Goal: Task Accomplishment & Management: Manage account settings

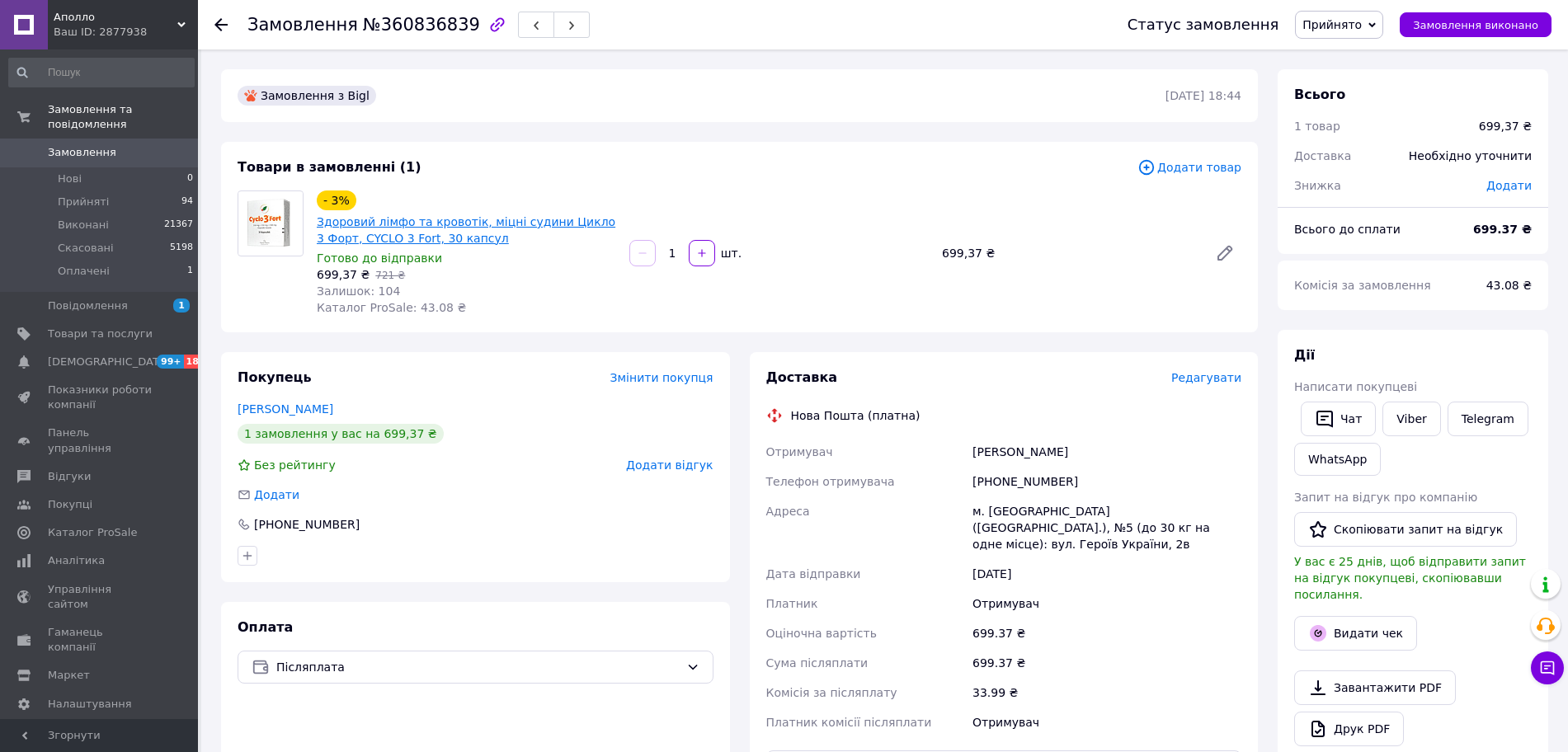
click at [497, 220] on link "Здоровий лімфо та кровотік, міцні судини Цикло 3 Форт, CYCLO 3 Fort, 30 капсул" at bounding box center [465, 229] width 298 height 30
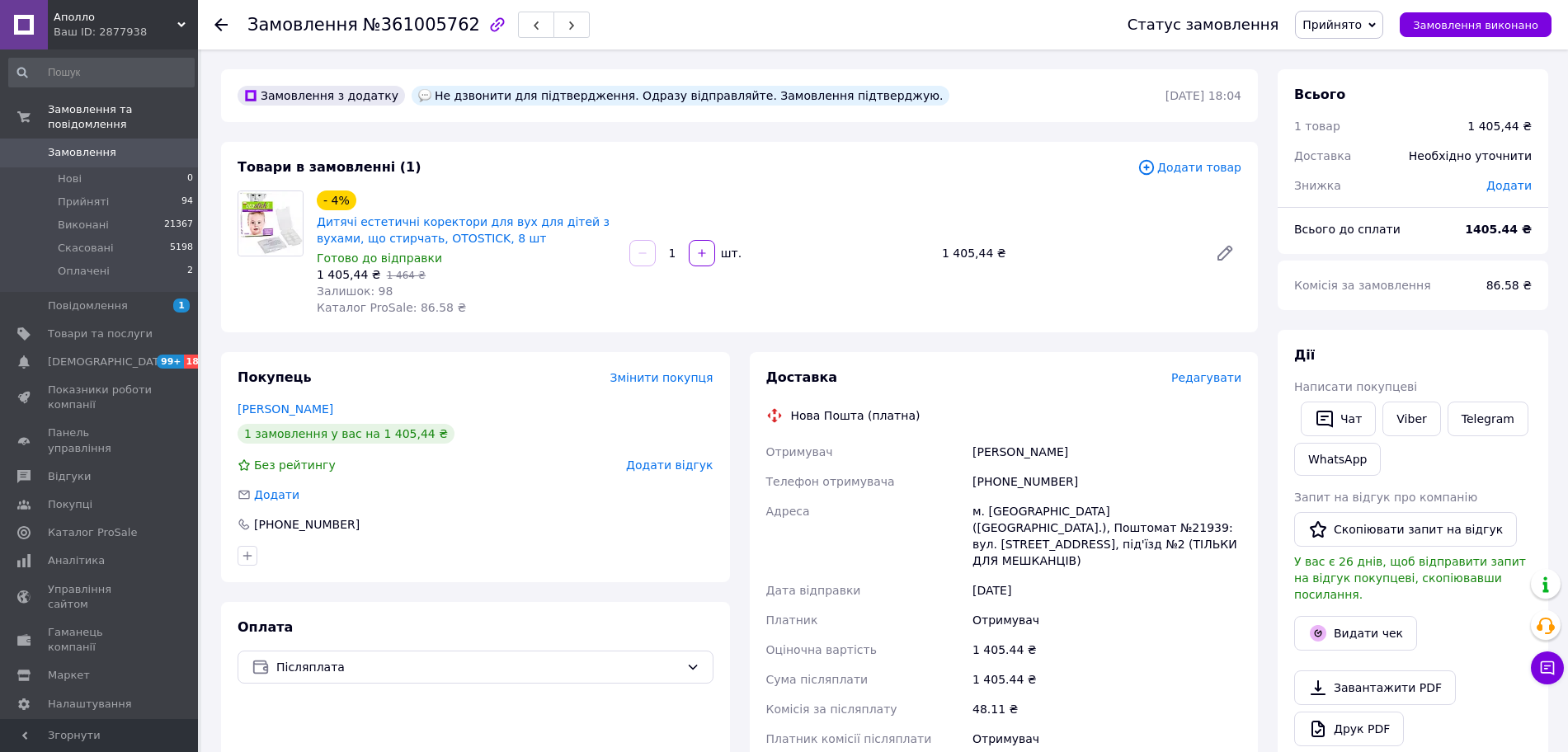
click at [260, 213] on img at bounding box center [270, 223] width 64 height 64
click at [340, 235] on link "Дитячі естетичні коректори для вух для дітей з вухами, що стирчать, OTOSTICK, 8…" at bounding box center [462, 229] width 293 height 30
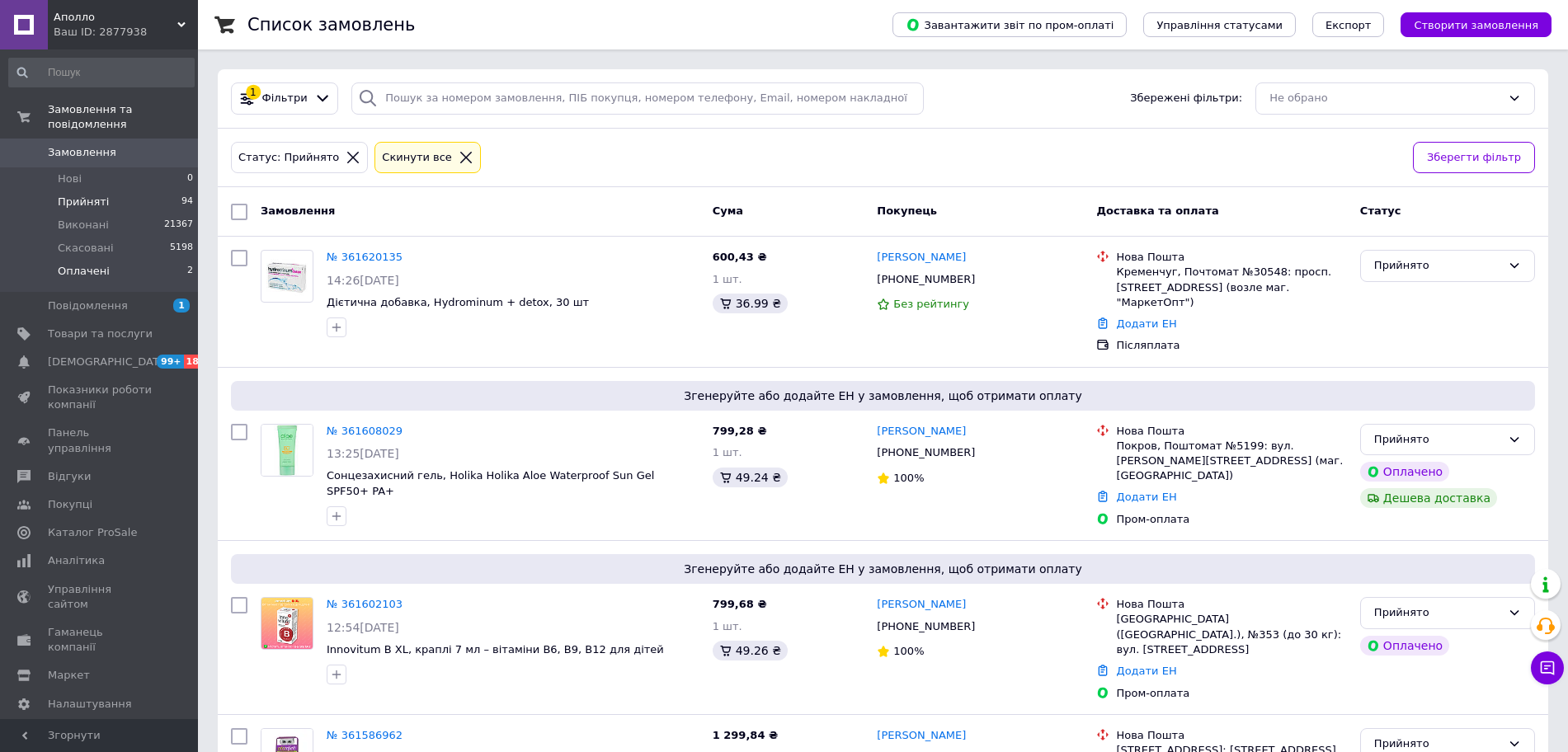
drag, startPoint x: 115, startPoint y: 254, endPoint x: 132, endPoint y: 256, distance: 17.1
click at [115, 260] on li "Оплачені 2" at bounding box center [101, 275] width 203 height 31
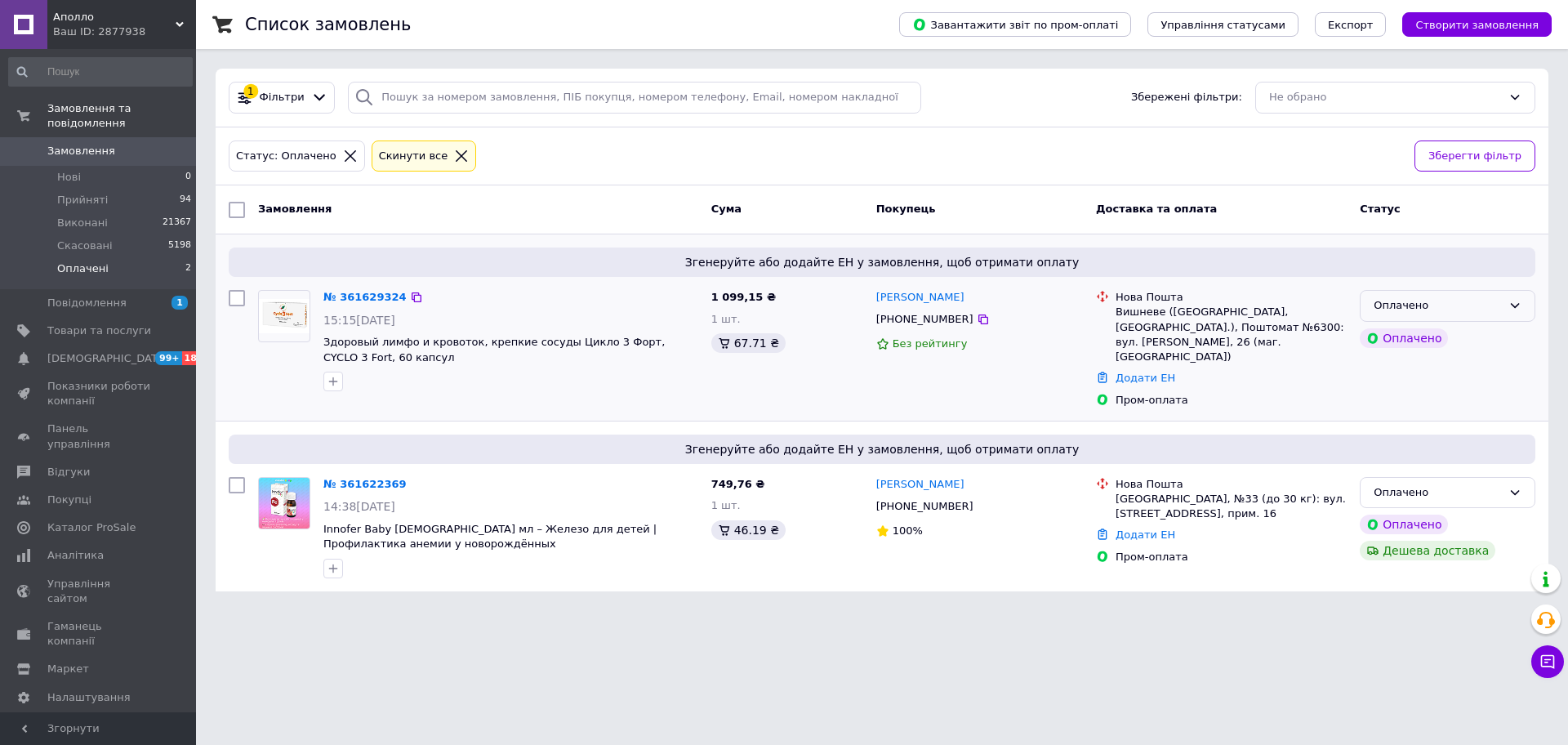
click at [1435, 305] on div "Оплачено" at bounding box center [1438, 306] width 129 height 17
click at [1410, 341] on li "Прийнято" at bounding box center [1447, 341] width 174 height 31
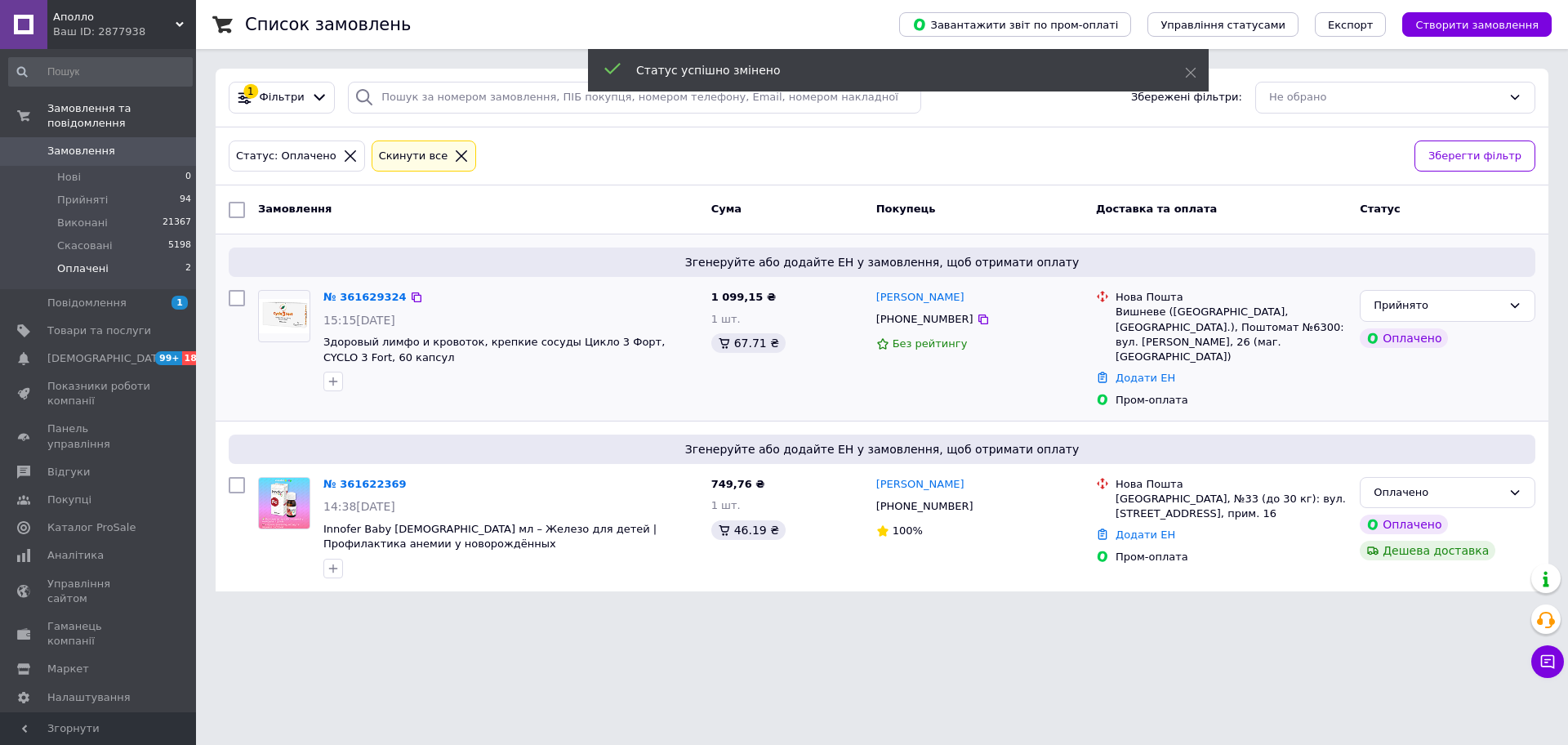
click at [1393, 484] on div "Оплачено" at bounding box center [1438, 493] width 129 height 17
drag, startPoint x: 1390, startPoint y: 518, endPoint x: 1322, endPoint y: 541, distance: 71.8
click at [1391, 518] on li "Прийнято" at bounding box center [1447, 527] width 174 height 31
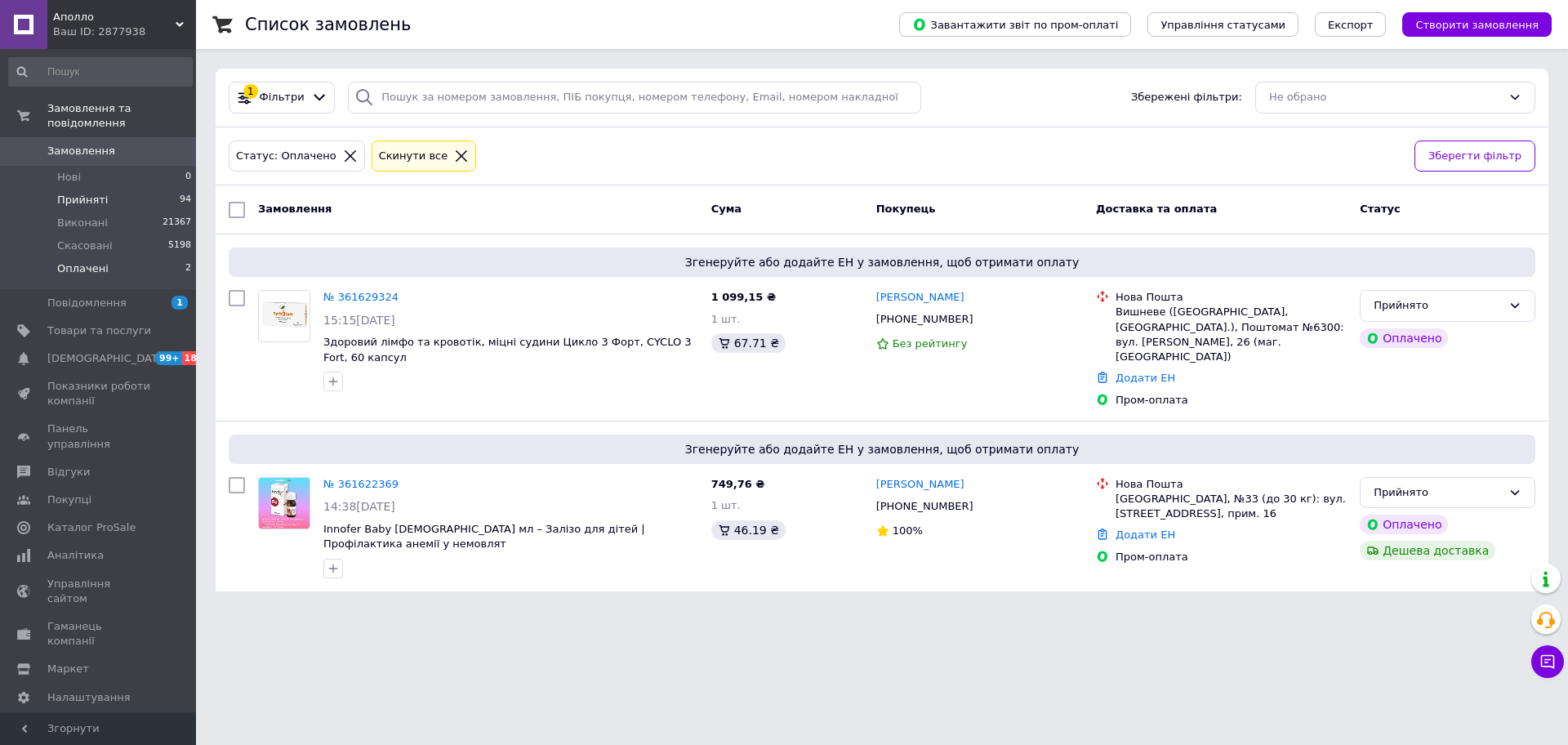
click at [128, 189] on li "Прийняті 94" at bounding box center [100, 200] width 201 height 23
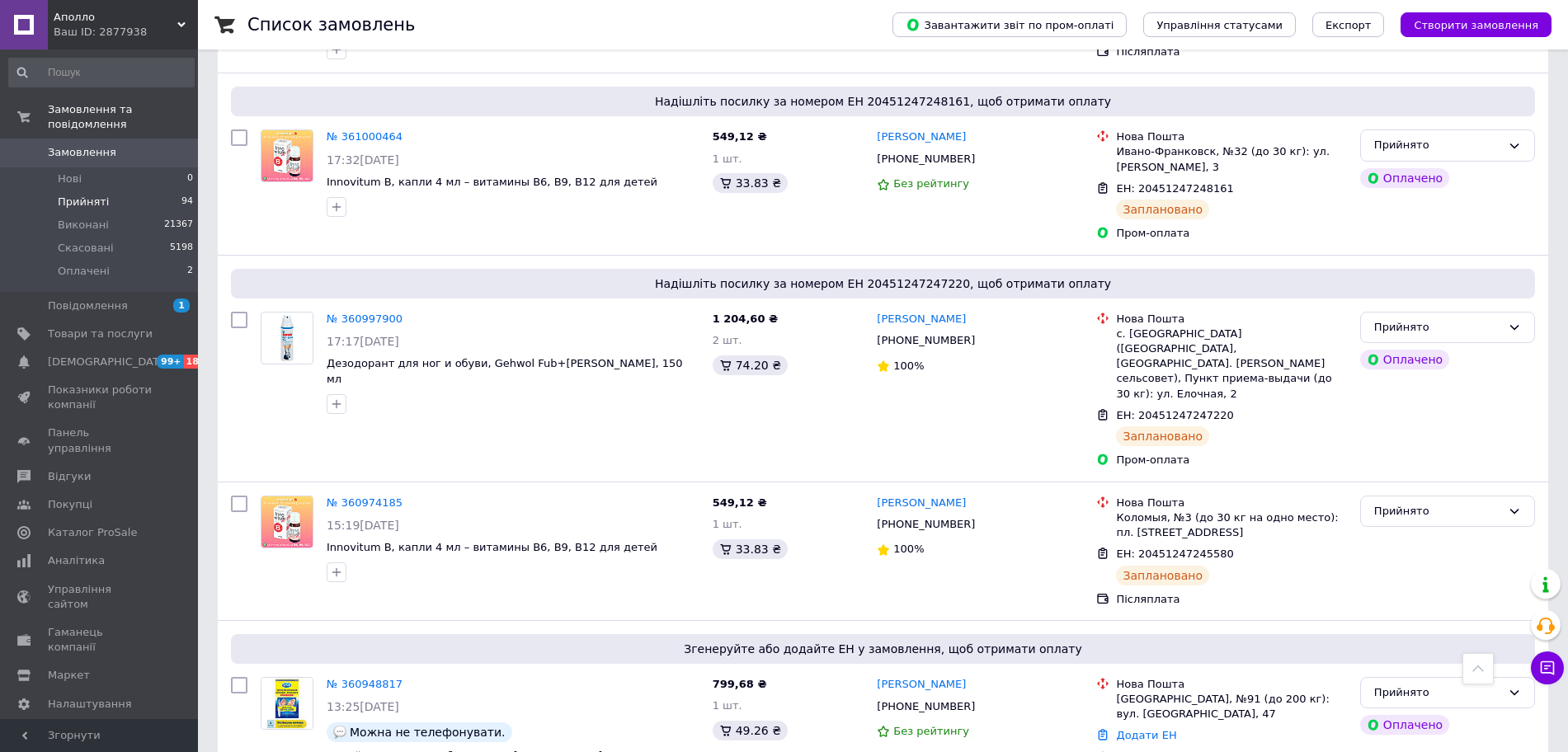
scroll to position [9373, 0]
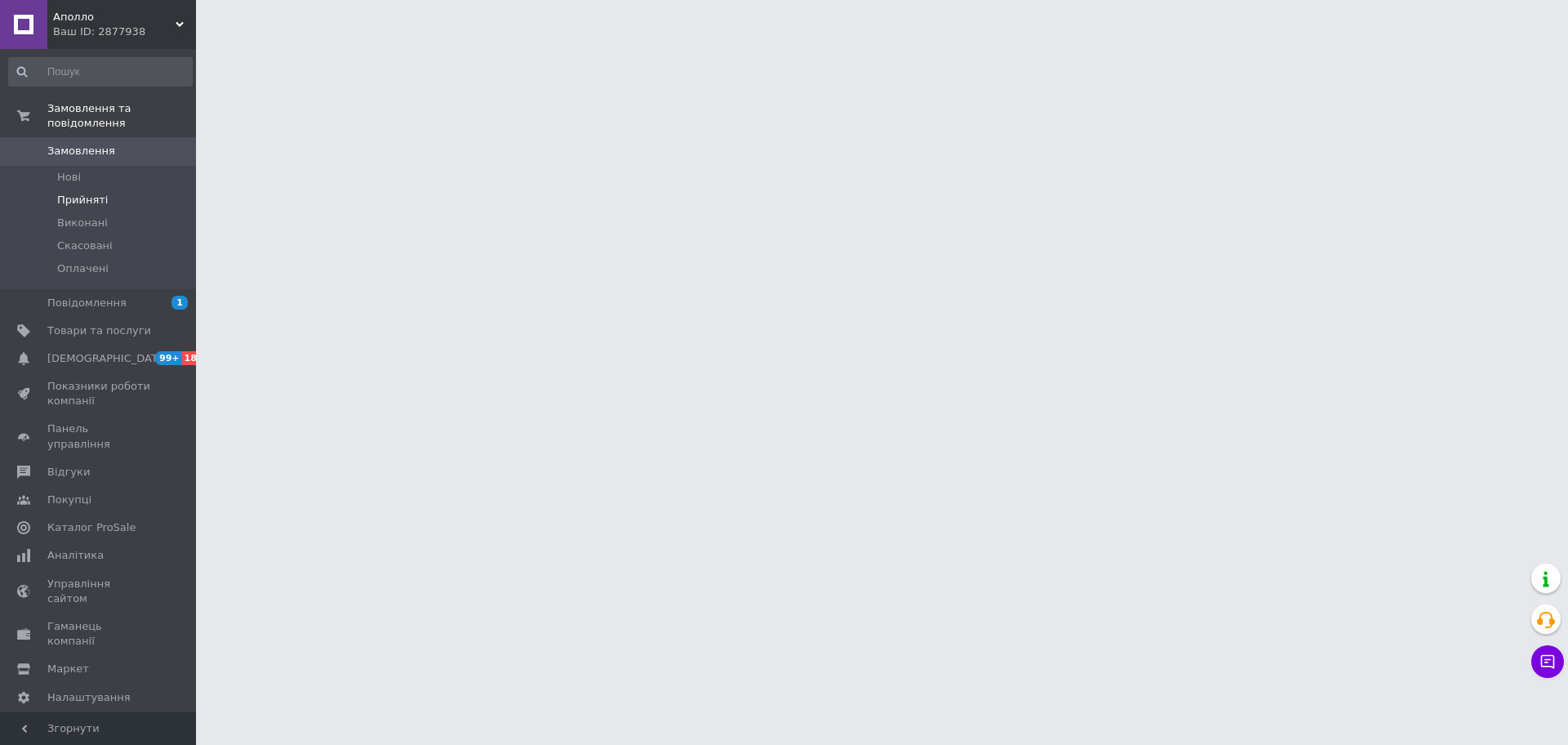
click at [95, 192] on span "Прийняті" at bounding box center [82, 199] width 50 height 14
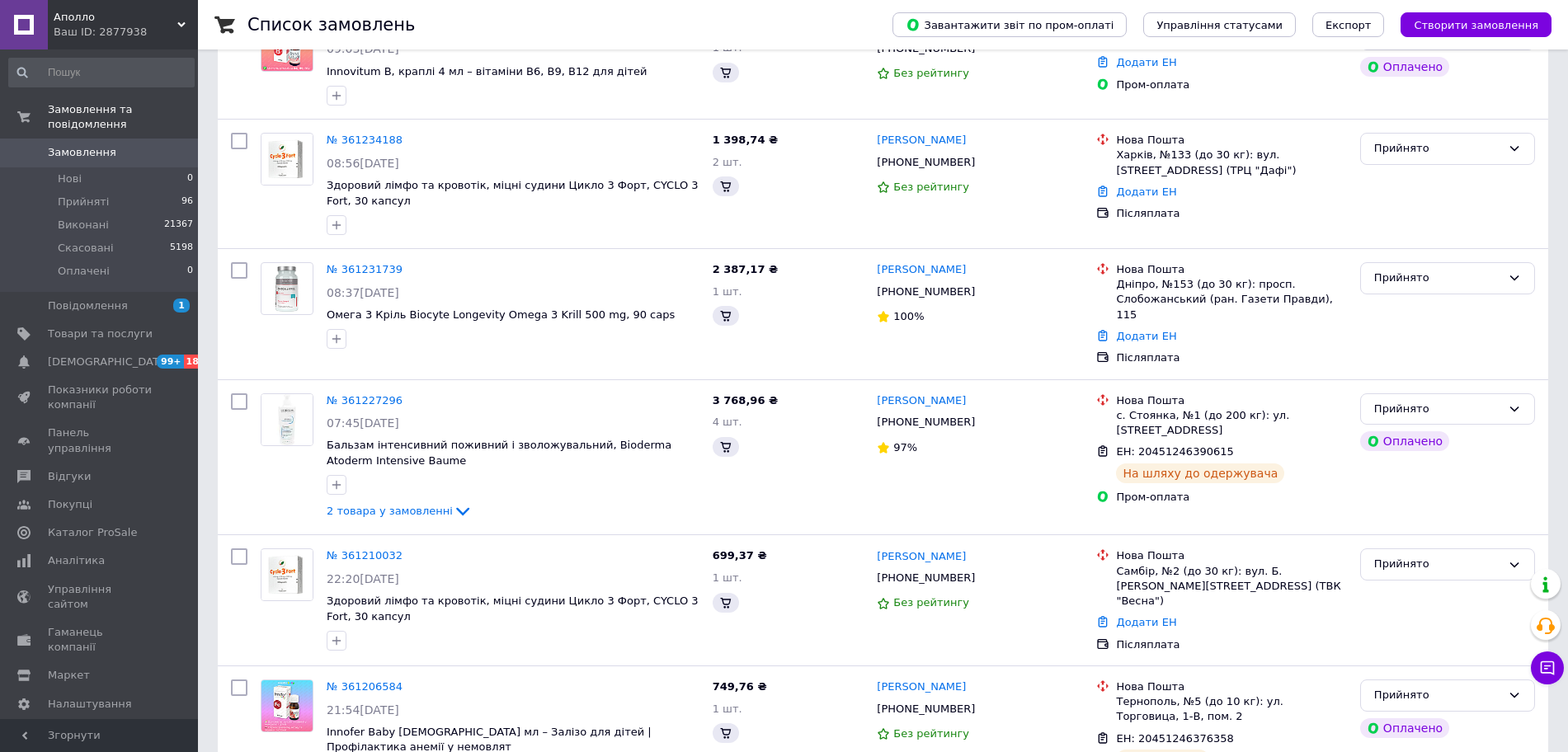
scroll to position [12936, 0]
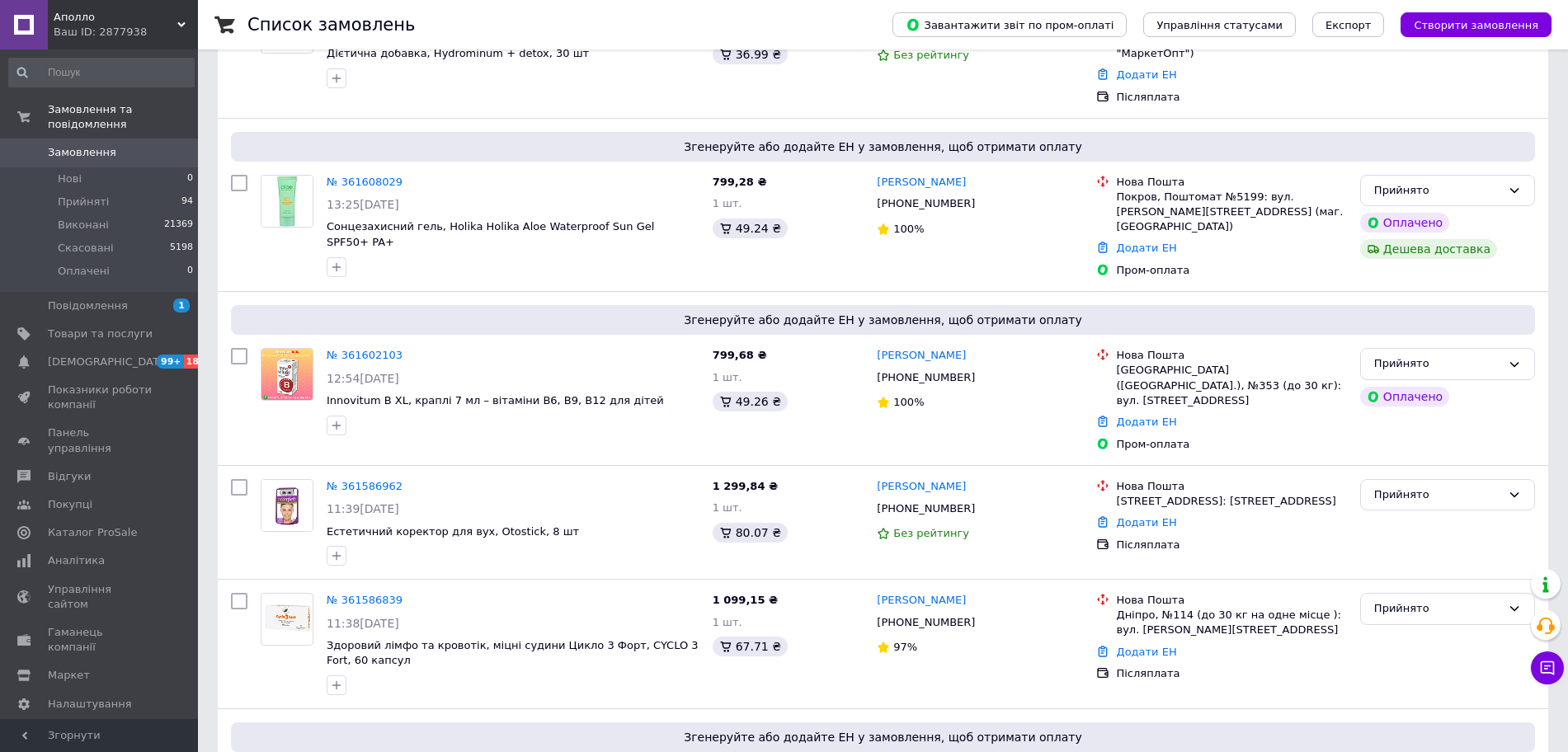
scroll to position [13374, 0]
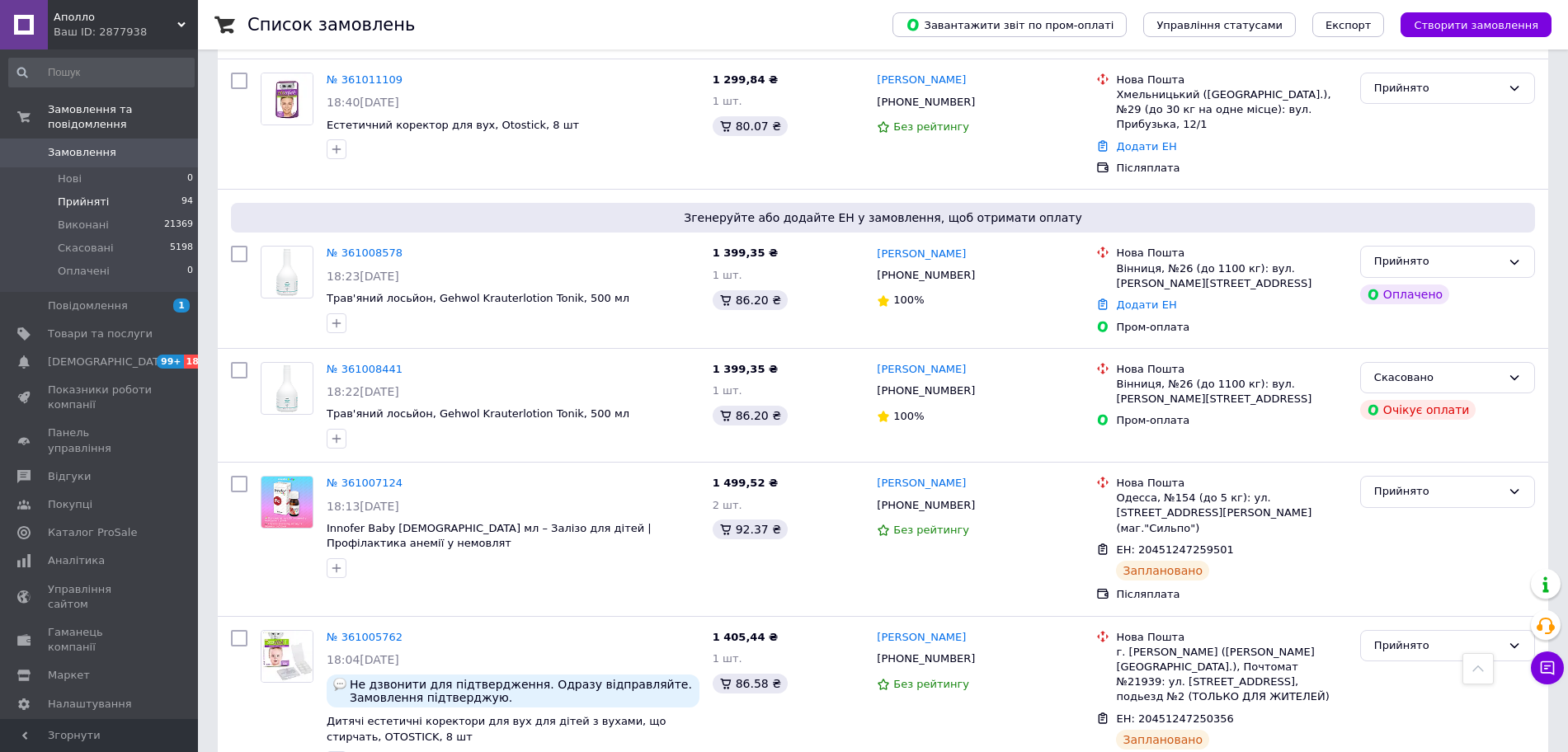
click at [112, 191] on li "Прийняті 94" at bounding box center [101, 202] width 203 height 23
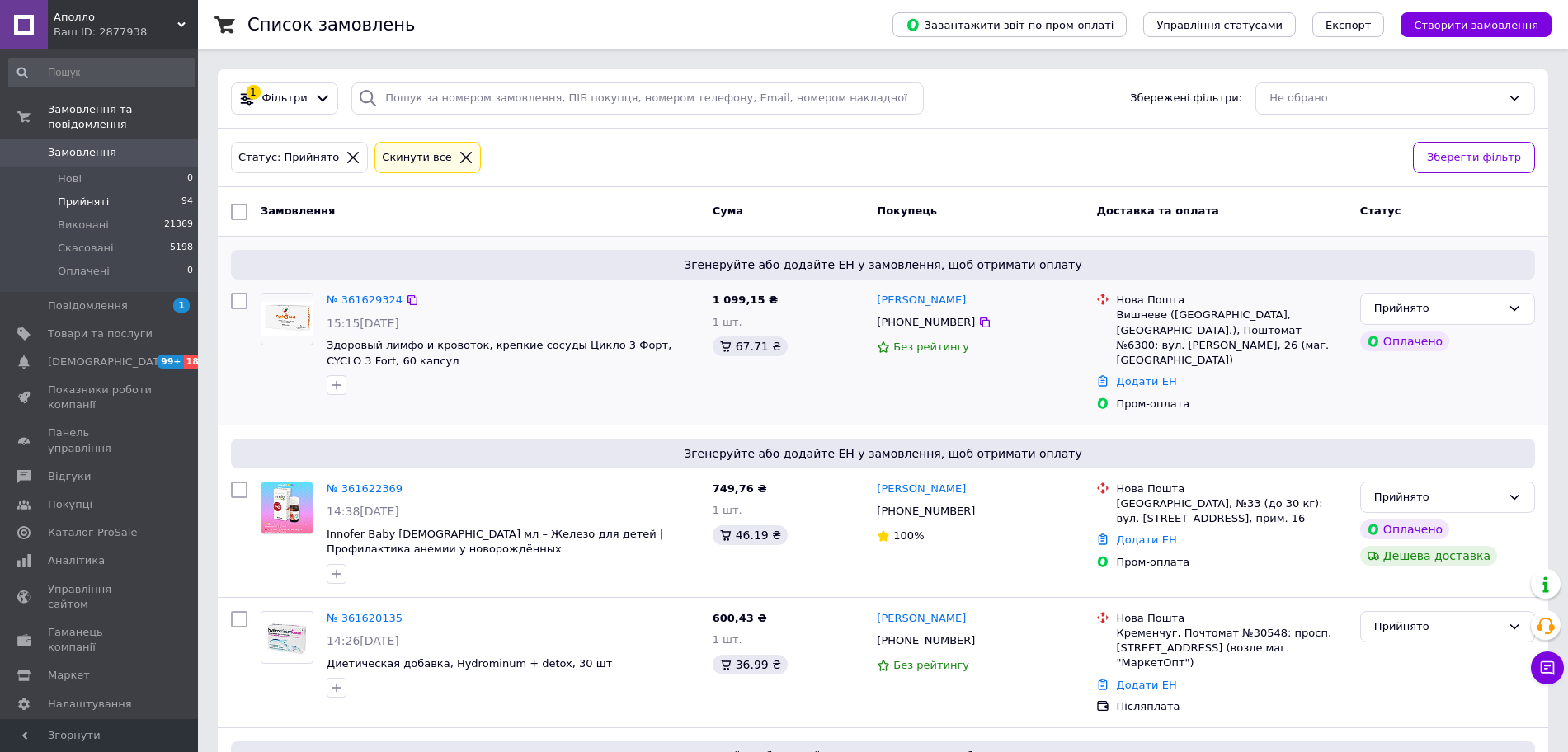
drag, startPoint x: 1493, startPoint y: 394, endPoint x: 1476, endPoint y: 387, distance: 18.4
click at [1493, 394] on div "Прийнято Оплачено" at bounding box center [1448, 352] width 188 height 132
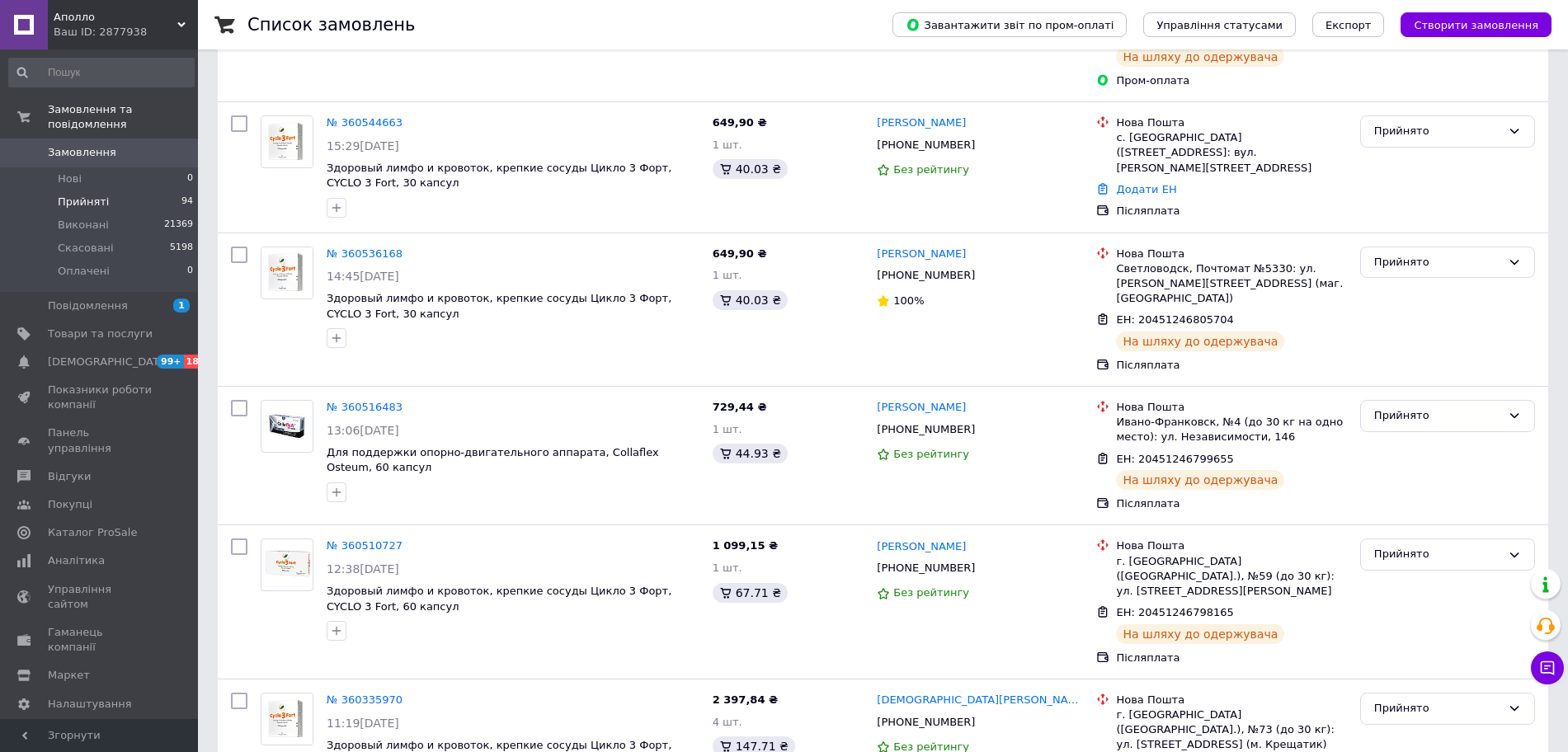
scroll to position [13086, 0]
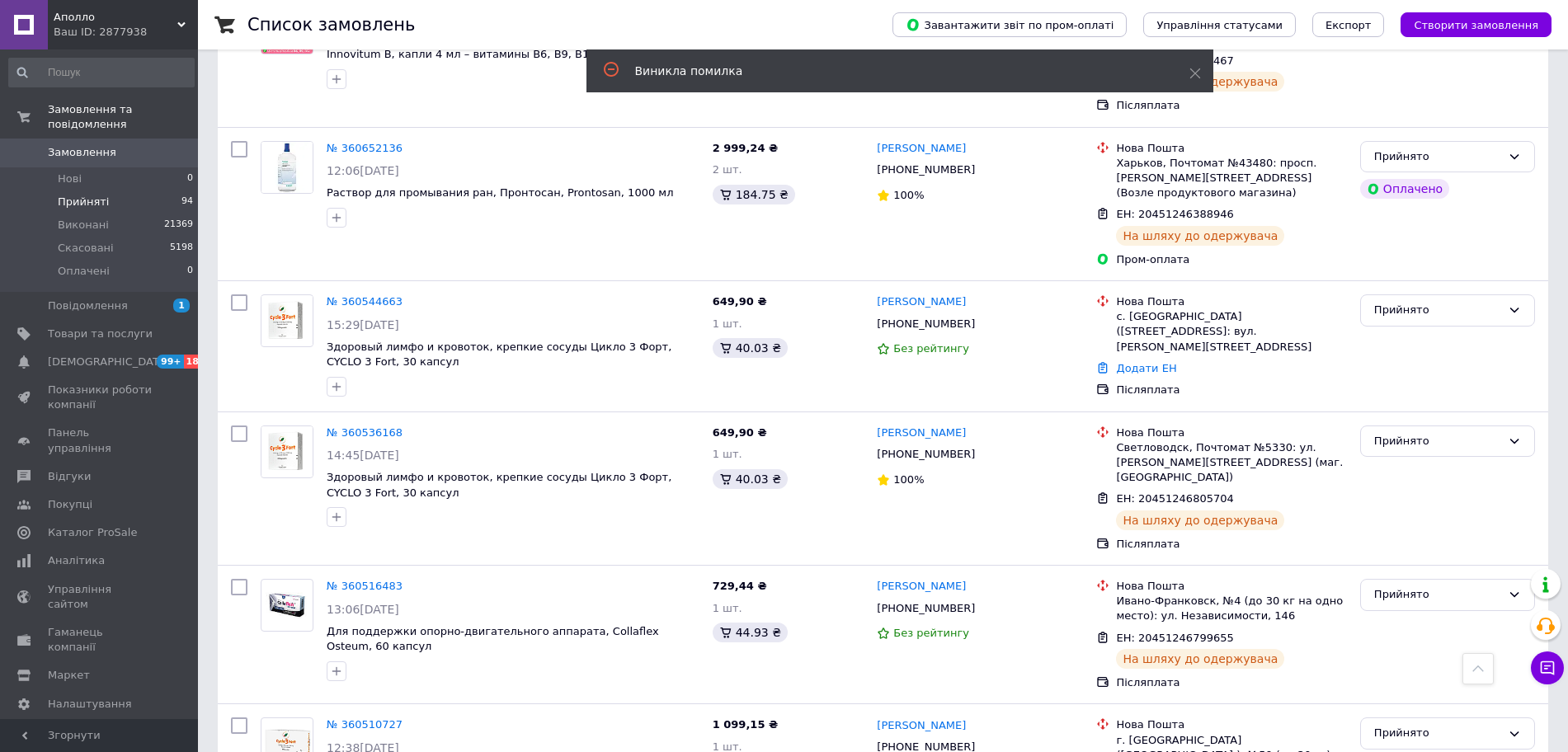
scroll to position [12570, 0]
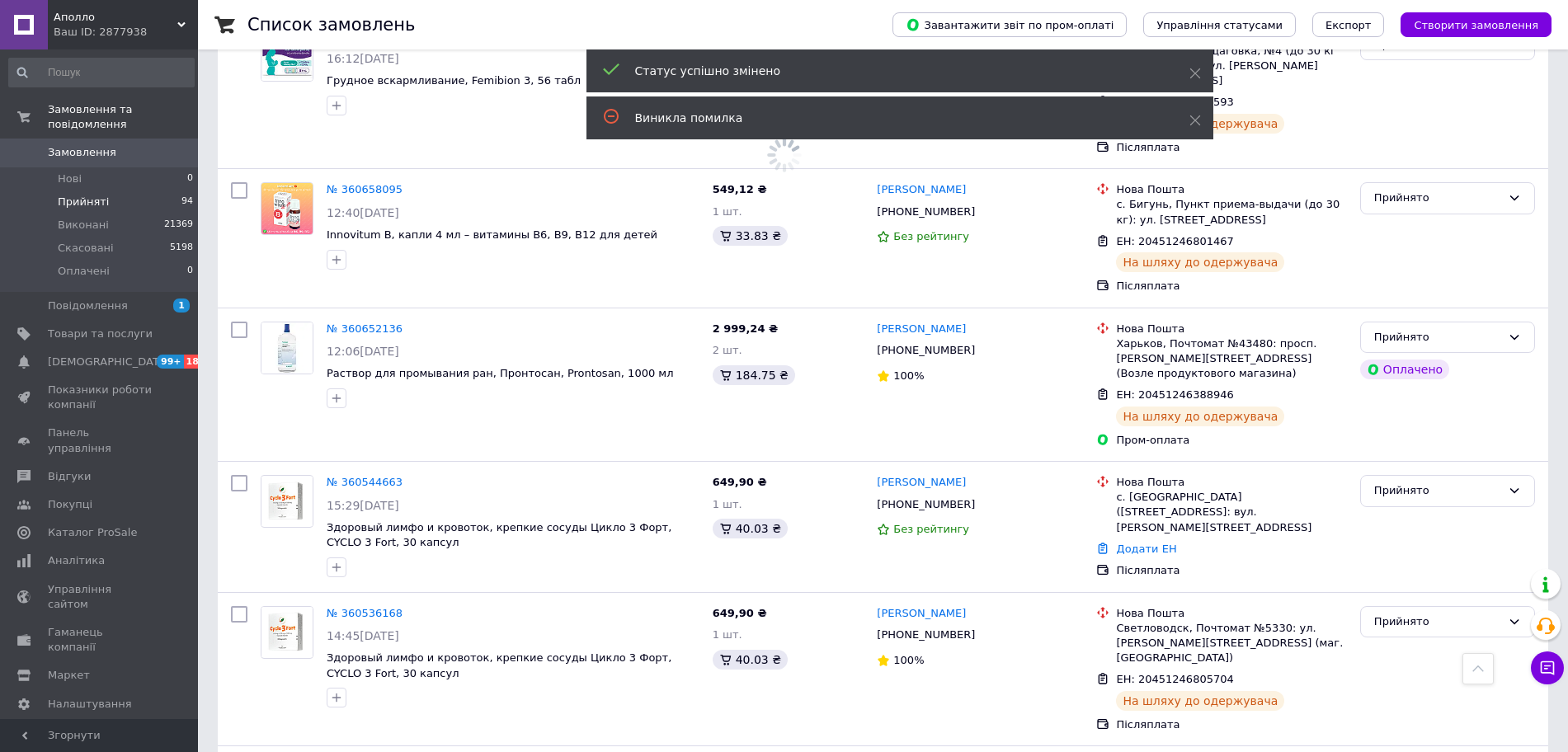
scroll to position [12364, 0]
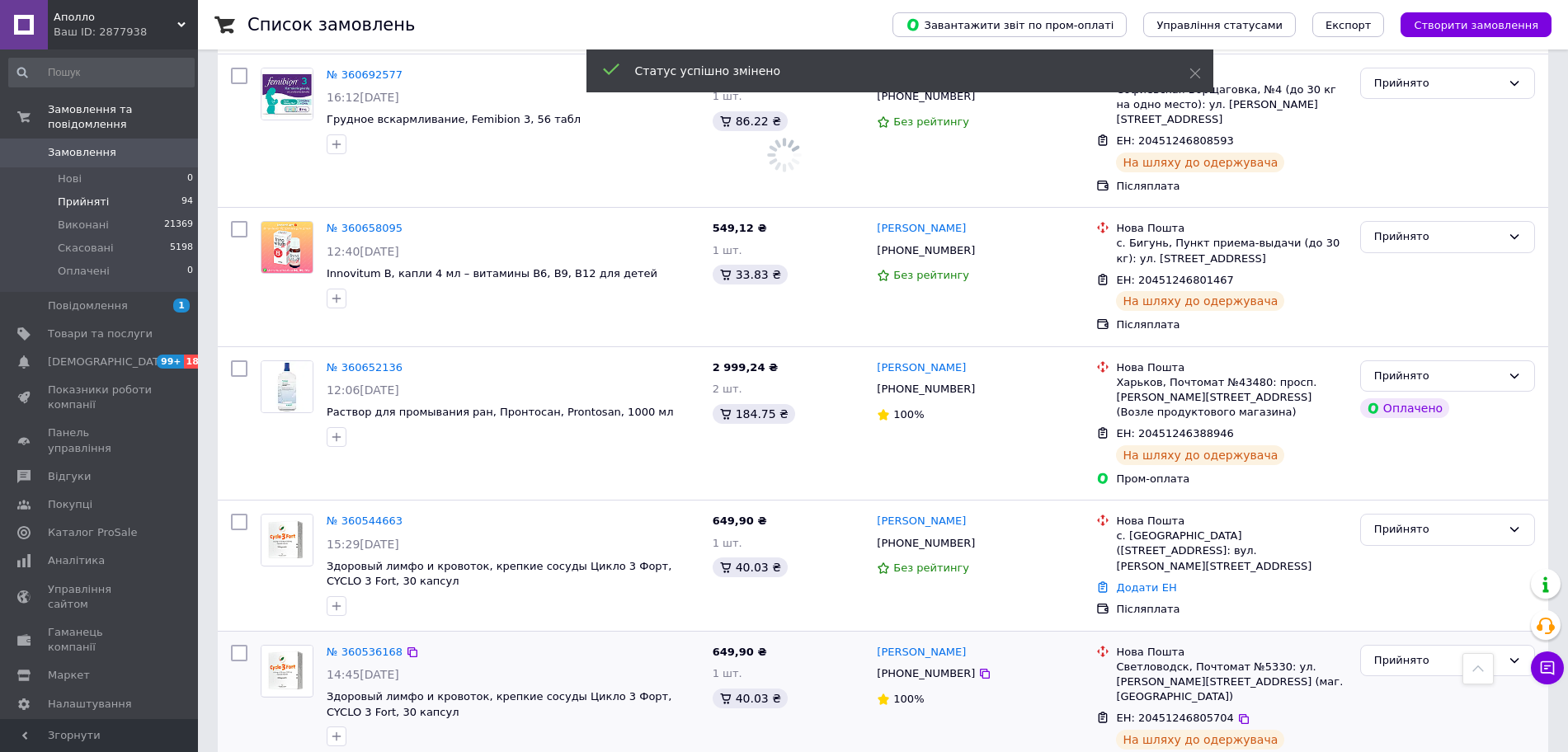
scroll to position [12158, 0]
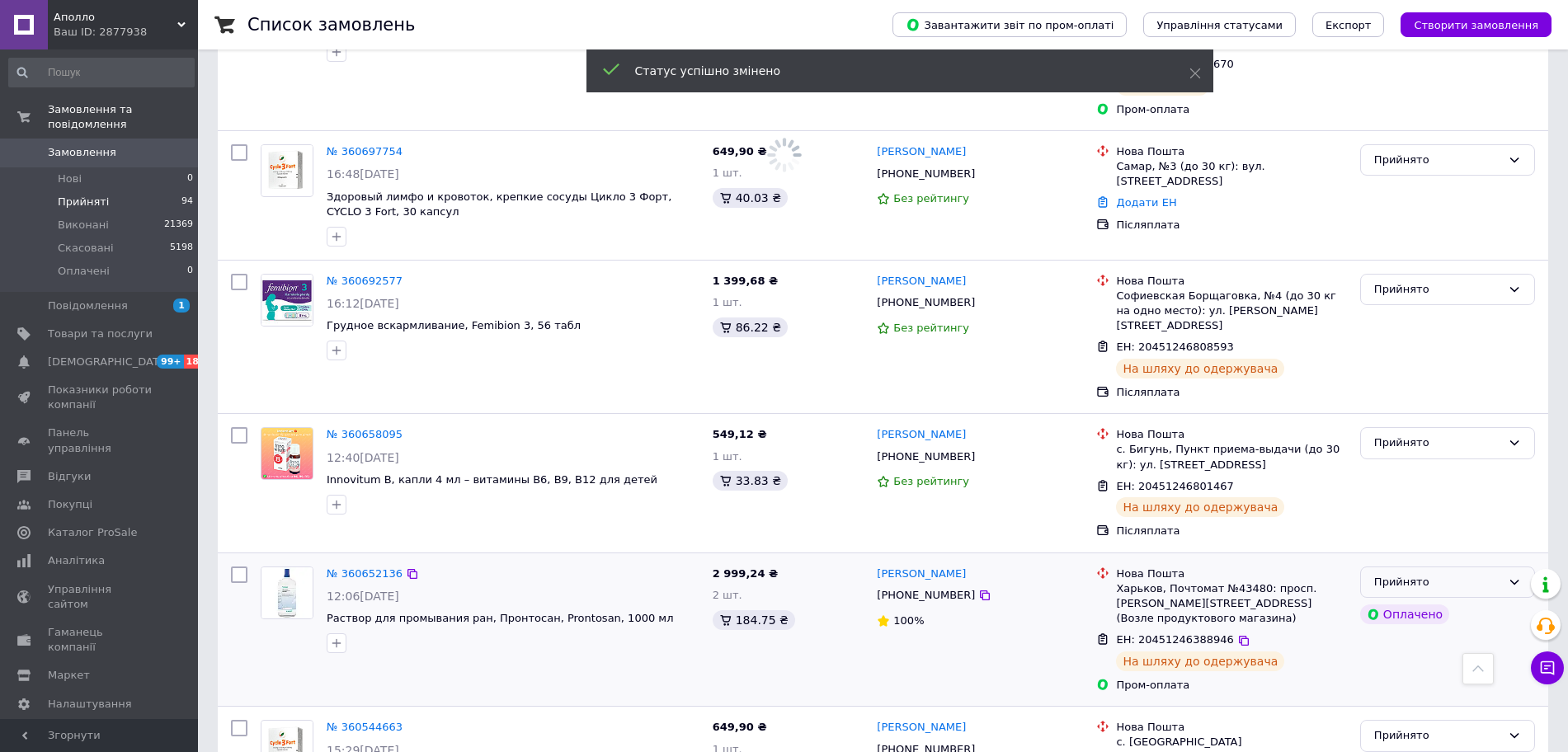
scroll to position [11849, 0]
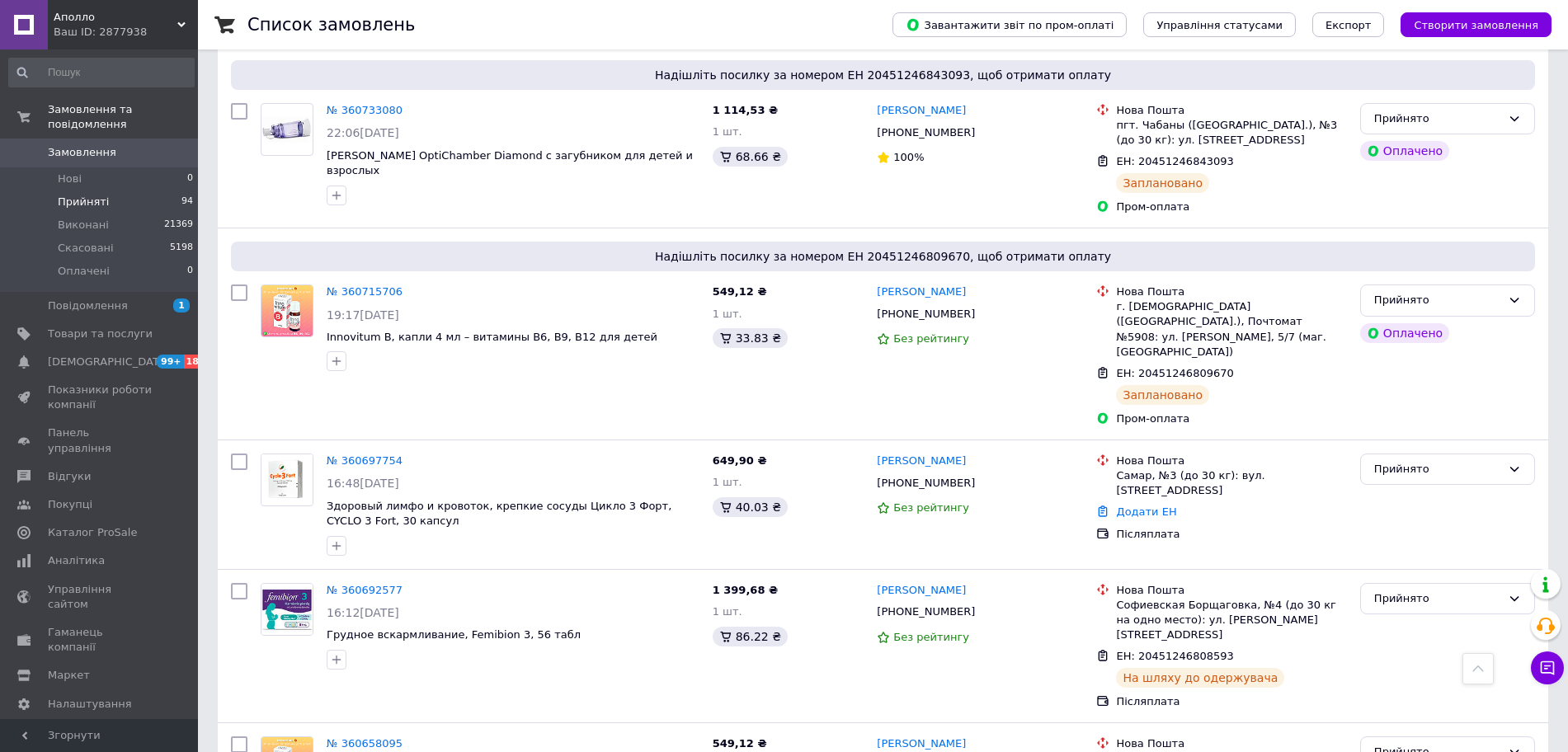
click at [1372, 737] on div "Прийнято" at bounding box center [1447, 752] width 175 height 32
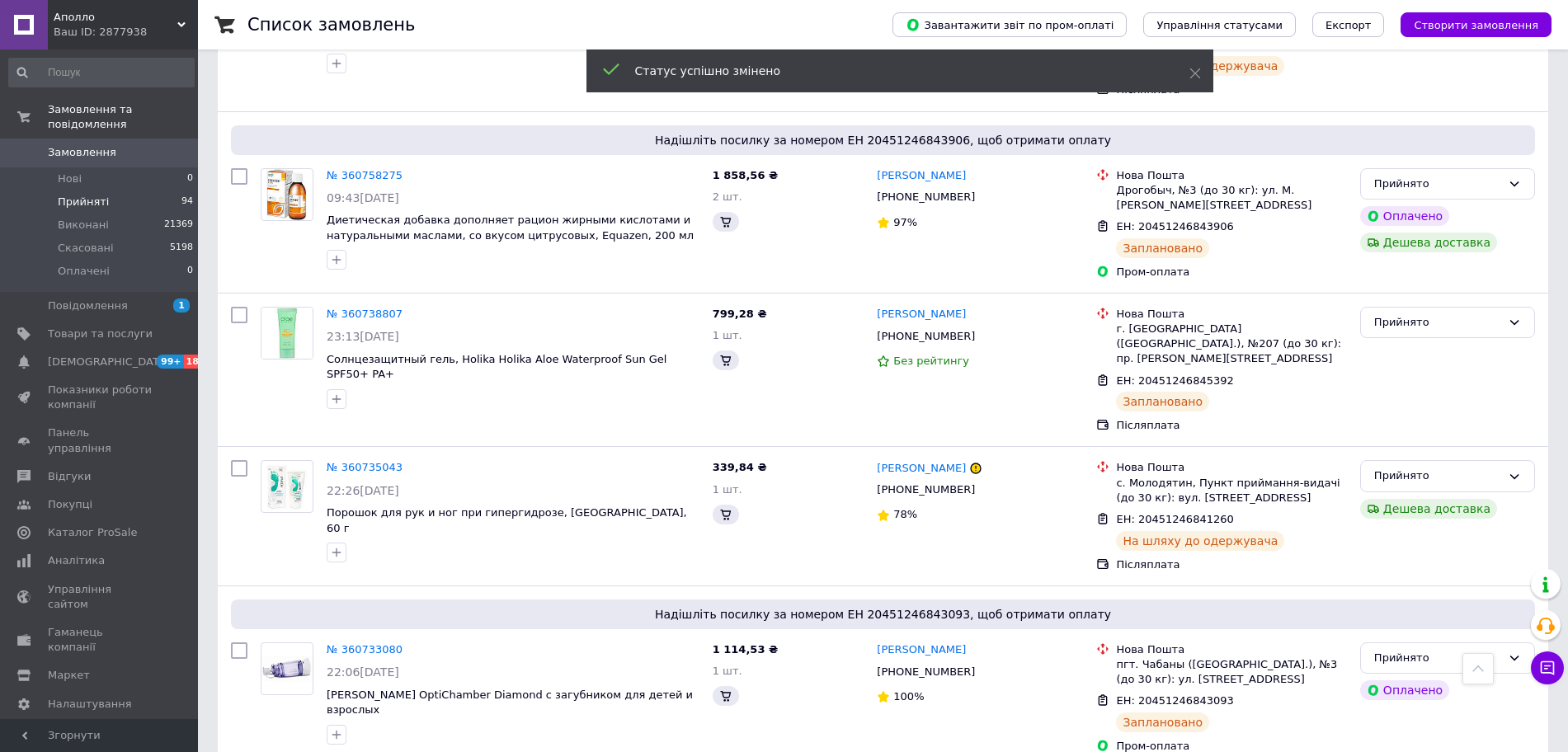
scroll to position [11643, 0]
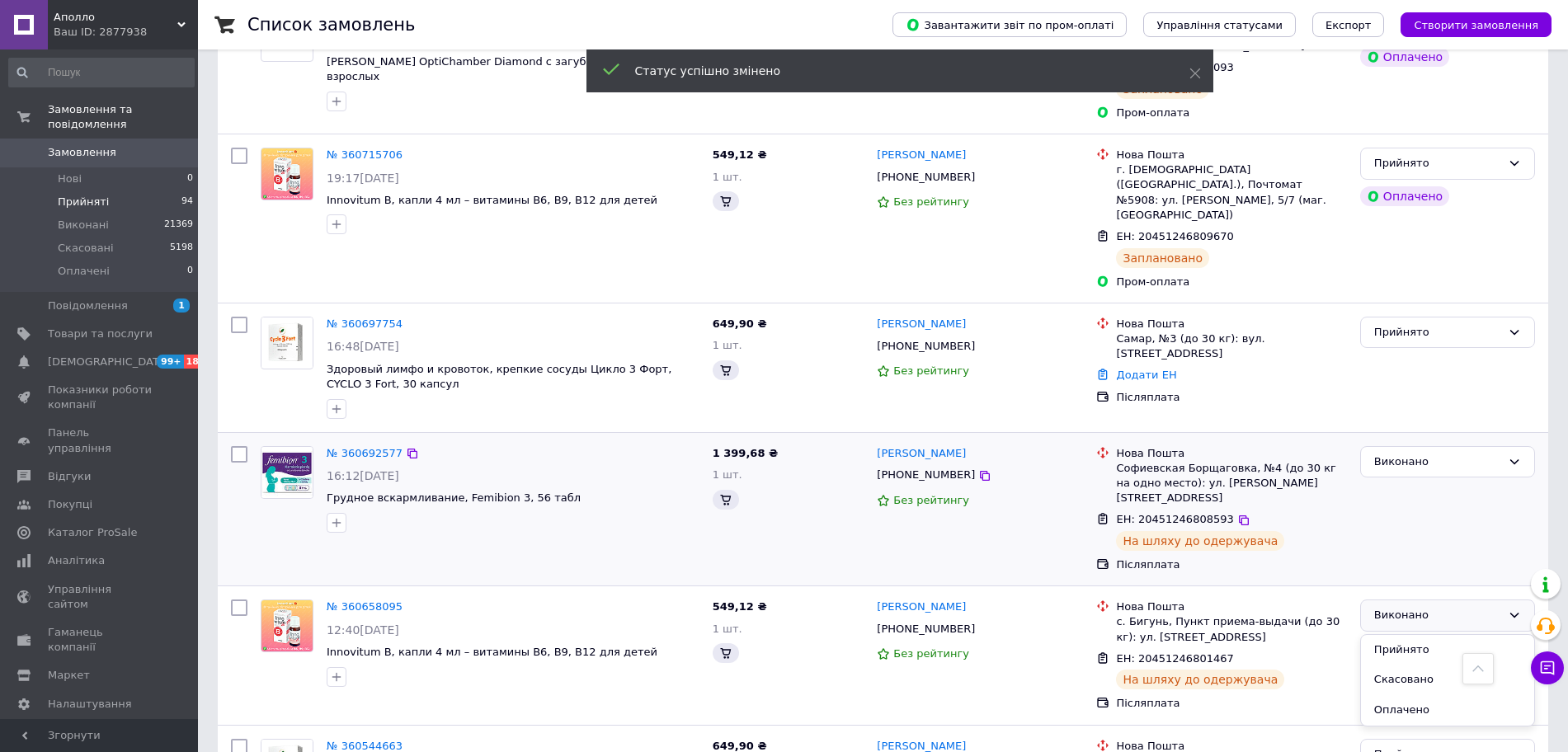
click at [1403, 635] on li "Прийнято" at bounding box center [1447, 651] width 173 height 31
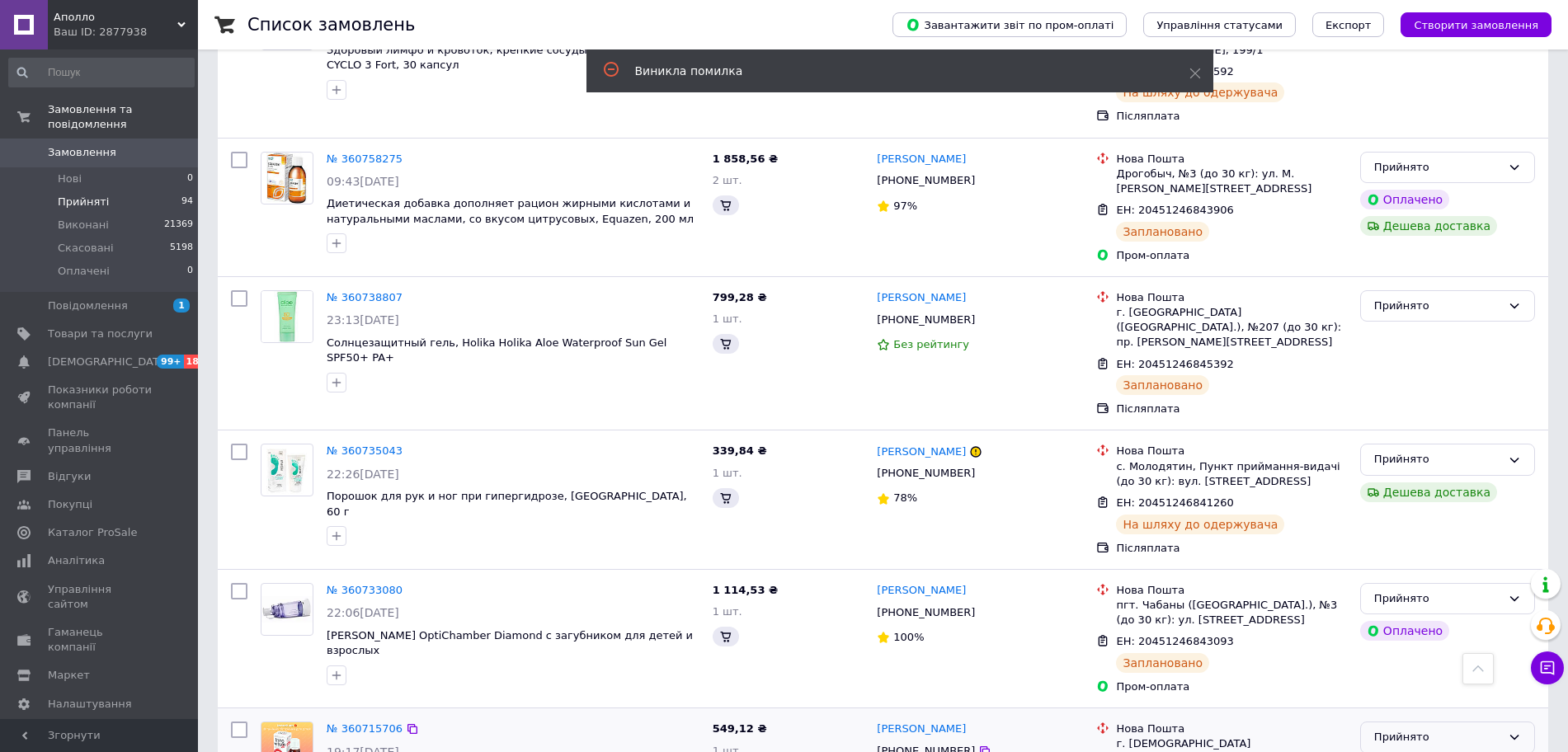
scroll to position [11290, 0]
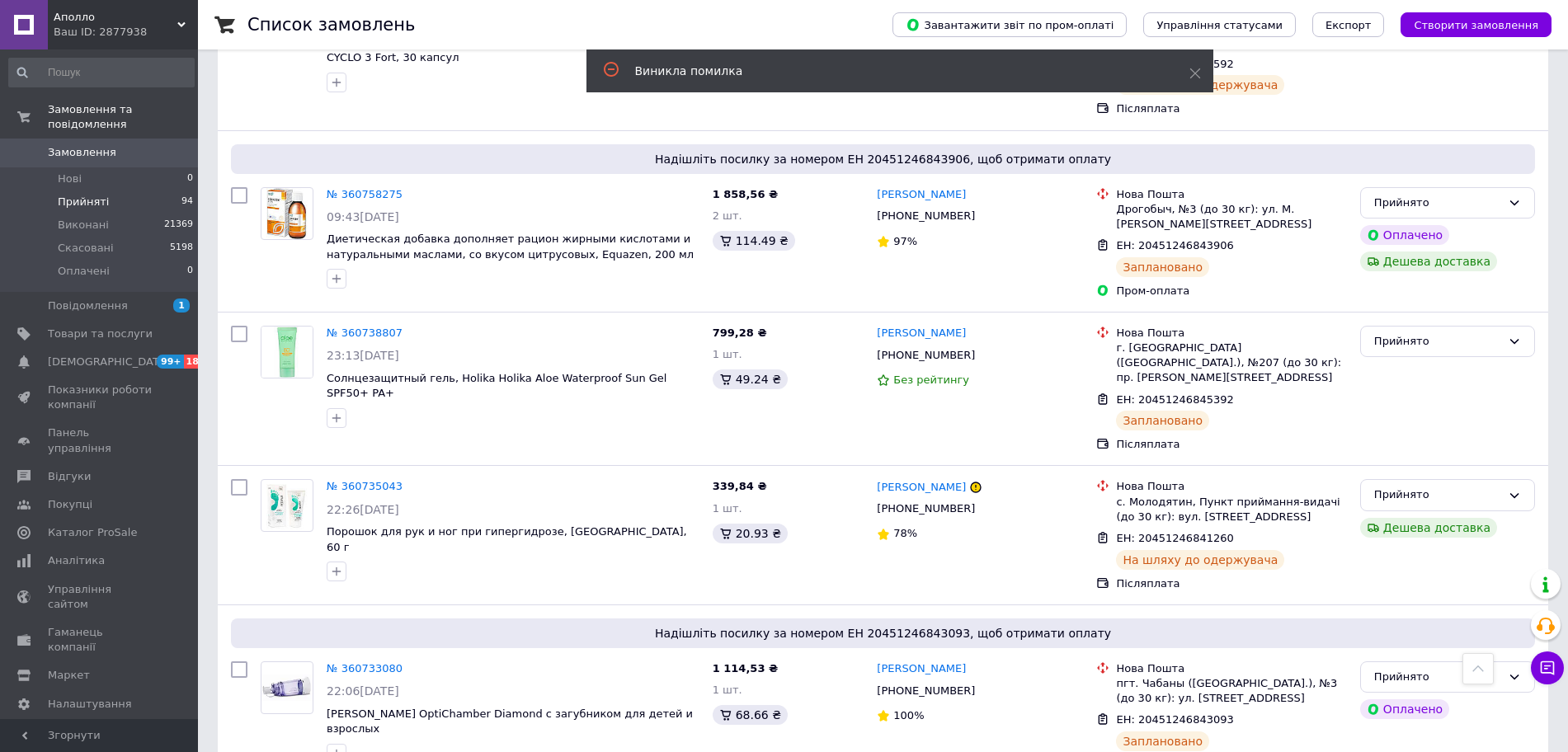
click at [1455, 669] on div "Прийнято" at bounding box center [1437, 677] width 127 height 17
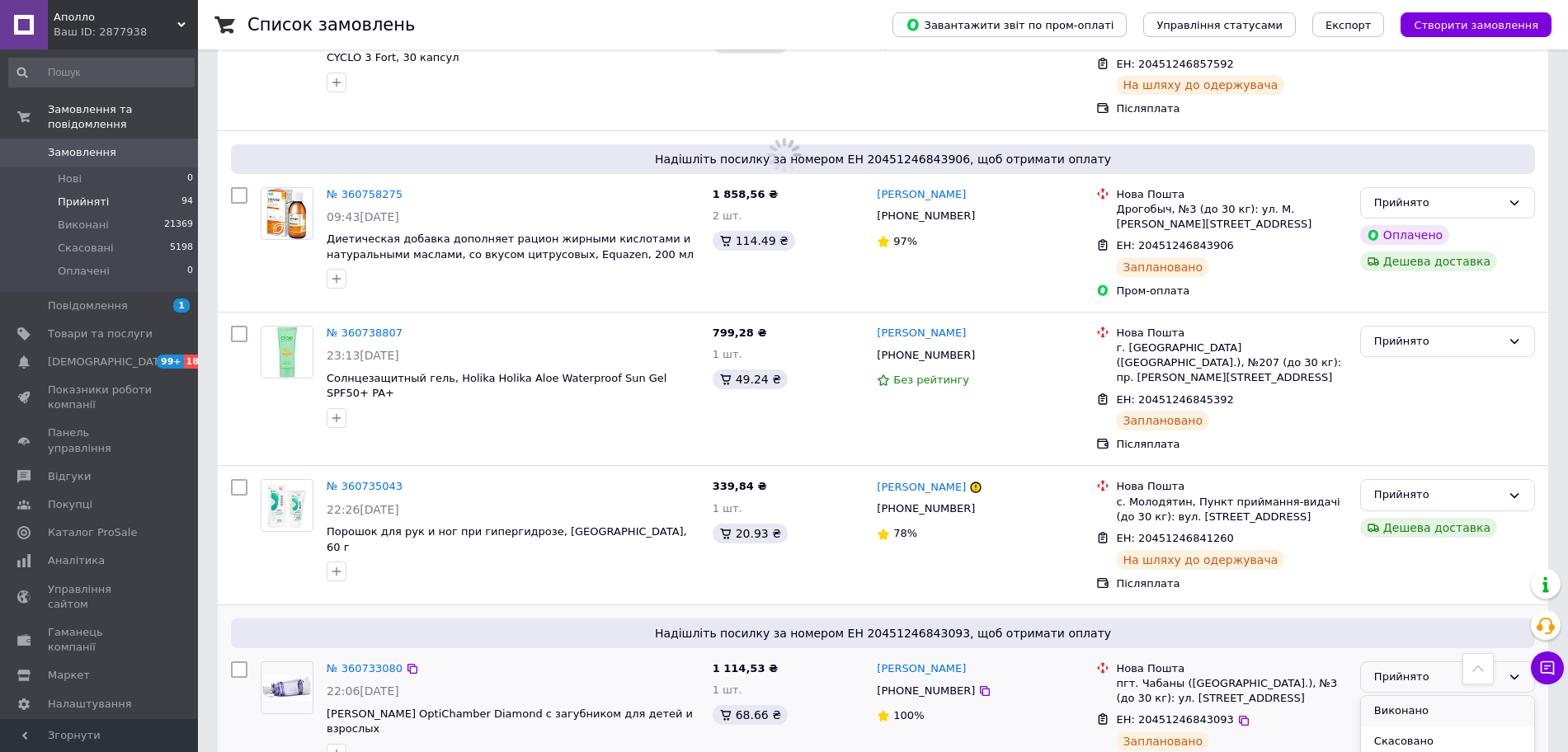
click at [1406, 696] on li "Виконано" at bounding box center [1447, 712] width 173 height 31
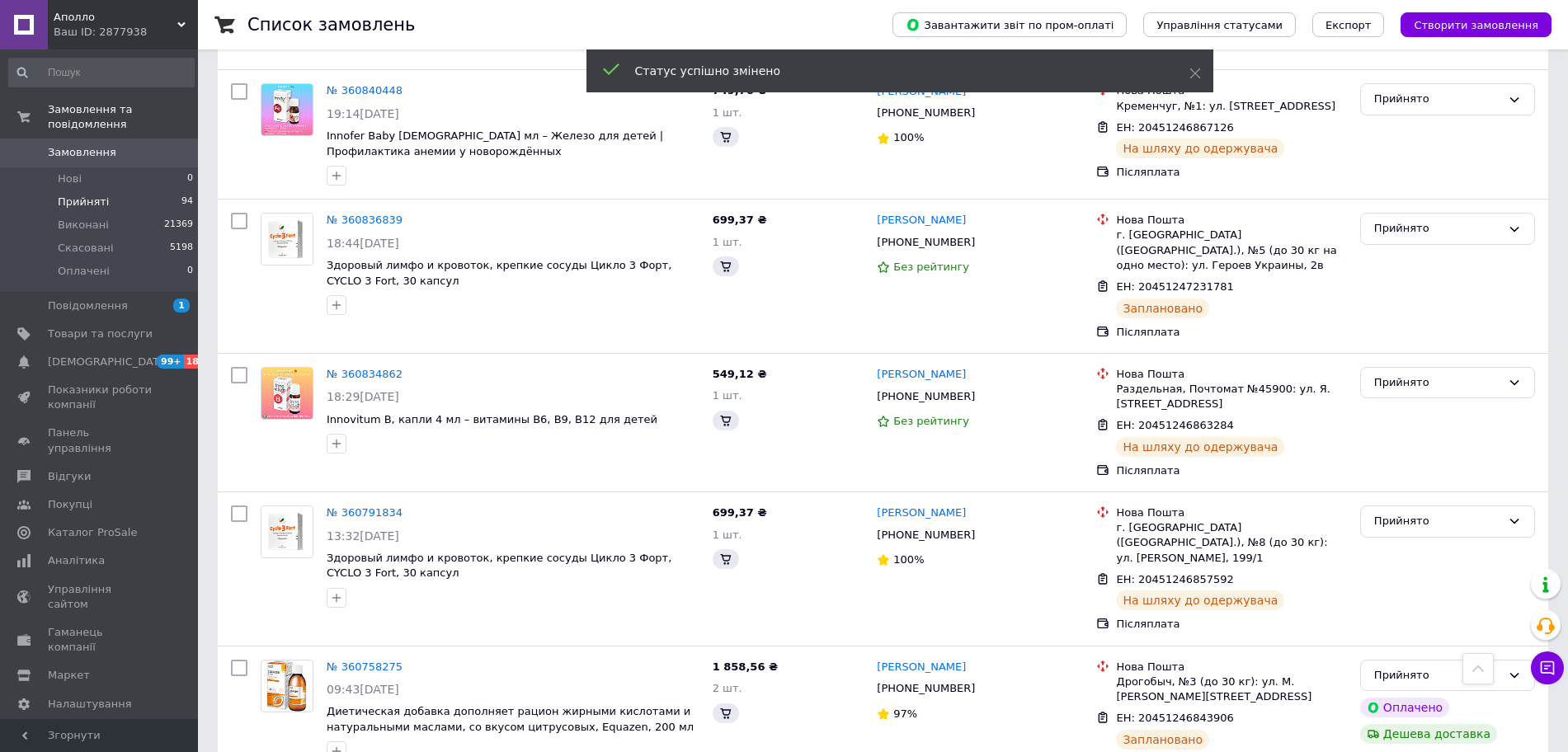
scroll to position [10775, 0]
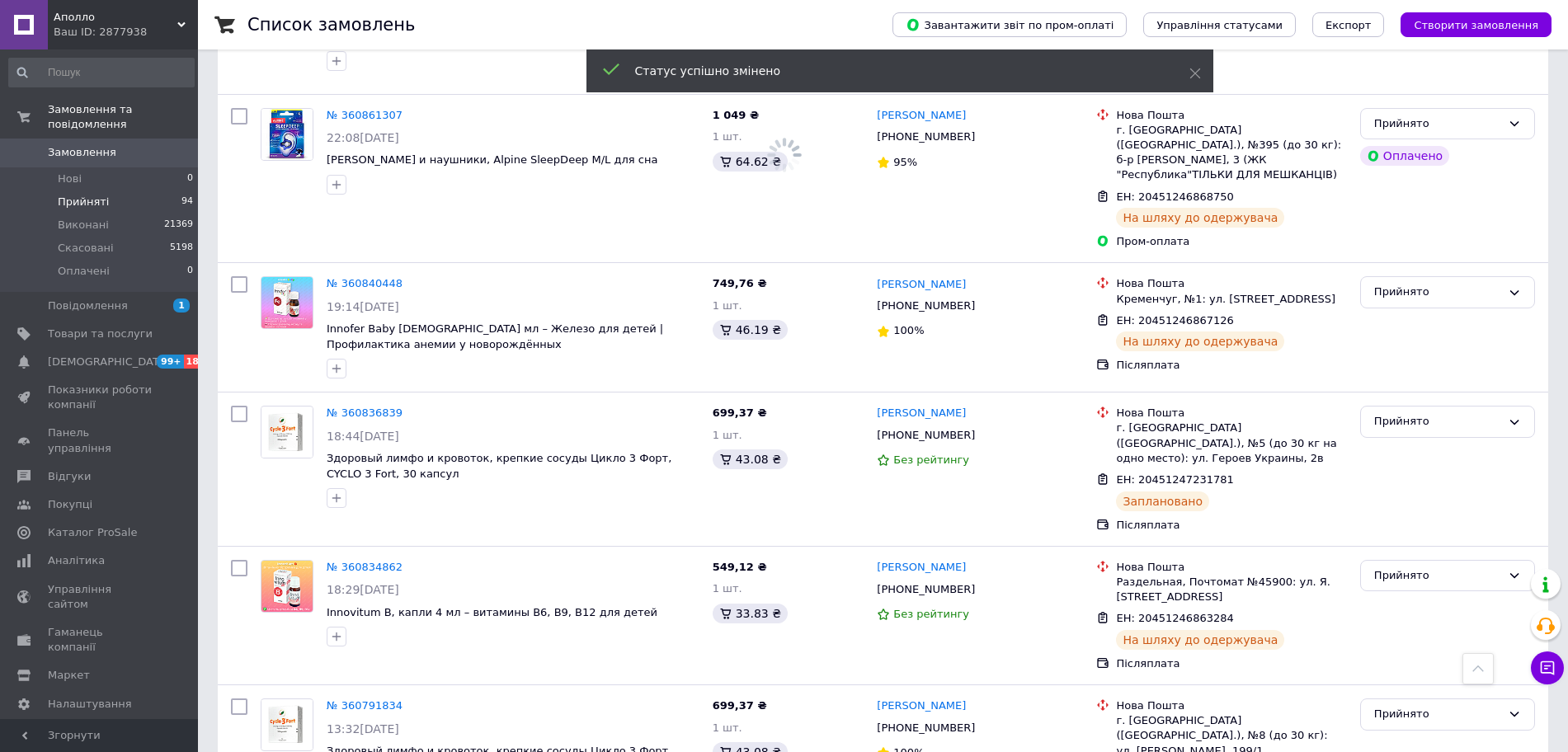
scroll to position [10569, 0]
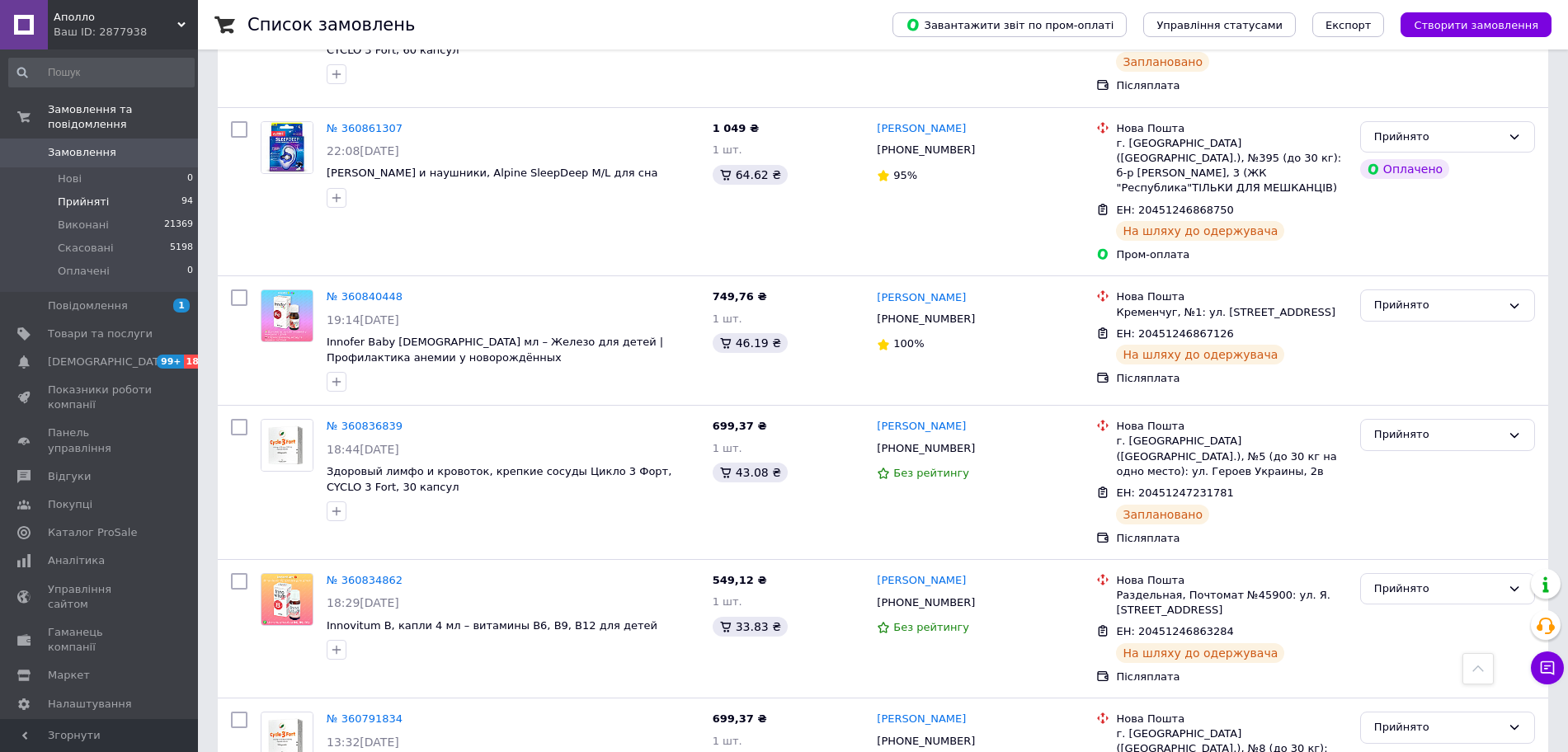
click at [1403, 719] on div "Прийнято" at bounding box center [1437, 728] width 127 height 17
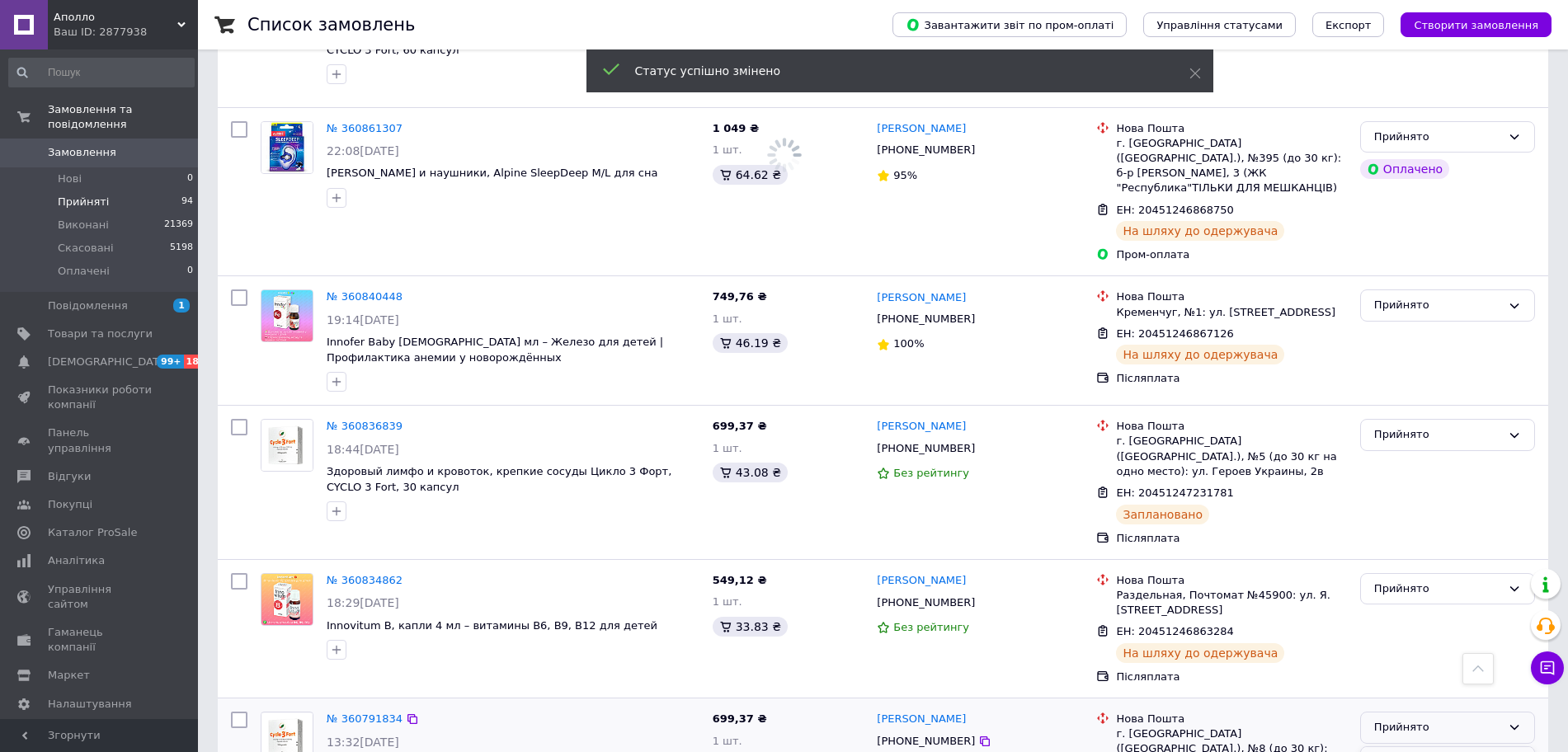
click at [1382, 747] on li "Виконано" at bounding box center [1447, 762] width 173 height 31
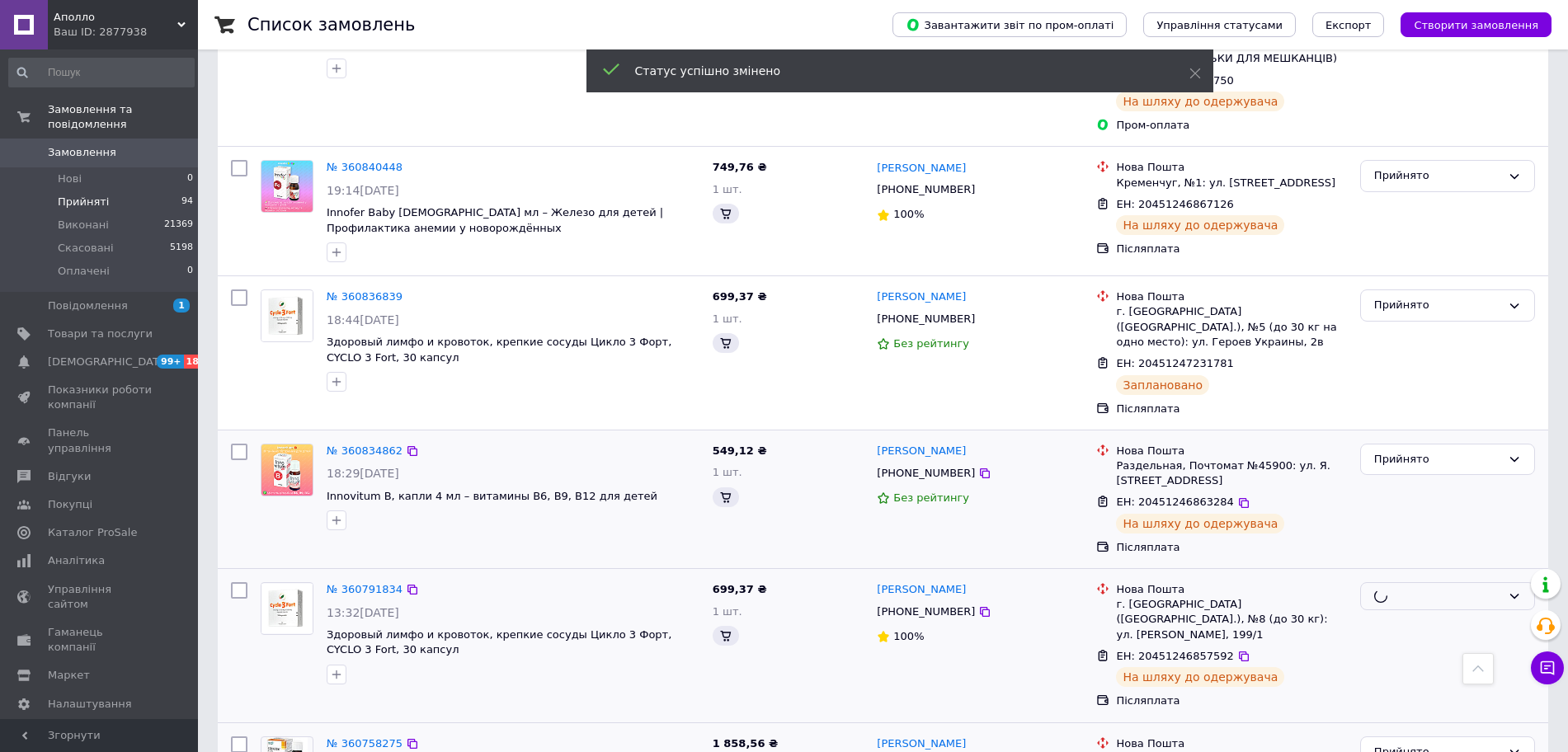
click at [1382, 437] on div "Прийнято" at bounding box center [1448, 499] width 188 height 125
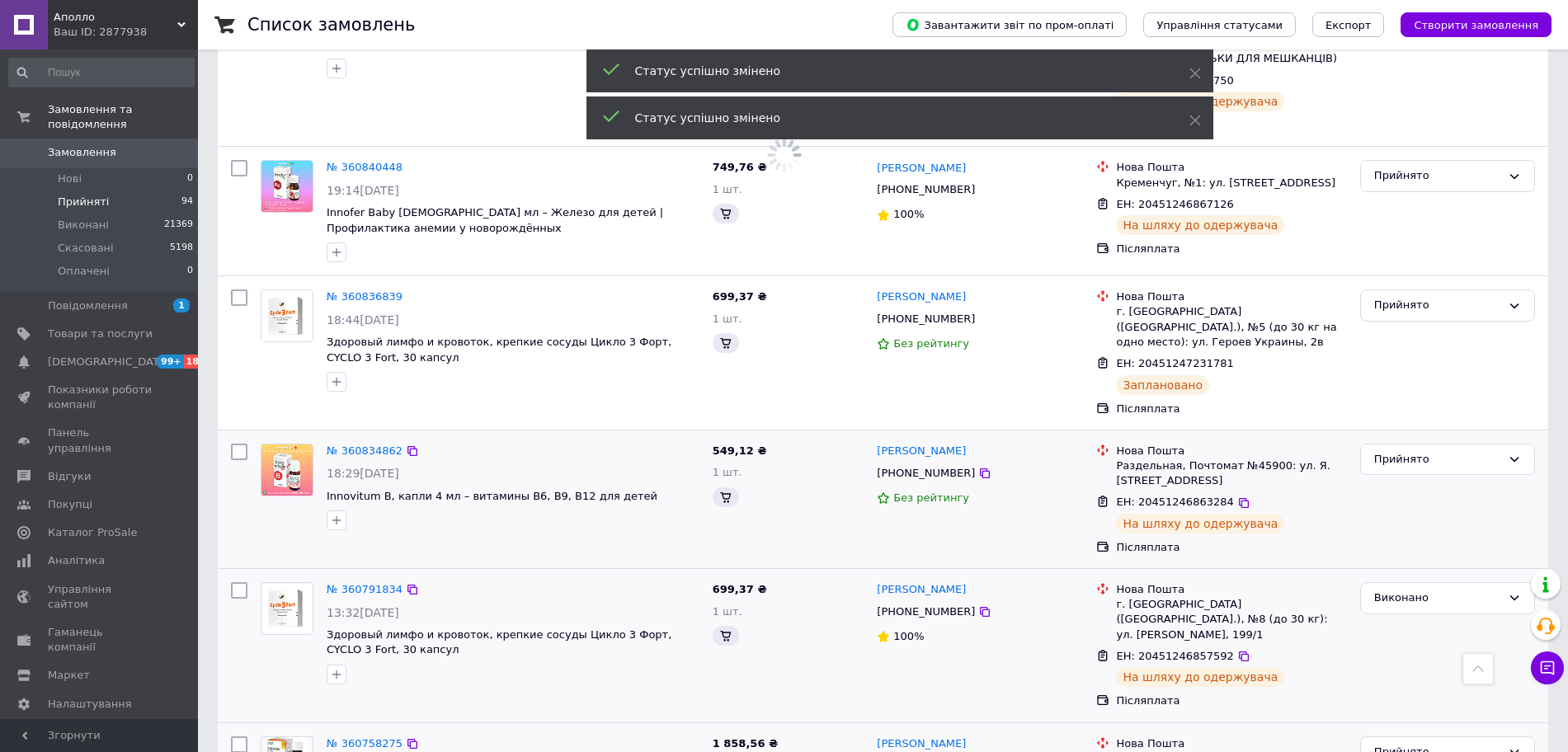
scroll to position [10363, 0]
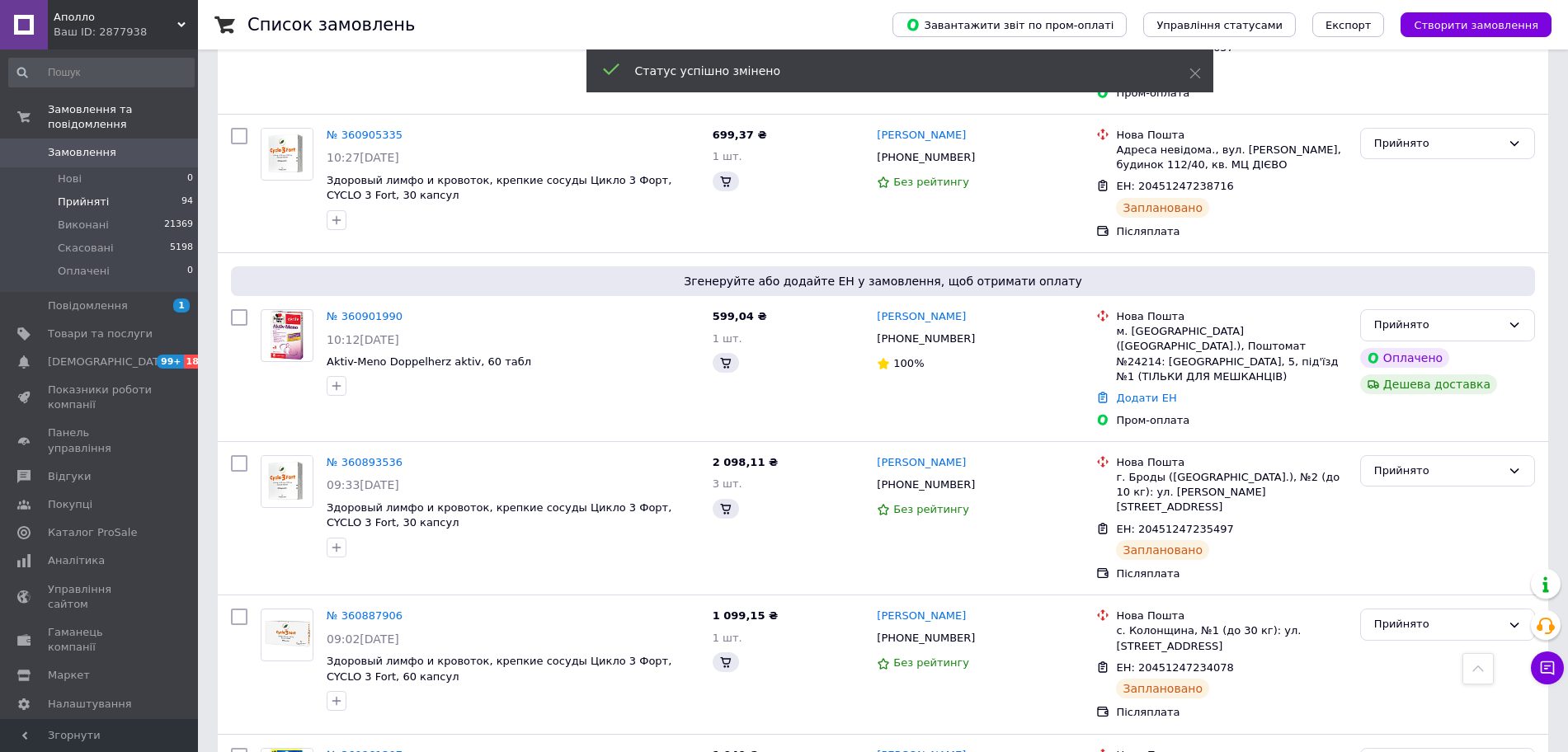
scroll to position [10157, 0]
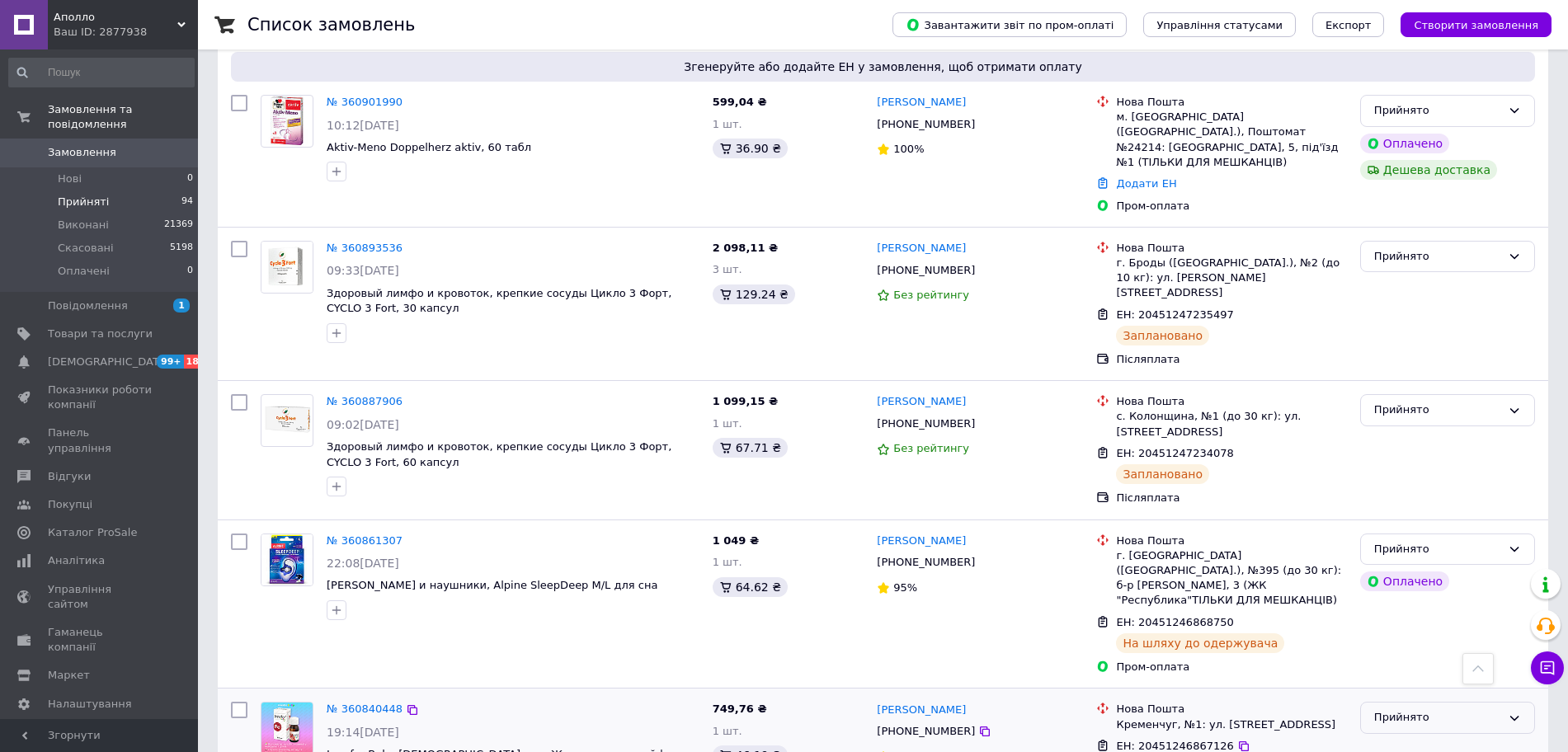
click at [1413, 709] on div "Прийнято" at bounding box center [1437, 718] width 127 height 17
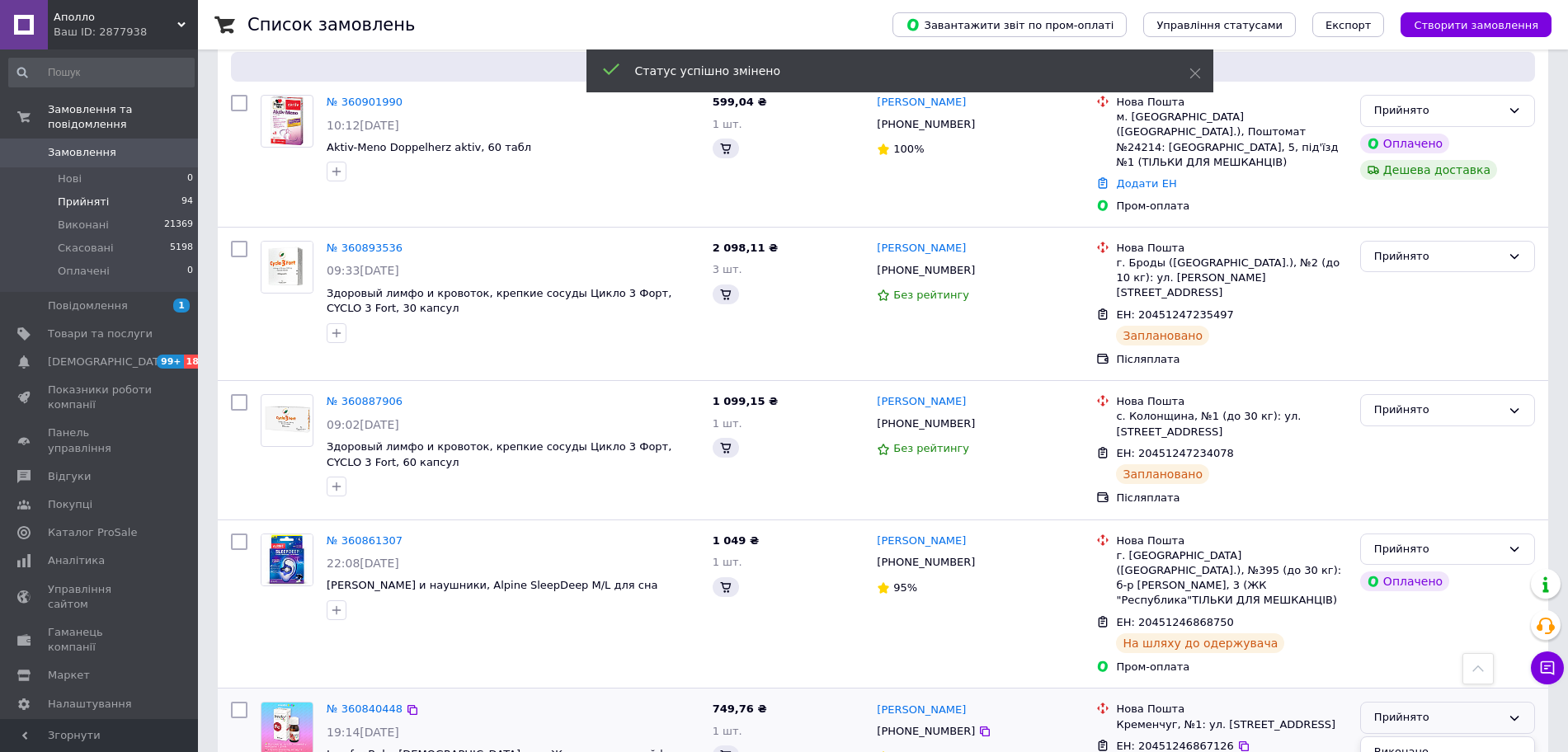
click at [1401, 737] on li "Виконано" at bounding box center [1447, 753] width 173 height 31
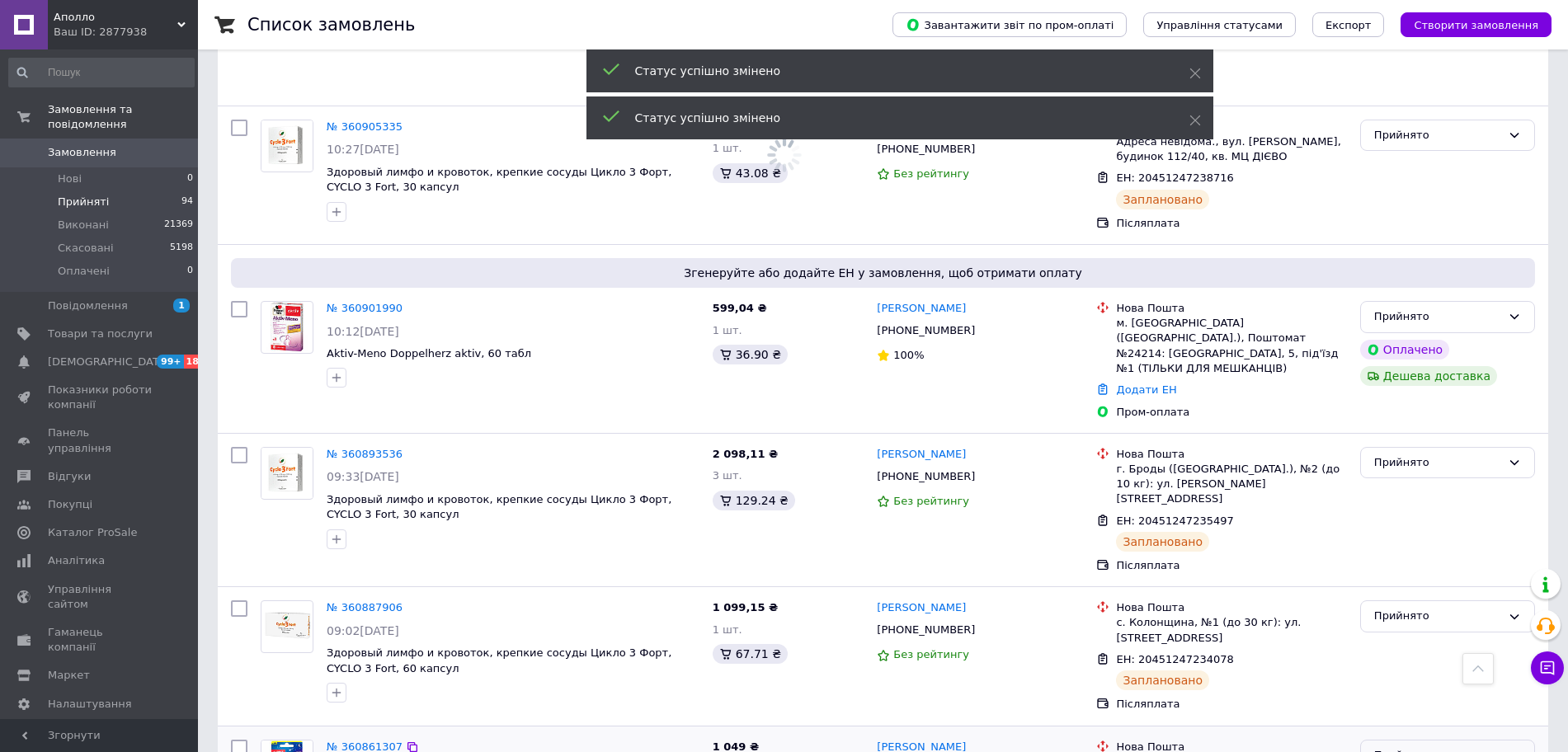
click at [1401, 747] on div "Прийнято" at bounding box center [1437, 755] width 127 height 17
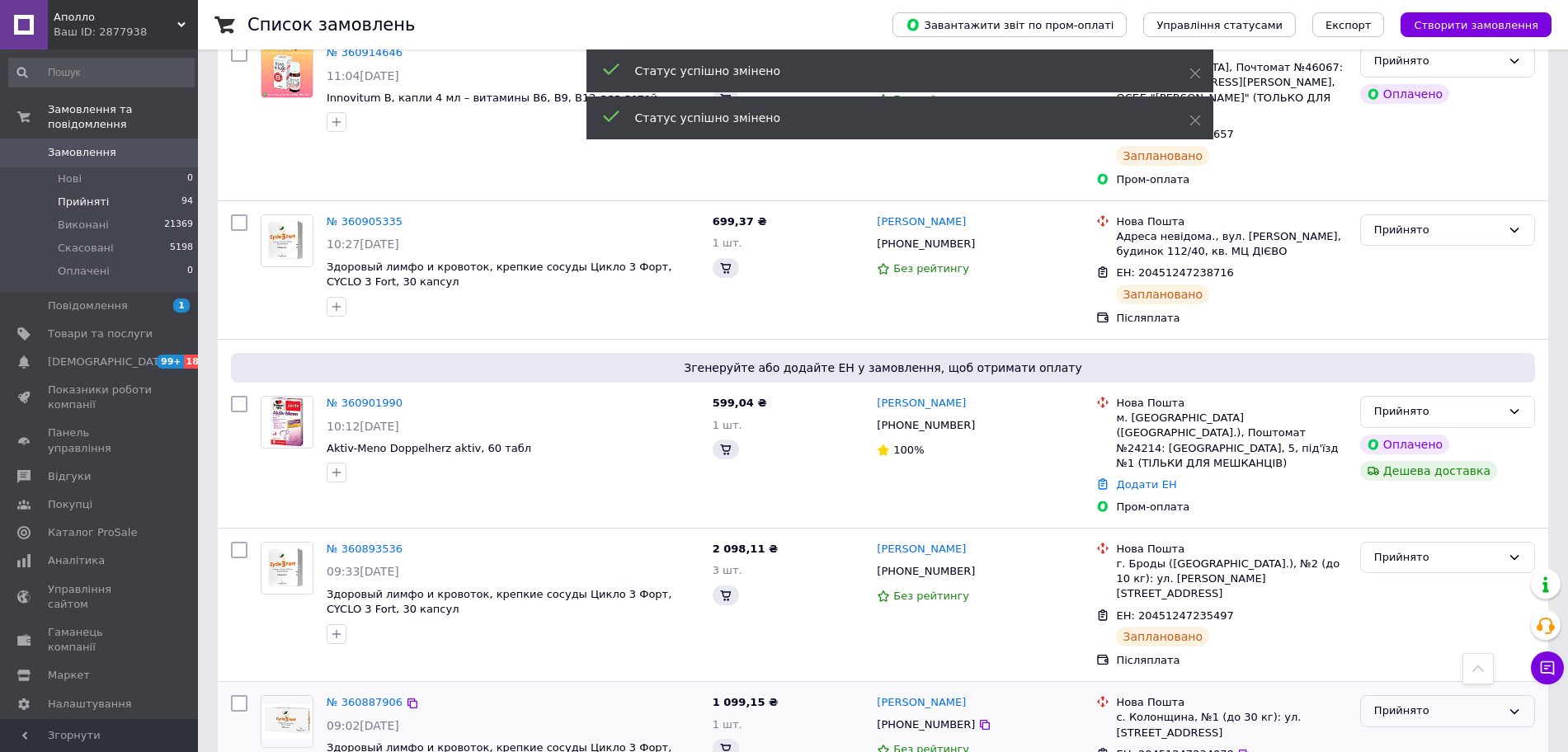
scroll to position [9641, 0]
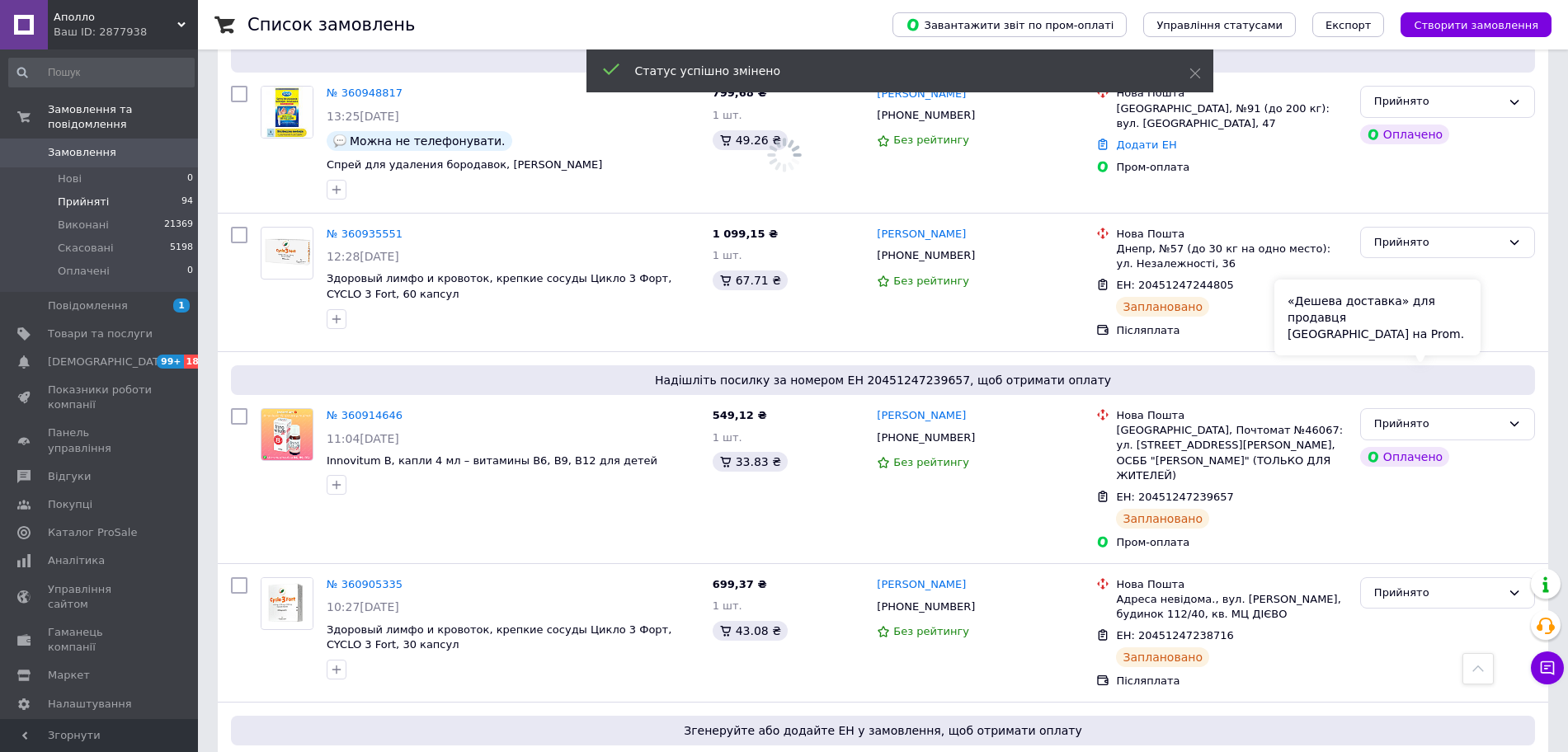
scroll to position [9332, 0]
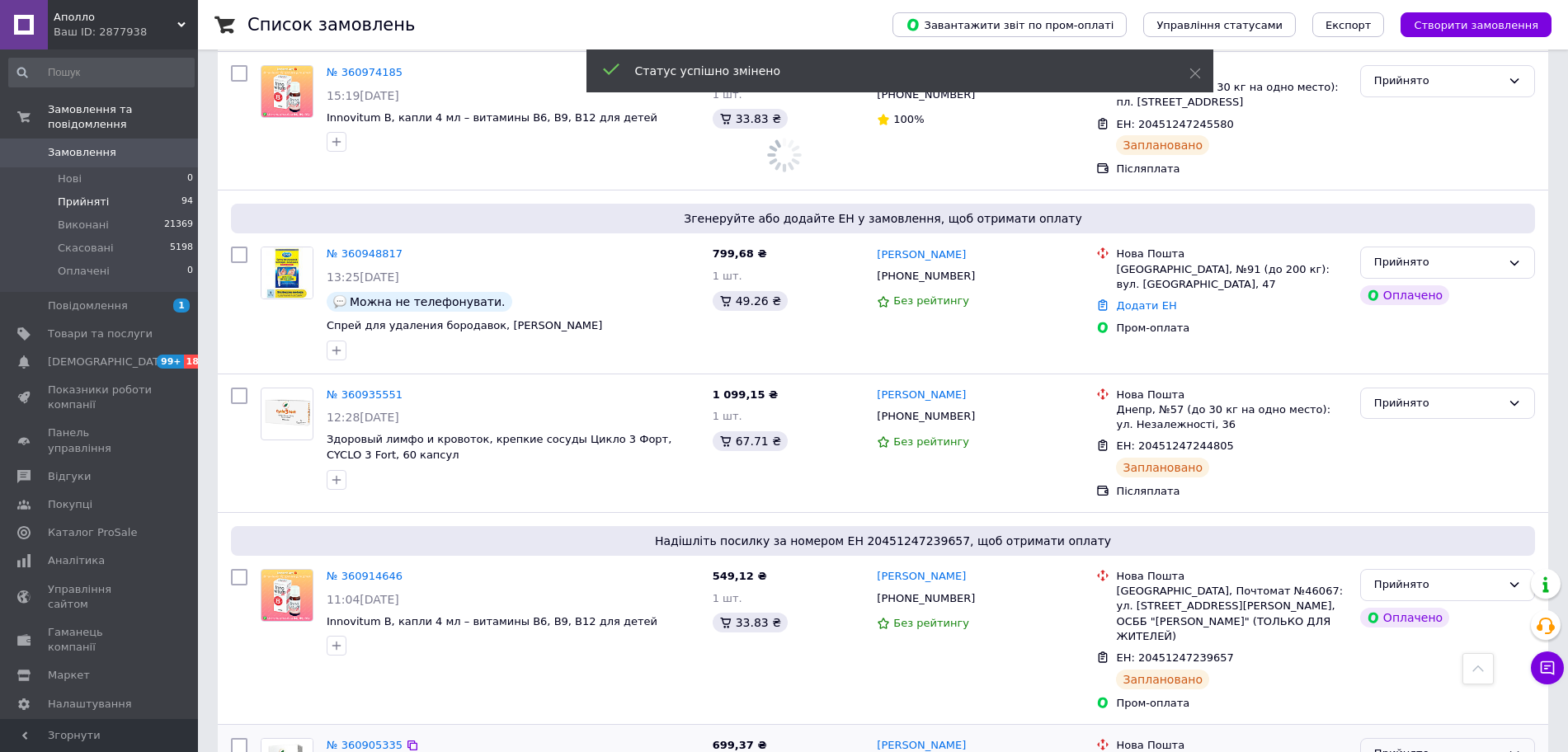
click at [1384, 738] on div "Прийнято" at bounding box center [1447, 754] width 175 height 32
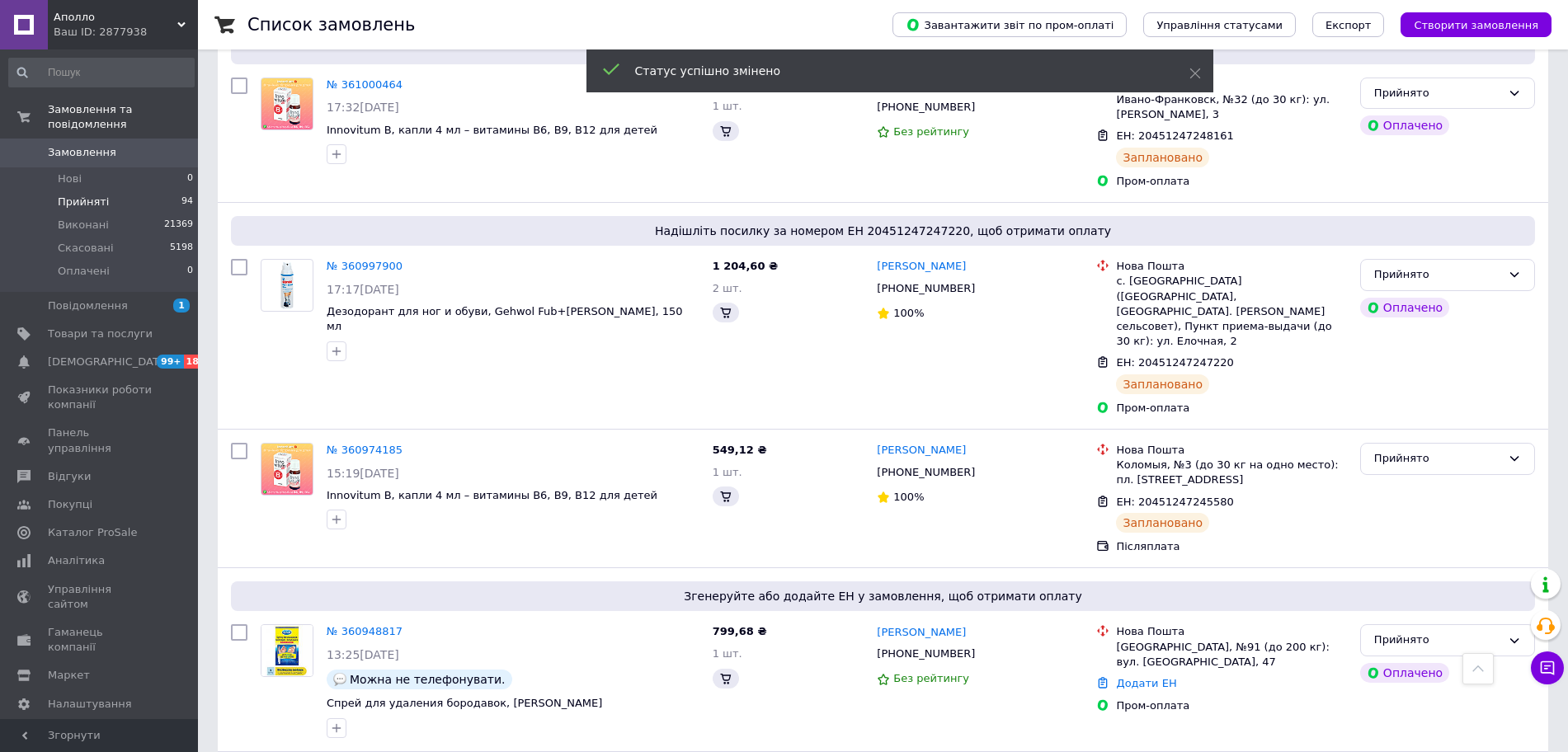
scroll to position [9126, 0]
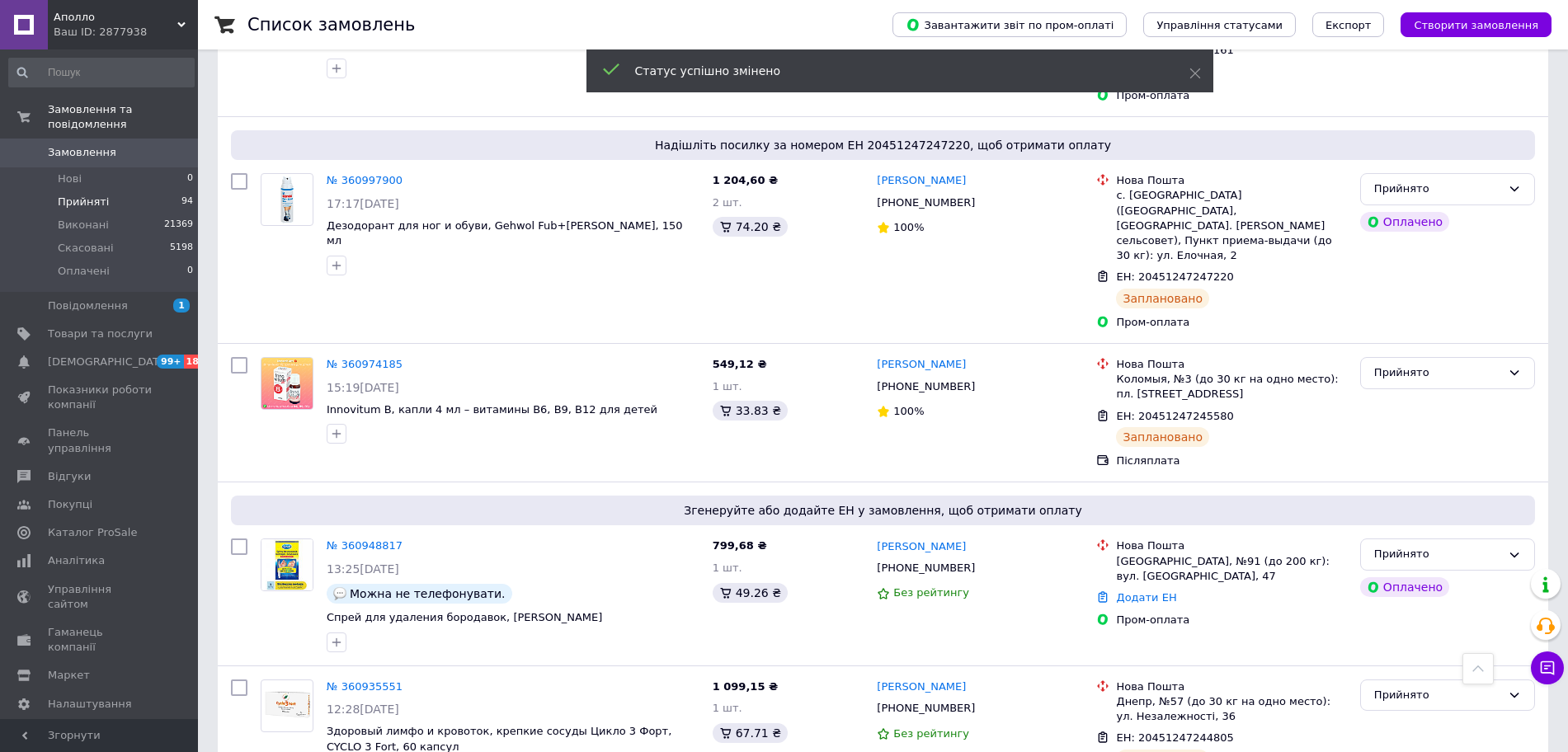
scroll to position [8920, 0]
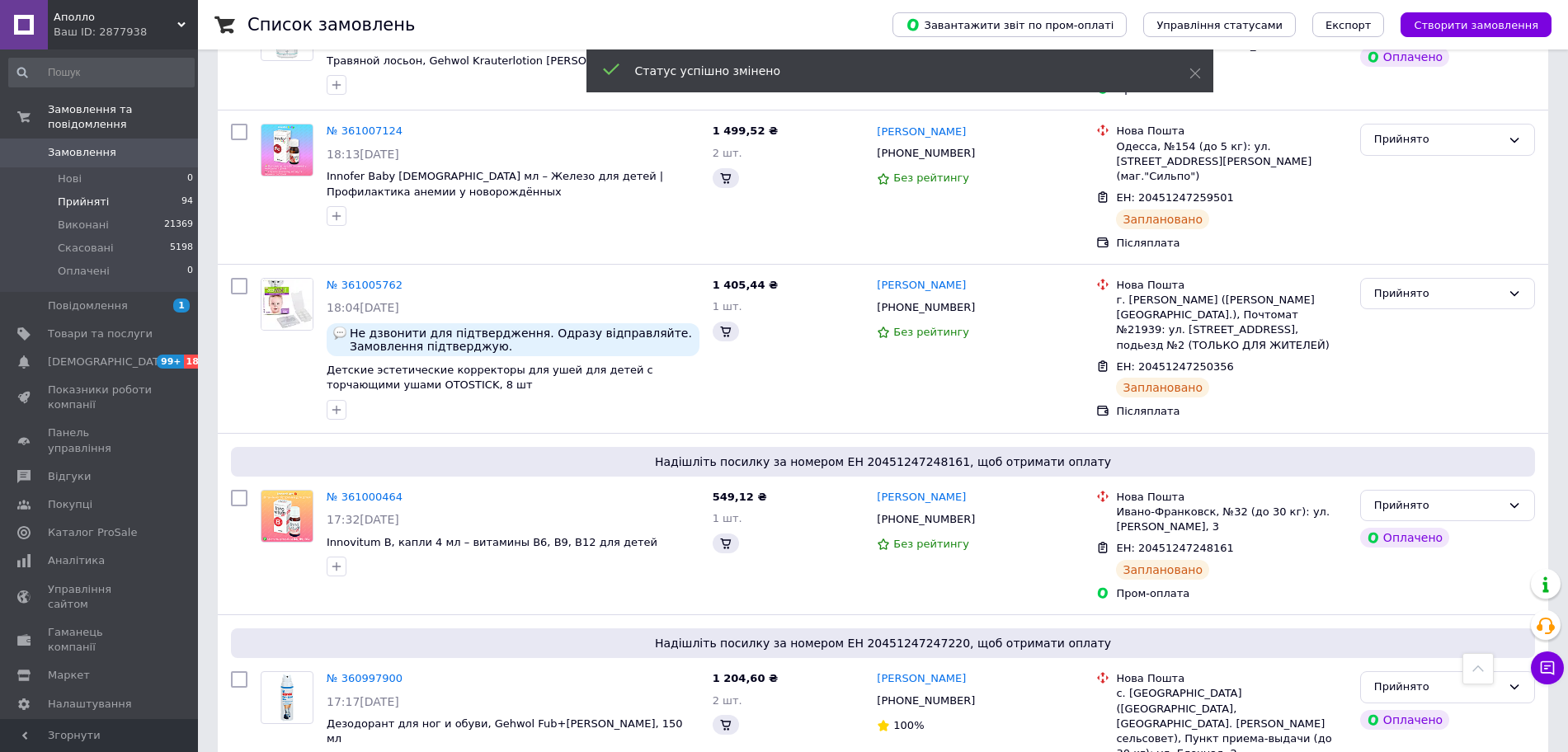
scroll to position [8671, 0]
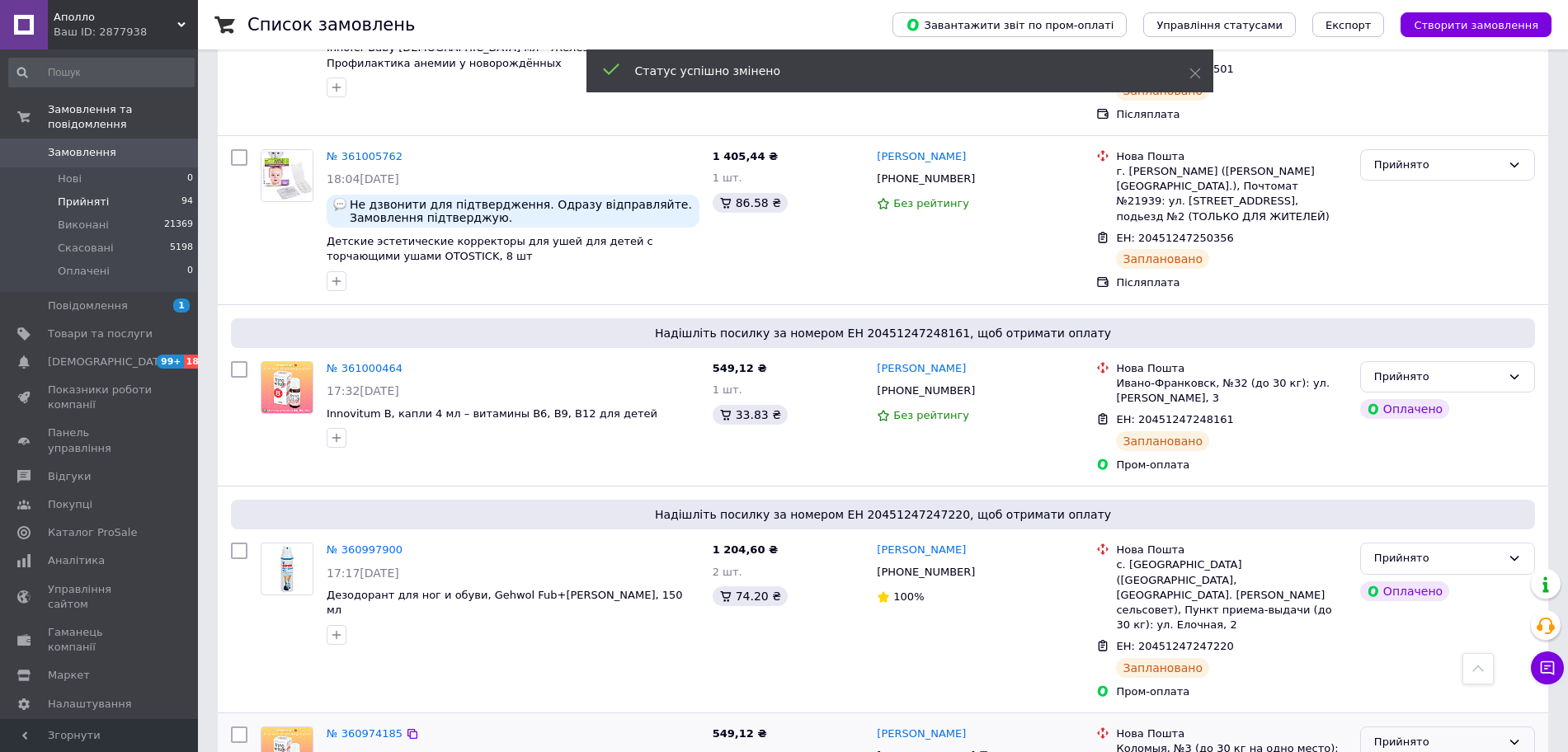
click at [1393, 726] on div "Прийнято" at bounding box center [1447, 742] width 175 height 32
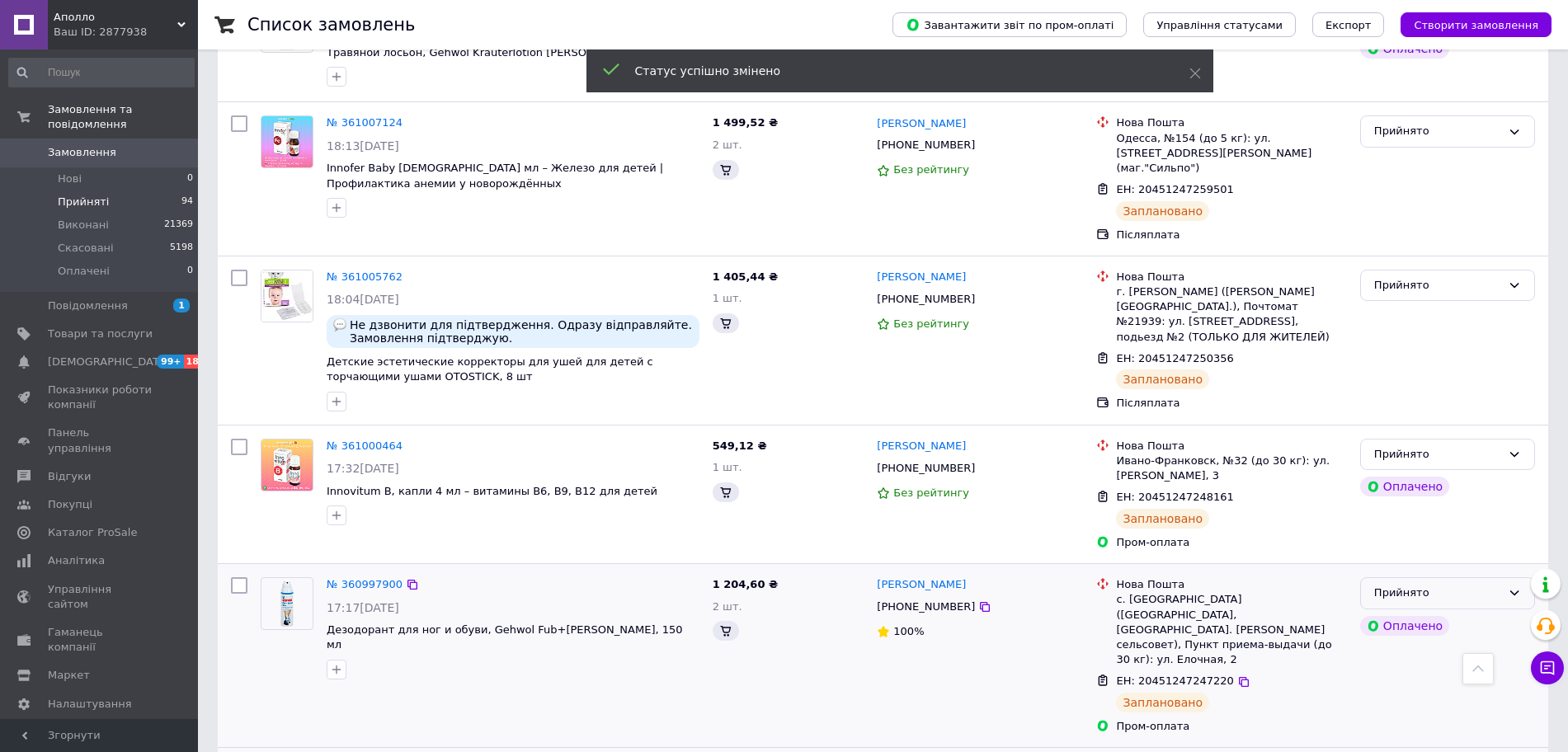
scroll to position [8465, 0]
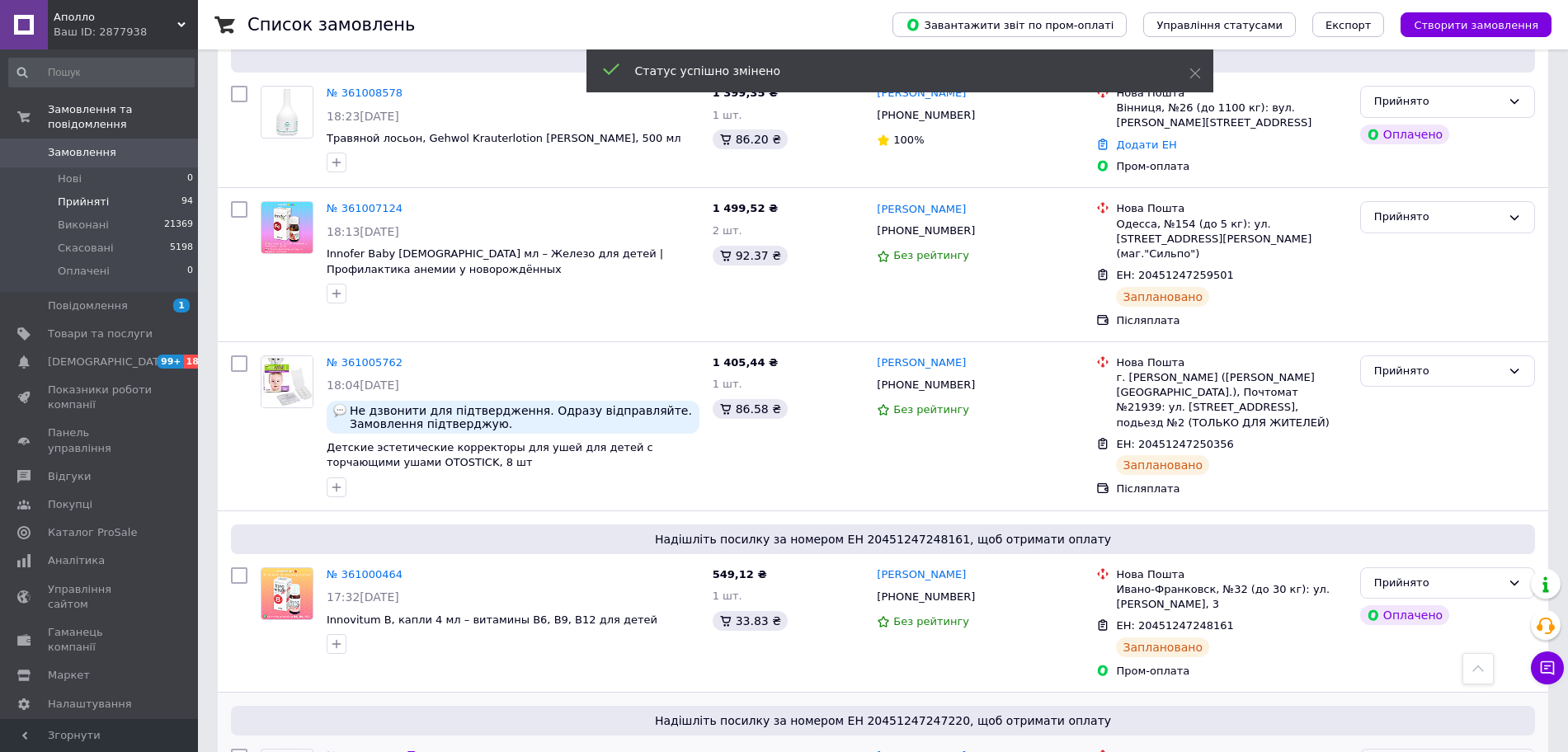
click at [1398, 749] on div "Прийнято" at bounding box center [1447, 764] width 175 height 32
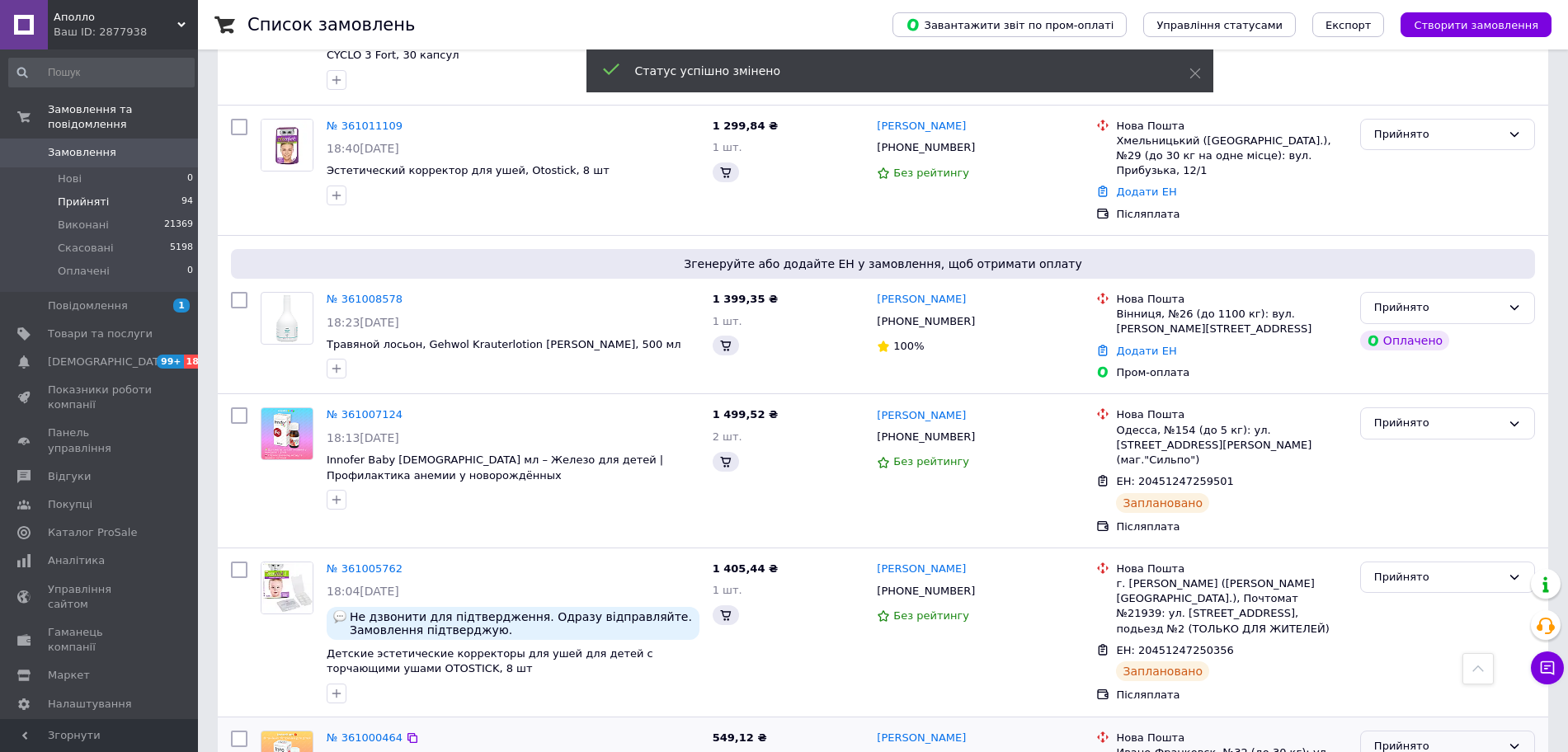
scroll to position [8258, 0]
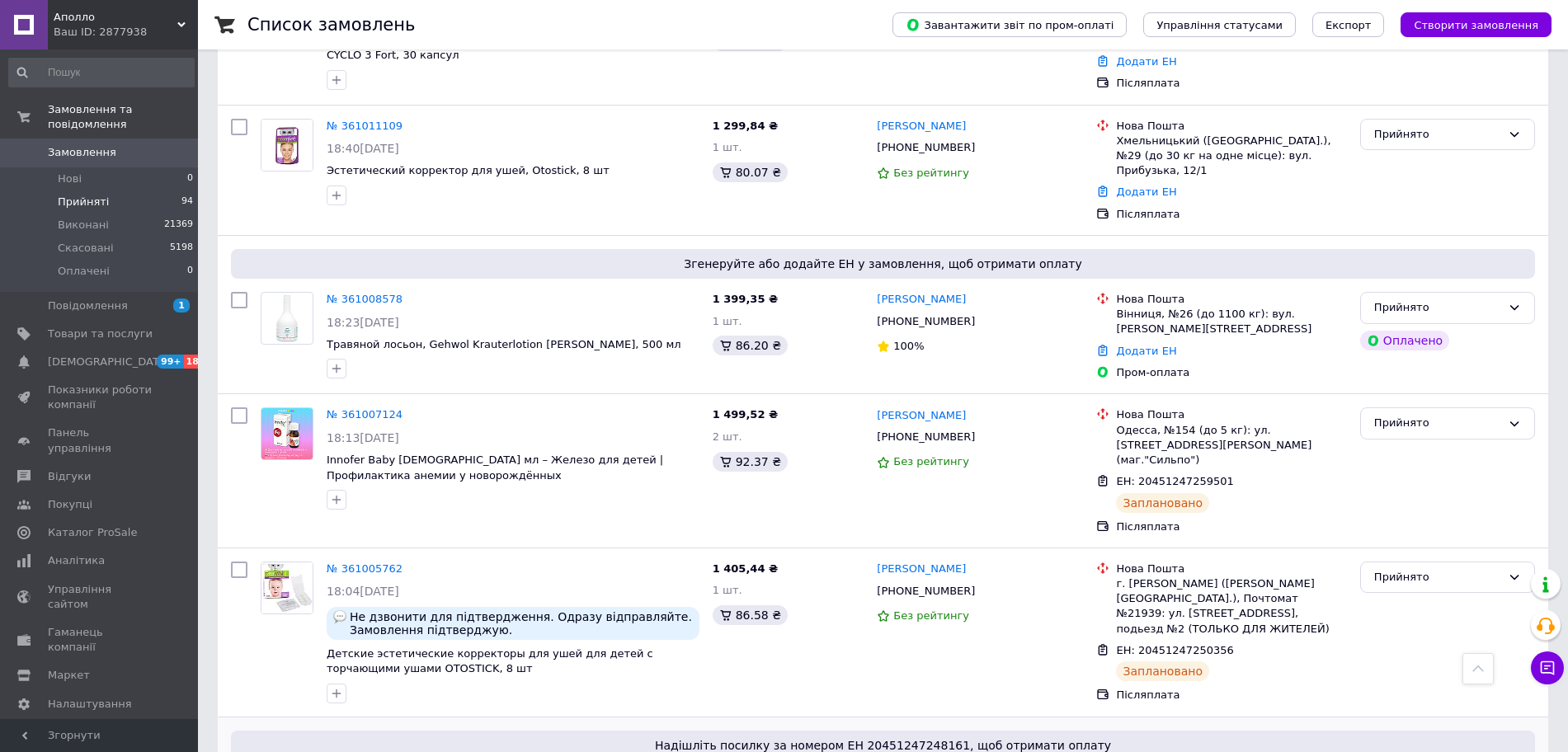
click at [1417, 569] on div "Прийнято" at bounding box center [1437, 578] width 127 height 17
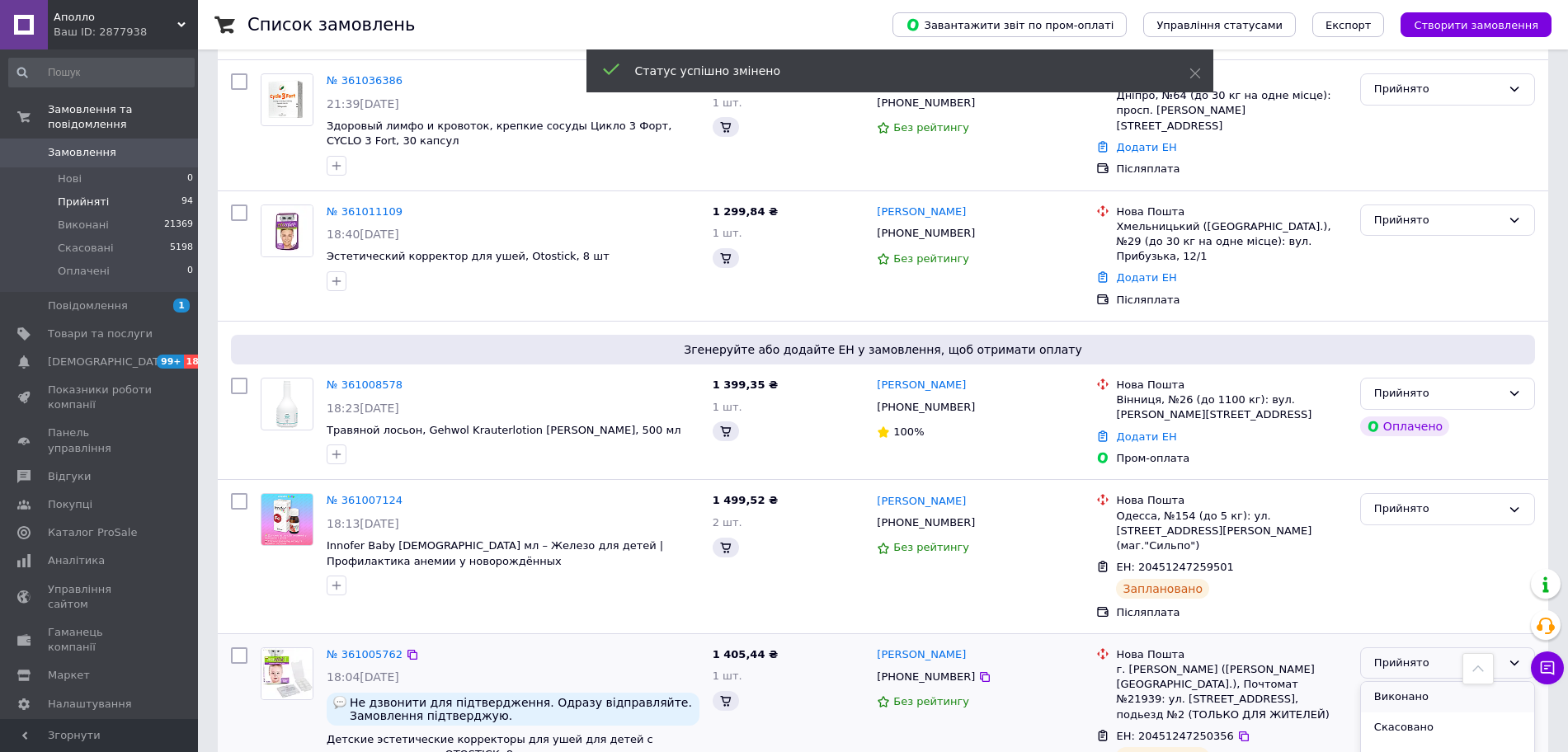
click at [1399, 682] on li "Виконано" at bounding box center [1447, 697] width 173 height 31
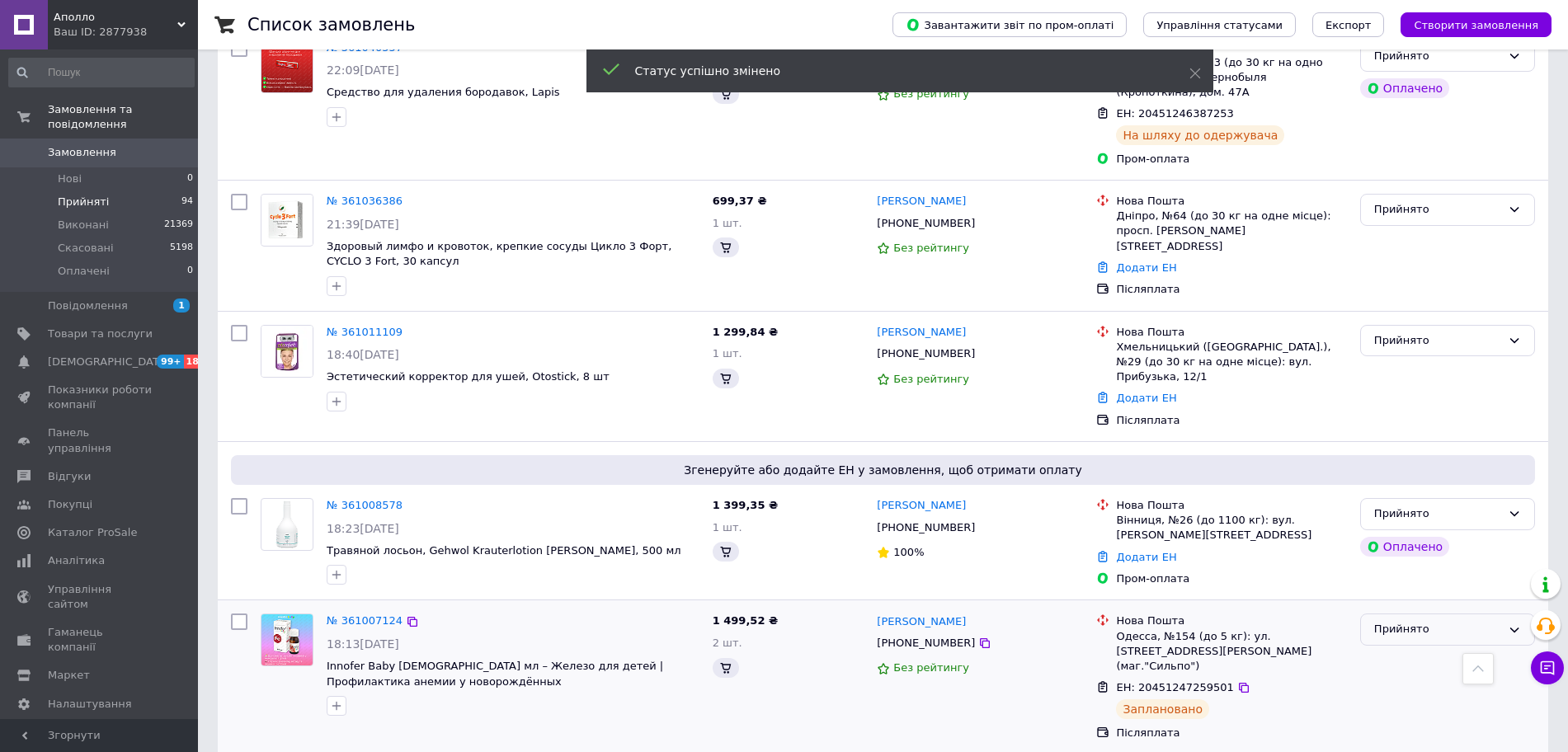
scroll to position [8052, 0]
click at [1375, 621] on div "Прийнято" at bounding box center [1437, 629] width 127 height 17
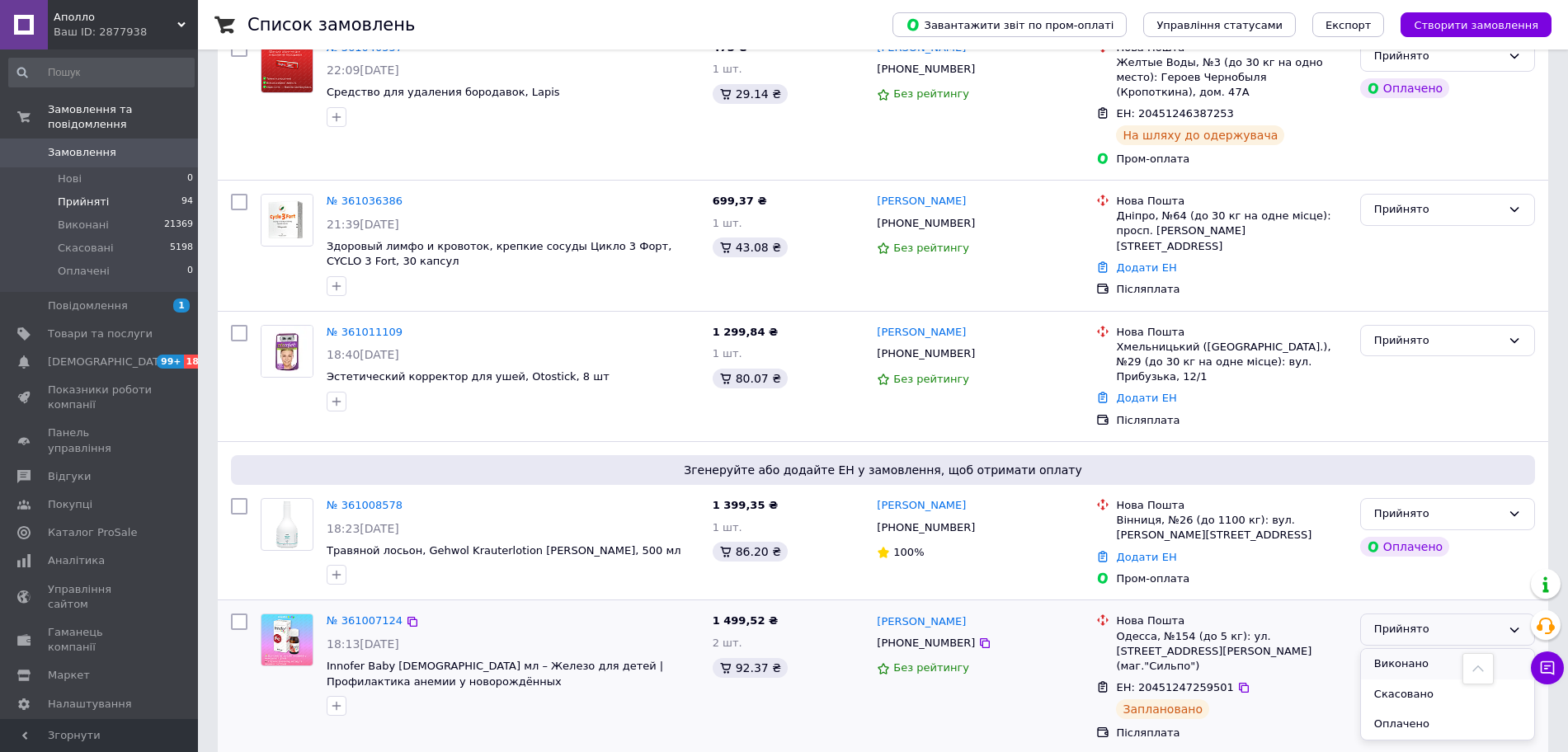
click at [1390, 649] on li "Виконано" at bounding box center [1447, 664] width 173 height 31
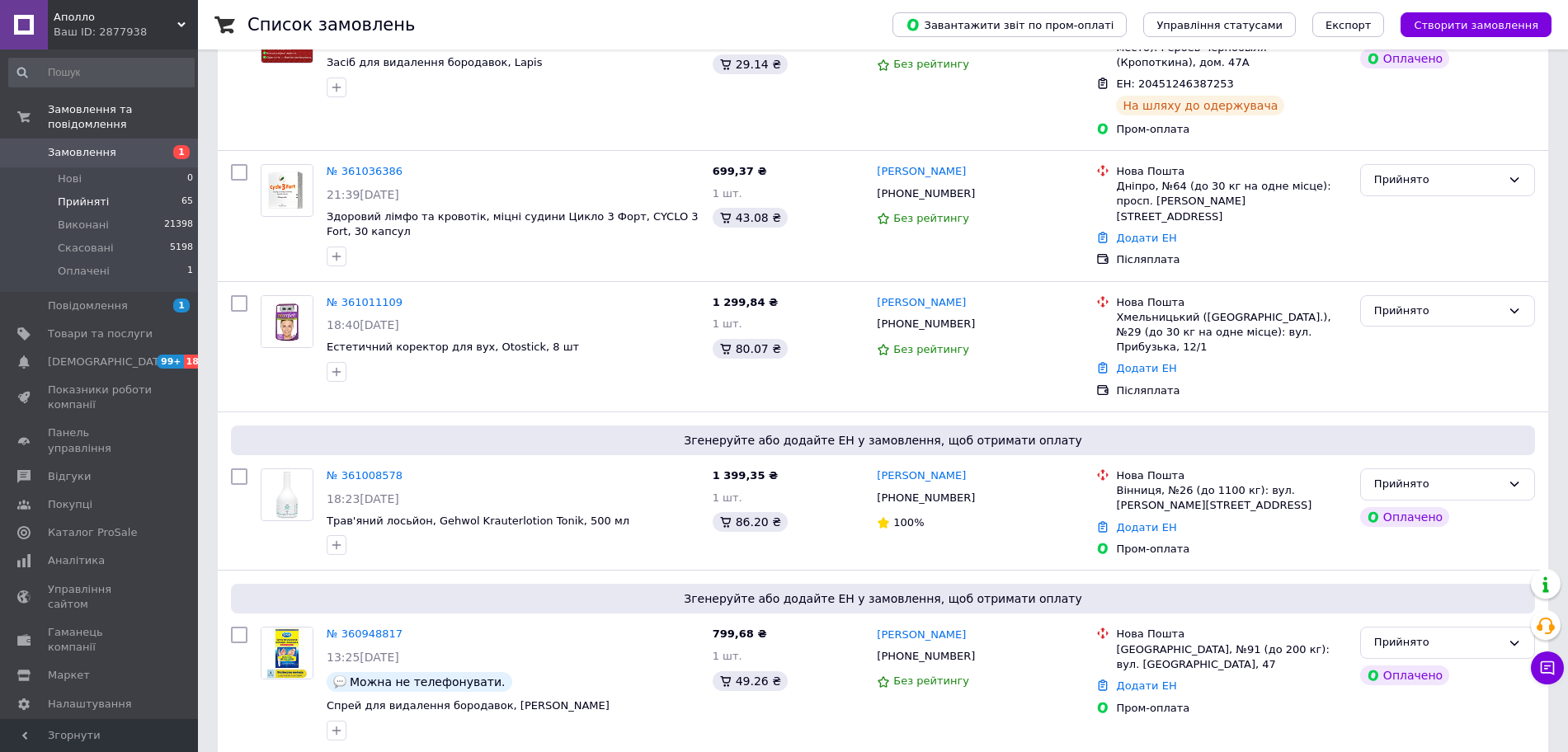
scroll to position [8524, 0]
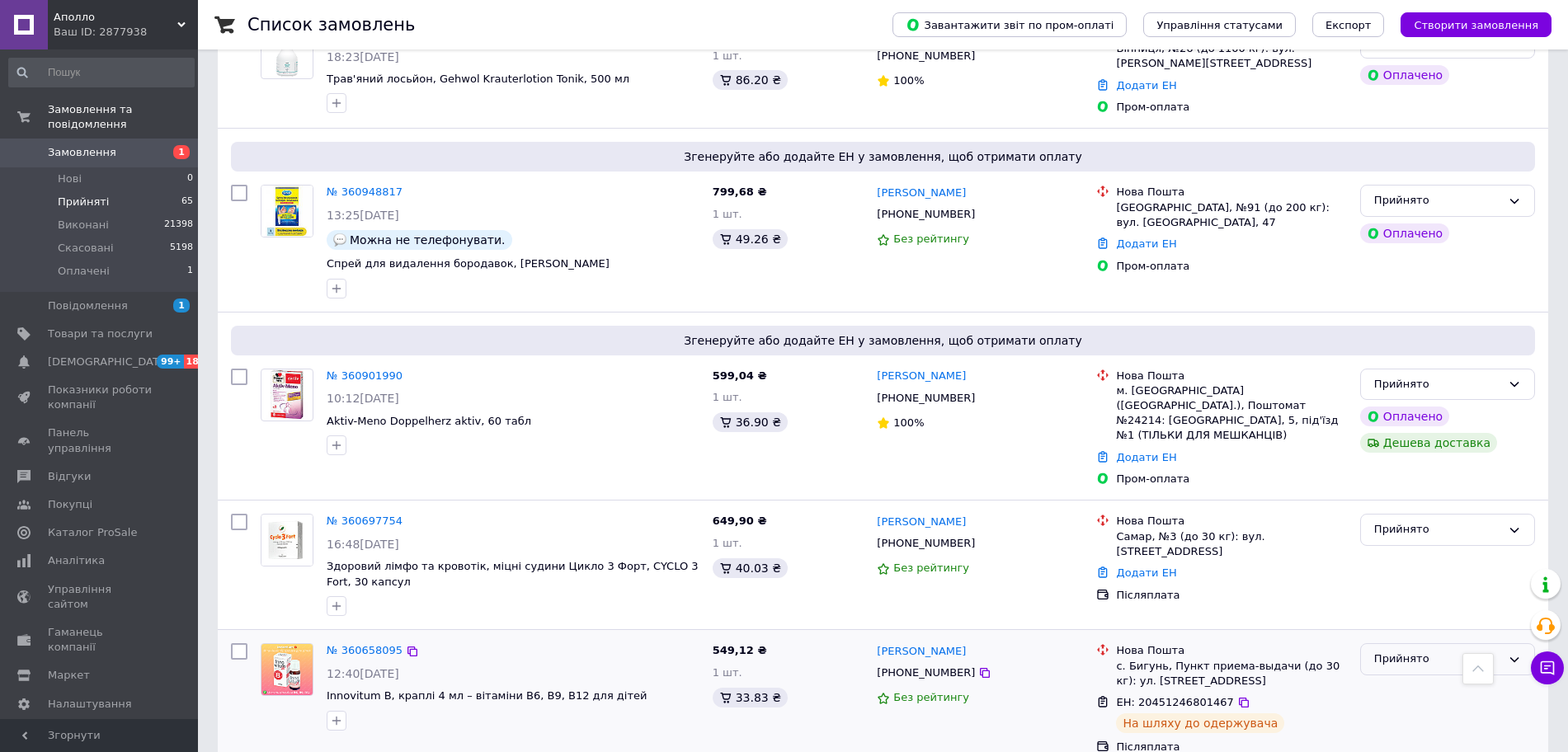
click at [1403, 651] on div "Прийнято" at bounding box center [1437, 659] width 127 height 17
click at [1404, 679] on li "Виконано" at bounding box center [1447, 694] width 173 height 31
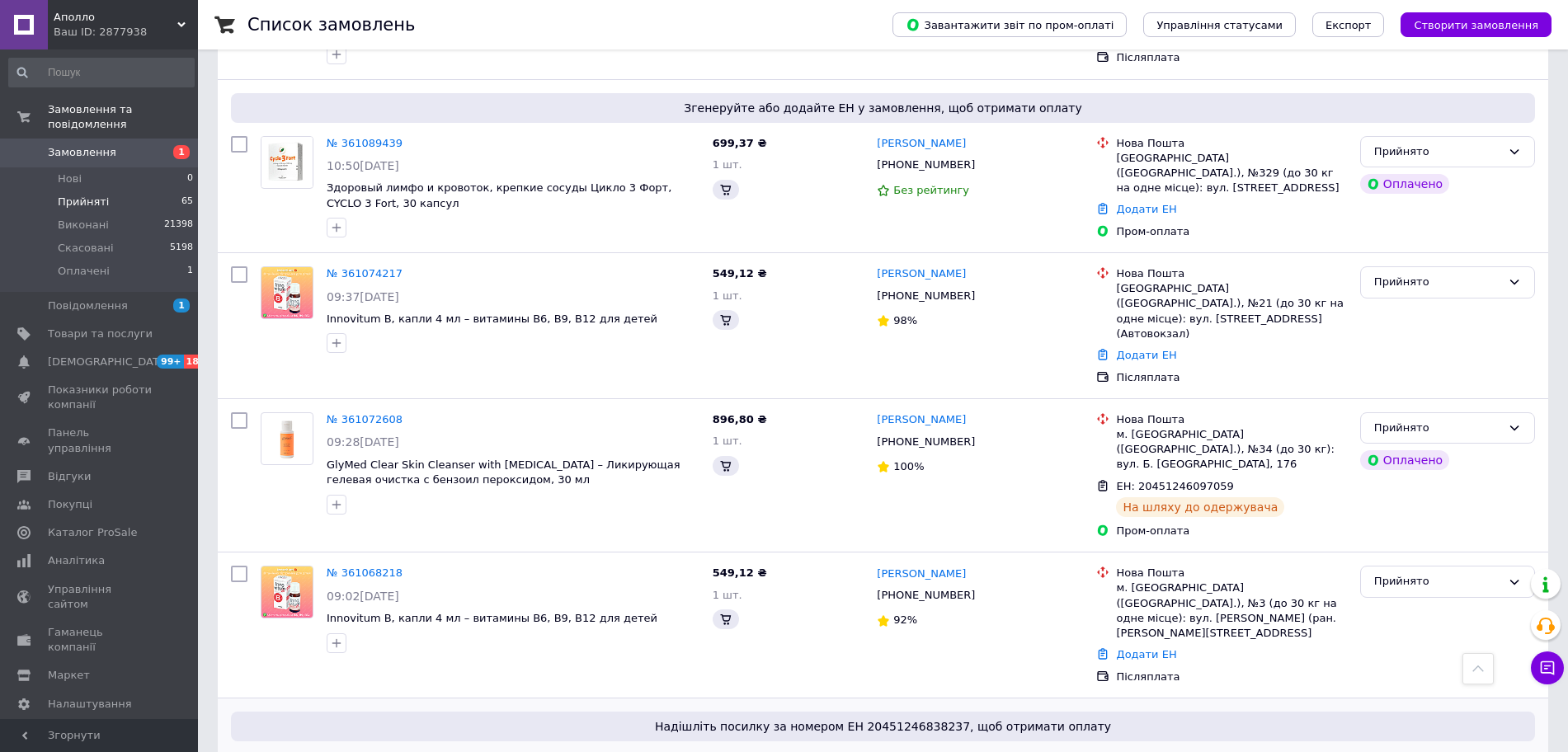
scroll to position [7238, 0]
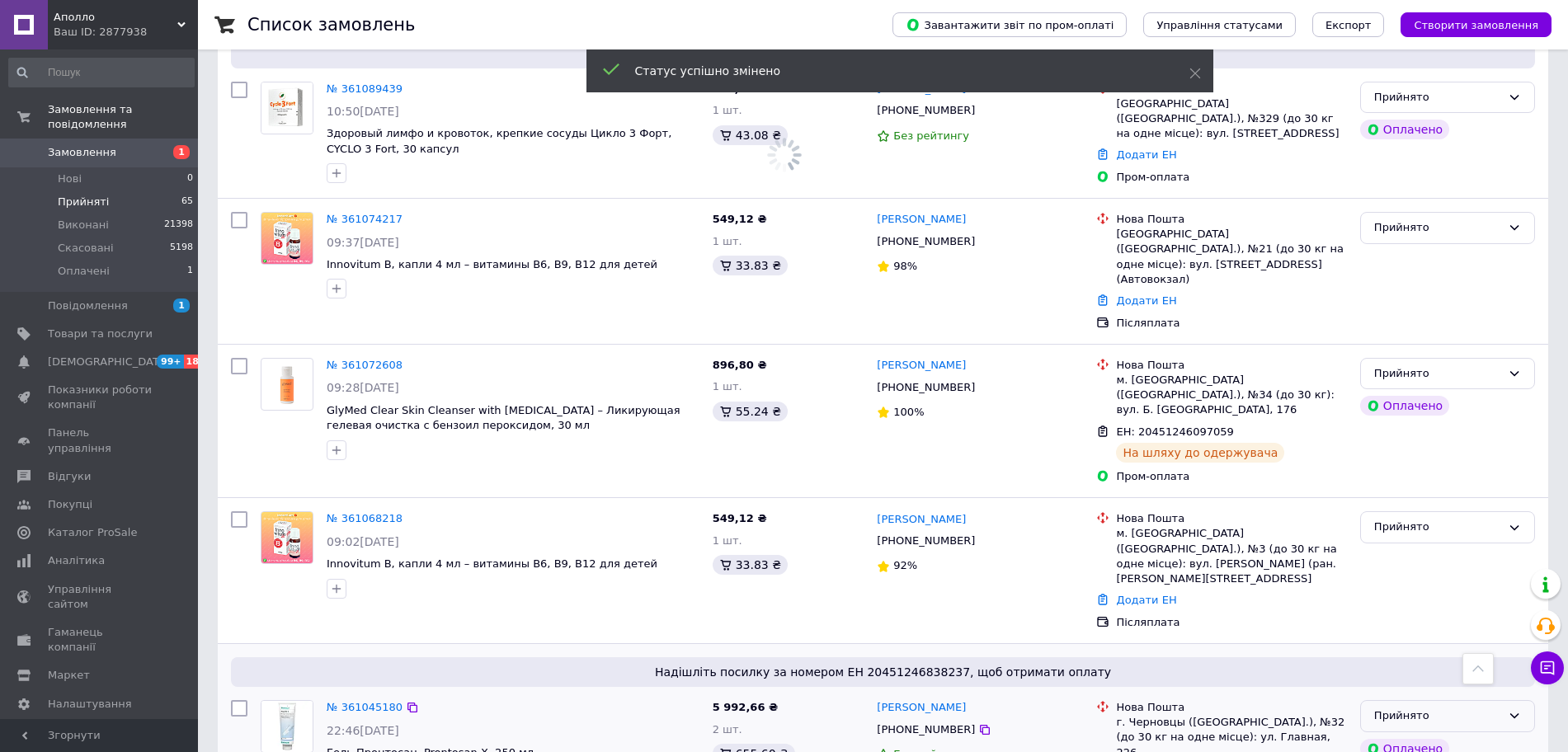
click at [1461, 707] on div "Прийнято" at bounding box center [1437, 716] width 127 height 17
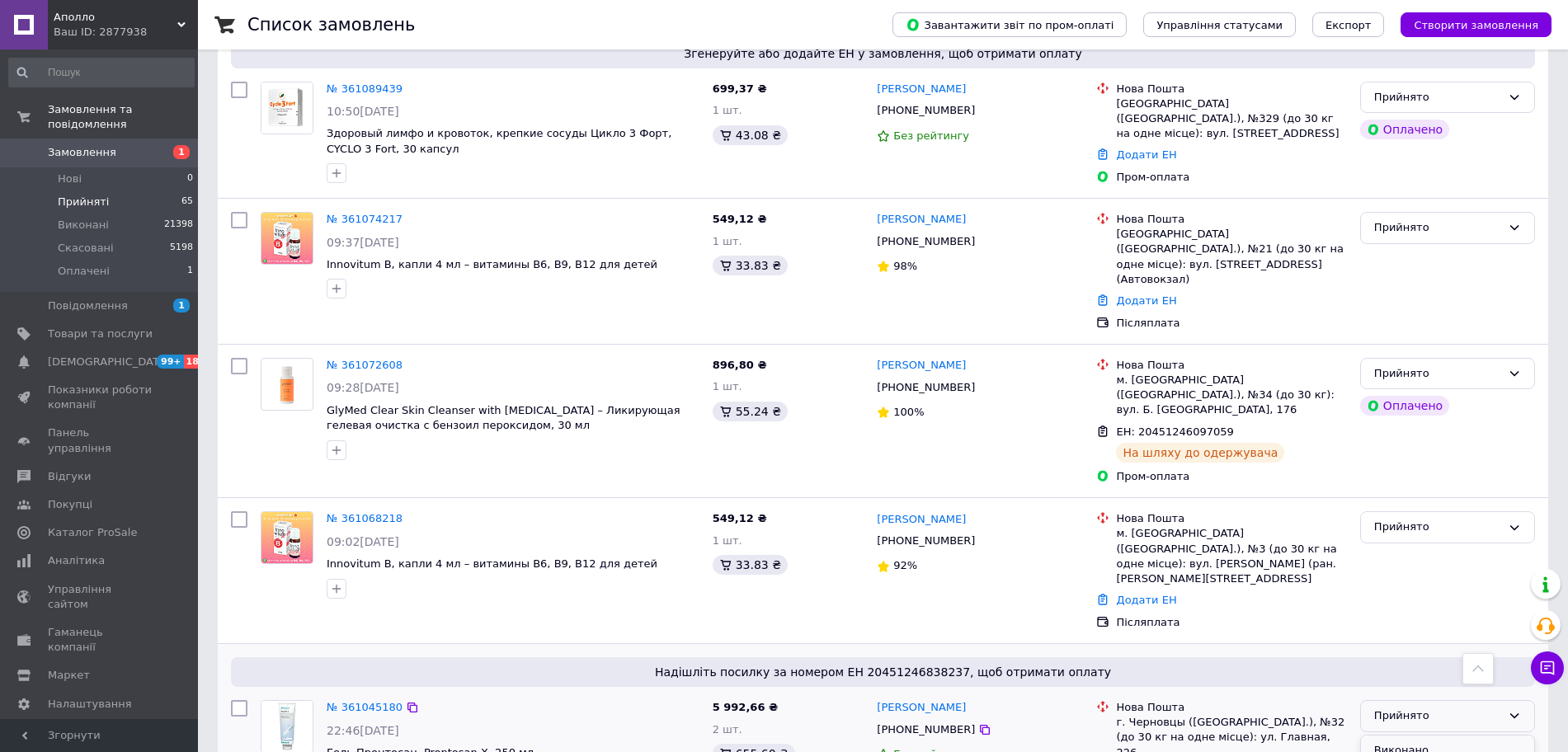
click at [1422, 736] on li "Виконано" at bounding box center [1447, 751] width 173 height 31
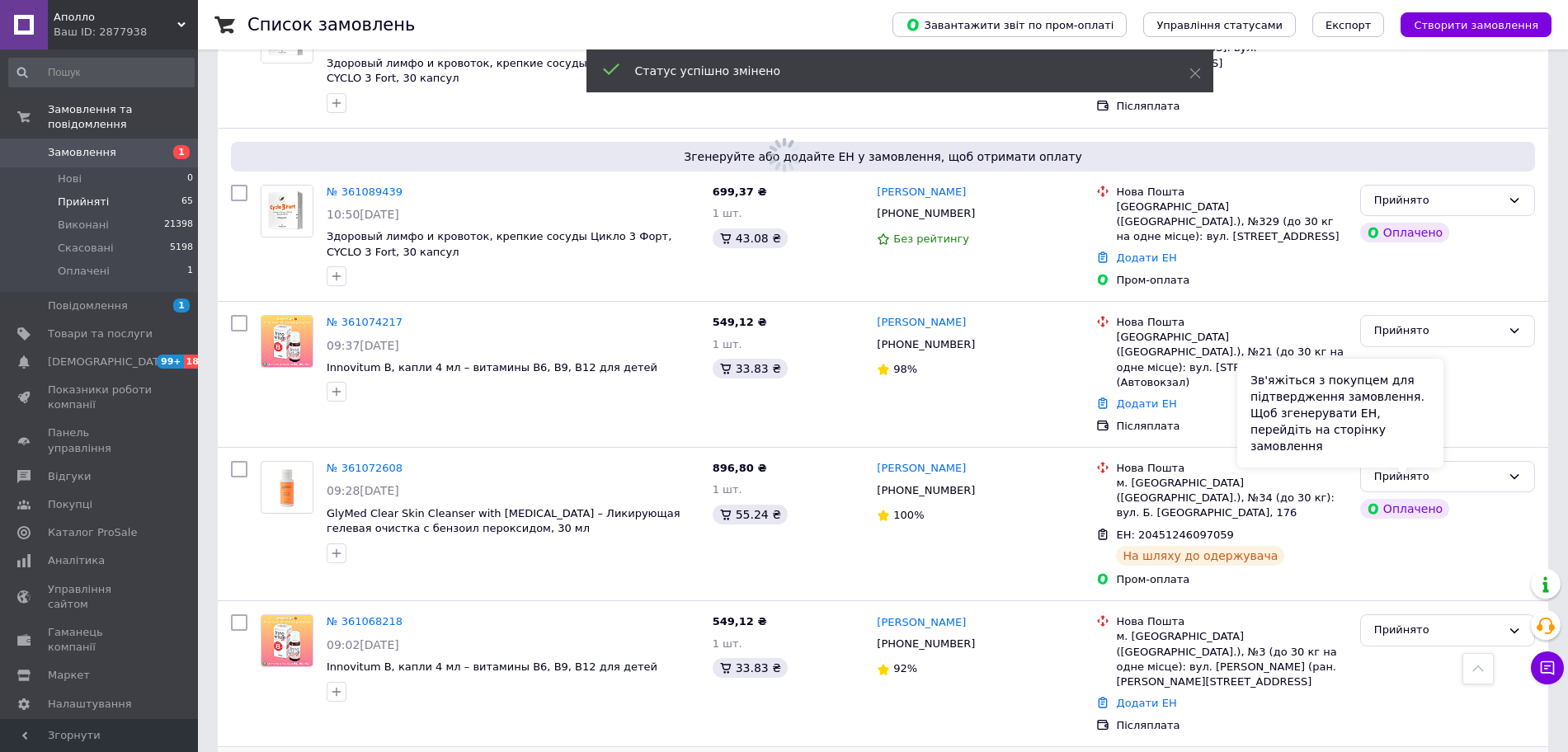
scroll to position [6929, 0]
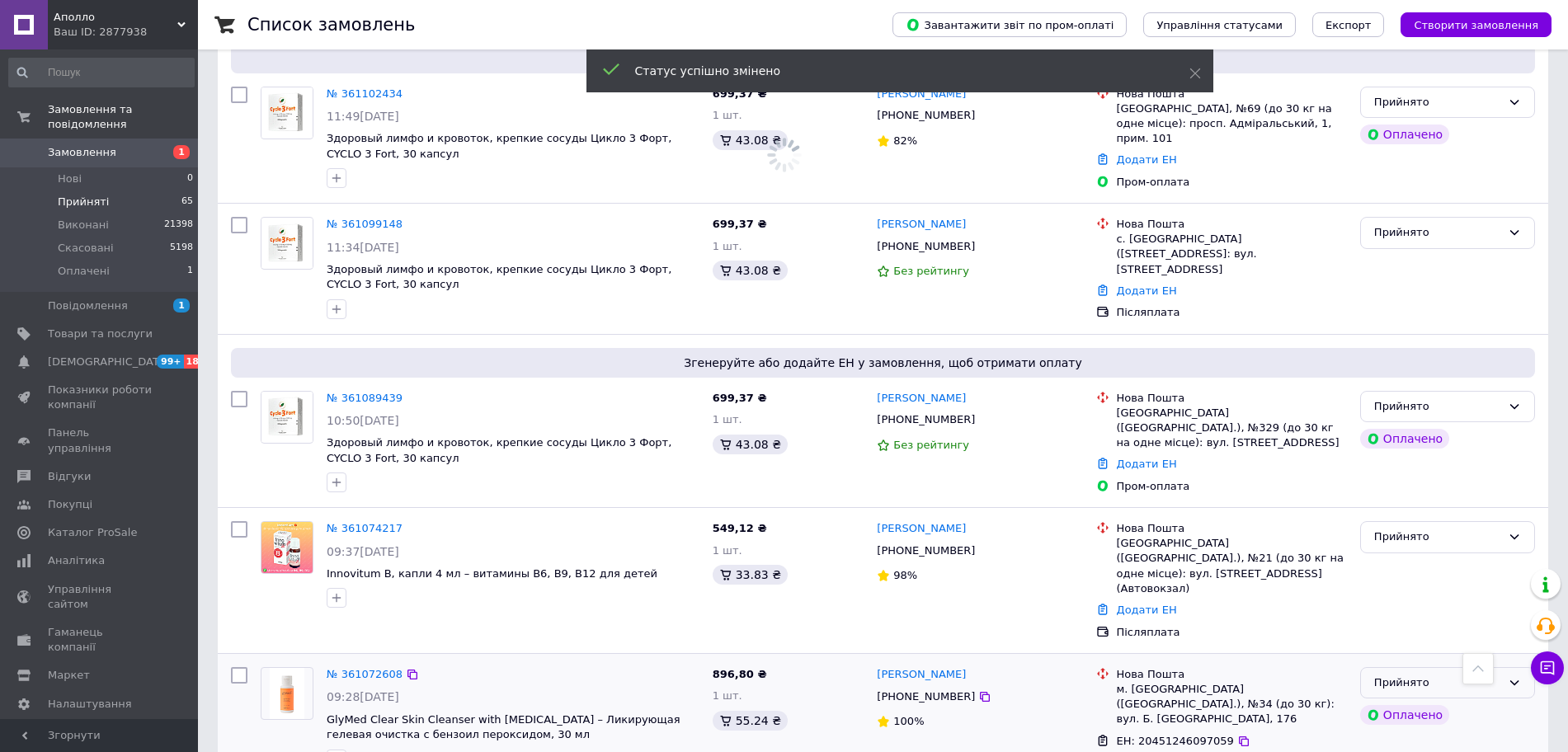
click at [1464, 675] on div "Прийнято" at bounding box center [1437, 683] width 127 height 17
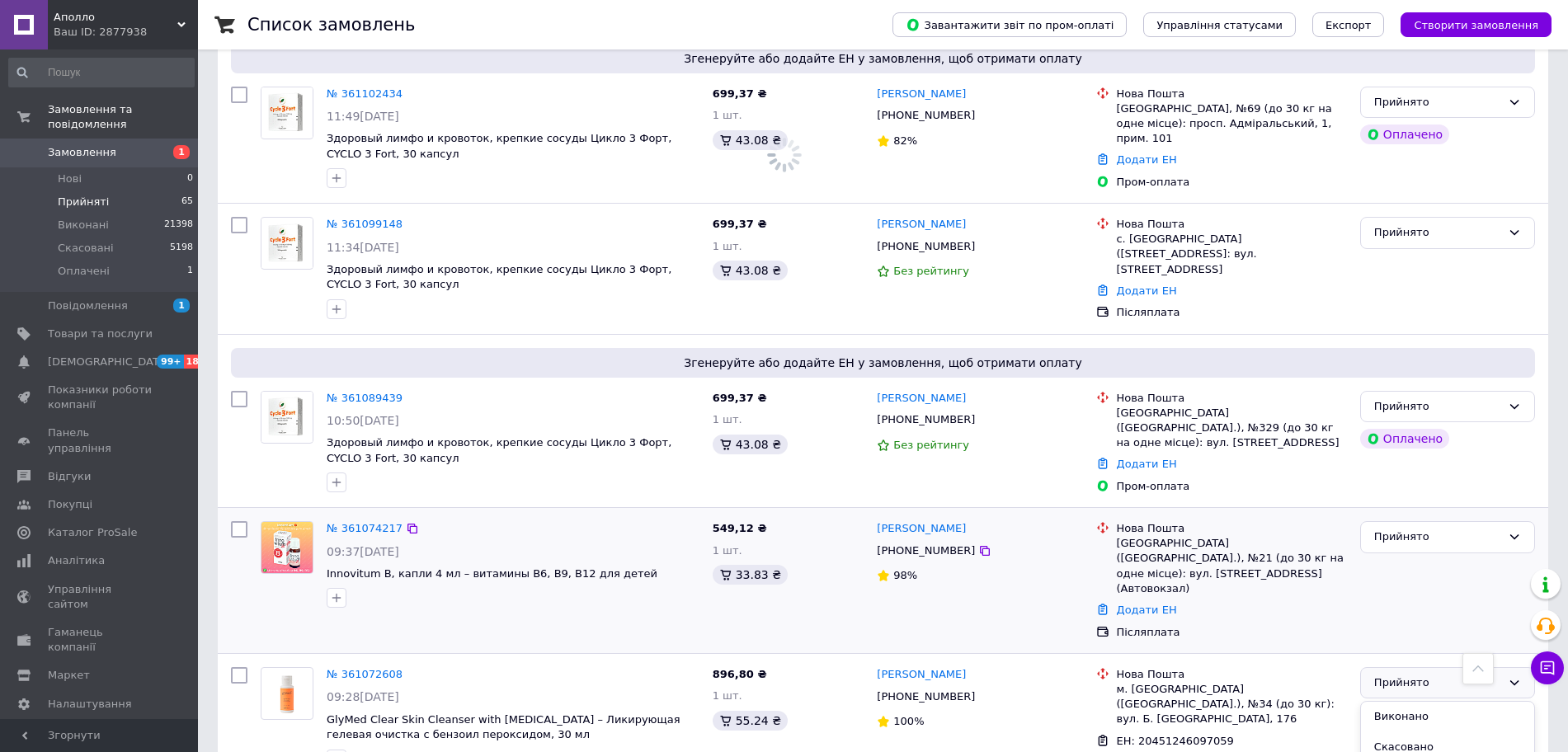
click at [1540, 515] on div "Прийнято" at bounding box center [1448, 581] width 188 height 132
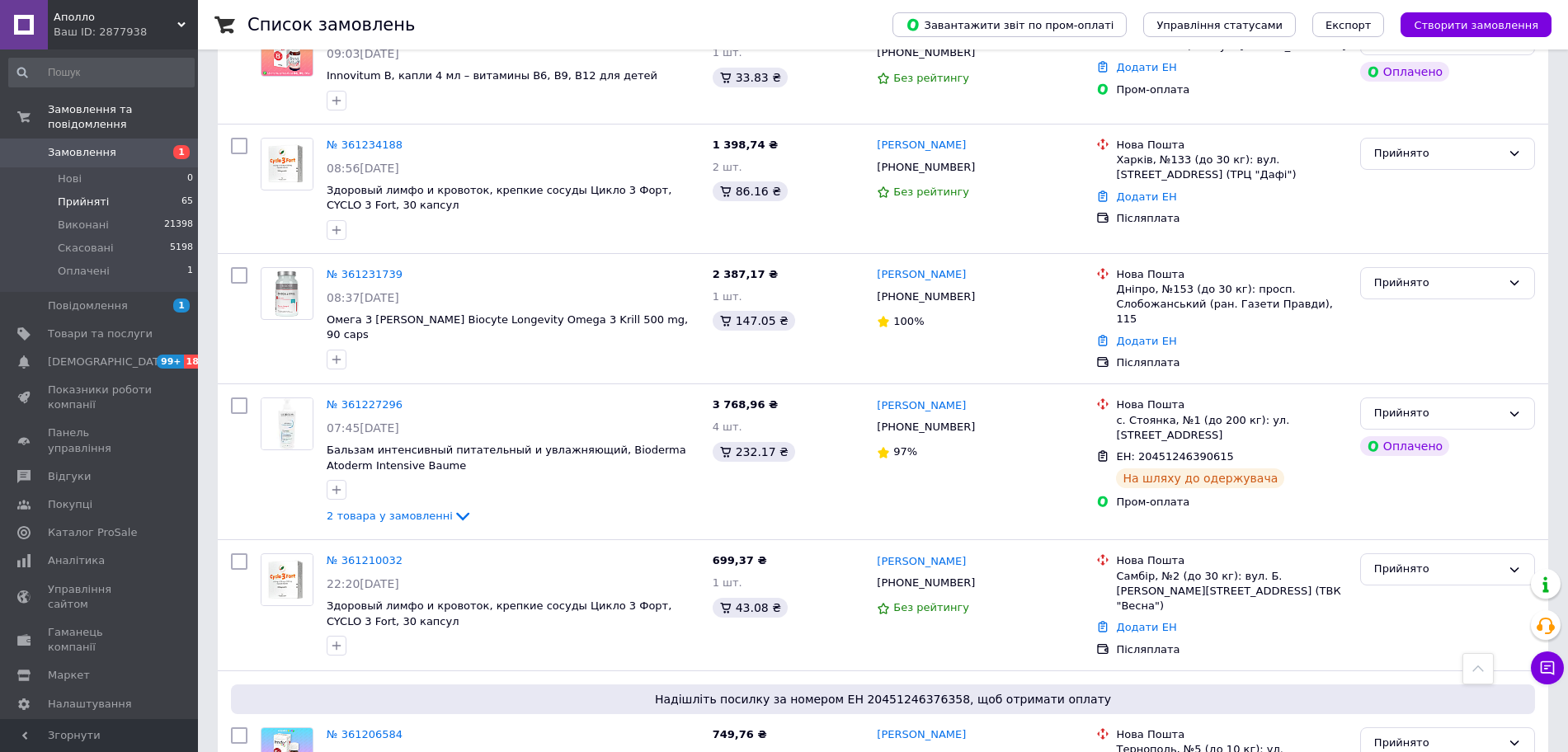
scroll to position [4868, 0]
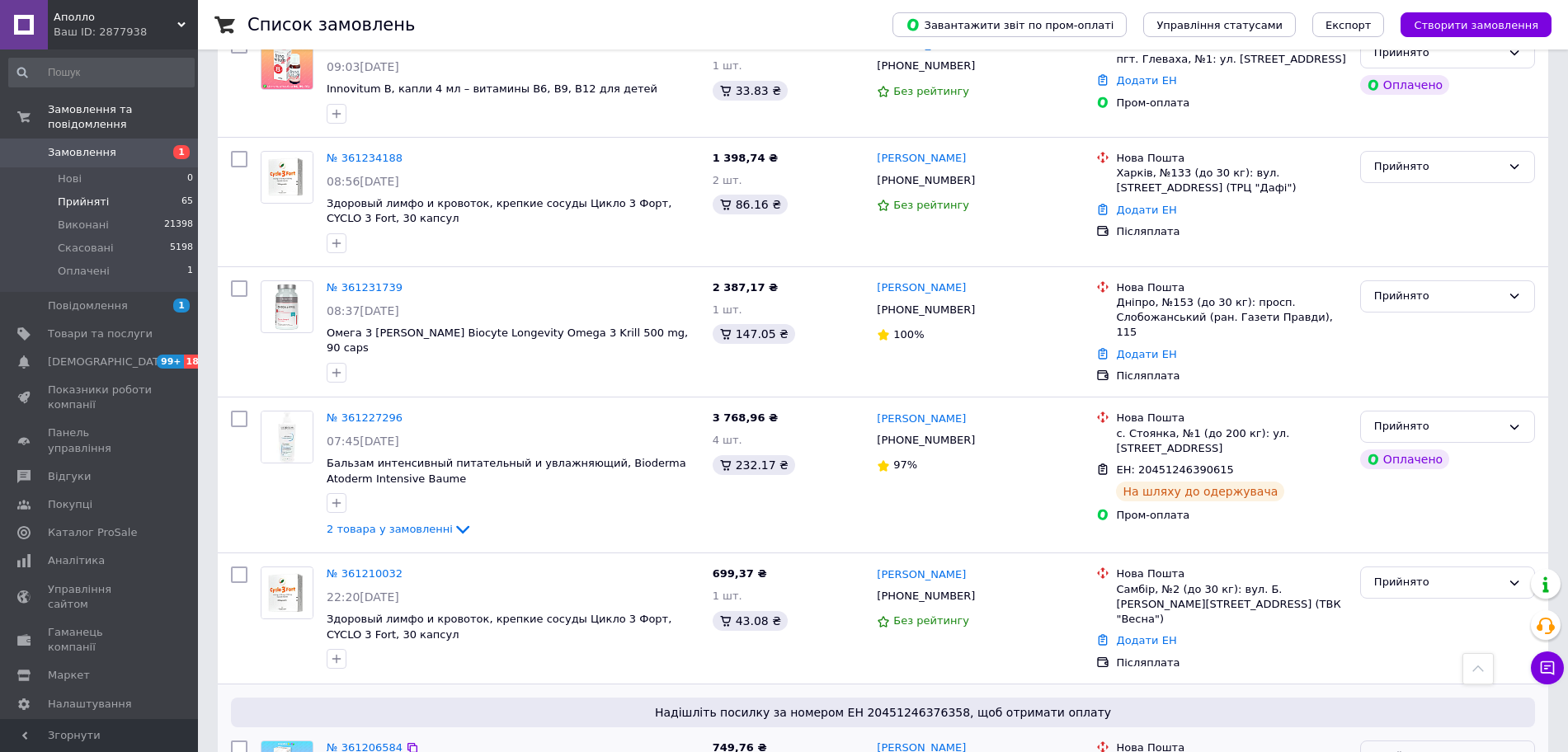
click at [1393, 741] on div "Прийнято" at bounding box center [1447, 756] width 175 height 32
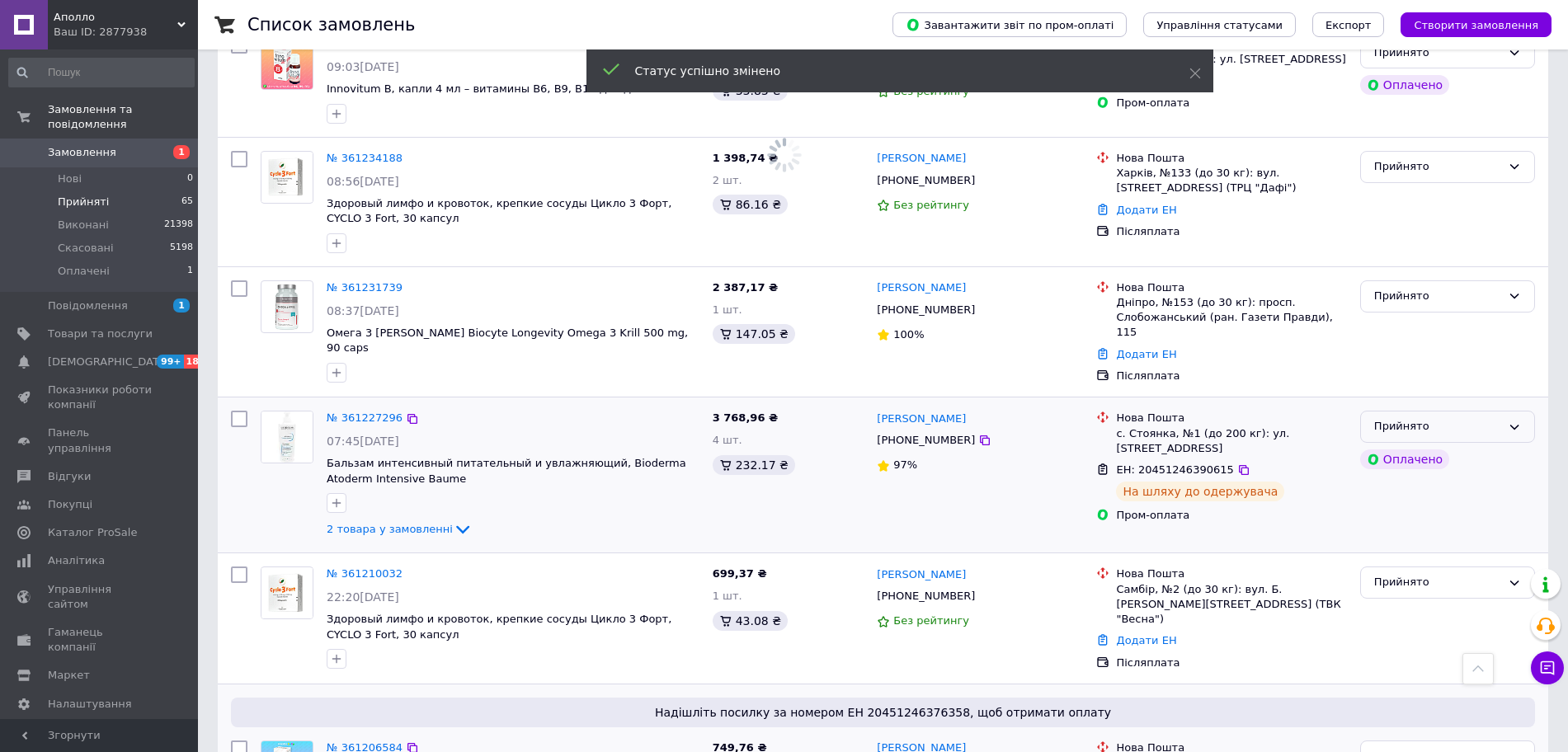
click at [1477, 418] on div "Прийнято" at bounding box center [1437, 426] width 127 height 17
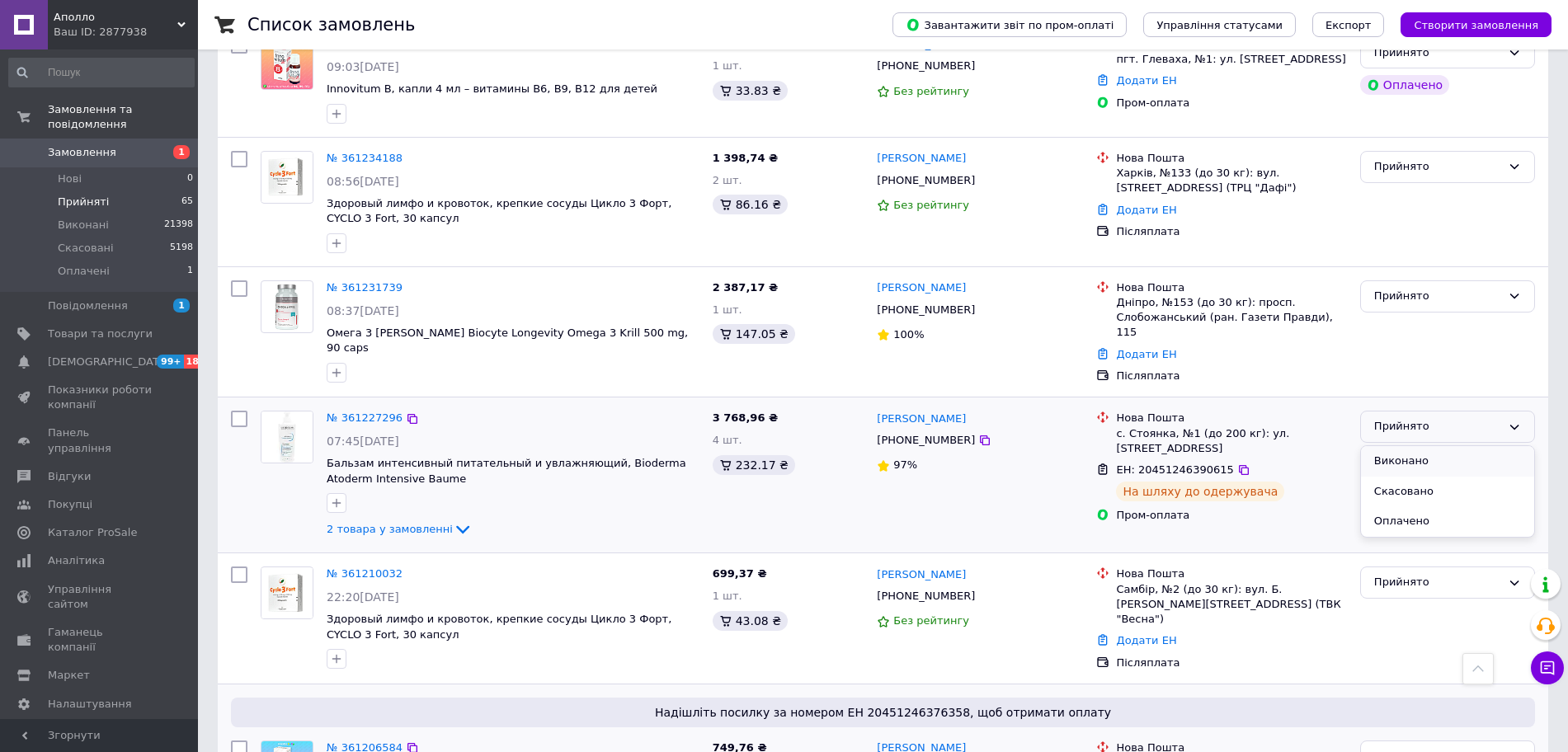
click at [1401, 446] on li "Виконано" at bounding box center [1447, 462] width 173 height 31
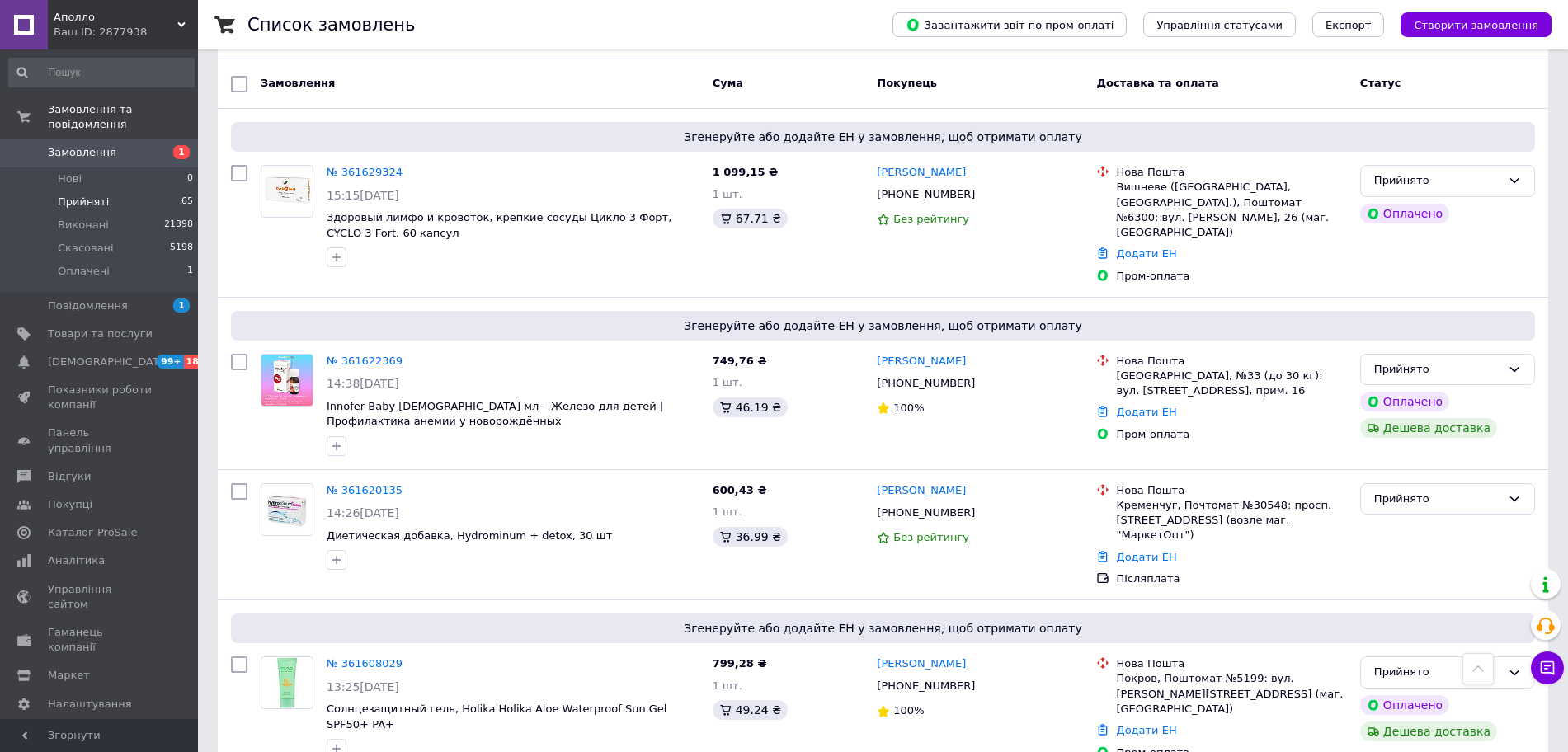
scroll to position [0, 0]
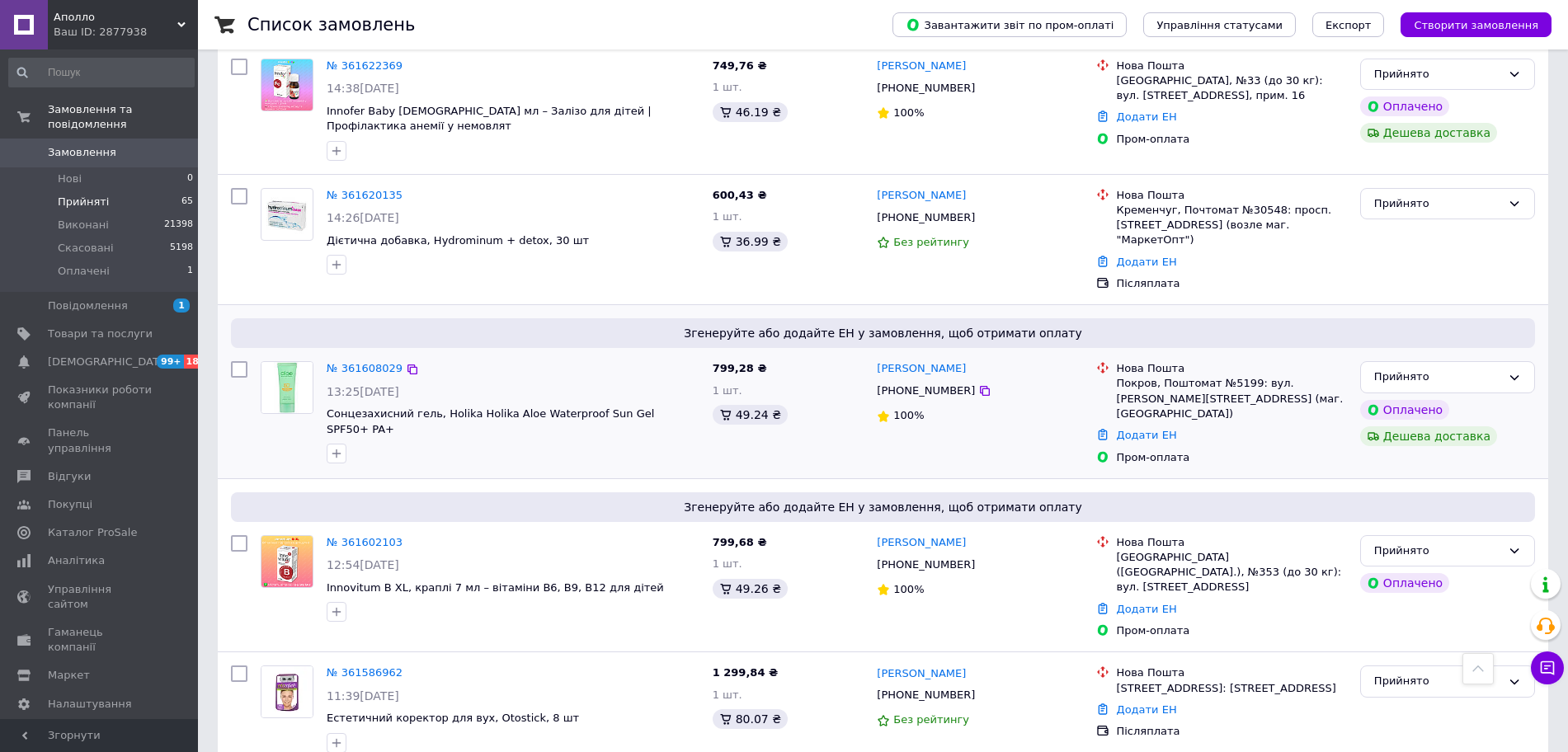
scroll to position [413, 0]
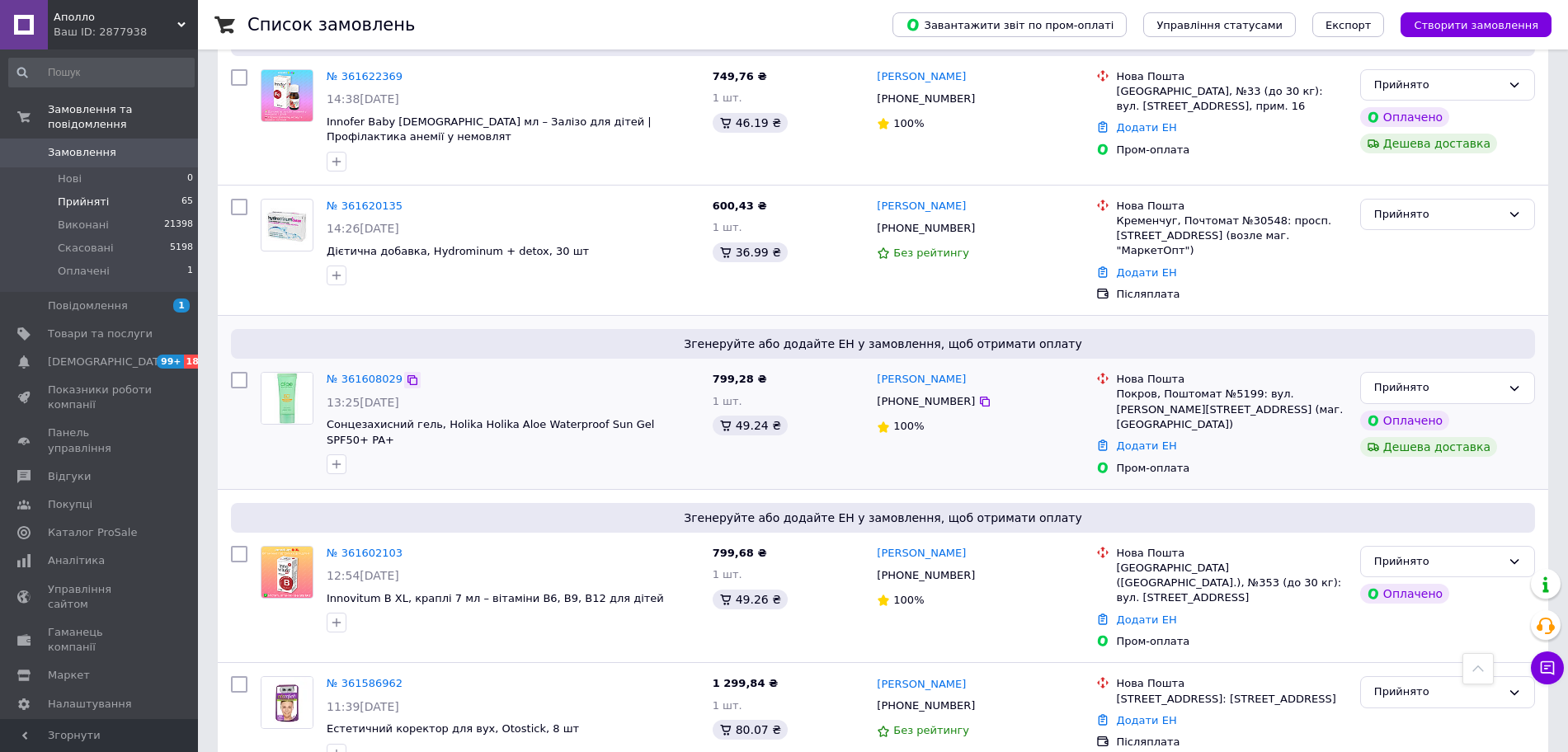
click at [407, 376] on icon at bounding box center [413, 381] width 10 height 10
copy link "Олександра Поночовна"
drag, startPoint x: 1022, startPoint y: 334, endPoint x: 879, endPoint y: 336, distance: 143.0
click at [879, 370] on div "Олександра Поночовна" at bounding box center [980, 380] width 210 height 19
click at [978, 395] on icon at bounding box center [984, 401] width 13 height 13
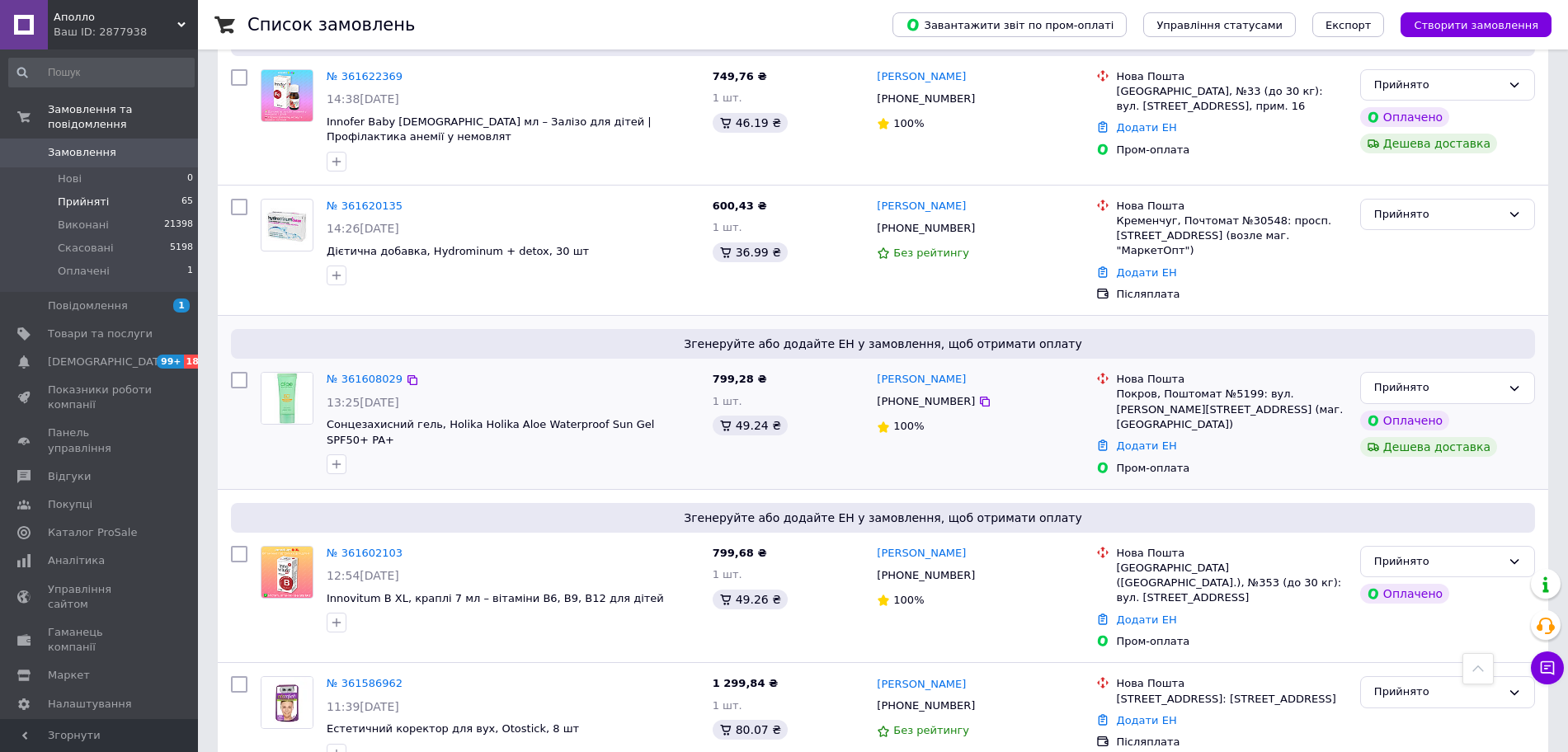
drag, startPoint x: 1537, startPoint y: 407, endPoint x: 720, endPoint y: 368, distance: 817.9
click at [1537, 434] on div "Дешева доставка" at bounding box center [1447, 447] width 181 height 27
click at [978, 222] on icon at bounding box center [984, 228] width 13 height 13
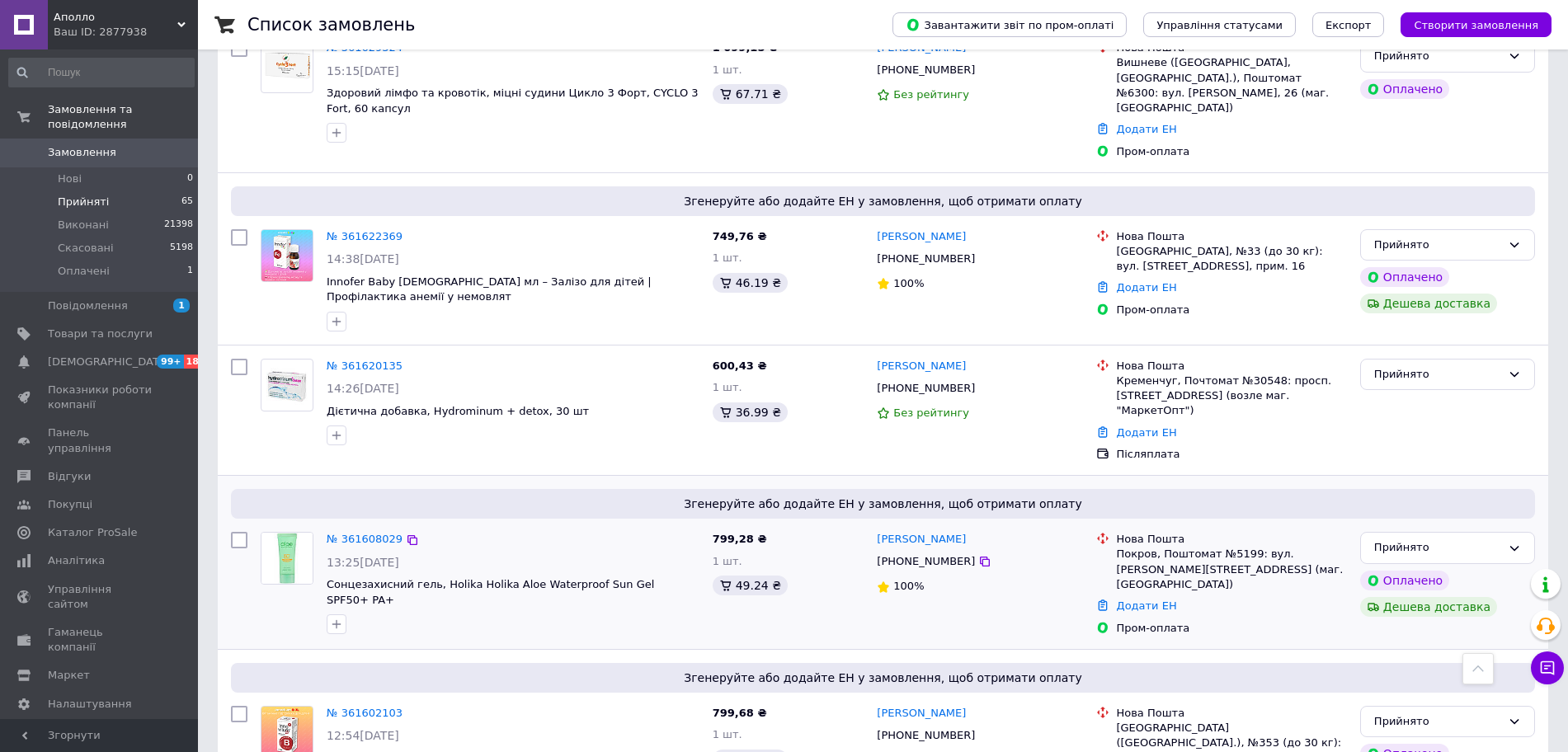
scroll to position [103, 0]
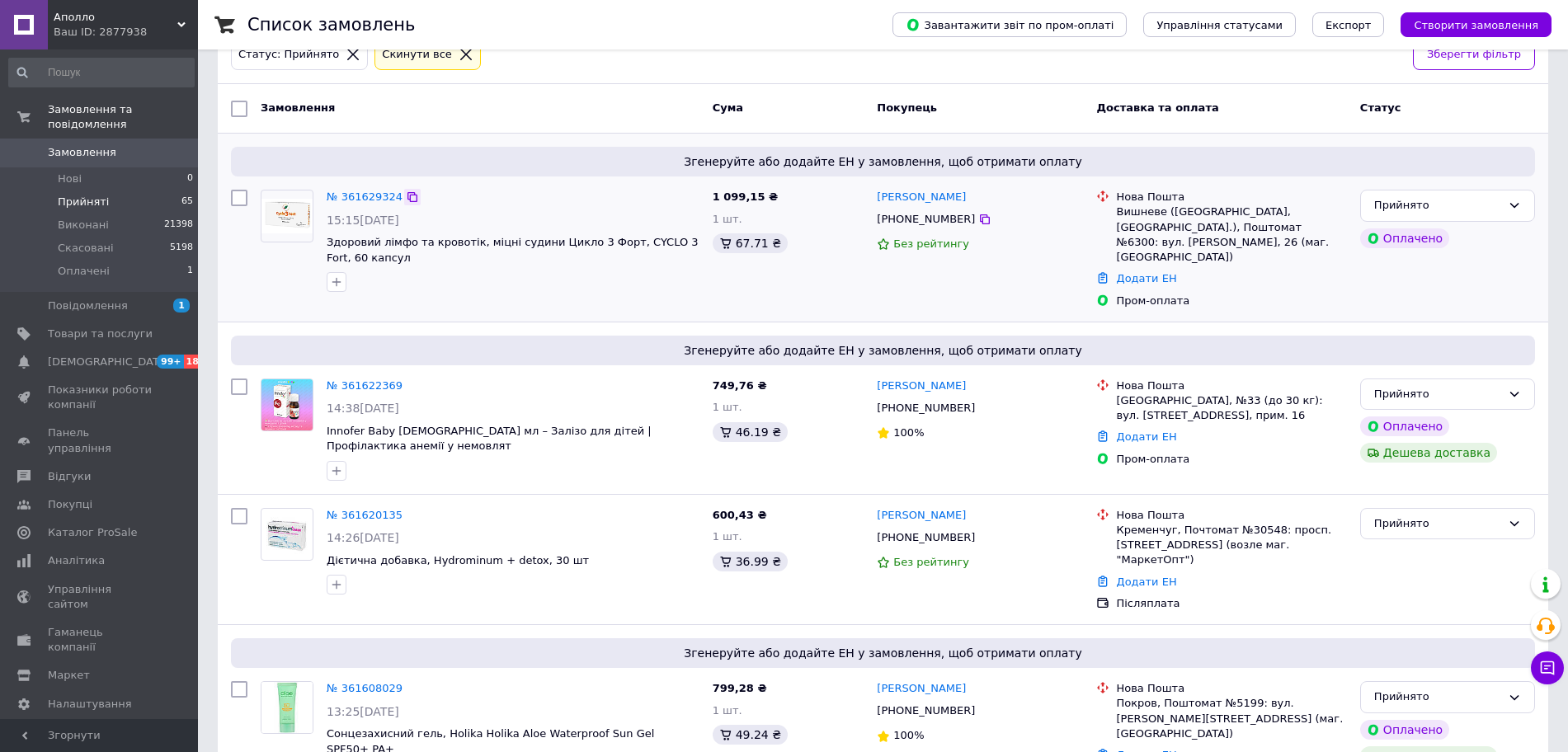
click at [409, 194] on icon at bounding box center [412, 197] width 13 height 13
copy link "[PERSON_NAME]"
drag, startPoint x: 991, startPoint y: 191, endPoint x: 871, endPoint y: 190, distance: 120.0
click at [871, 190] on div "Галина Правдива +380958604857 Без рейтингу" at bounding box center [979, 249] width 219 height 132
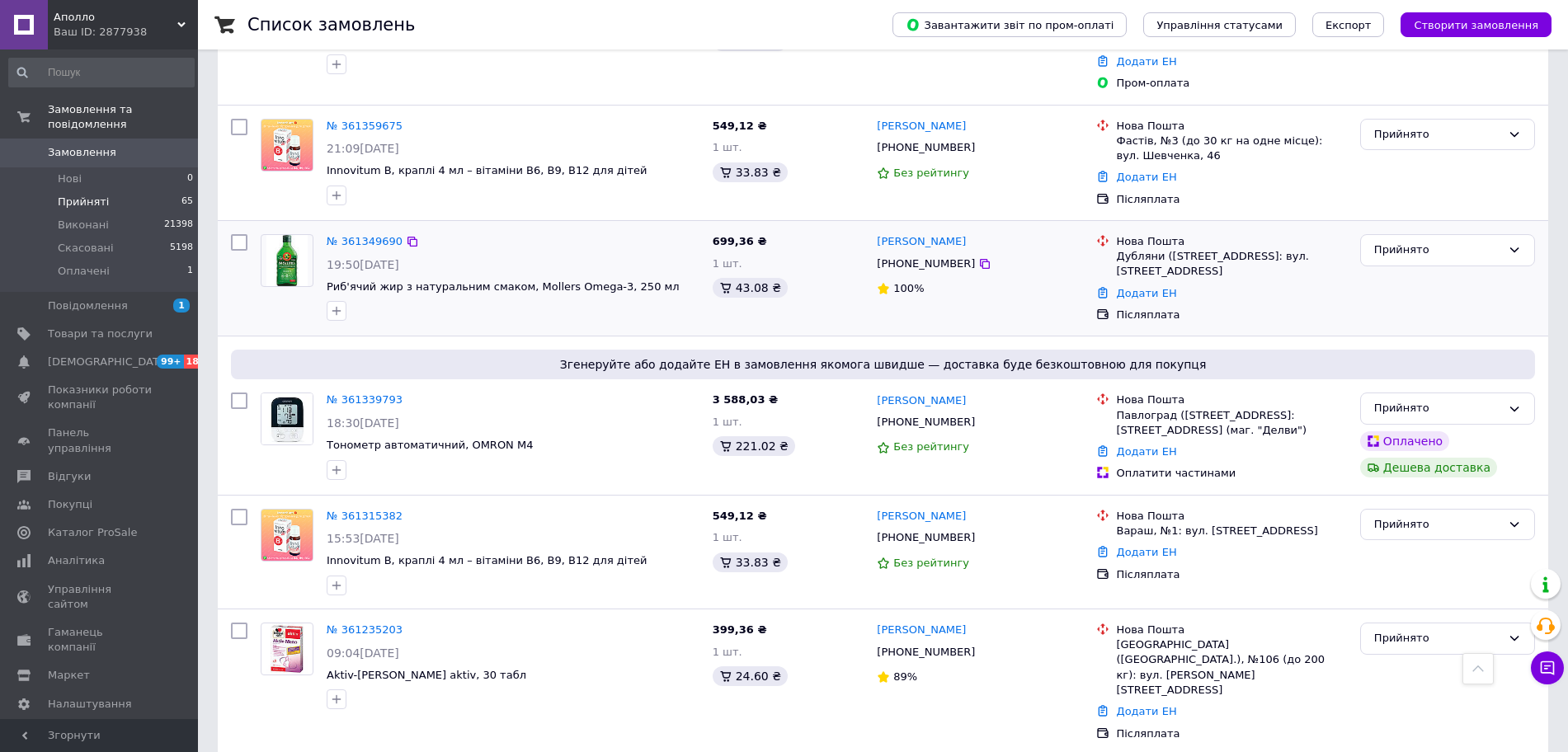
scroll to position [4226, 0]
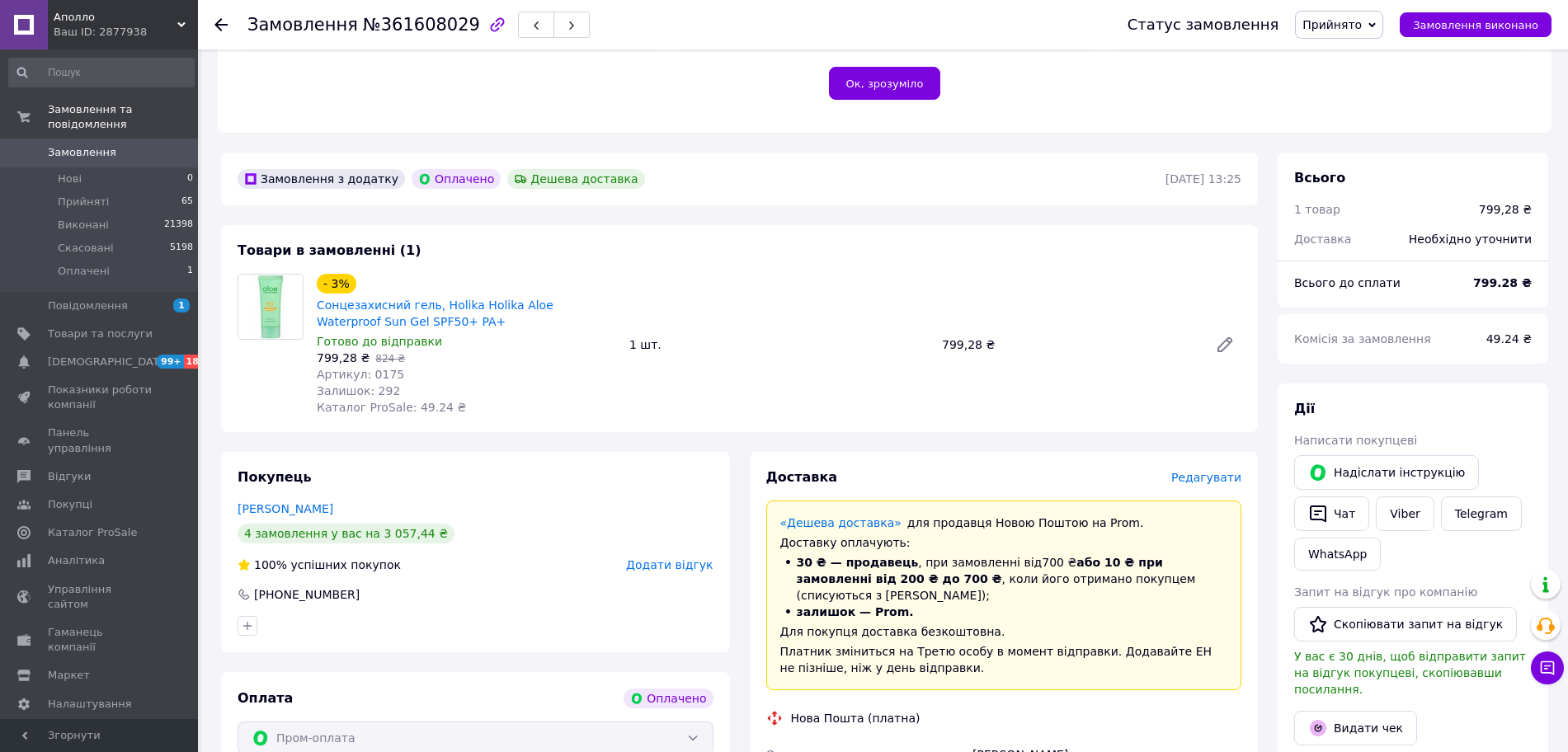
scroll to position [516, 0]
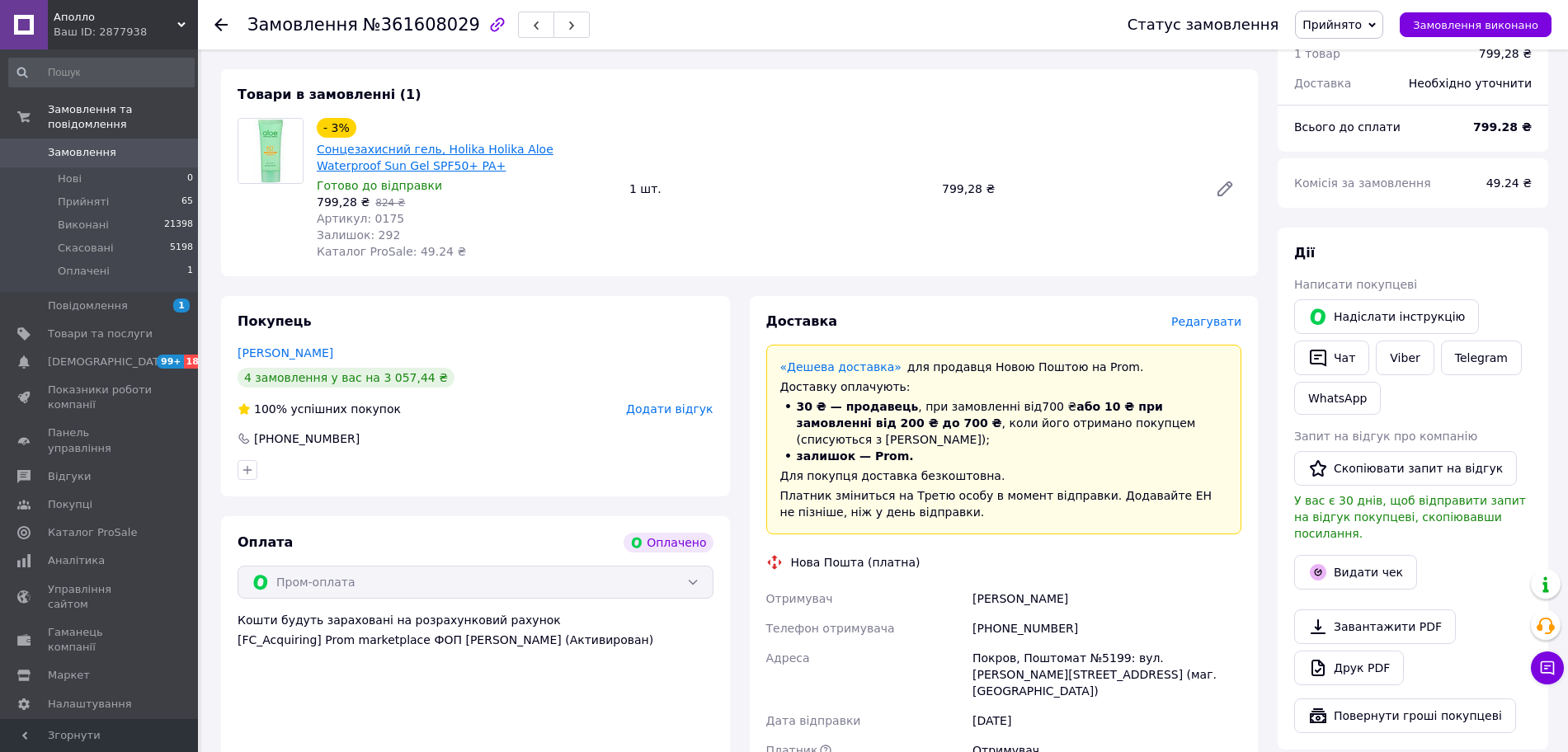
click at [362, 148] on link "Сонцезахисний гель, Holika Holika Aloe Waterproof Sun Gel SPF50+ PA+" at bounding box center [434, 157] width 236 height 30
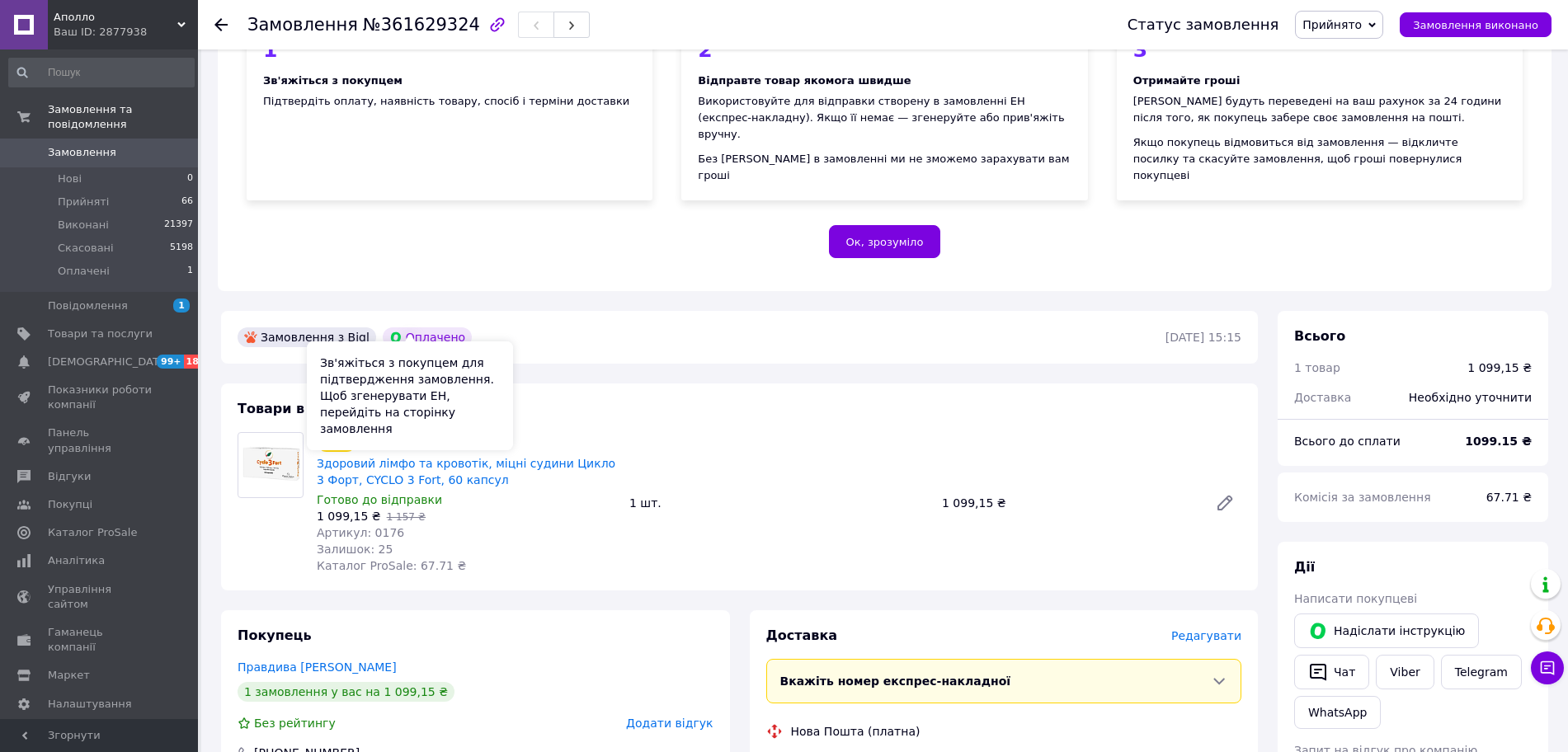
scroll to position [413, 0]
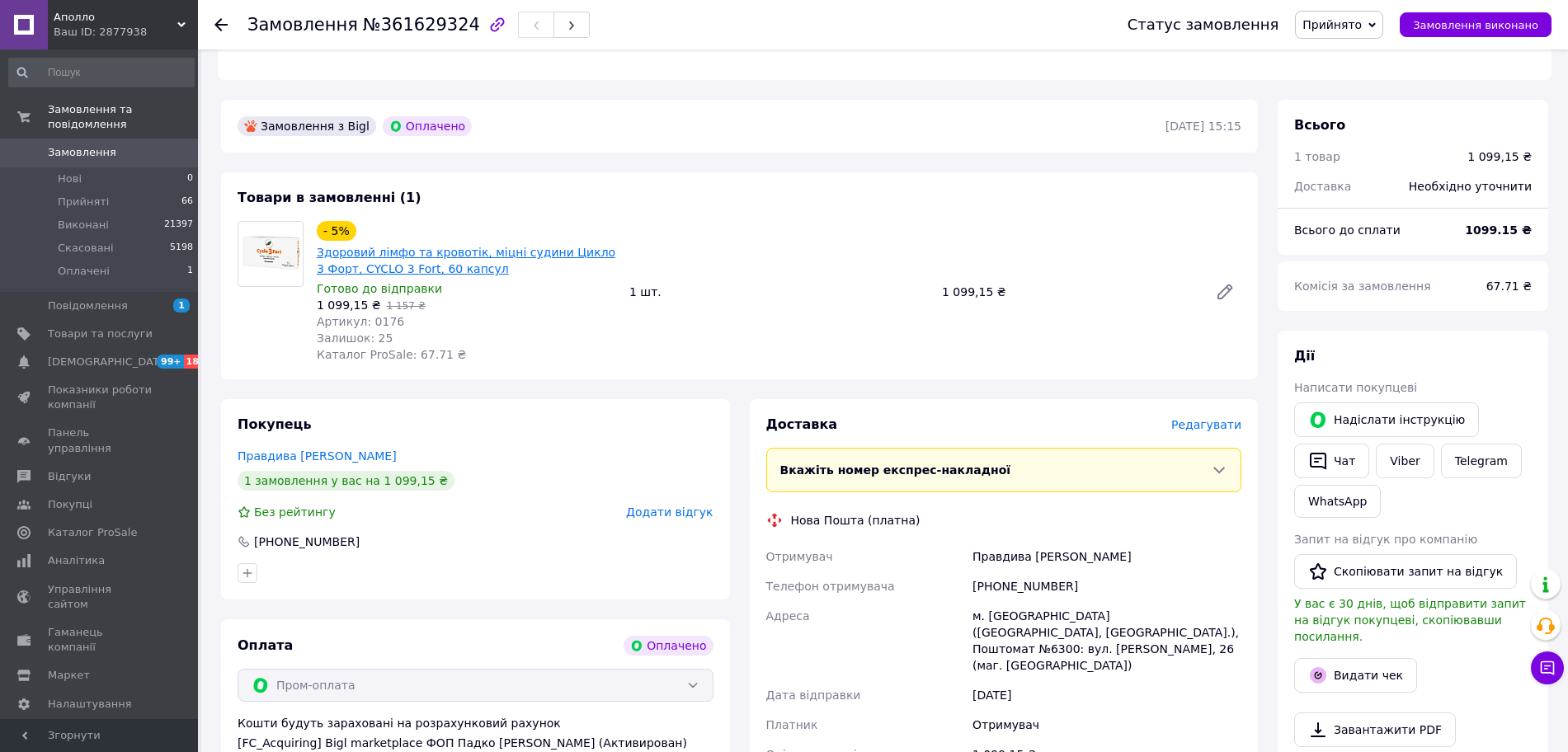
click at [452, 247] on link "Здоровий лімфо та кровотік, міцні судини Цикло 3 Форт, CYCLO 3 Fort, 60 капсул" at bounding box center [465, 260] width 298 height 30
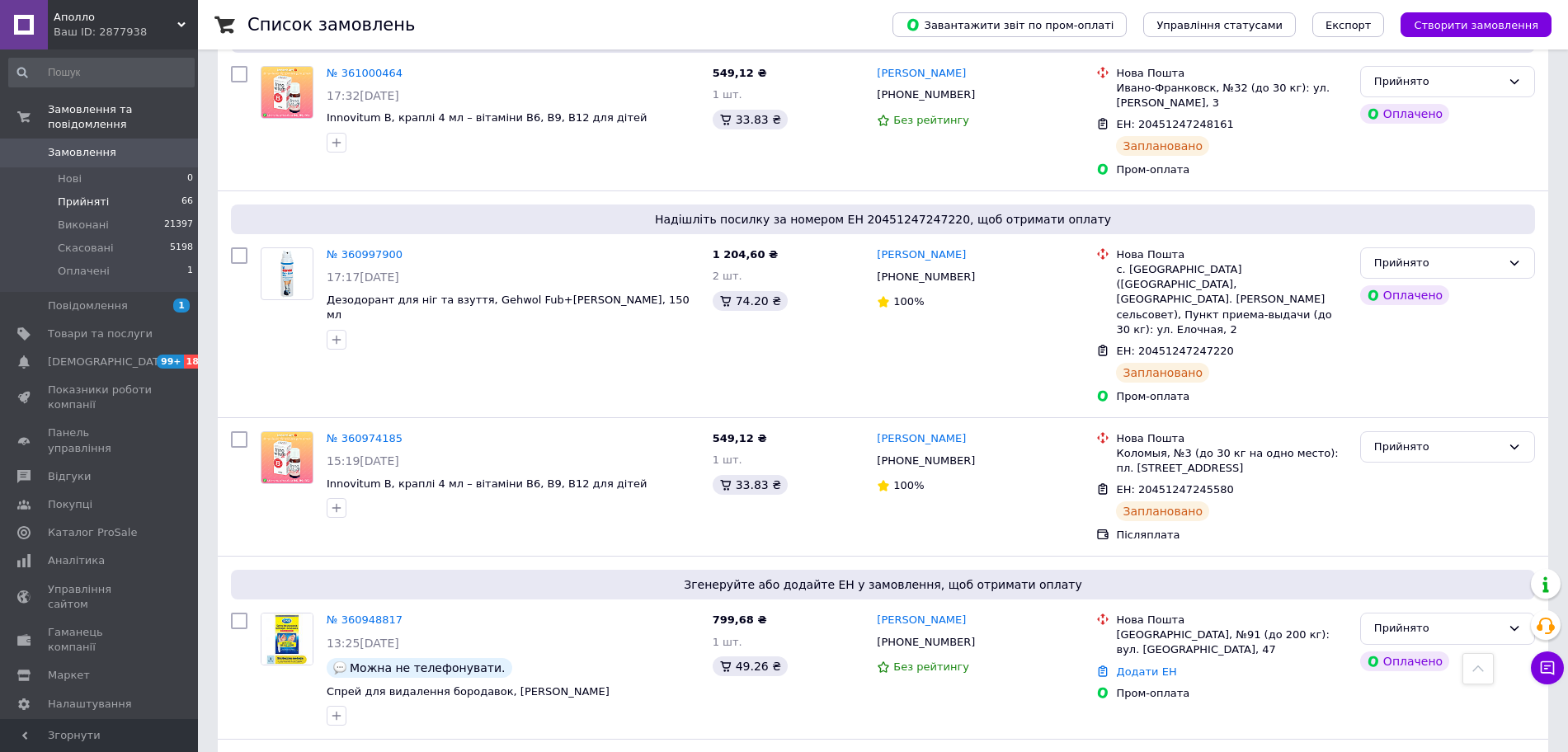
scroll to position [8887, 0]
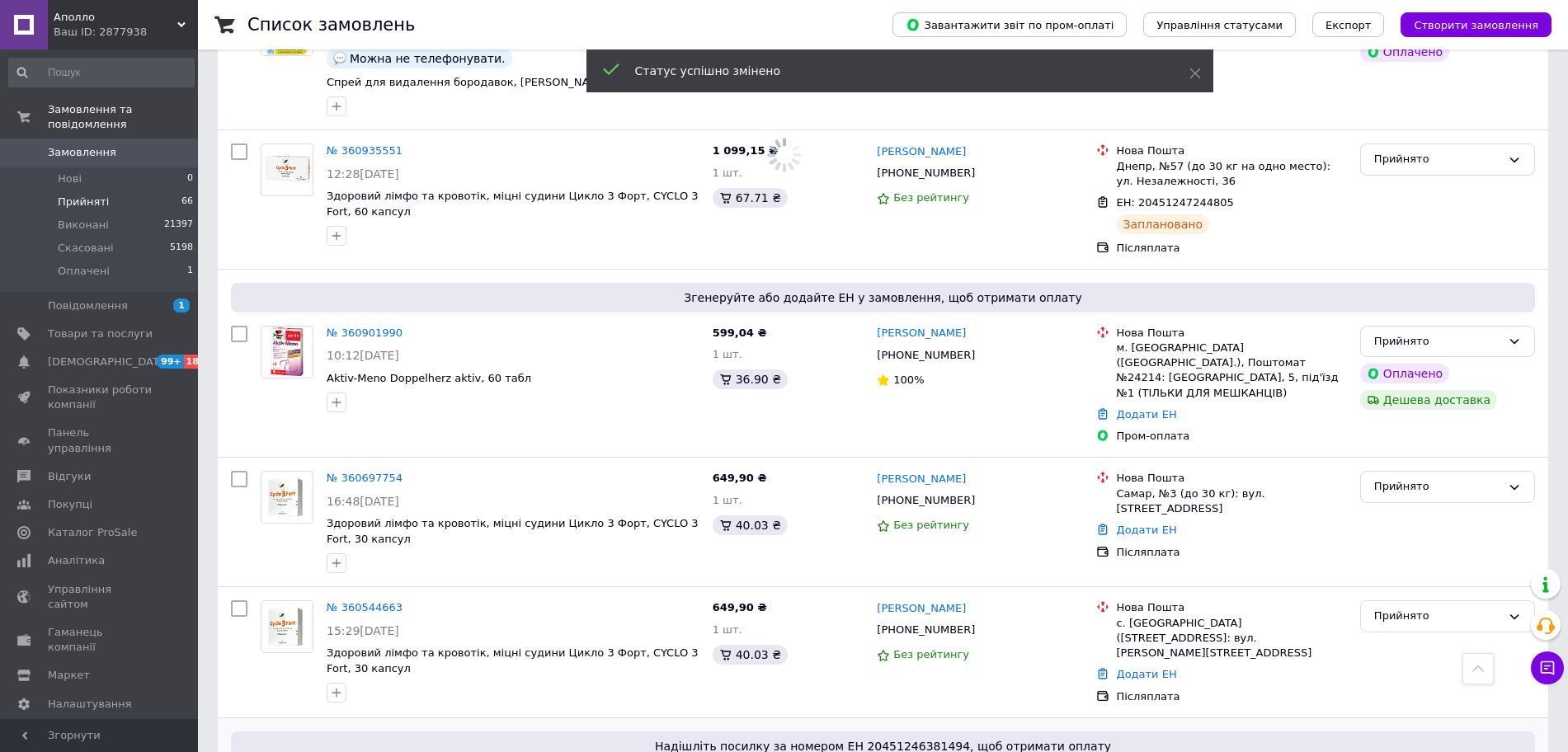
copy link "[PERSON_NAME]"
drag, startPoint x: 993, startPoint y: 437, endPoint x: 879, endPoint y: 444, distance: 114.2
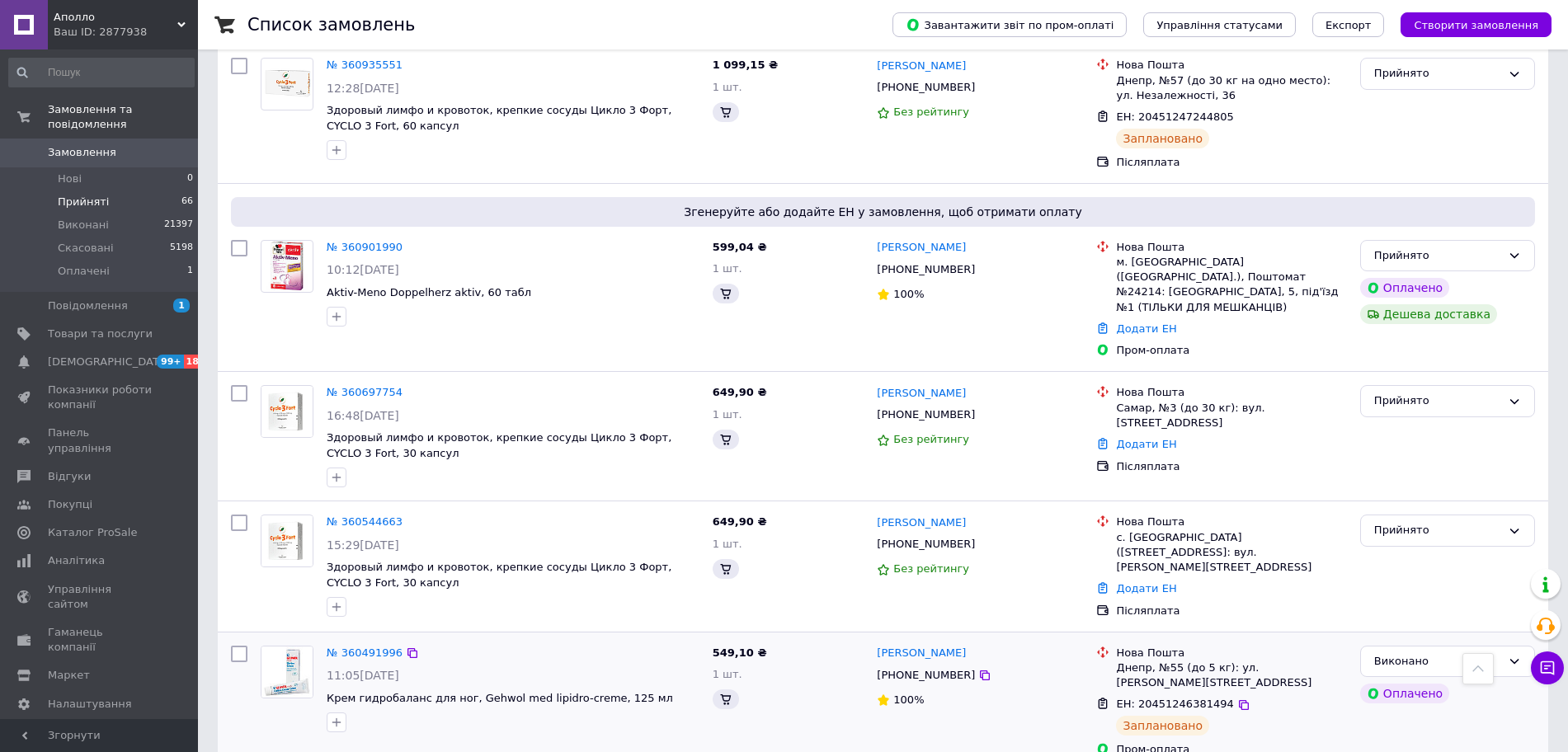
scroll to position [8942, 0]
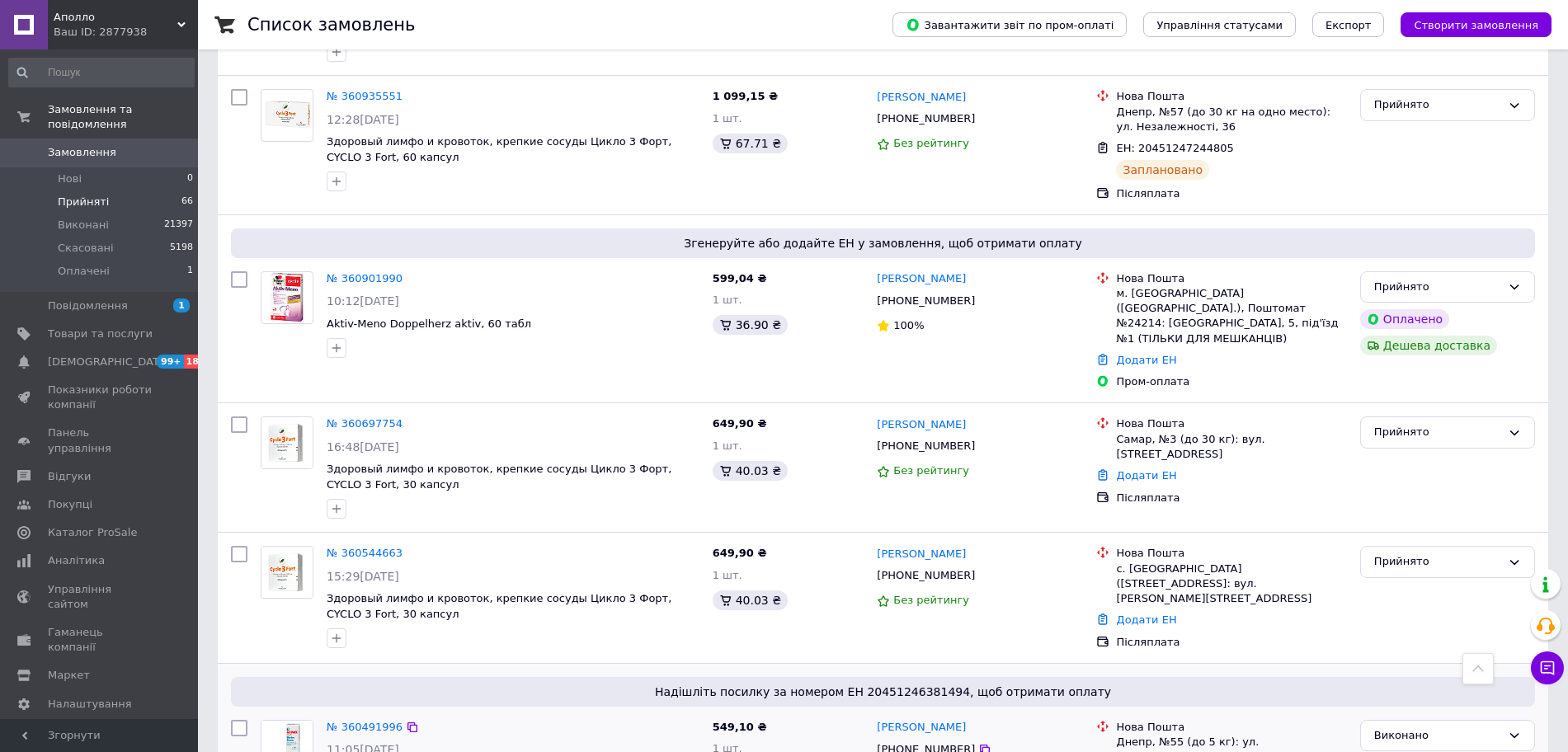
copy link "[PERSON_NAME]"
drag, startPoint x: 1564, startPoint y: 274, endPoint x: 1552, endPoint y: 270, distance: 12.6
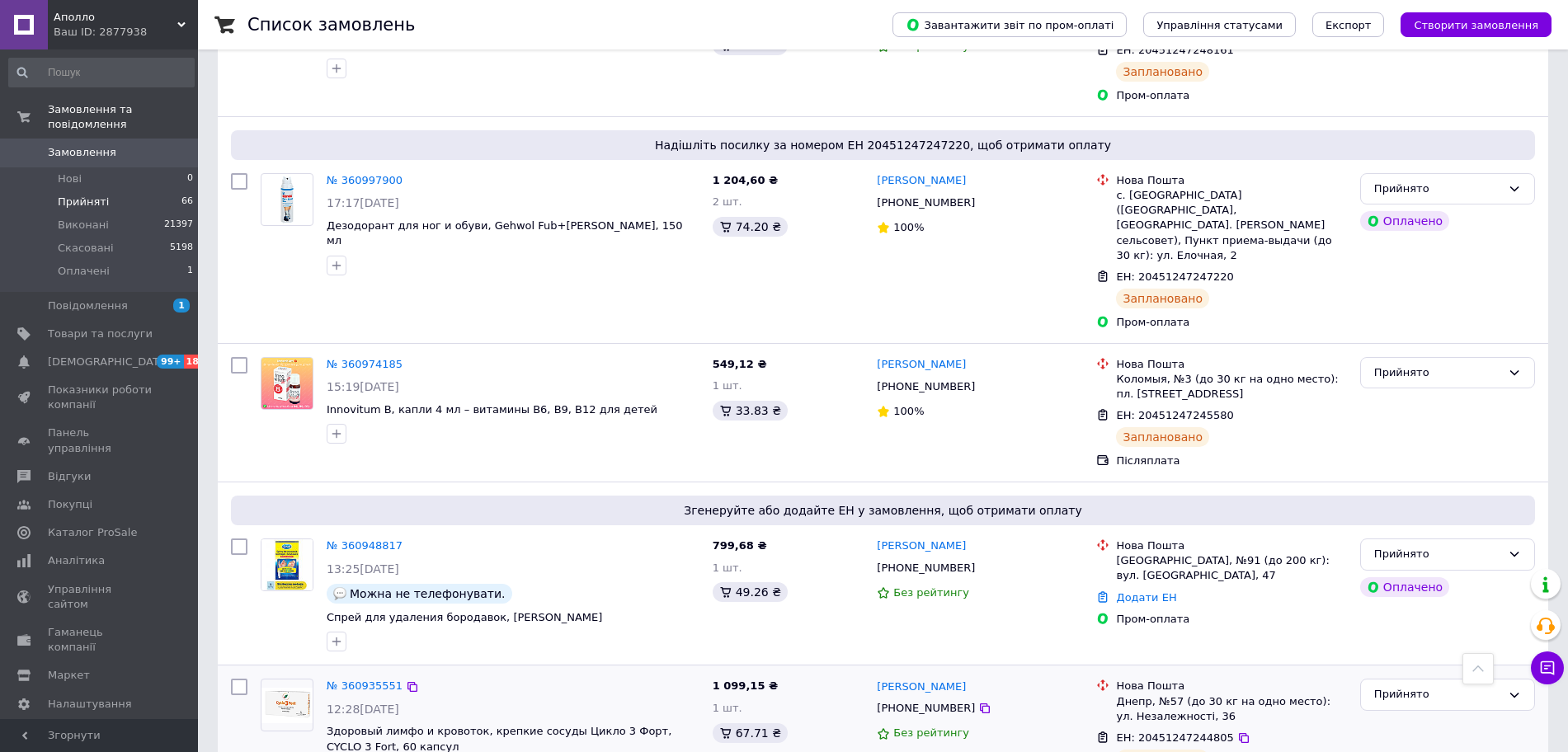
scroll to position [8324, 0]
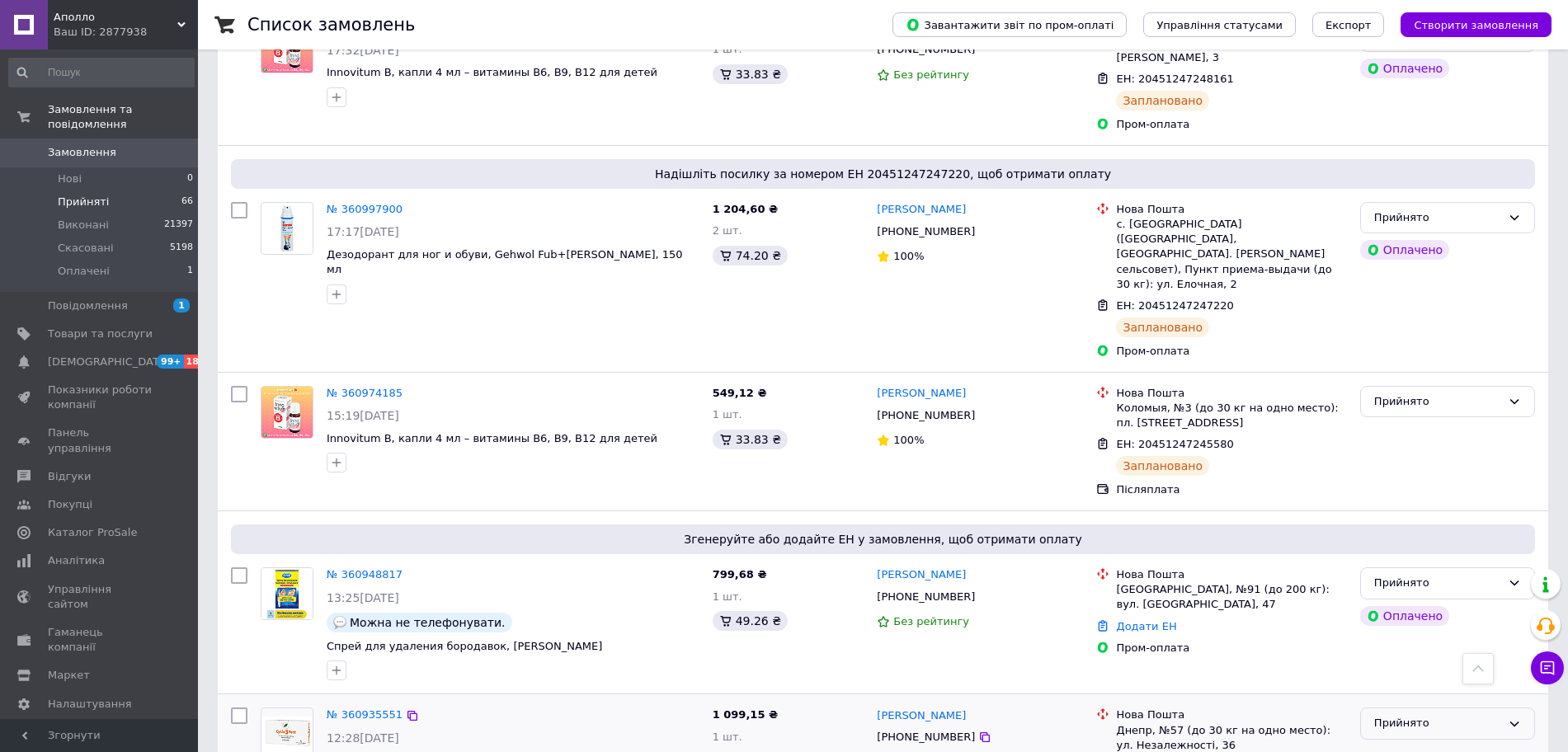
click at [1364, 707] on div "Прийнято" at bounding box center [1447, 723] width 175 height 32
click at [1381, 743] on li "Виконано" at bounding box center [1447, 758] width 173 height 31
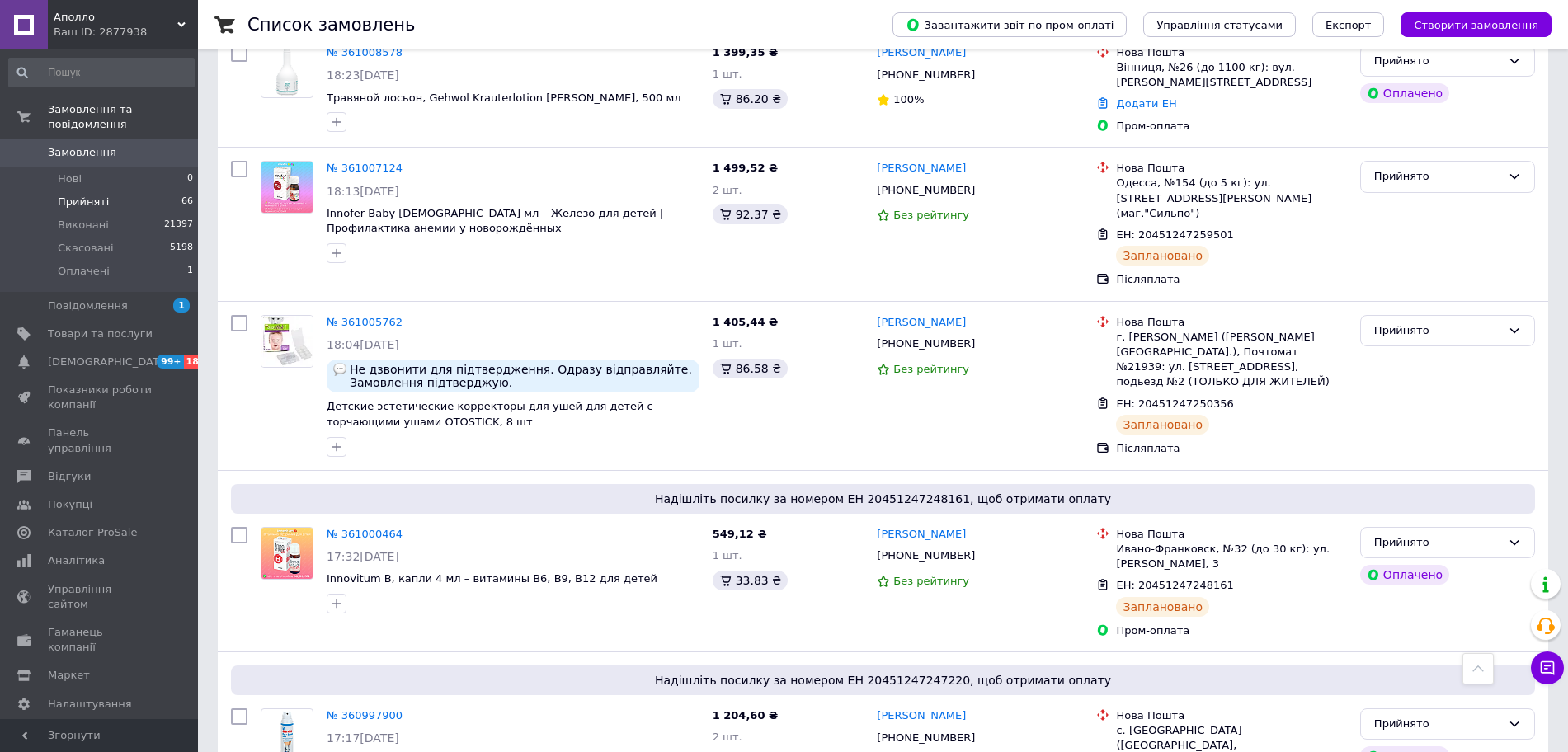
scroll to position [7808, 0]
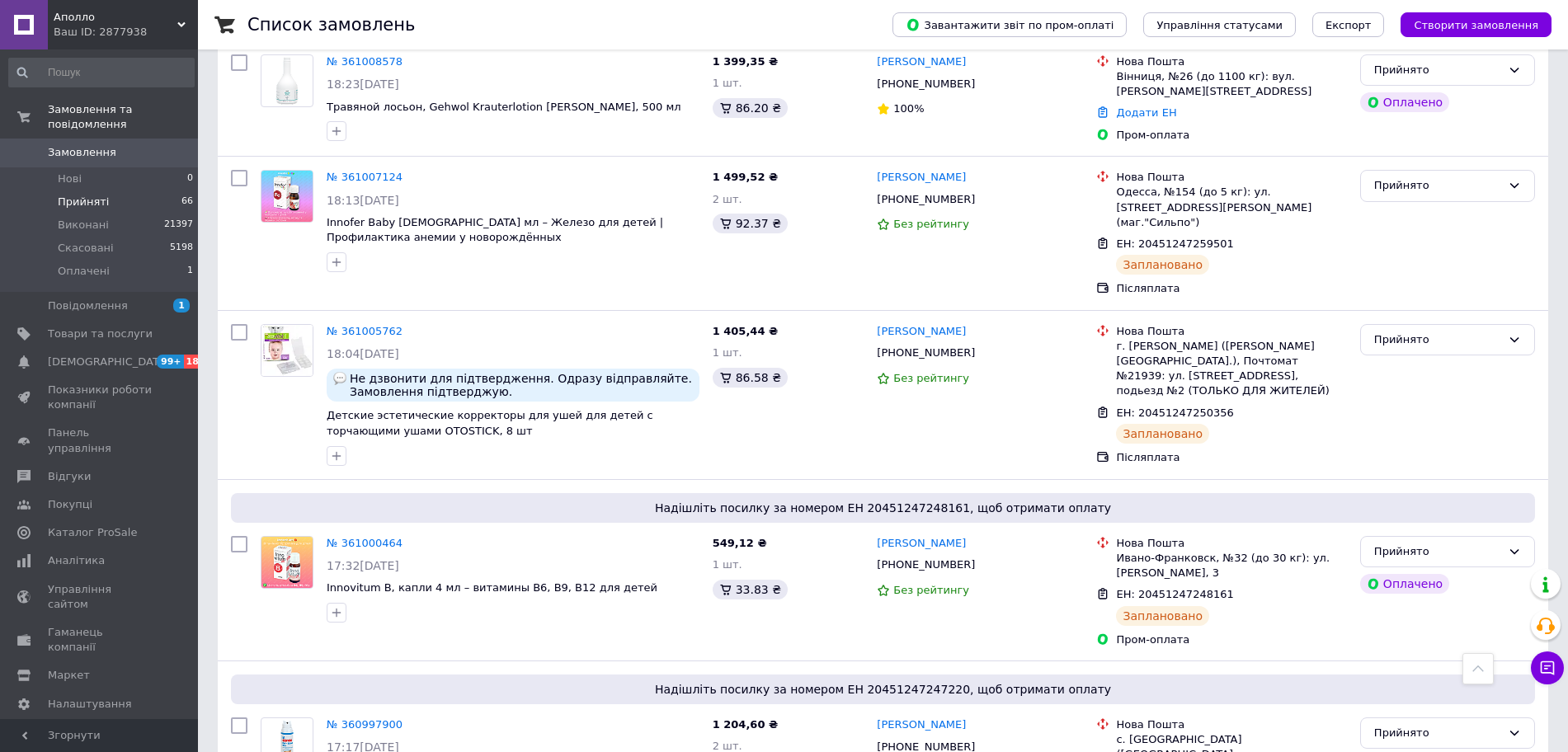
click at [1401, 724] on div "Прийнято" at bounding box center [1437, 733] width 127 height 17
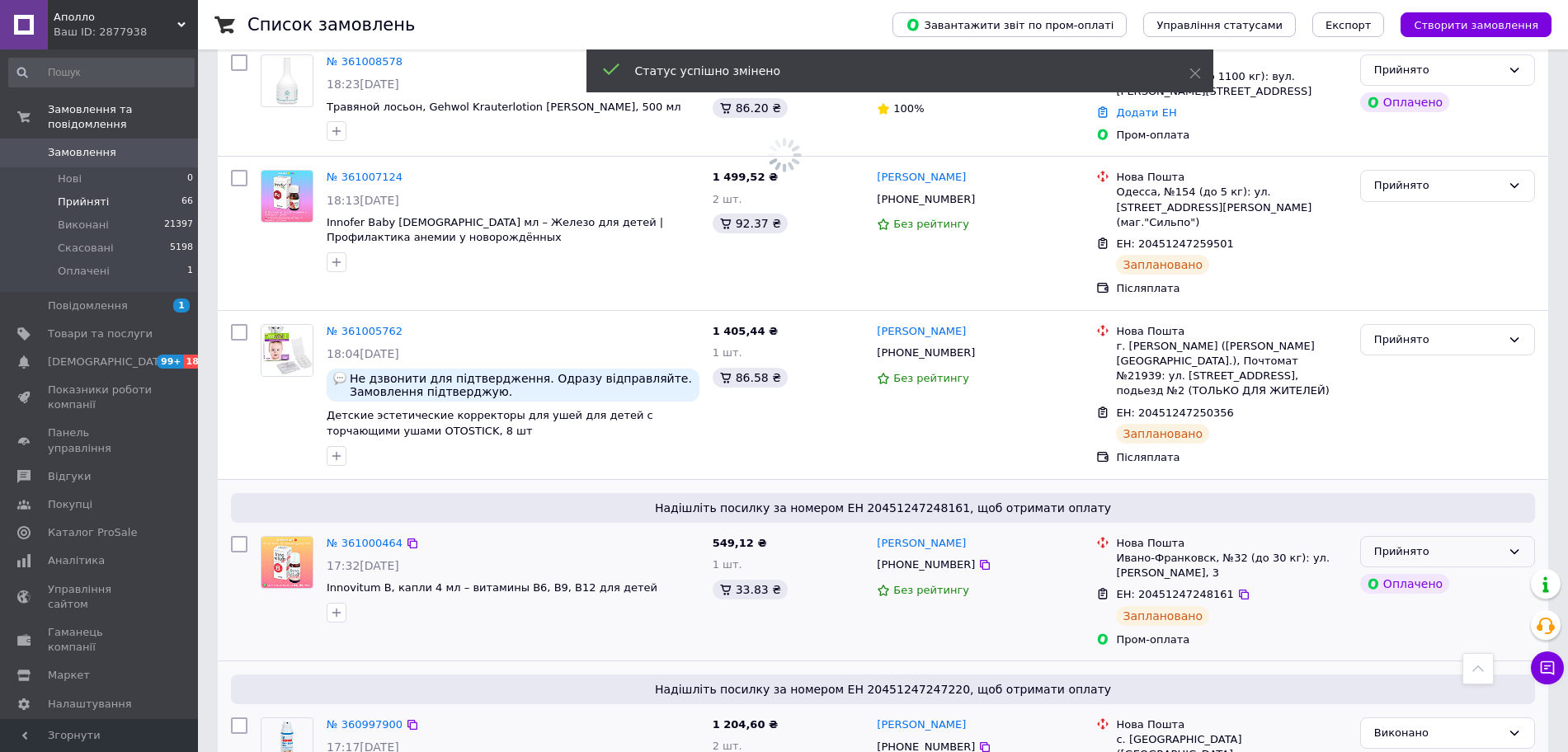
click at [1461, 543] on div "Прийнято" at bounding box center [1437, 552] width 127 height 17
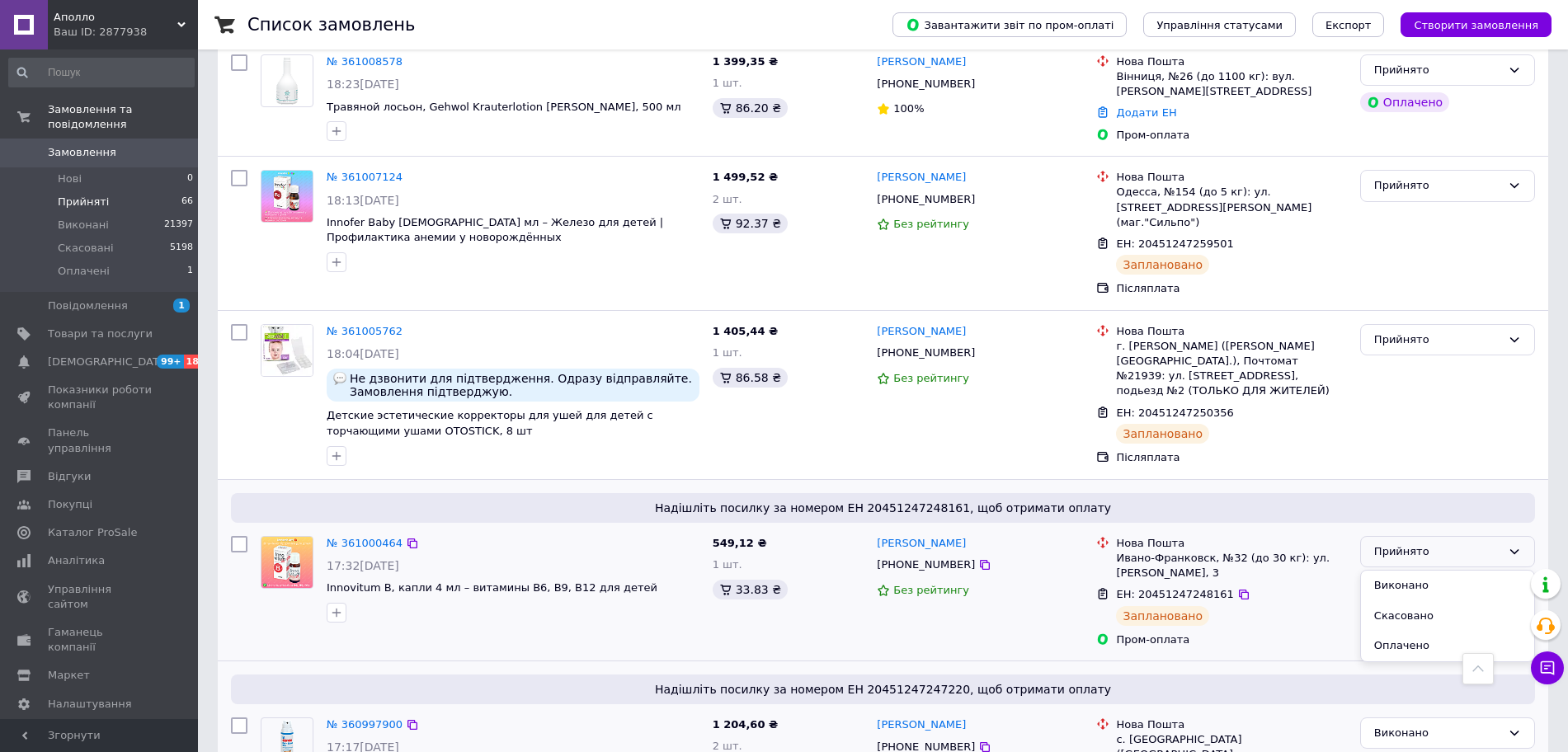
click at [1418, 571] on li "Виконано" at bounding box center [1447, 586] width 173 height 31
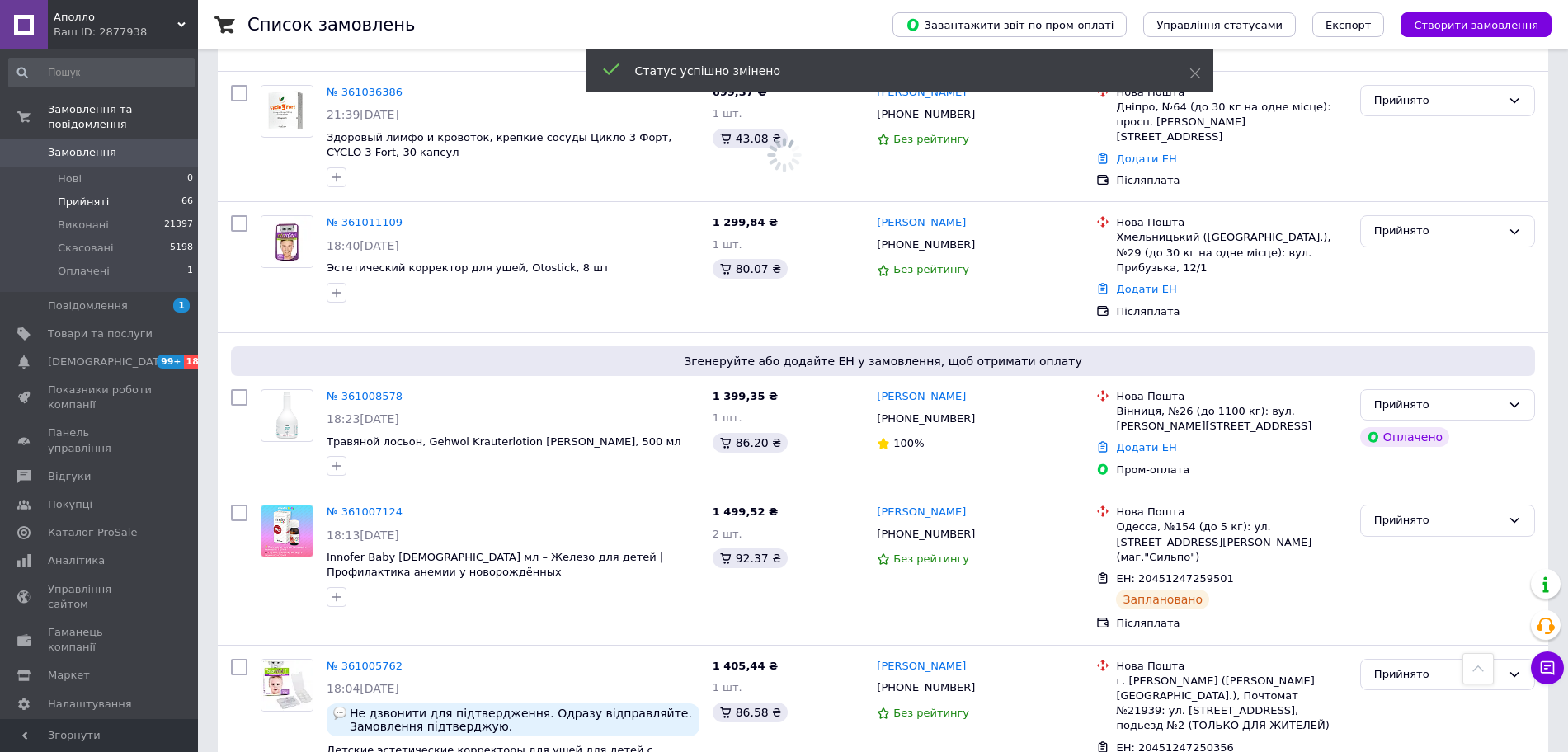
scroll to position [7396, 0]
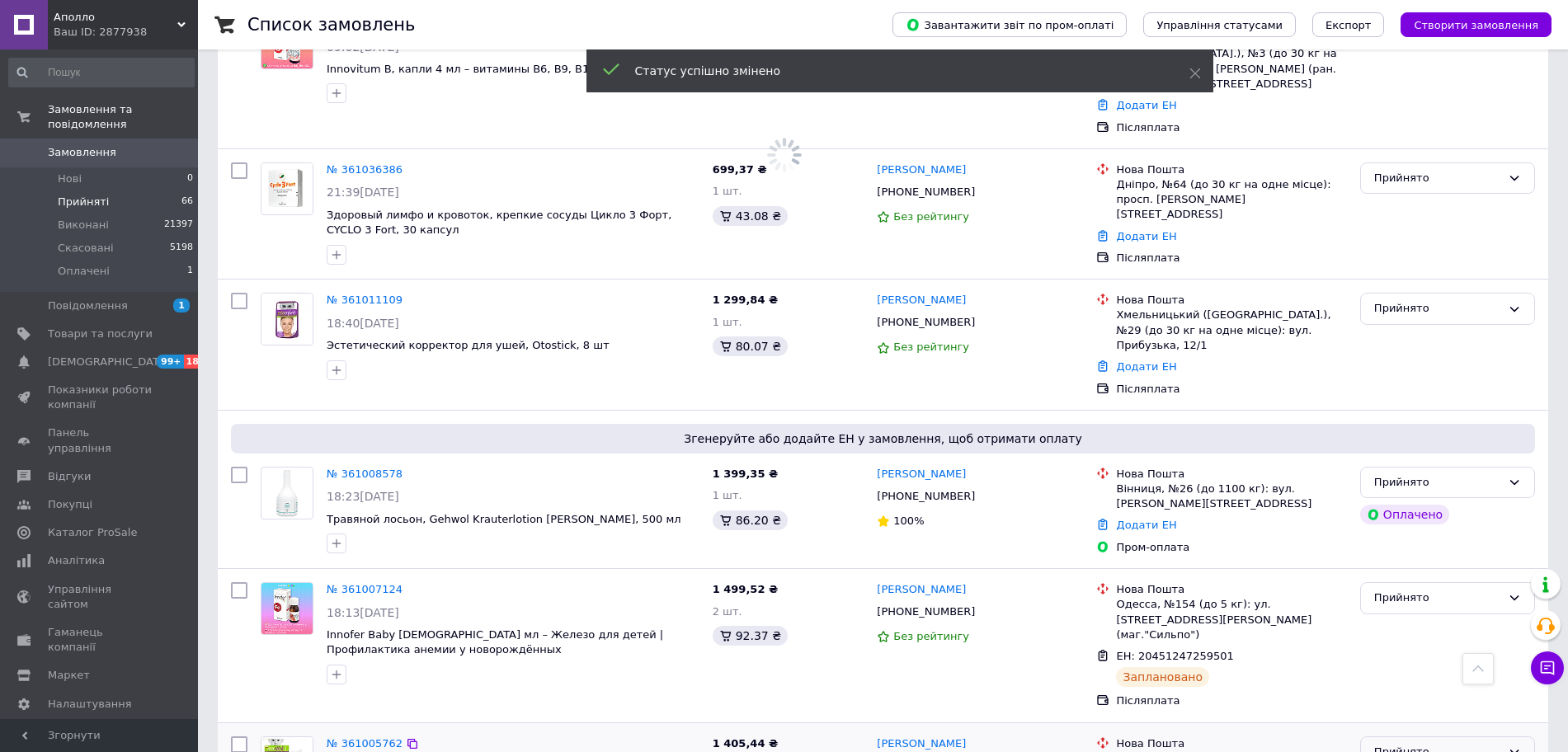
click at [1415, 743] on div "Прийнято" at bounding box center [1437, 752] width 127 height 17
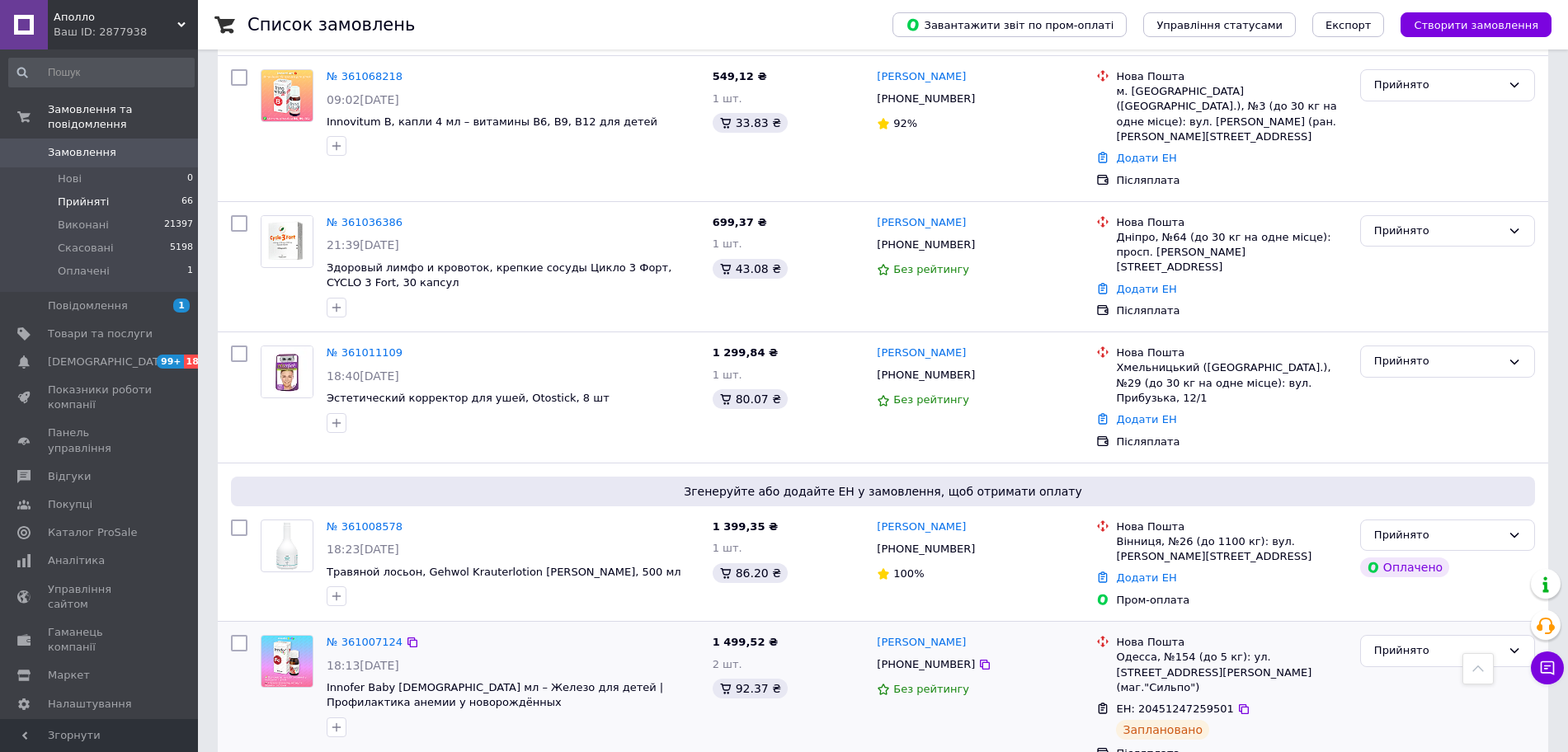
scroll to position [7293, 0]
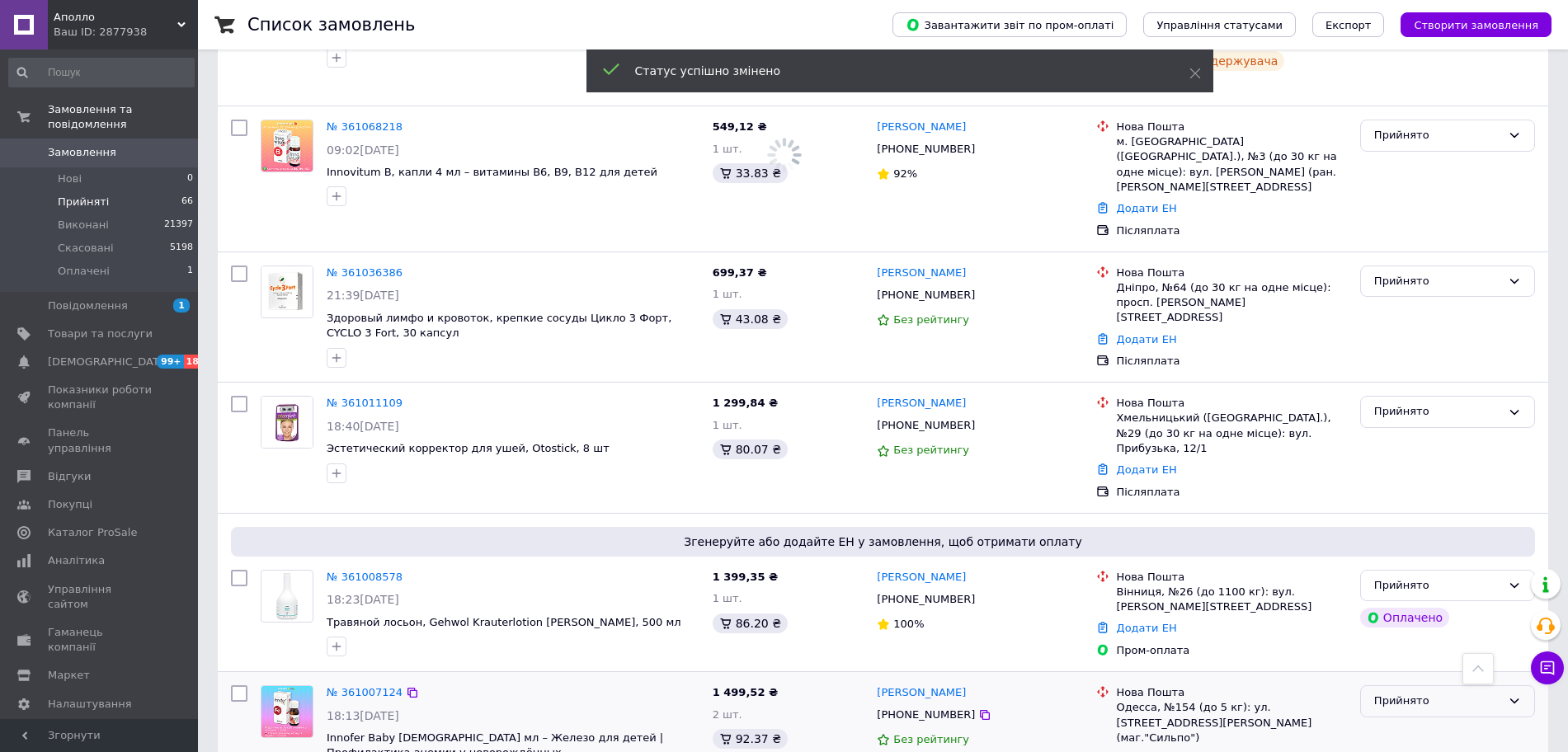
click at [1385, 693] on div "Прийнято" at bounding box center [1437, 701] width 127 height 17
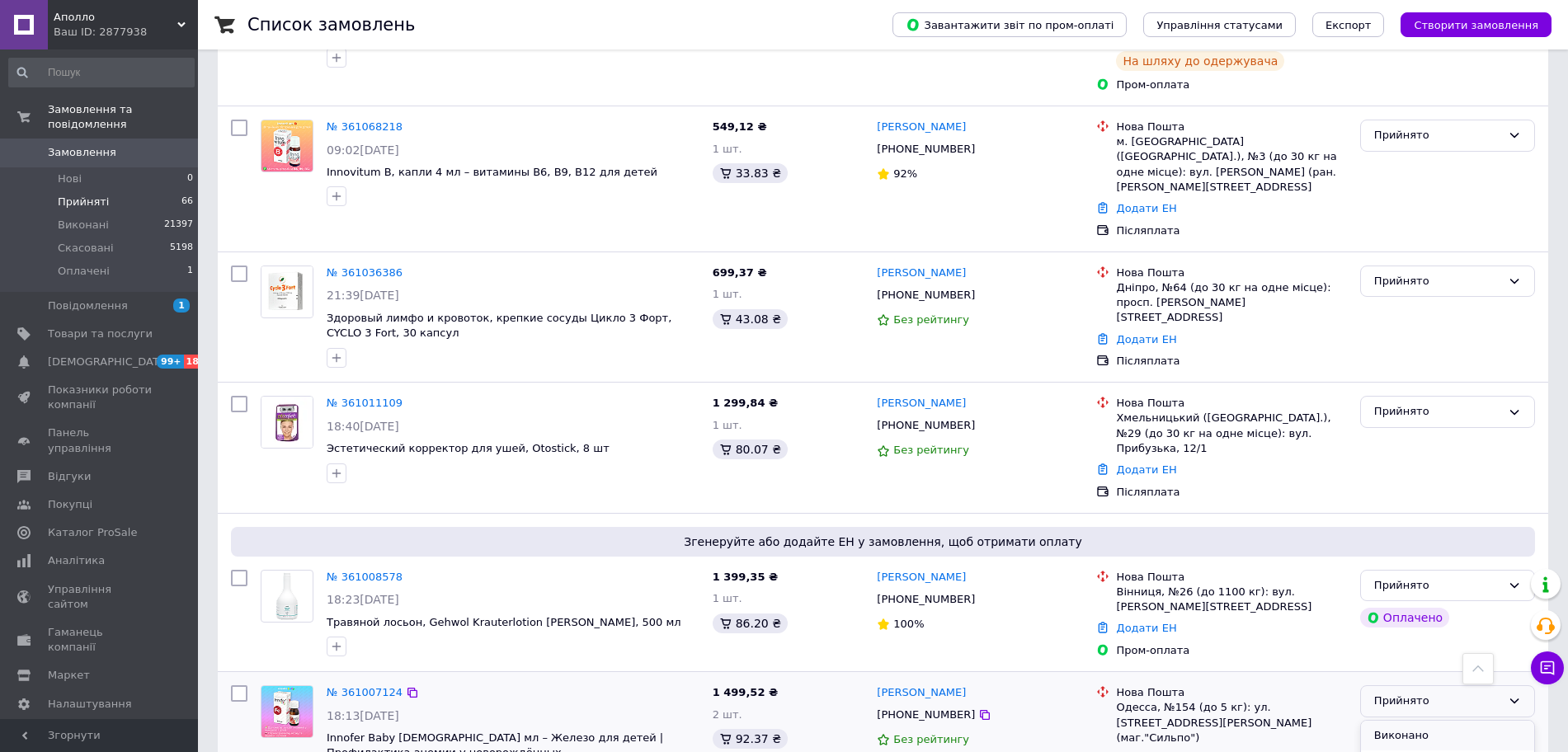
click at [1393, 721] on li "Виконано" at bounding box center [1447, 737] width 173 height 31
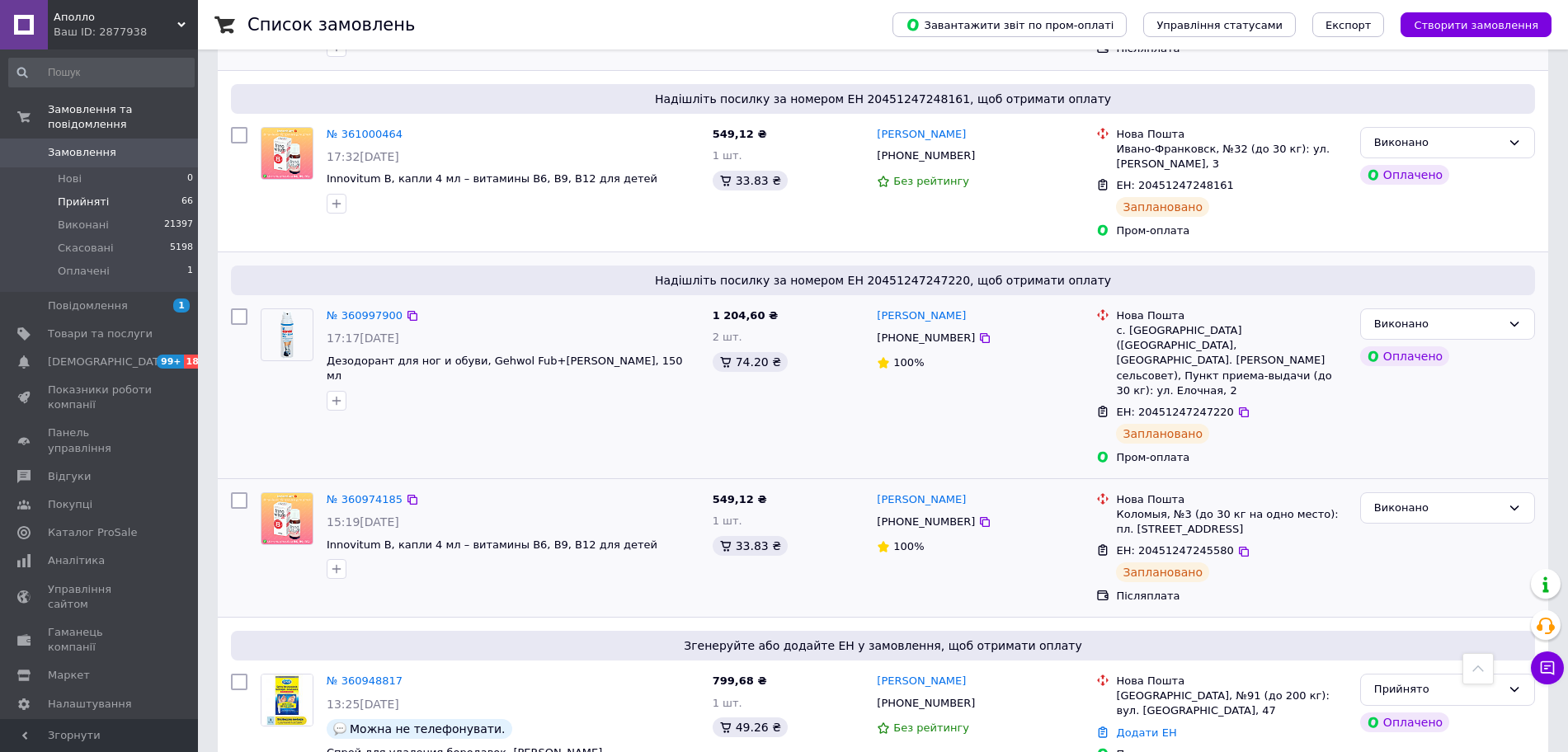
scroll to position [8220, 0]
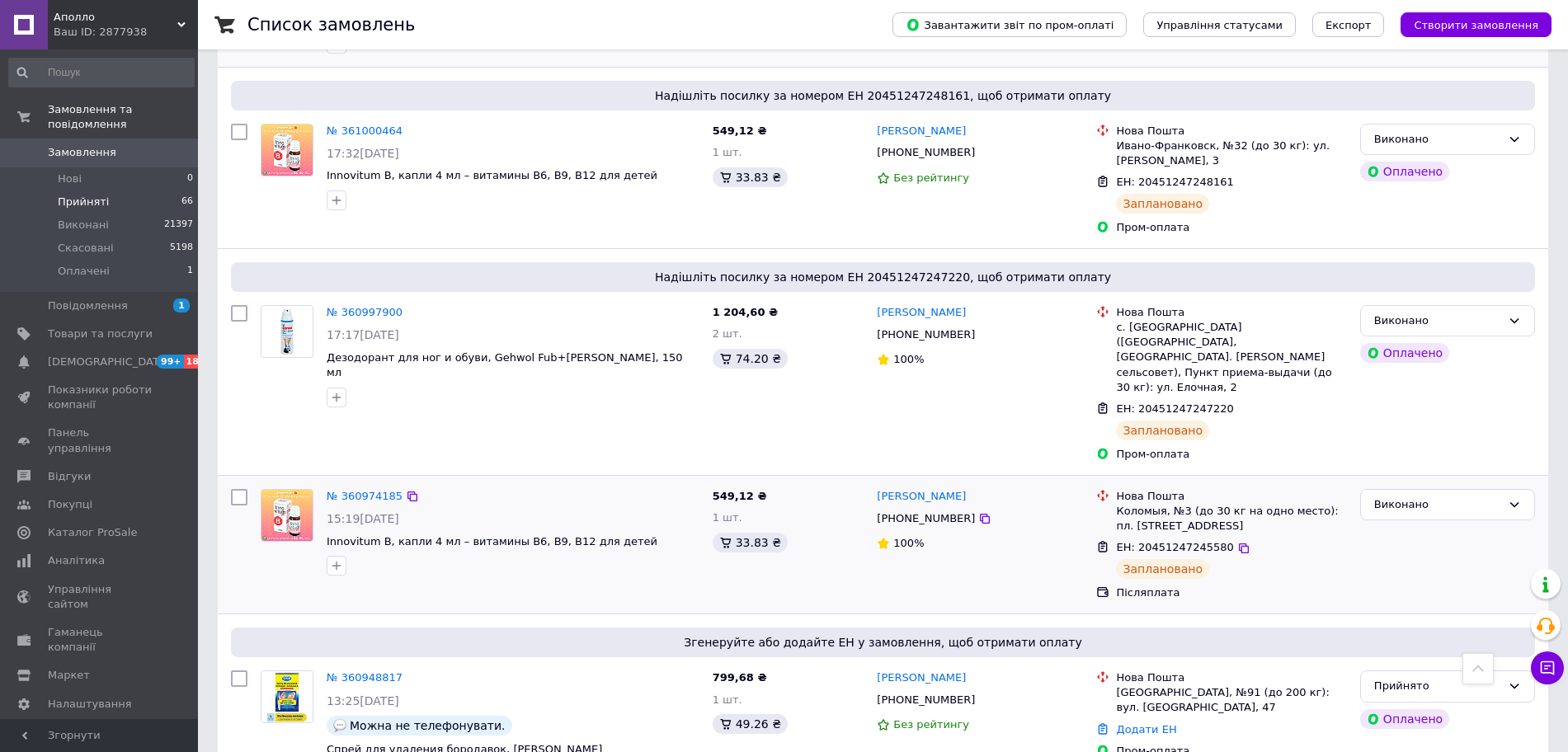
drag, startPoint x: 1497, startPoint y: 359, endPoint x: 1457, endPoint y: 354, distance: 40.3
click at [1498, 663] on div "Прийнято Оплачено" at bounding box center [1448, 726] width 188 height 126
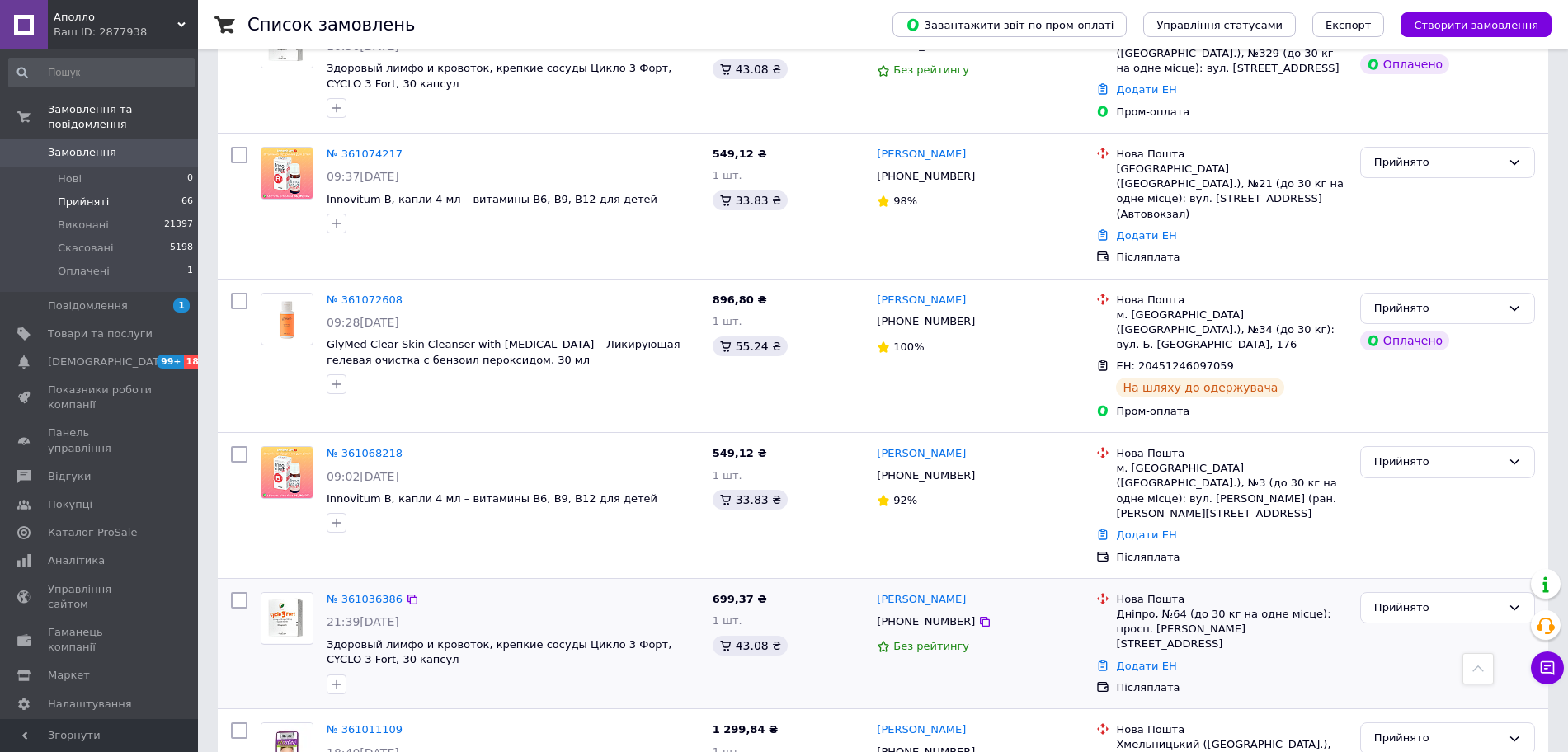
scroll to position [7087, 0]
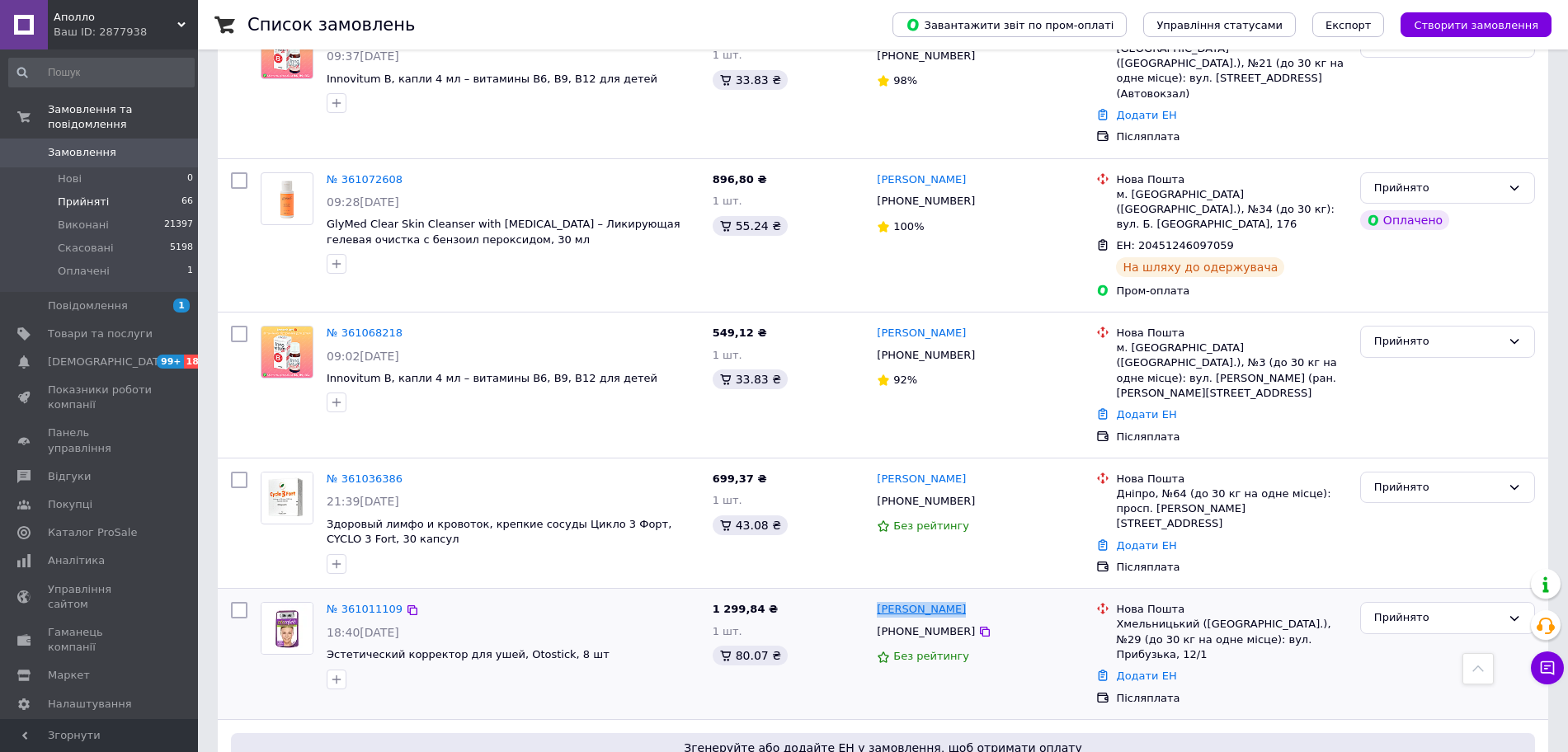
copy link "Юрій Іваневич"
drag, startPoint x: 981, startPoint y: 243, endPoint x: 877, endPoint y: 247, distance: 104.1
click at [877, 600] on div "Юрій Іваневич" at bounding box center [980, 609] width 210 height 19
copy link "Юрій Іваневич"
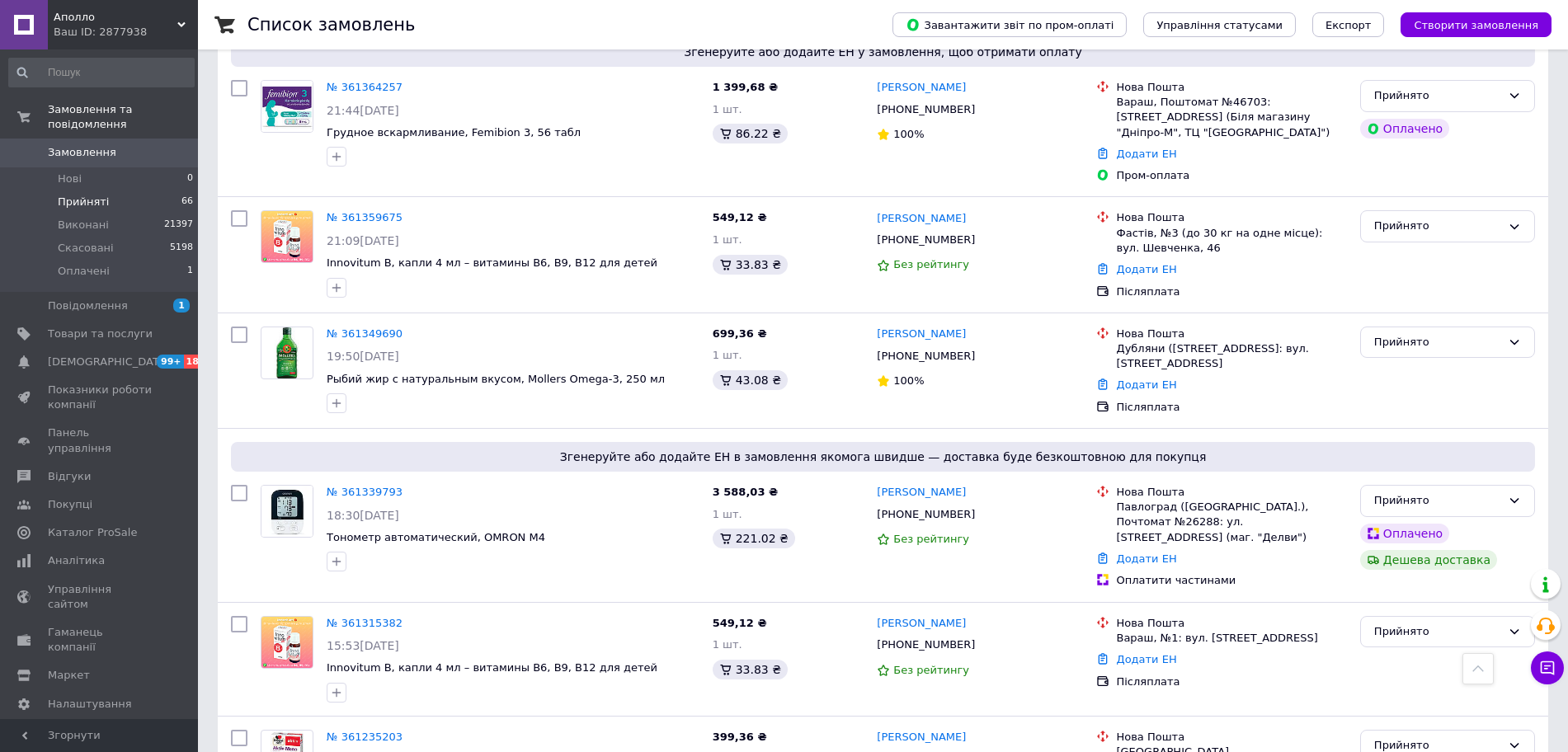
scroll to position [3891, 0]
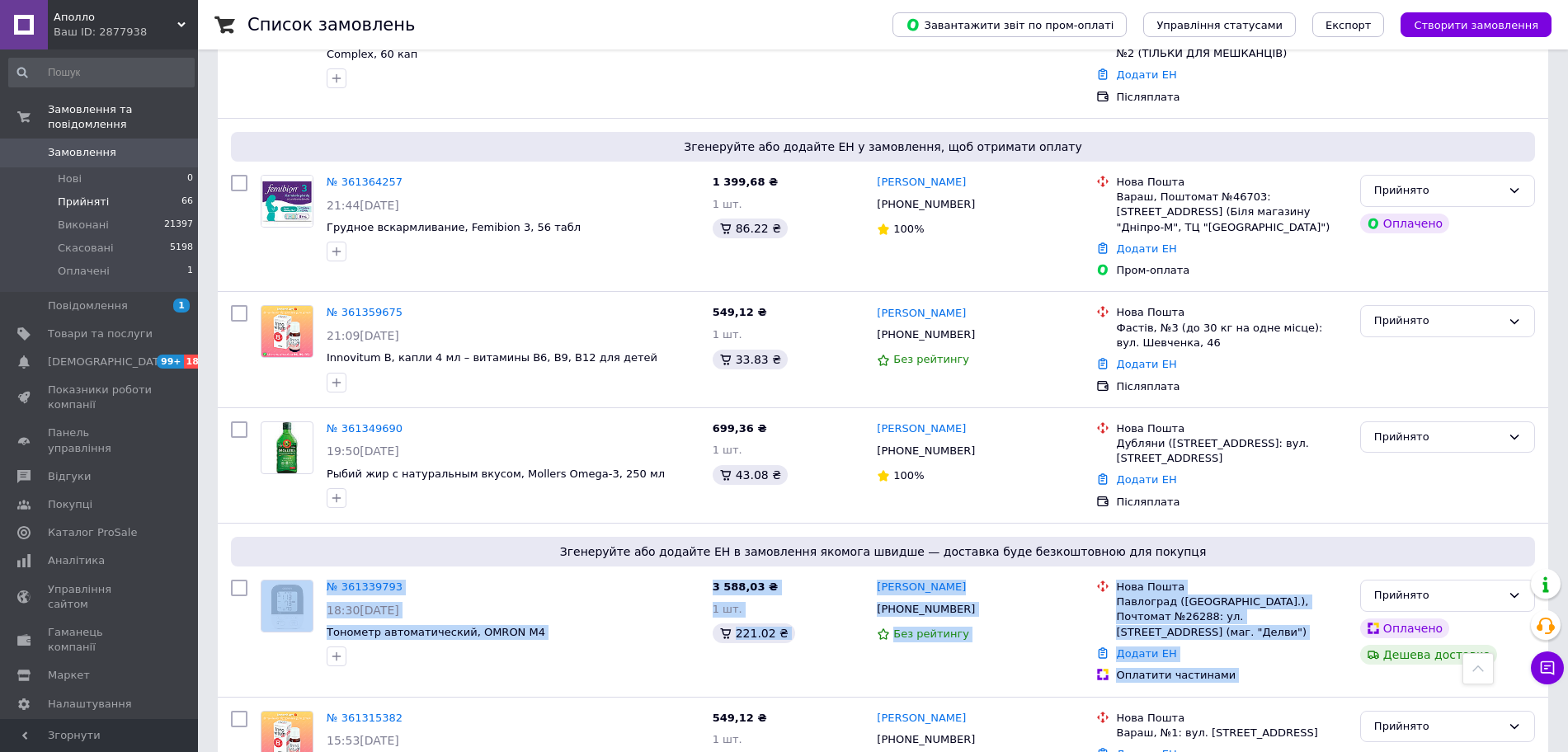
drag, startPoint x: 1571, startPoint y: 343, endPoint x: 1581, endPoint y: 358, distance: 18.0
click at [1528, 523] on div "Згенеруйте або додайте ЕН в замовлення якомога швидше — доставка буде безкоштов…" at bounding box center [883, 609] width 1331 height 173
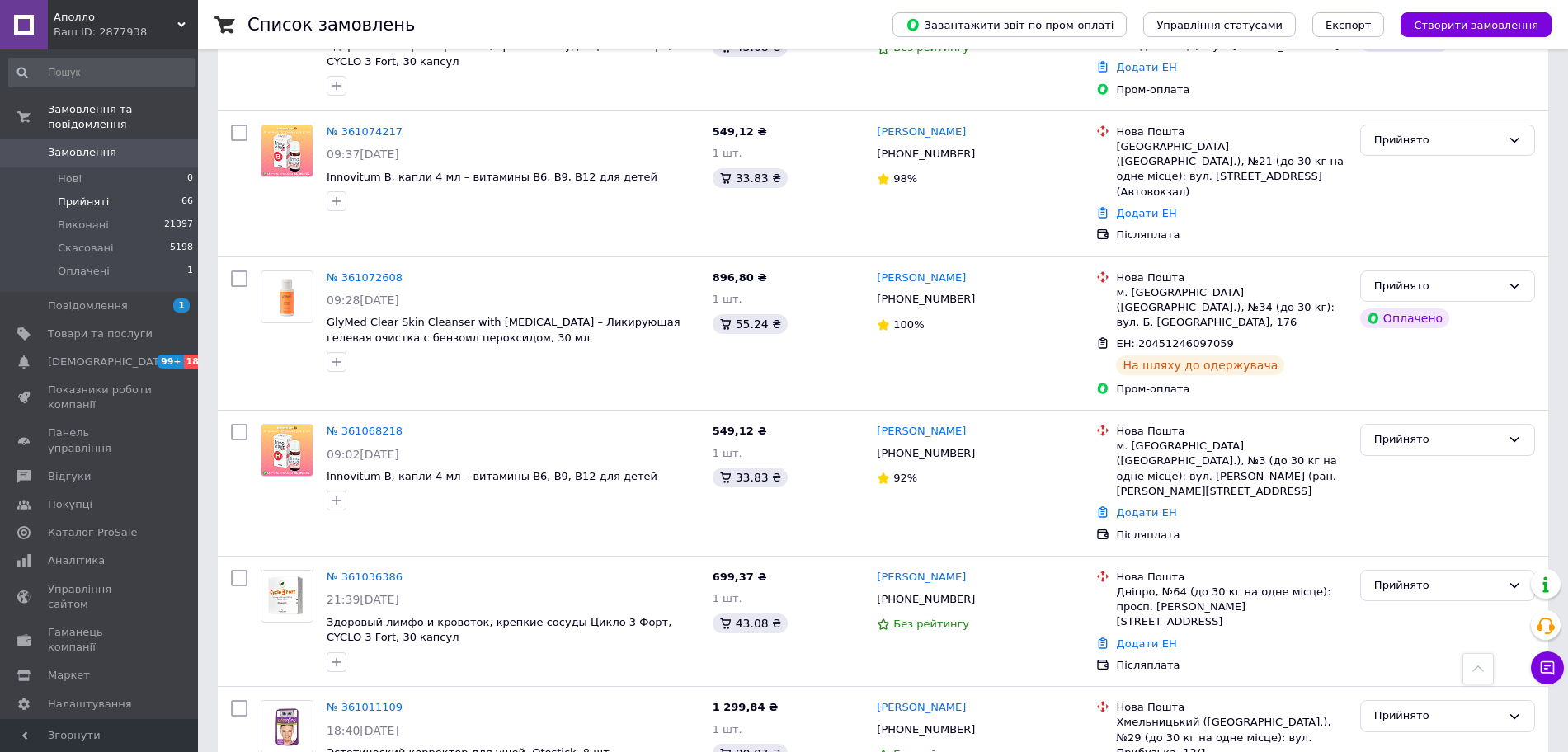
scroll to position [7020, 0]
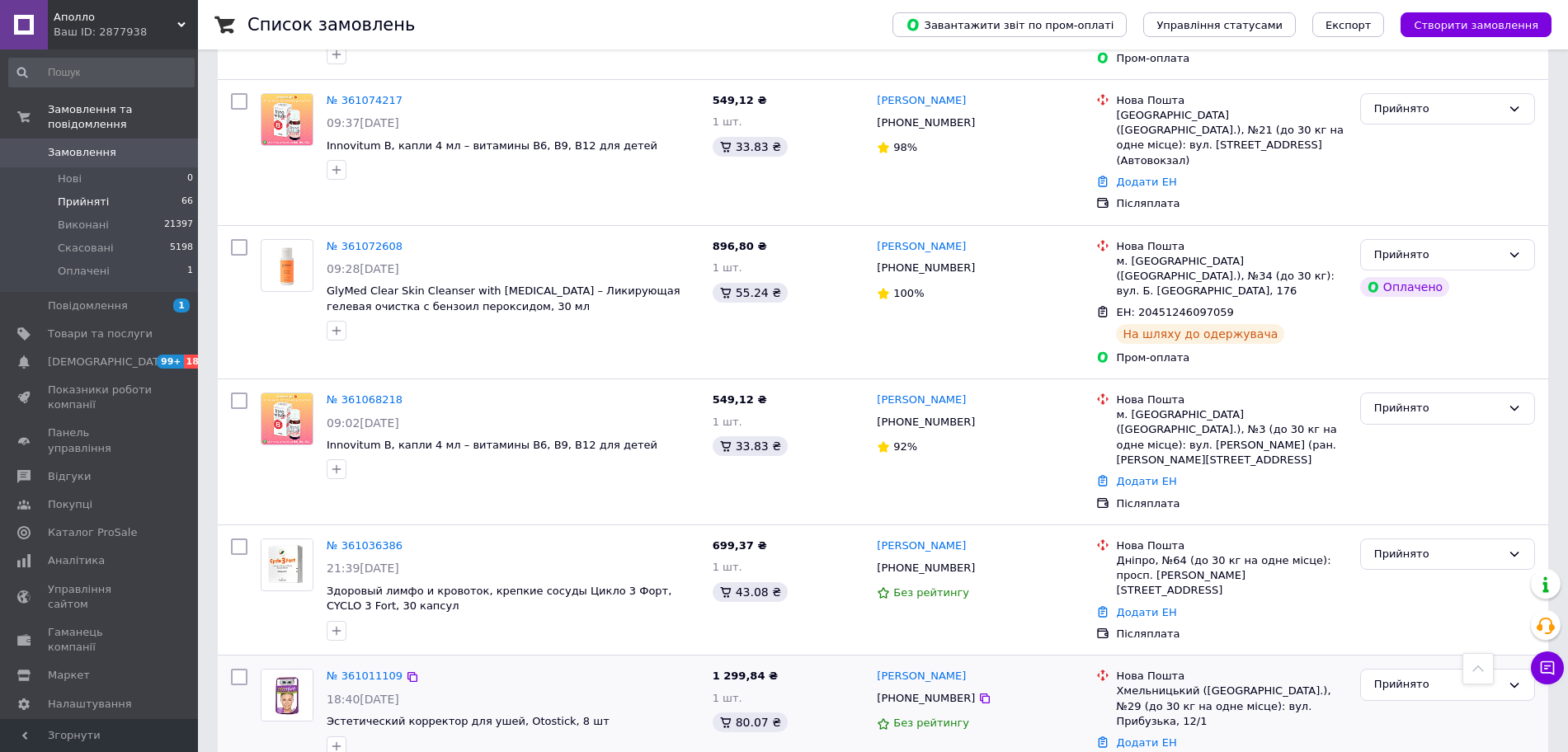
drag, startPoint x: 960, startPoint y: 204, endPoint x: 960, endPoint y: 302, distance: 98.0
click at [978, 561] on icon at bounding box center [984, 567] width 13 height 13
copy div "699,37 ₴ 1 шт. 43.08 ₴ Катерина Кухаревська"
copy link "Катерина Кухаревська"
drag, startPoint x: 993, startPoint y: 186, endPoint x: 871, endPoint y: 176, distance: 122.4
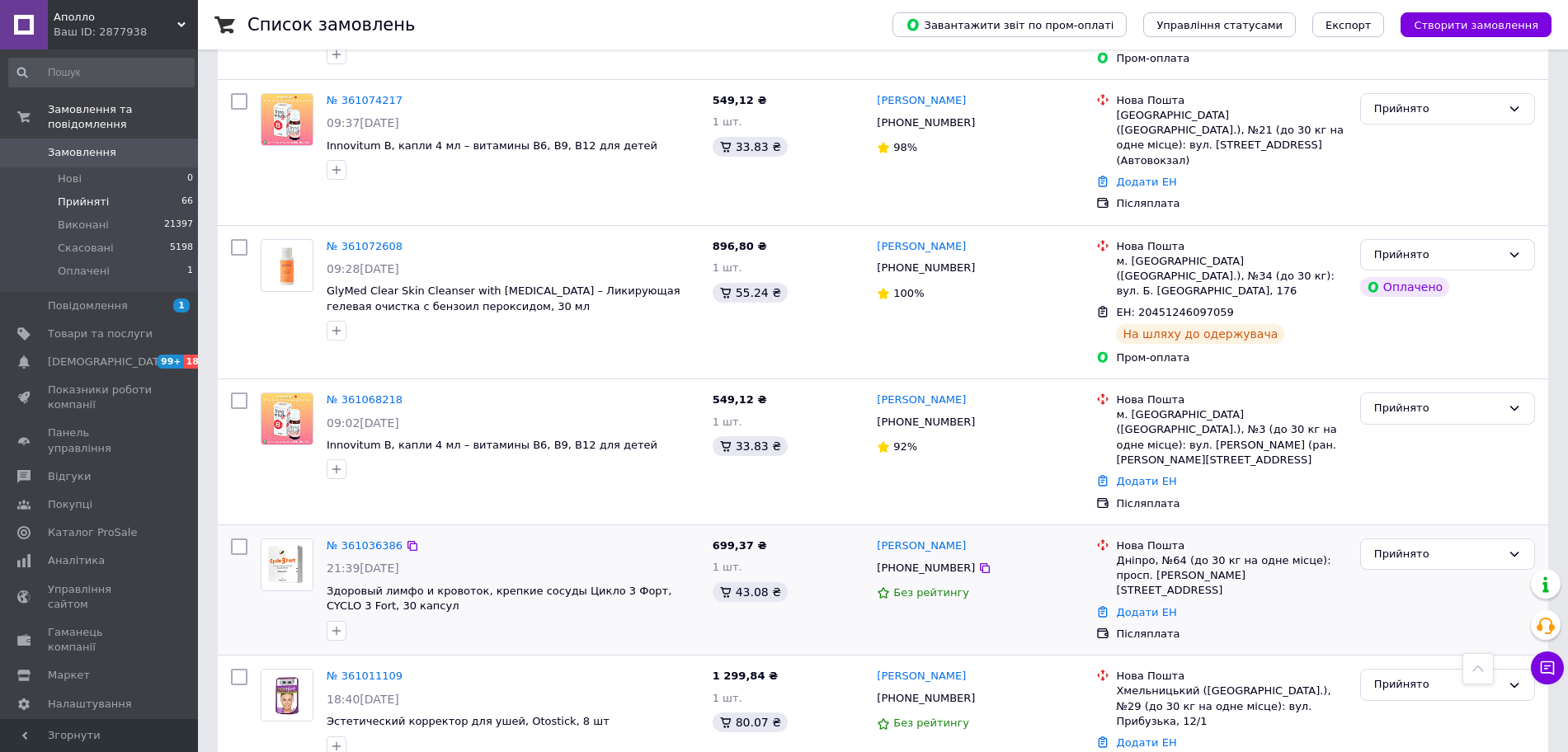
click at [871, 532] on div "Катерина Кухаревська +380639983274 Без рейтингу" at bounding box center [979, 590] width 219 height 117
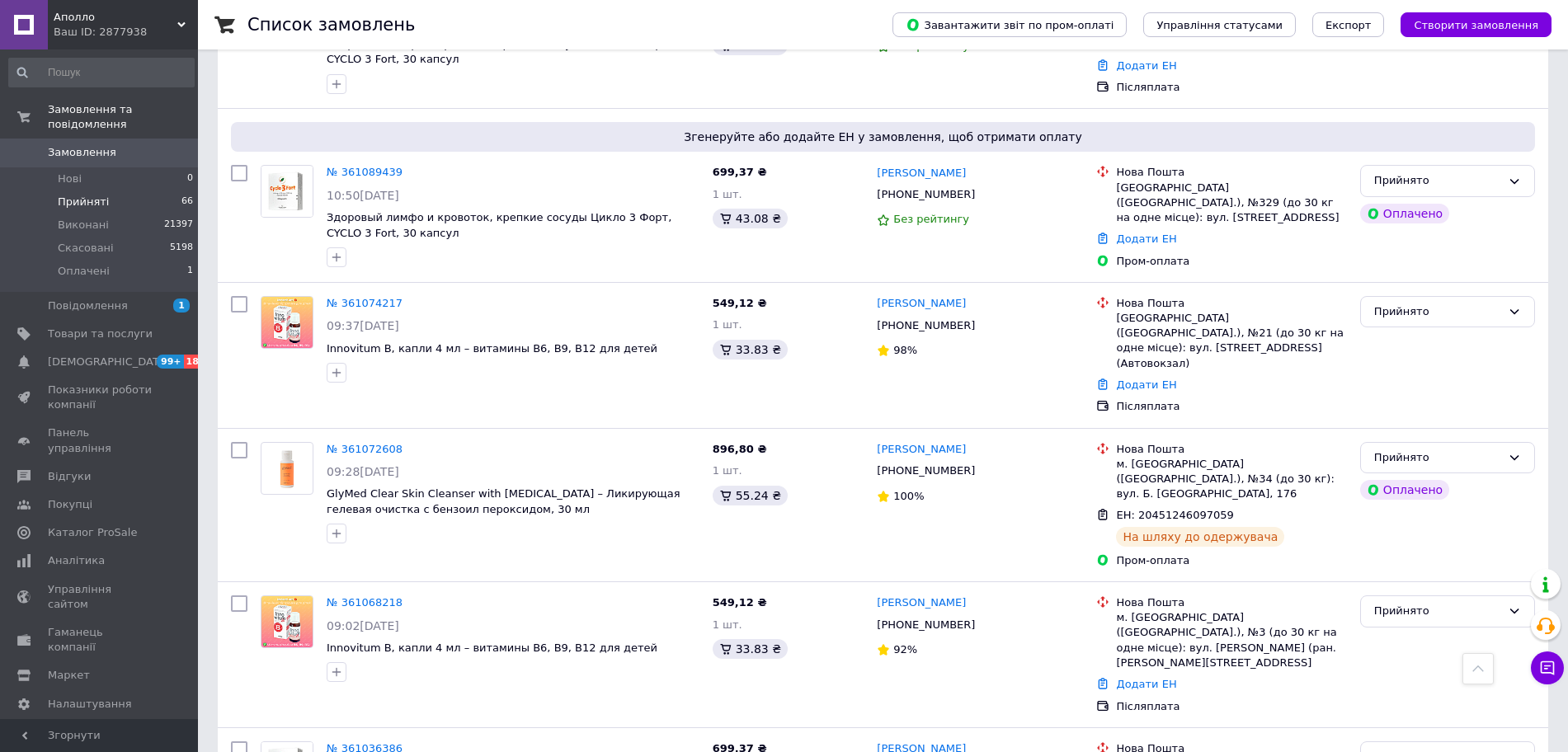
scroll to position [6814, 0]
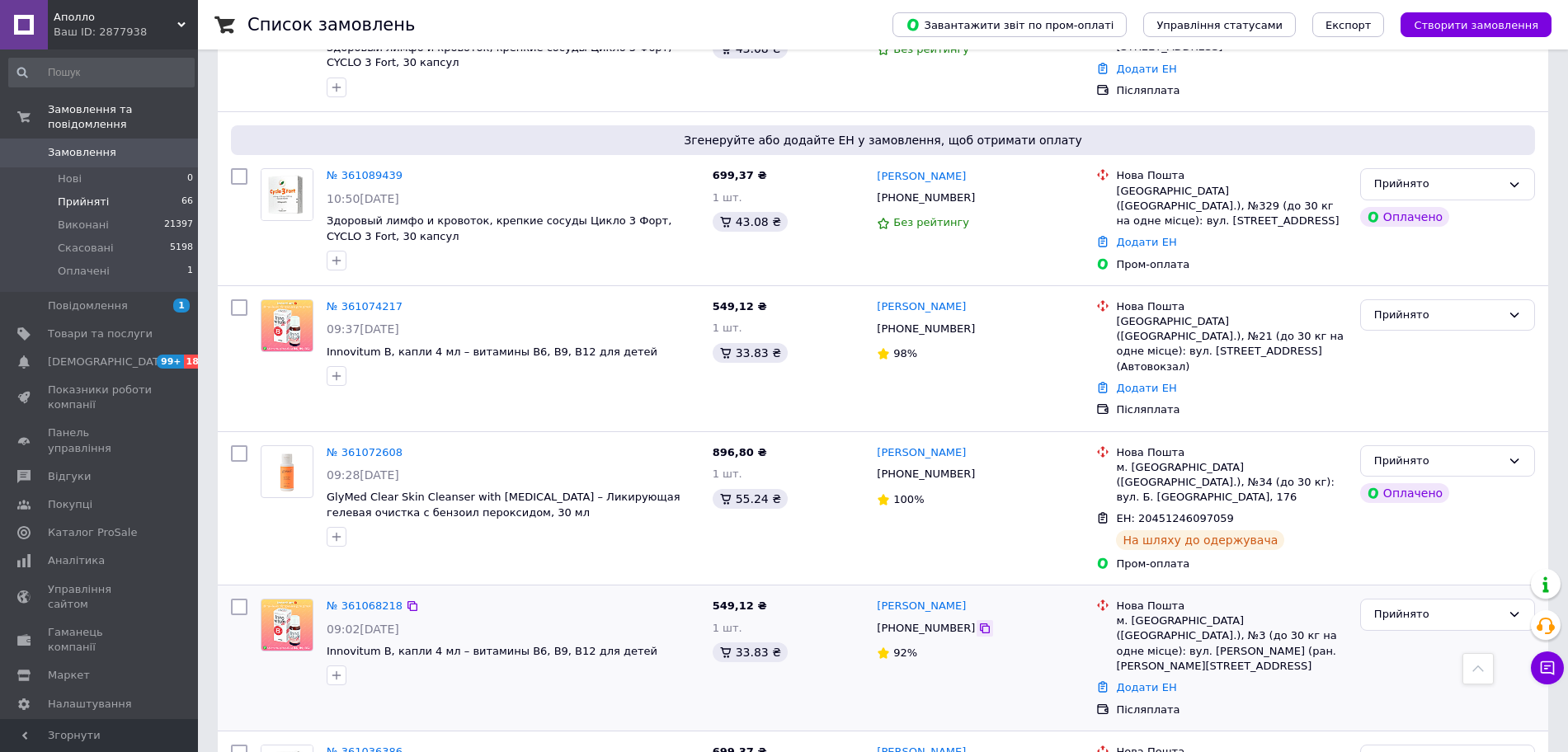
click at [978, 621] on icon at bounding box center [984, 627] width 13 height 13
copy link "Тетяна Каменяр"
drag, startPoint x: 916, startPoint y: 254, endPoint x: 878, endPoint y: 256, distance: 38.1
click at [878, 597] on div "Тетяна Каменяр" at bounding box center [980, 607] width 210 height 19
copy link "Тетяна Каменяр"
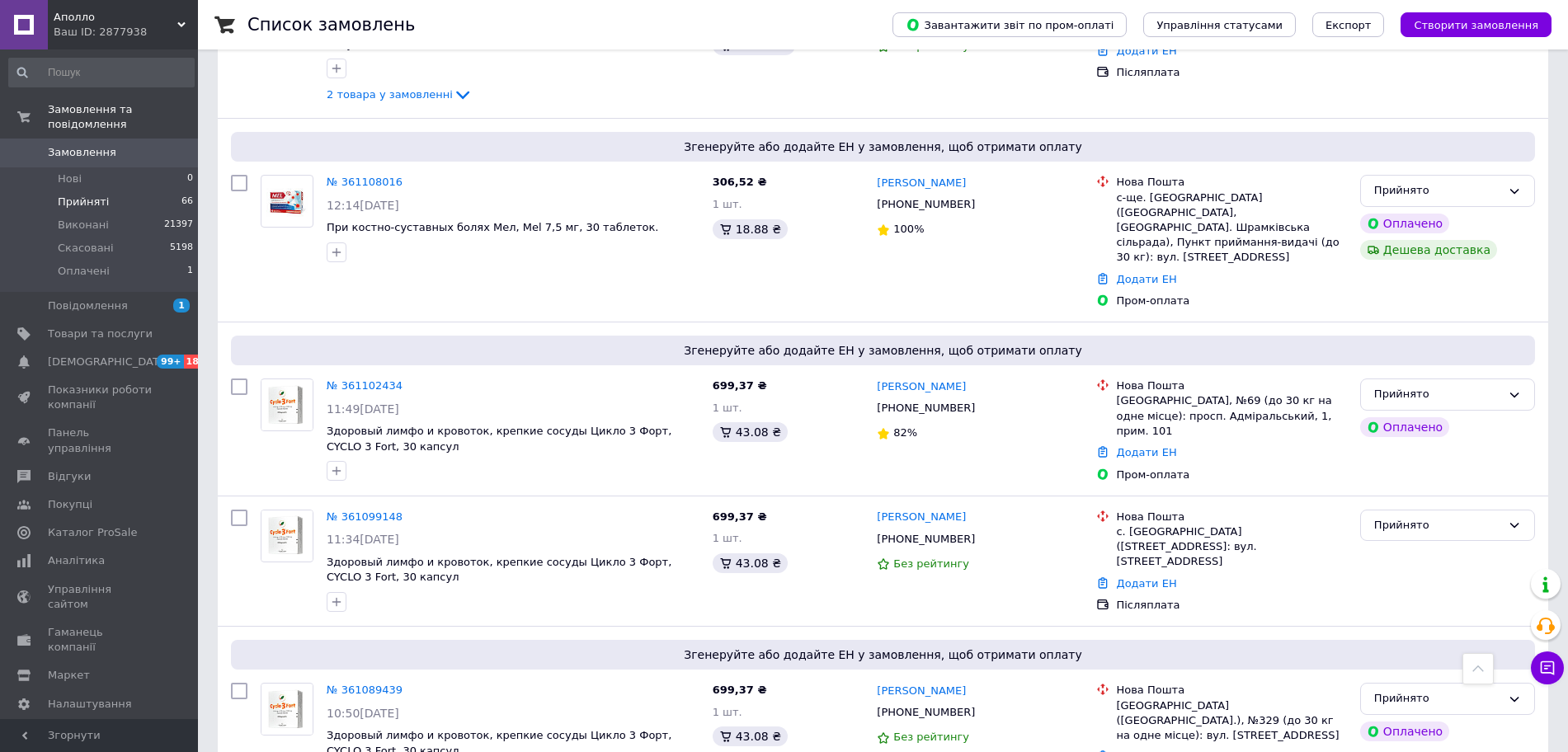
scroll to position [6298, 0]
drag, startPoint x: 971, startPoint y: 505, endPoint x: 879, endPoint y: 499, distance: 92.2
copy link "Юлия Гайчукова"
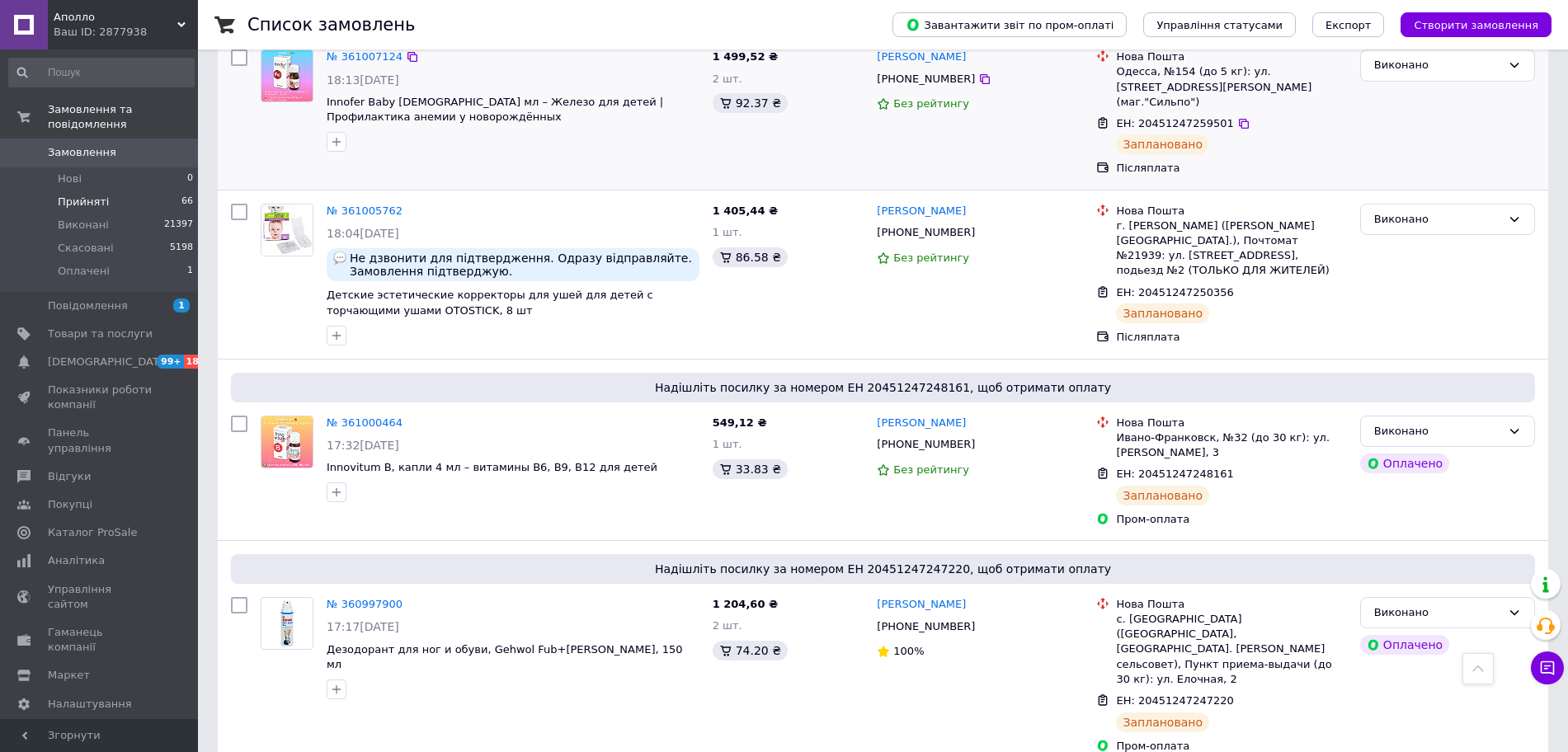
scroll to position [2713, 0]
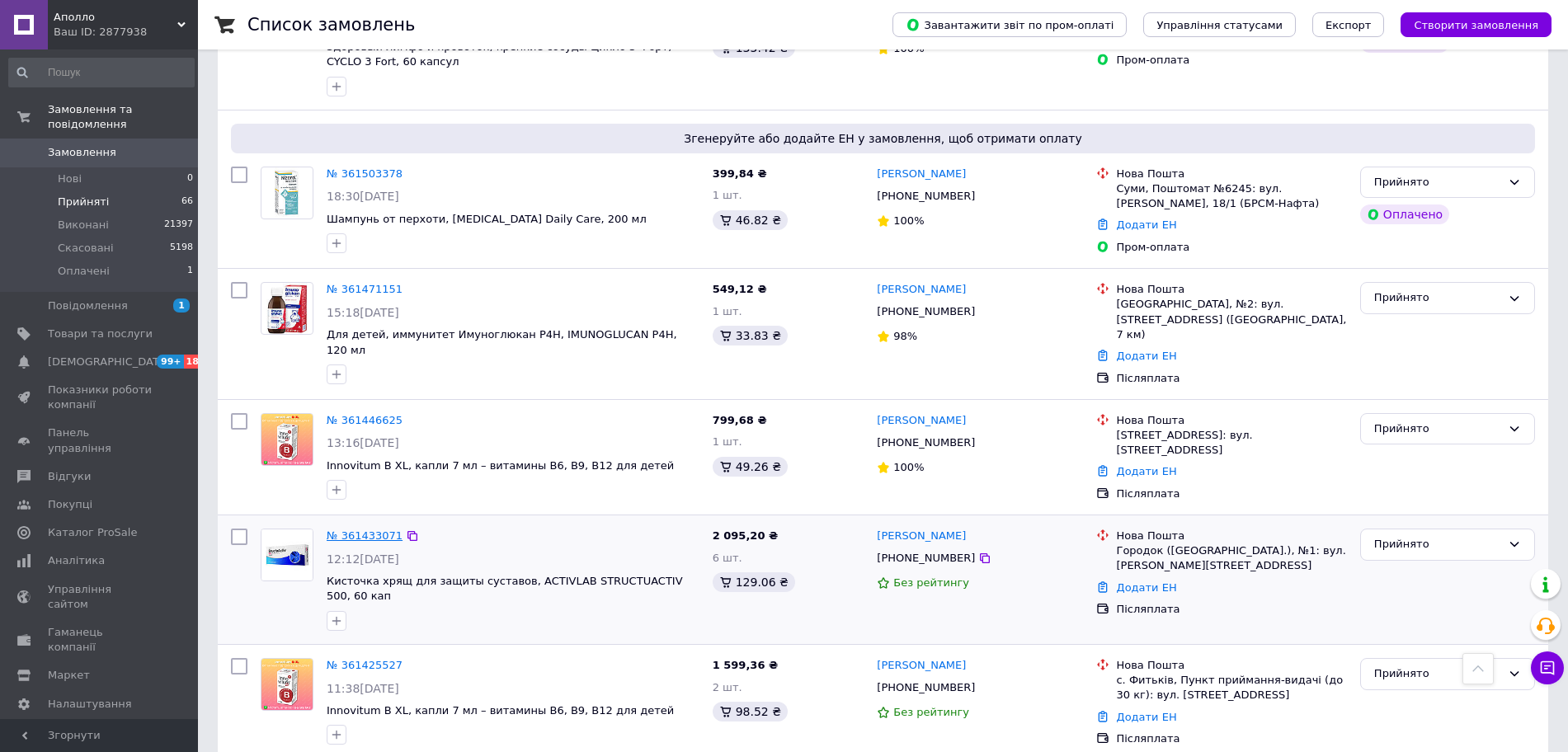
click at [356, 529] on link "№ 361433071" at bounding box center [364, 535] width 76 height 12
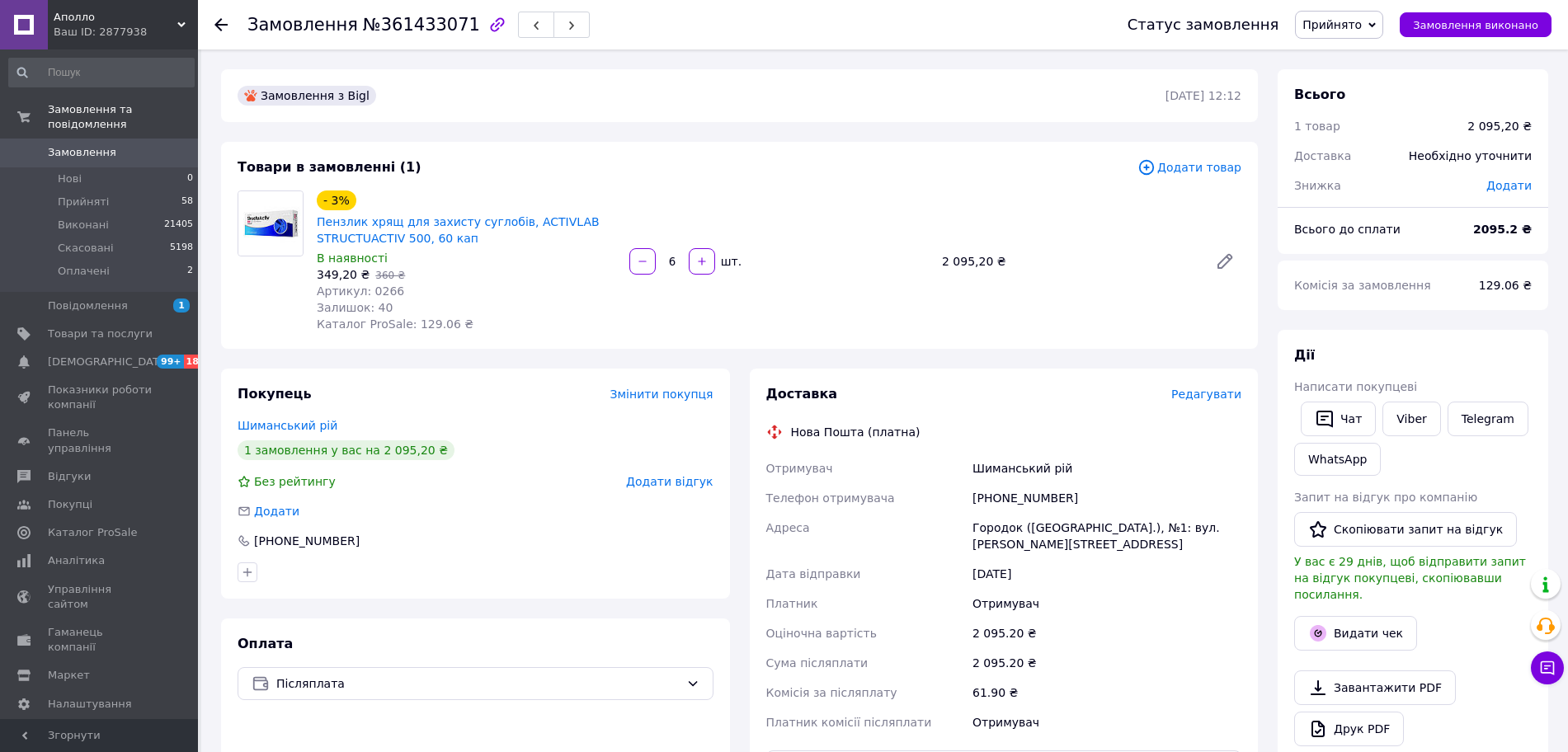
click at [1029, 504] on div "+380671051530" at bounding box center [1106, 498] width 275 height 30
copy div "+380671051530"
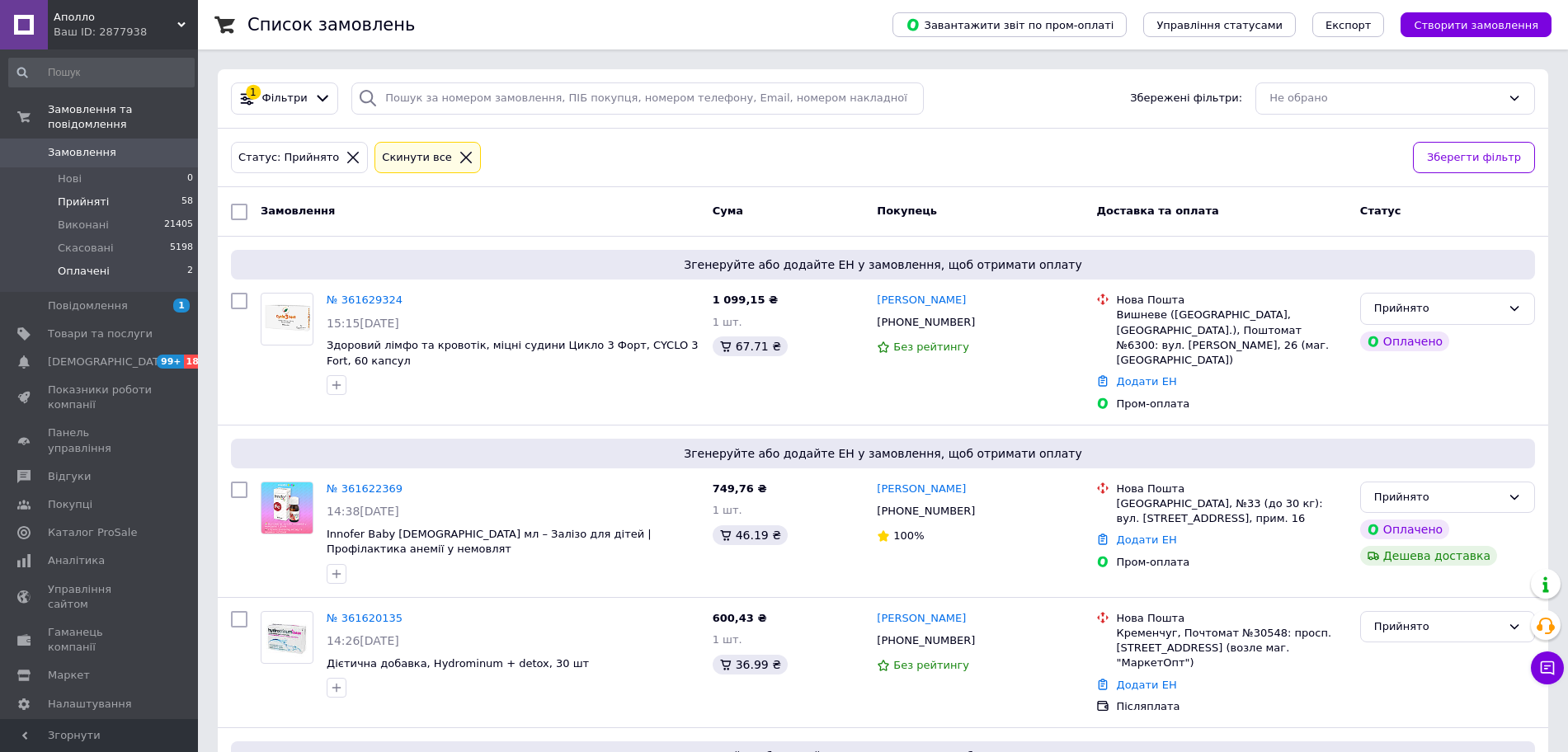
click at [144, 264] on li "Оплачені 2" at bounding box center [101, 275] width 203 height 31
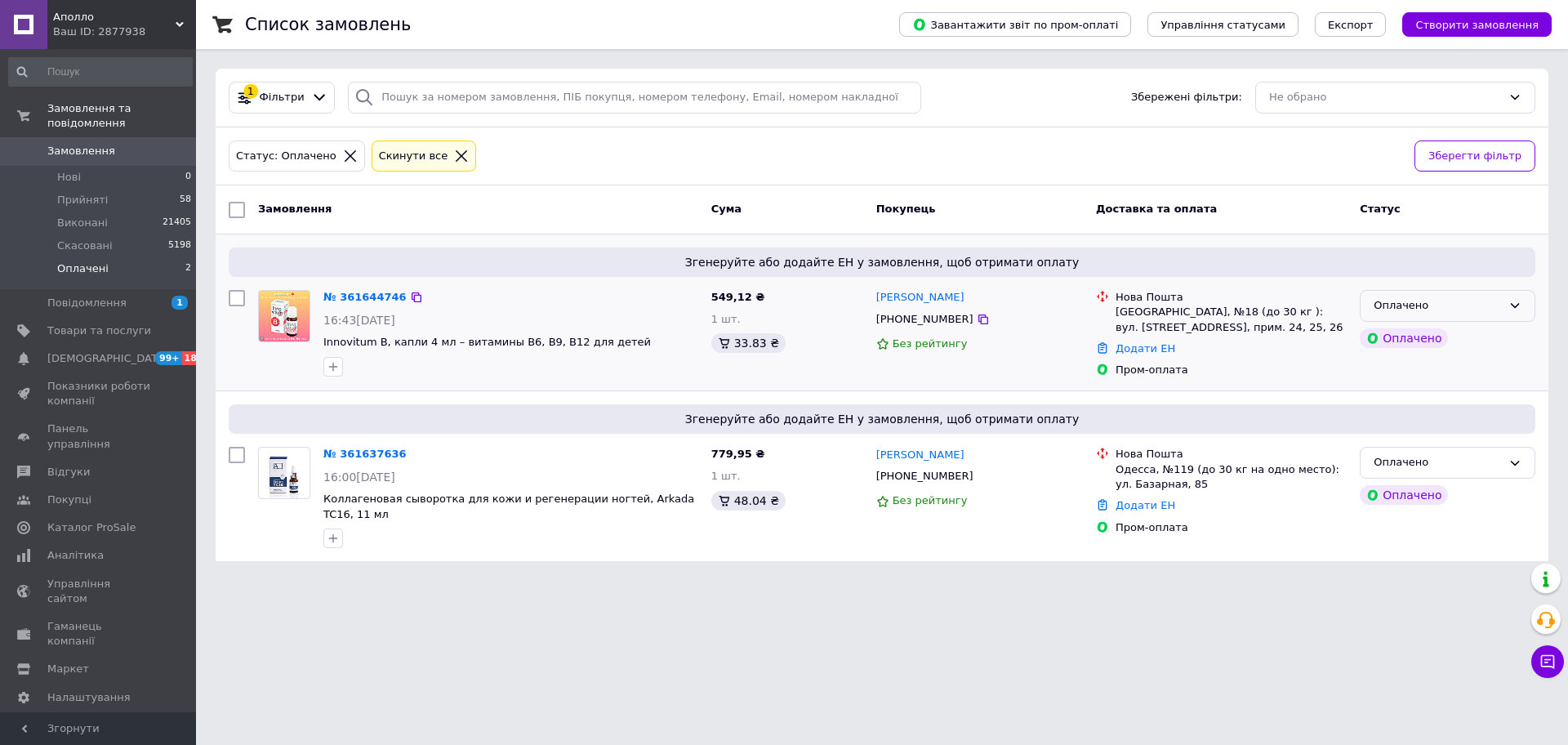
click at [1393, 302] on div "Оплачено" at bounding box center [1438, 306] width 129 height 17
click at [1400, 336] on li "Прийнято" at bounding box center [1447, 341] width 174 height 31
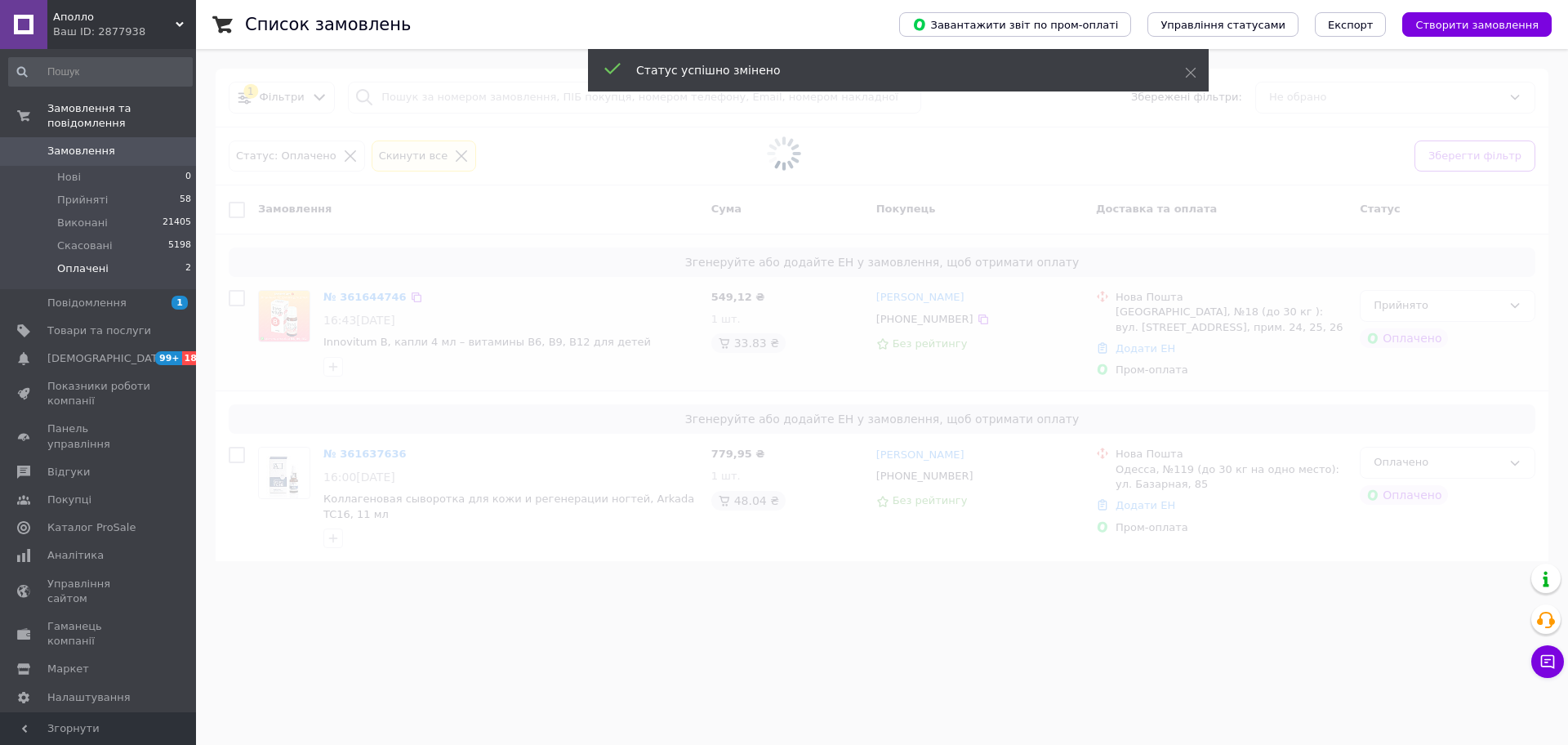
click at [1393, 453] on span at bounding box center [784, 372] width 1568 height 745
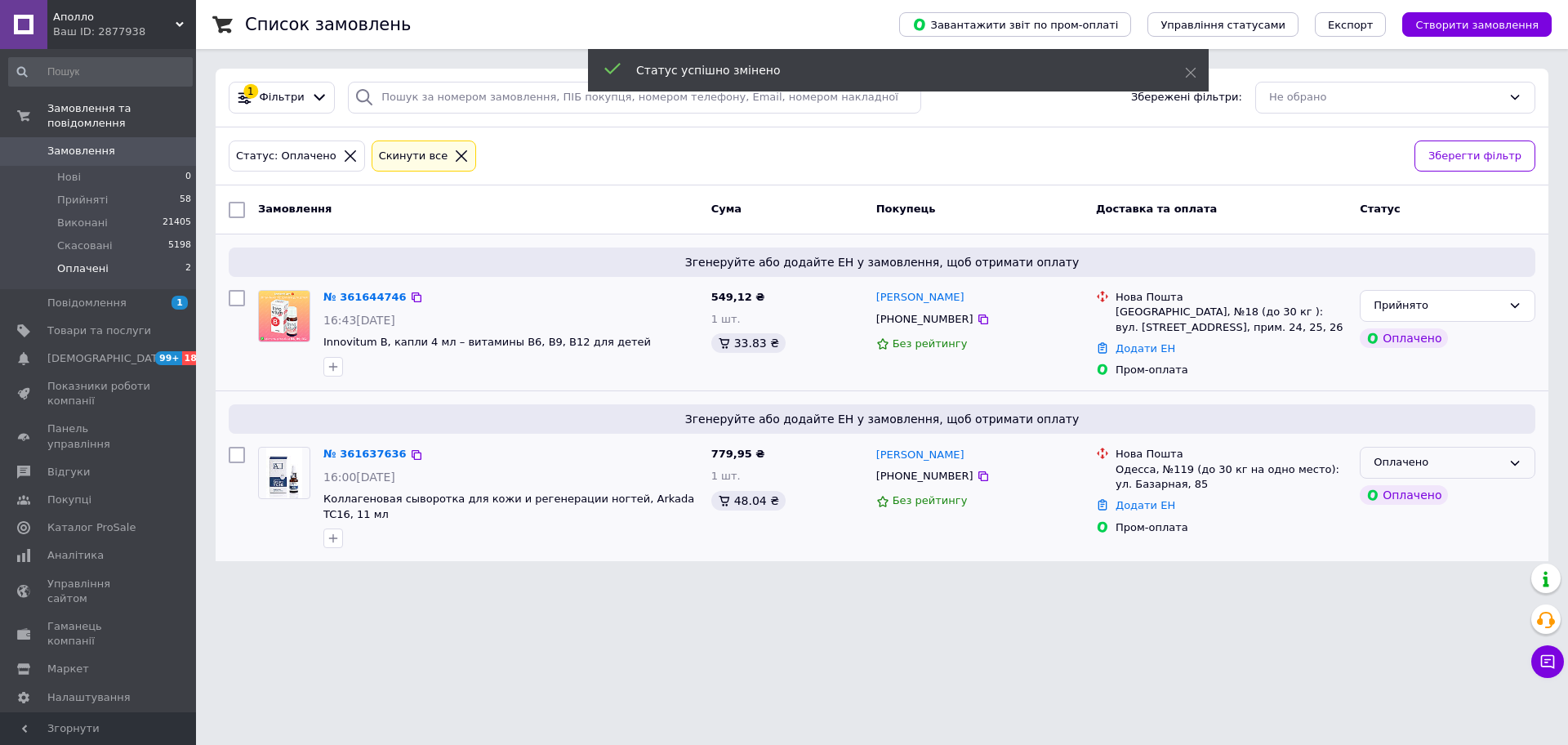
click at [1393, 456] on div "Оплачено" at bounding box center [1438, 462] width 129 height 17
click at [1398, 485] on li "Прийнято" at bounding box center [1447, 497] width 174 height 31
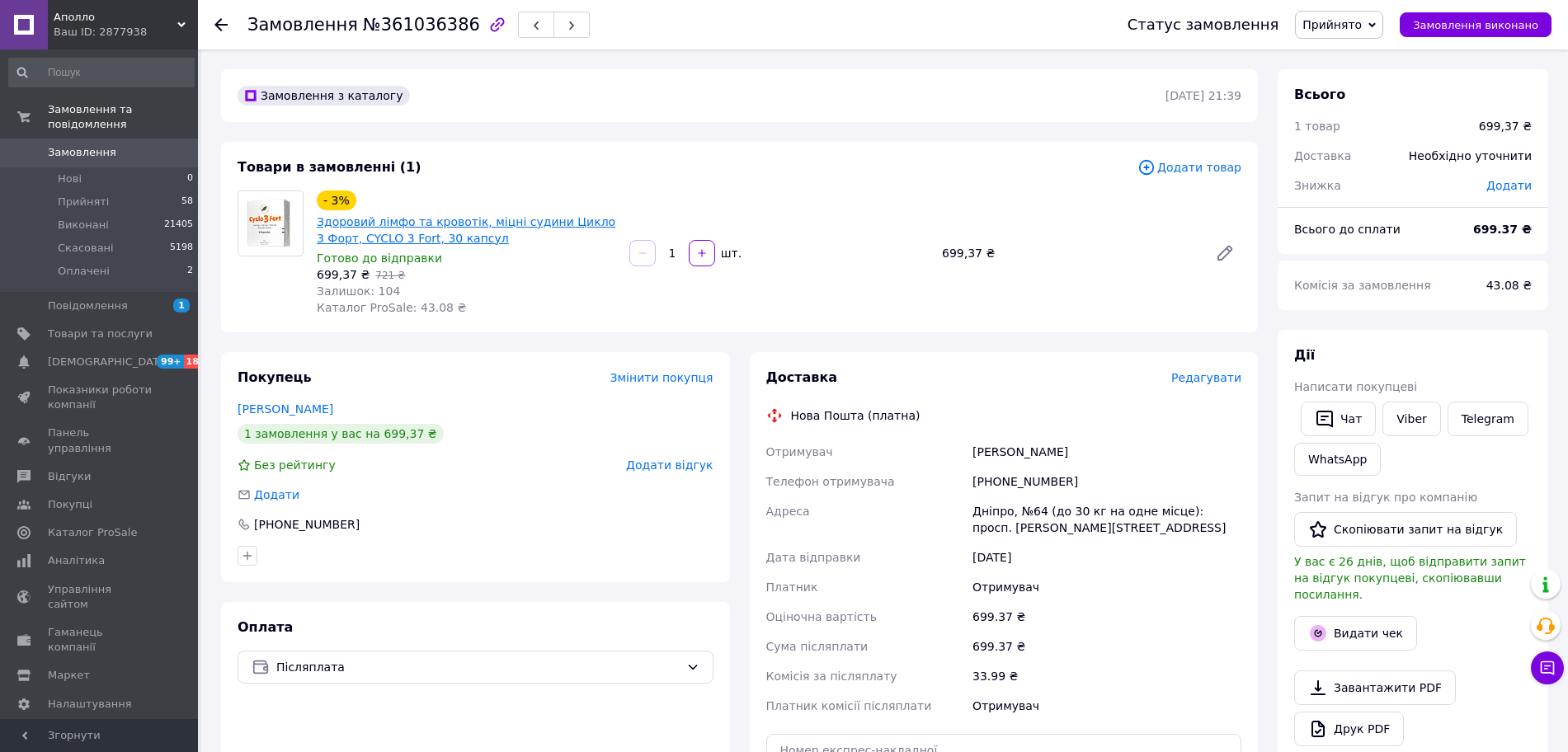
click at [430, 226] on link "Здоровий лімфо та кровотік, міцні судини Цикло 3 Форт, CYCLO 3 Fort, 30 капсул" at bounding box center [465, 229] width 298 height 30
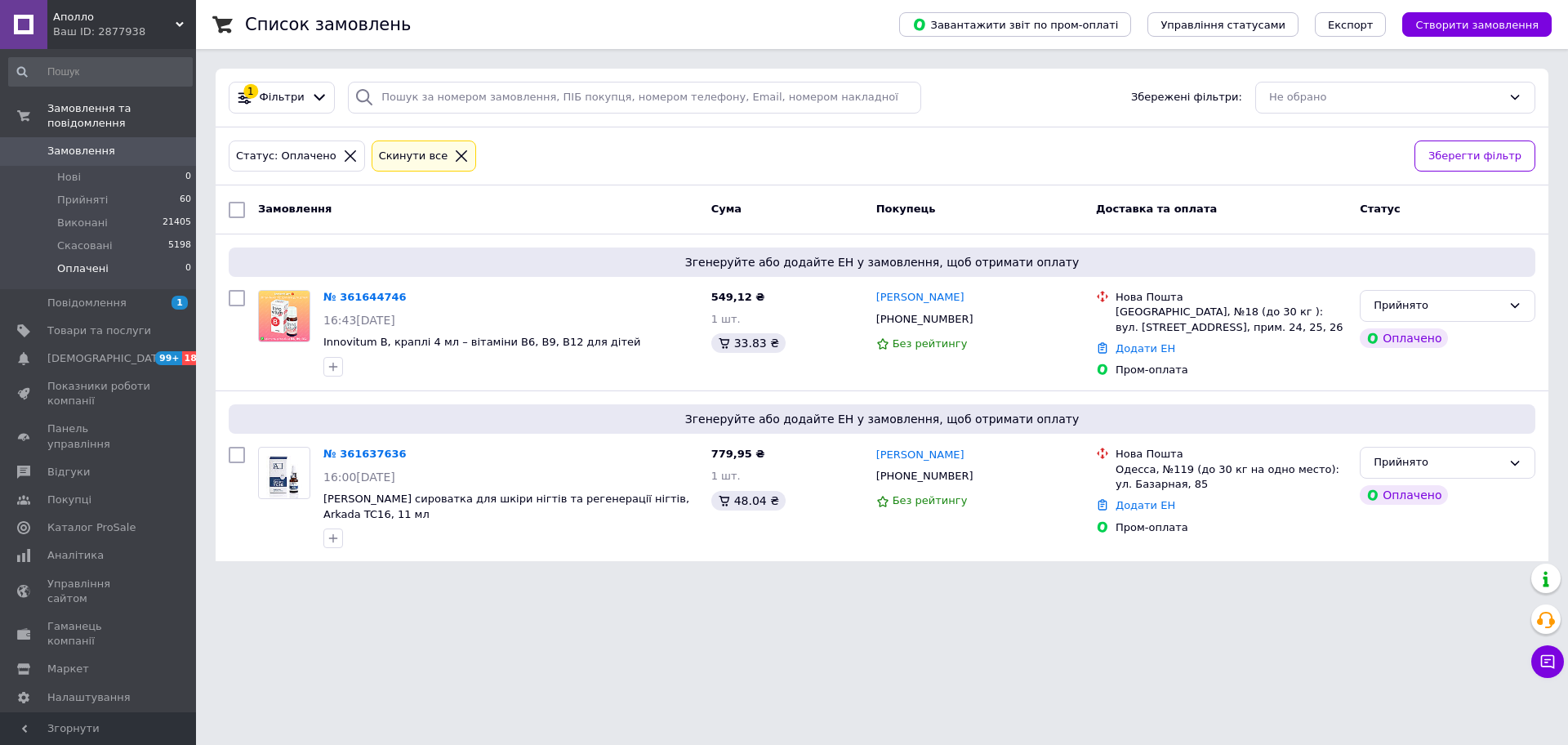
click at [1223, 581] on html "Аполло Ваш ID: 2877938 Сайт [PERSON_NAME] покупця Перевірити стан системи Сторі…" at bounding box center [784, 290] width 1568 height 581
click at [123, 189] on li "Прийняті 60" at bounding box center [100, 200] width 201 height 23
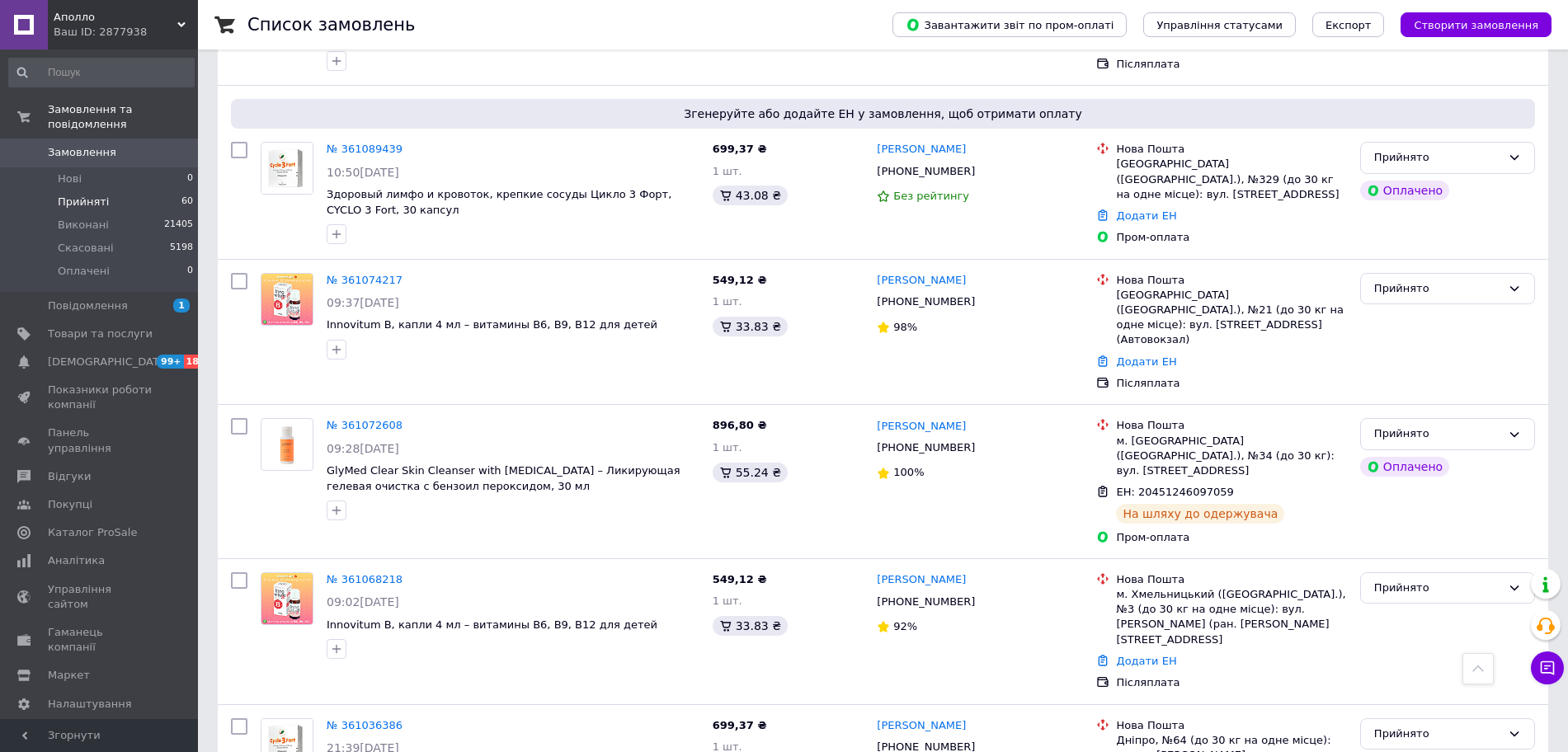
scroll to position [7065, 0]
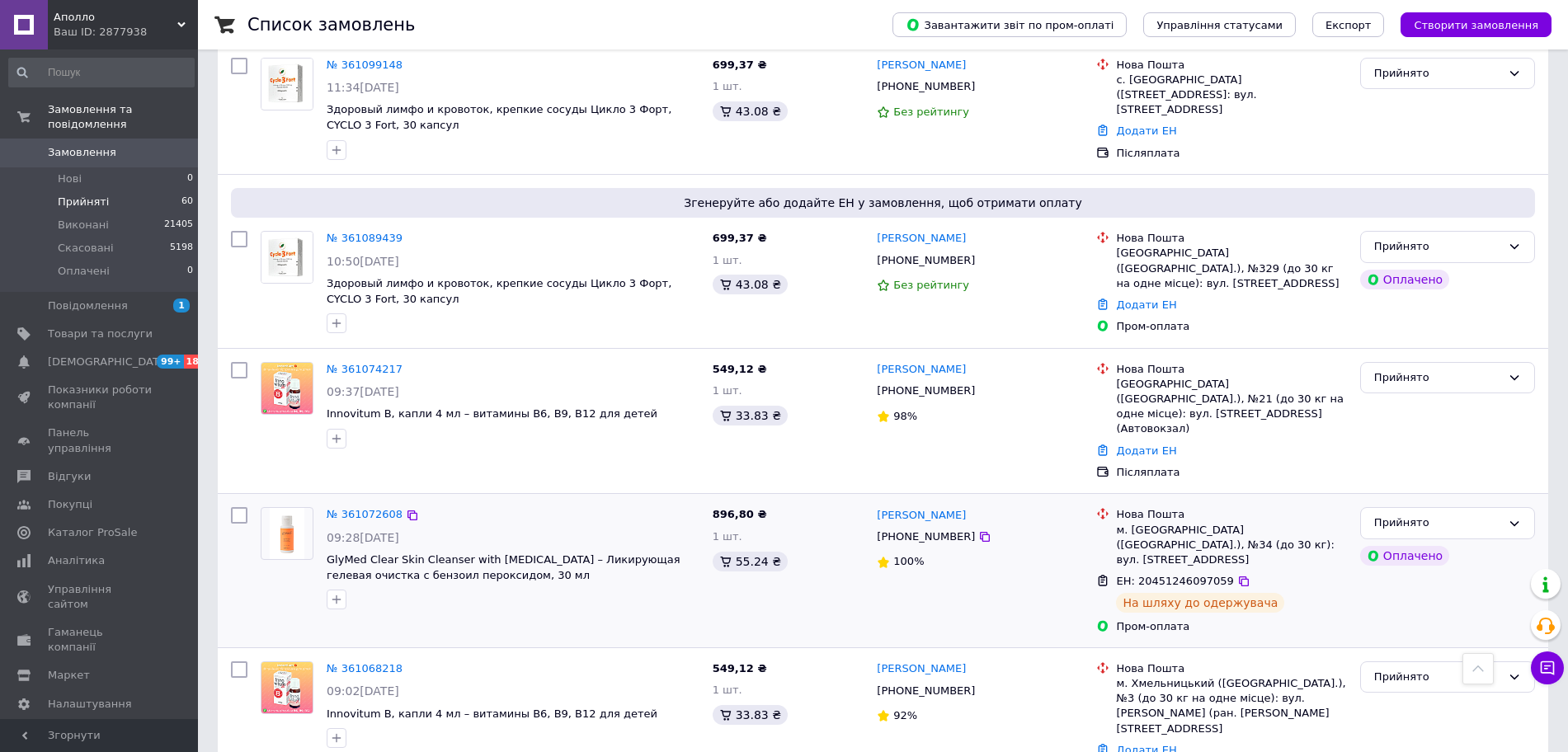
drag, startPoint x: 1528, startPoint y: 289, endPoint x: 1510, endPoint y: 289, distance: 18.0
click at [1528, 519] on div "Прийнято Оплачено" at bounding box center [1448, 589] width 188 height 140
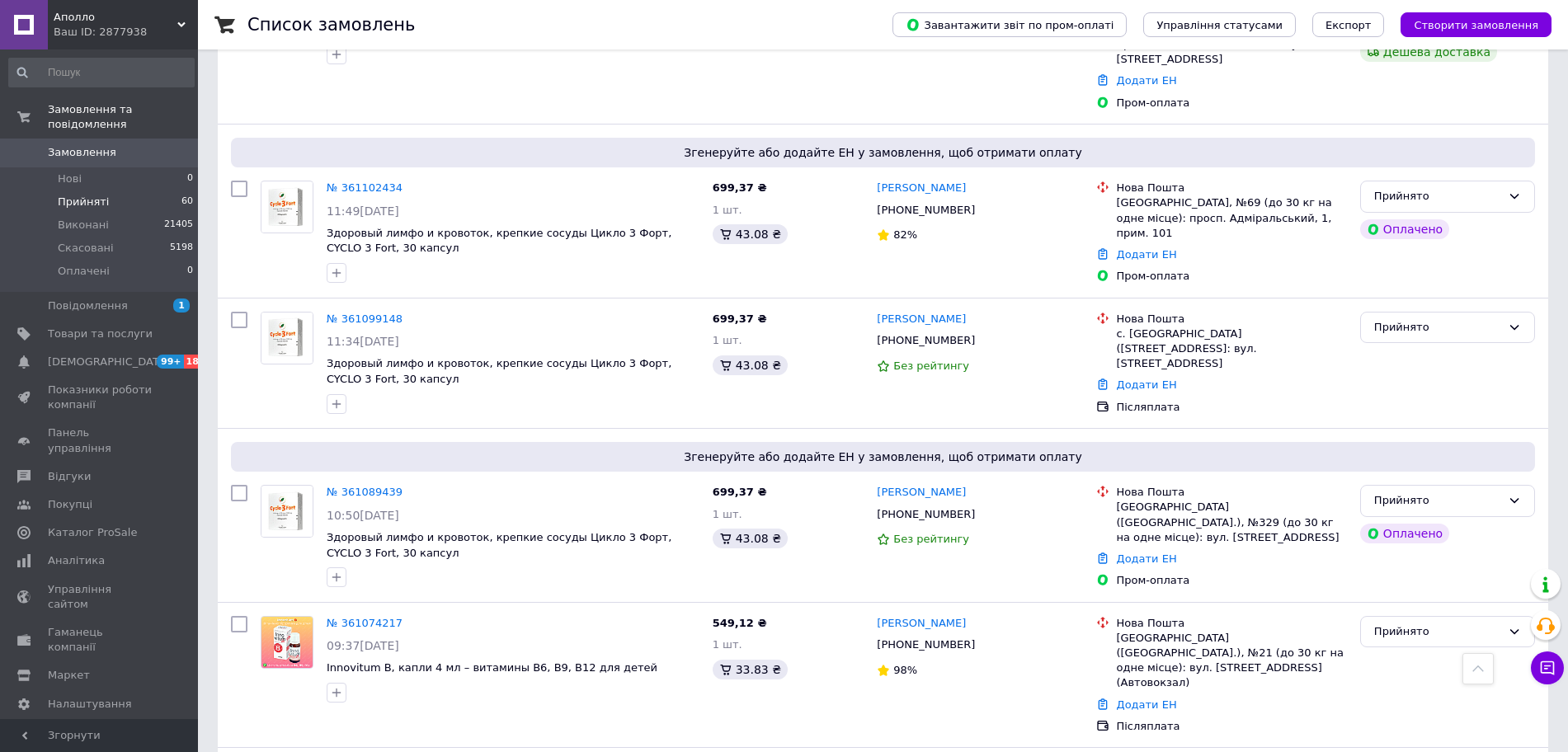
scroll to position [6858, 0]
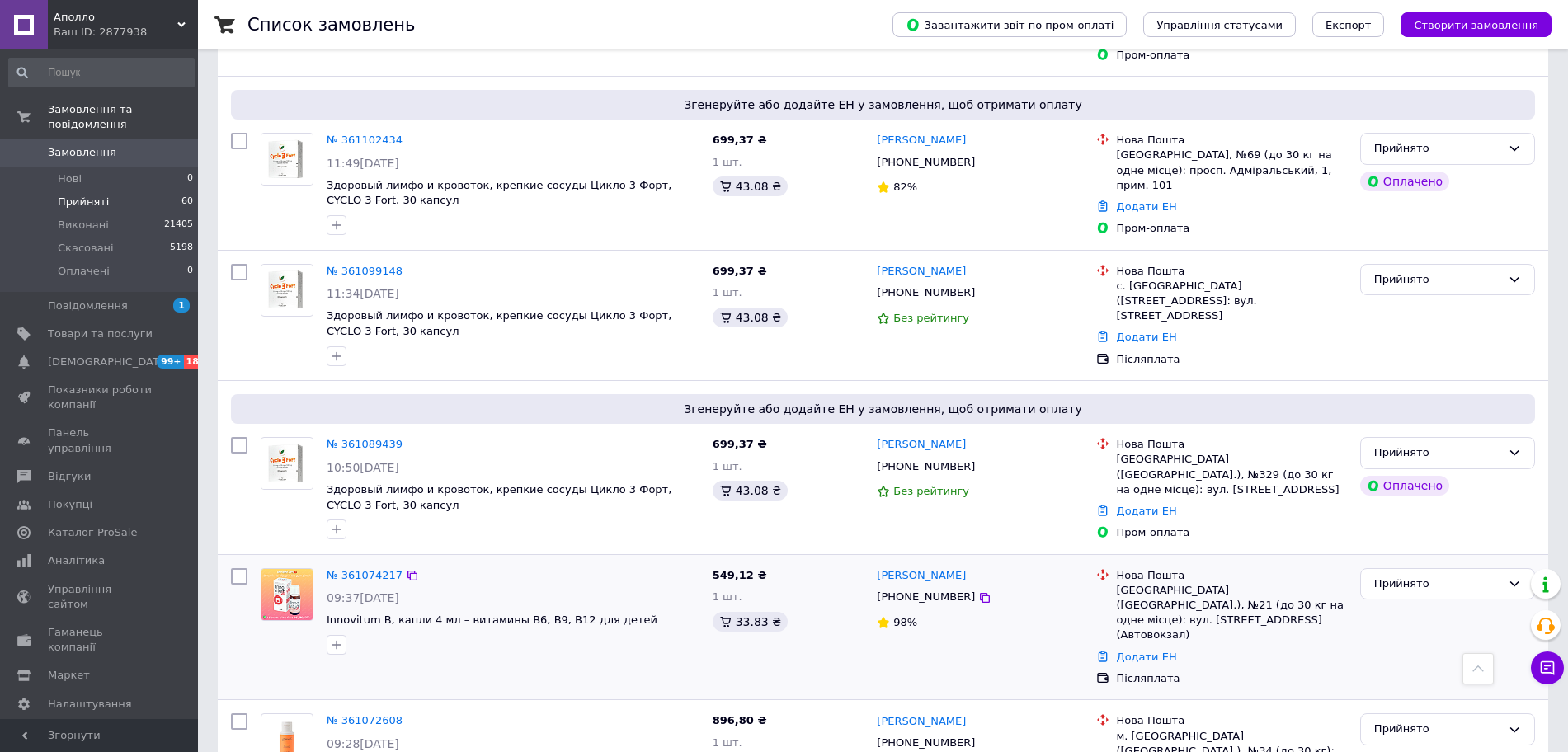
copy link "[PERSON_NAME]"
drag, startPoint x: 964, startPoint y: 270, endPoint x: 875, endPoint y: 270, distance: 89.0
click at [875, 584] on div "[PERSON_NAME]" at bounding box center [980, 593] width 210 height 19
click at [322, 419] on span "Згенеруйте або додайте ЕН у замовлення, щоб отримати оплату" at bounding box center [883, 426] width 1291 height 16
click at [110, 145] on span "Замовлення" at bounding box center [101, 152] width 105 height 15
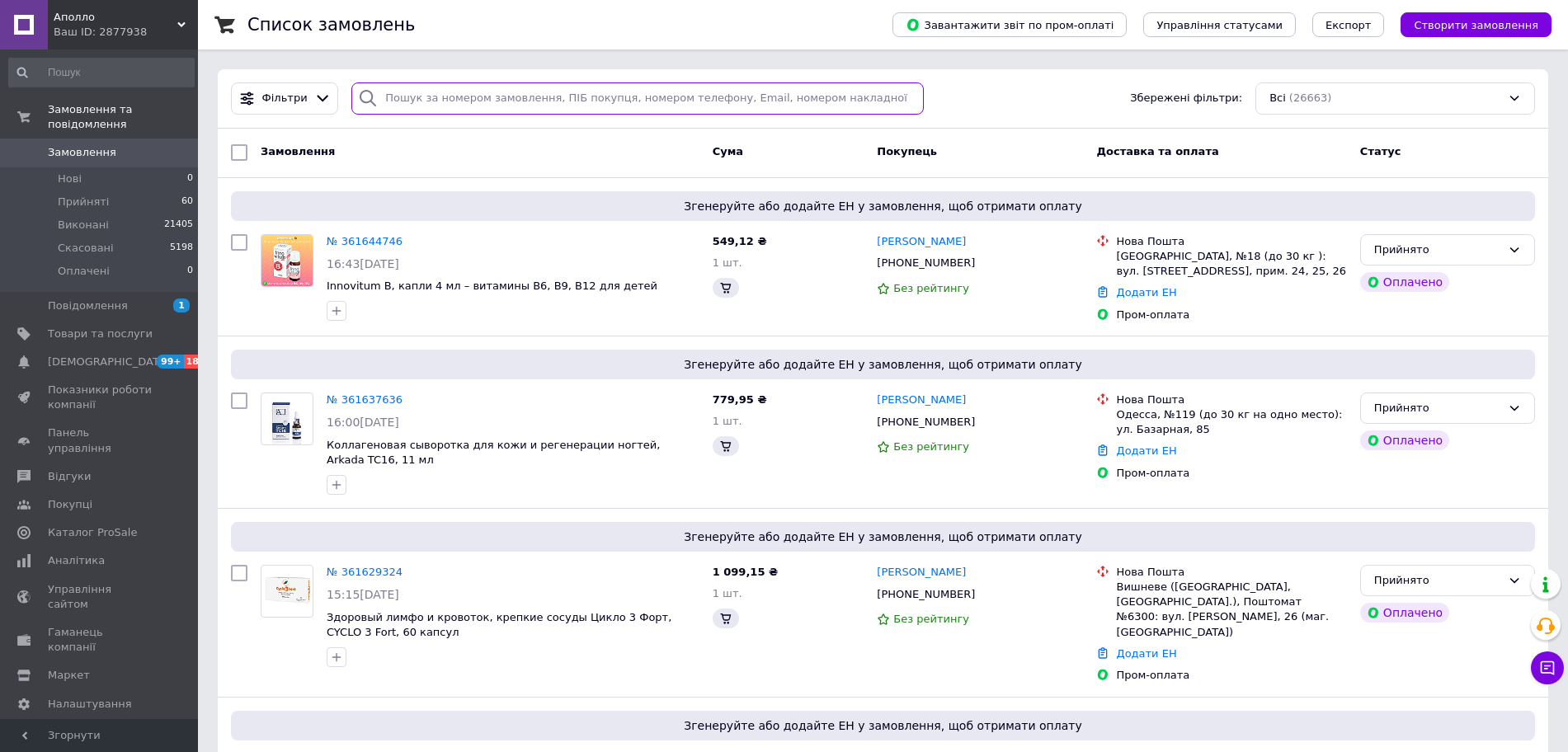
click at [616, 102] on input "search" at bounding box center [638, 98] width 573 height 32
type input "бочарова"
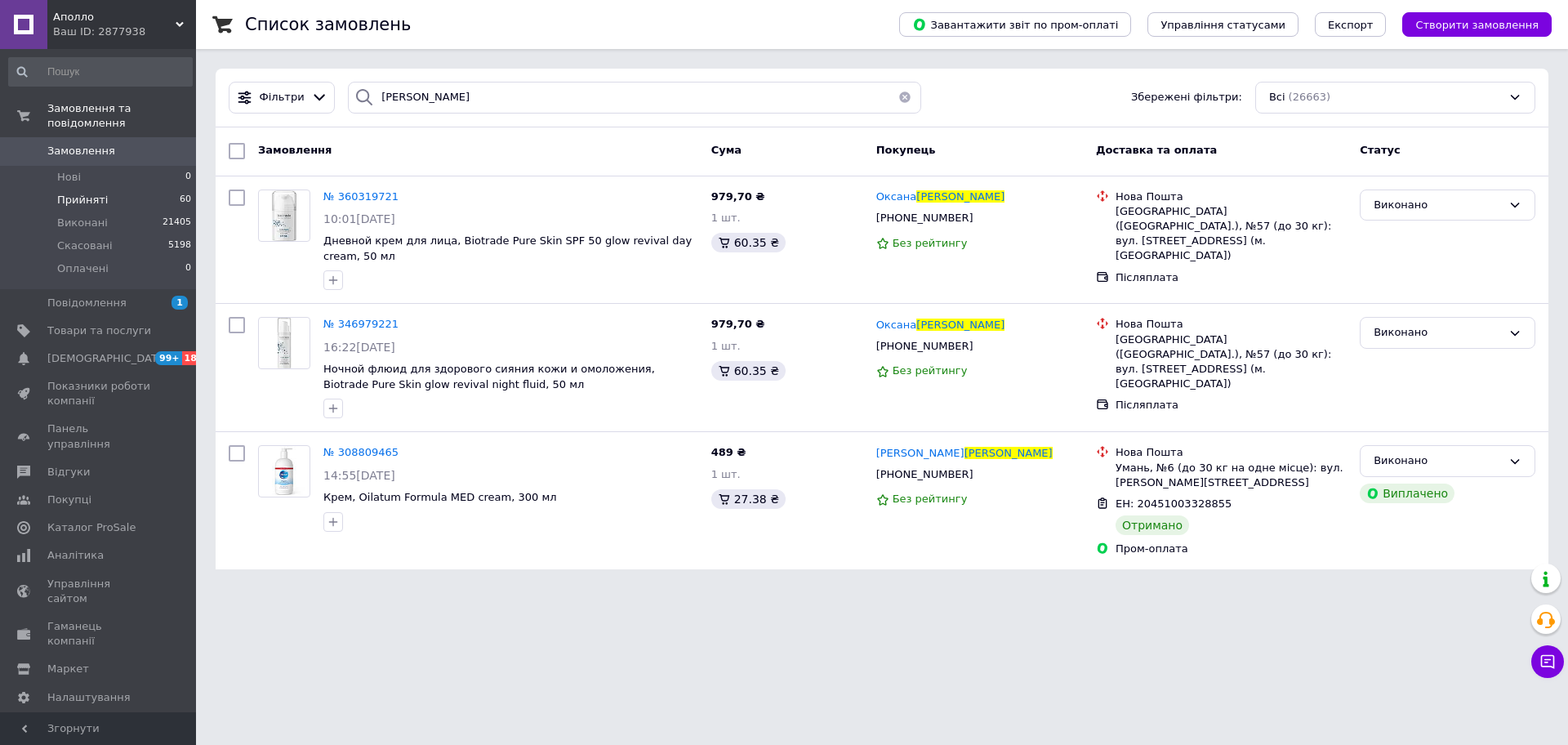
click at [91, 192] on span "Прийняті" at bounding box center [82, 199] width 50 height 14
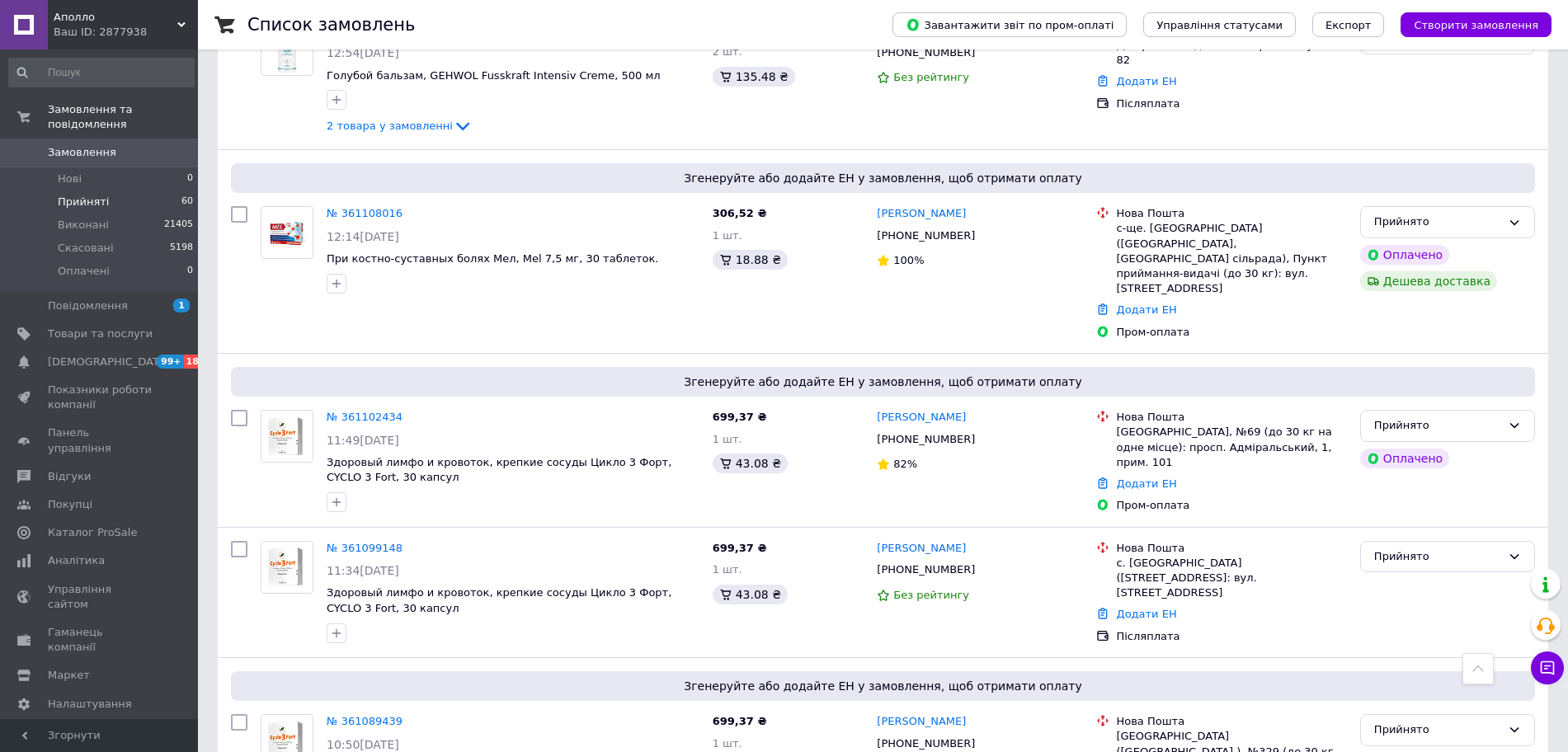
scroll to position [6890, 0]
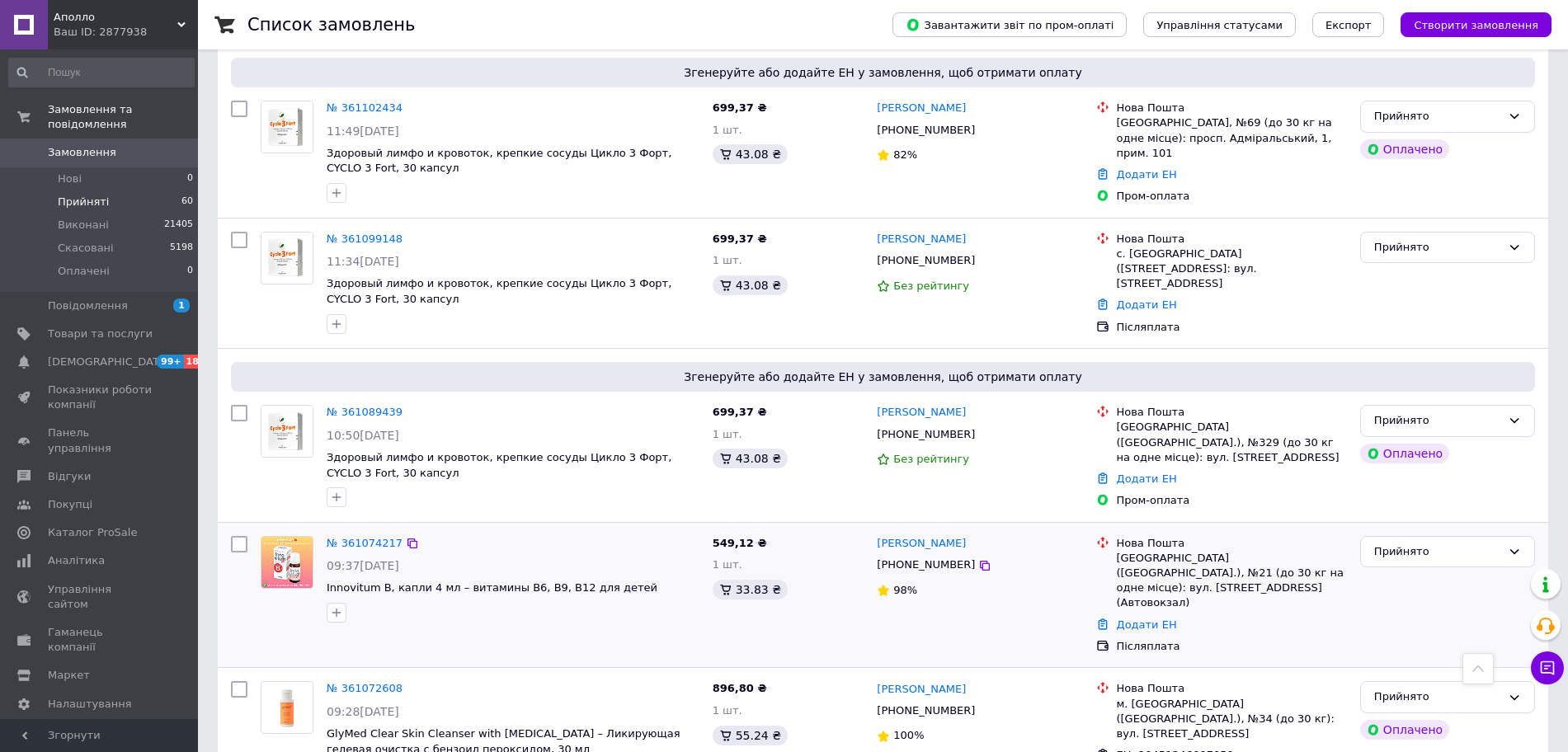
drag, startPoint x: 975, startPoint y: 241, endPoint x: 874, endPoint y: 242, distance: 101.0
click at [874, 547] on div "Юлия Гайчукова +380500744546 98%" at bounding box center [979, 613] width 219 height 132
copy link "Юлия Гайчукова"
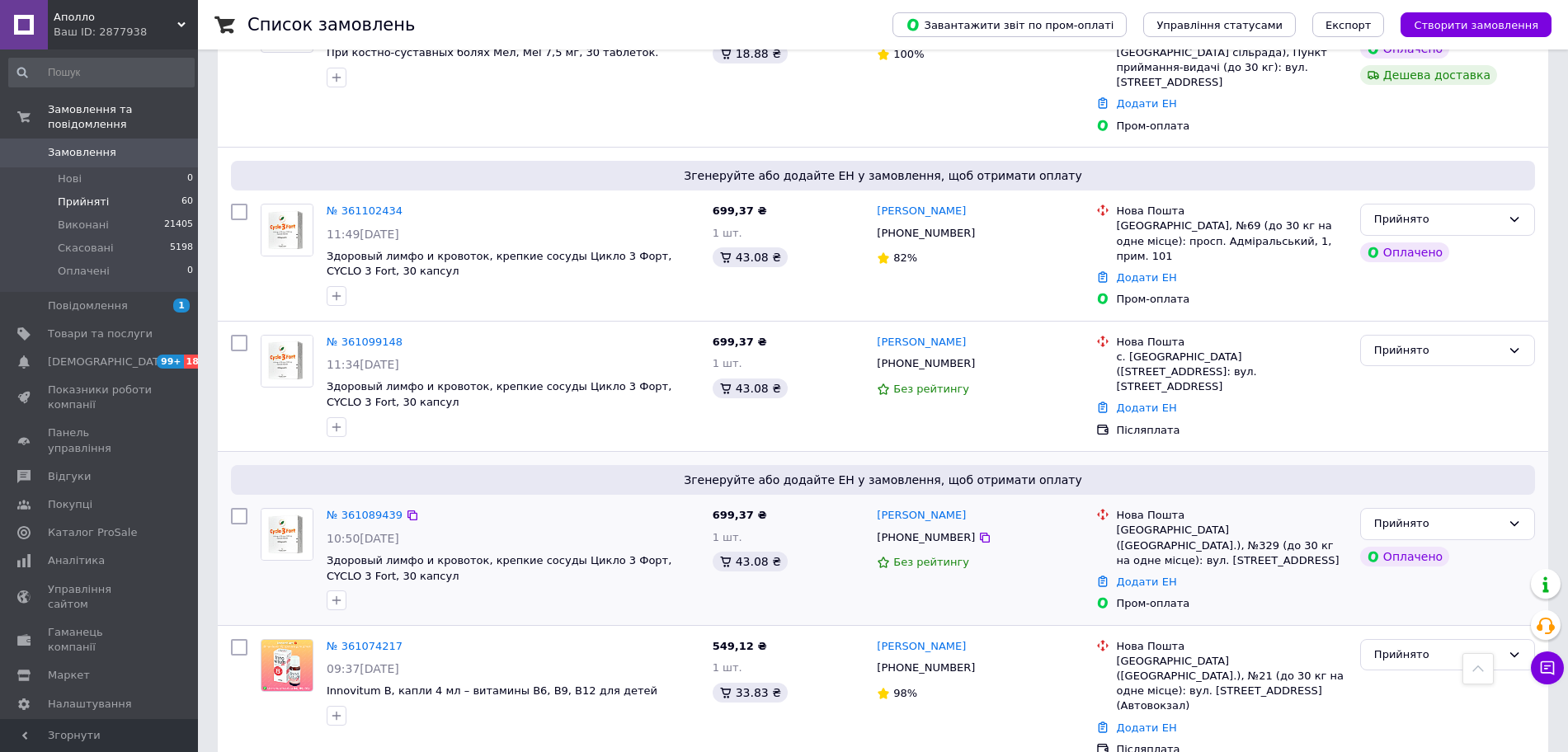
scroll to position [6685, 0]
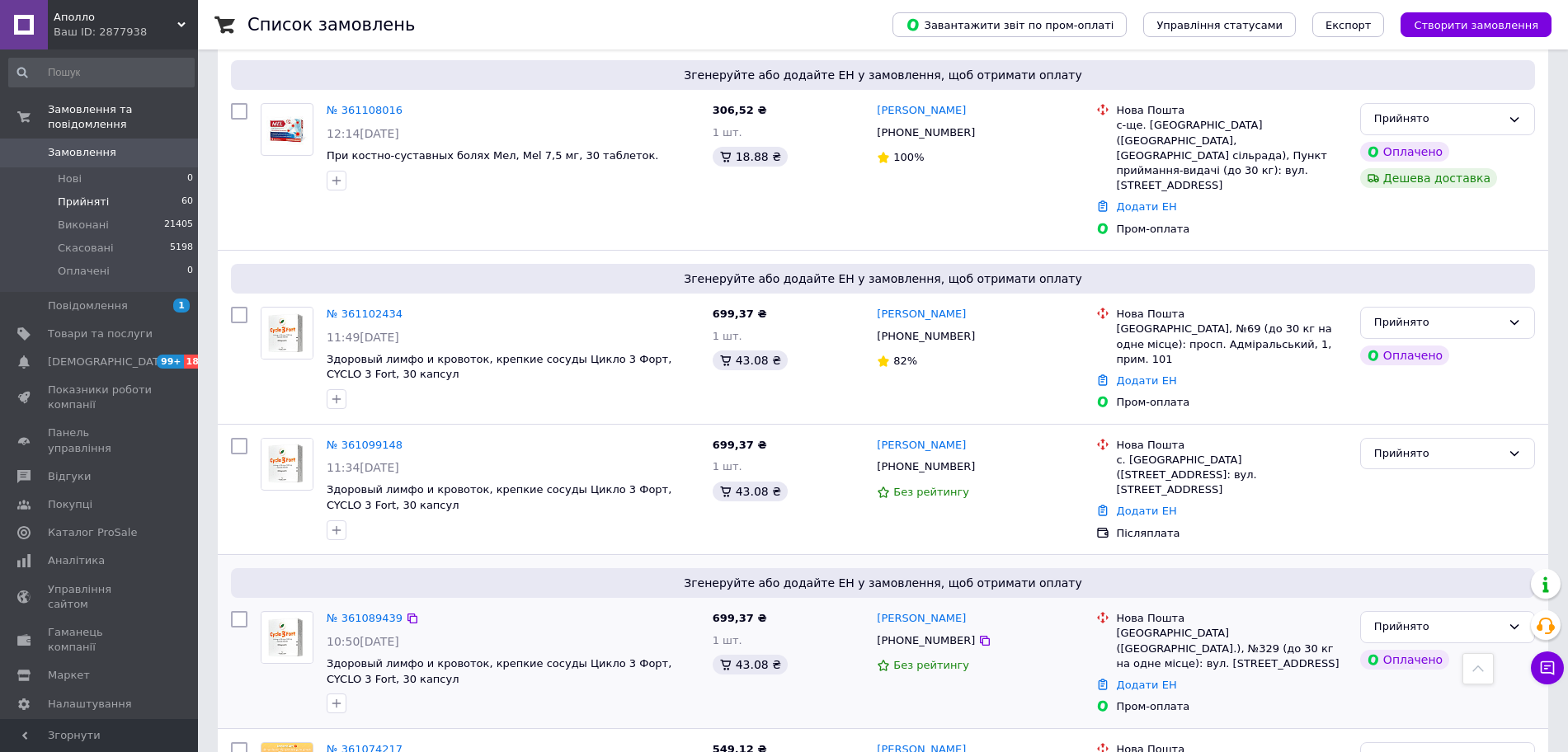
drag, startPoint x: 986, startPoint y: 325, endPoint x: 876, endPoint y: 323, distance: 110.0
click at [876, 627] on div "[PERSON_NAME]" at bounding box center [980, 637] width 210 height 19
copy link "[PERSON_NAME]"
drag, startPoint x: 360, startPoint y: 309, endPoint x: 345, endPoint y: 315, distance: 16.2
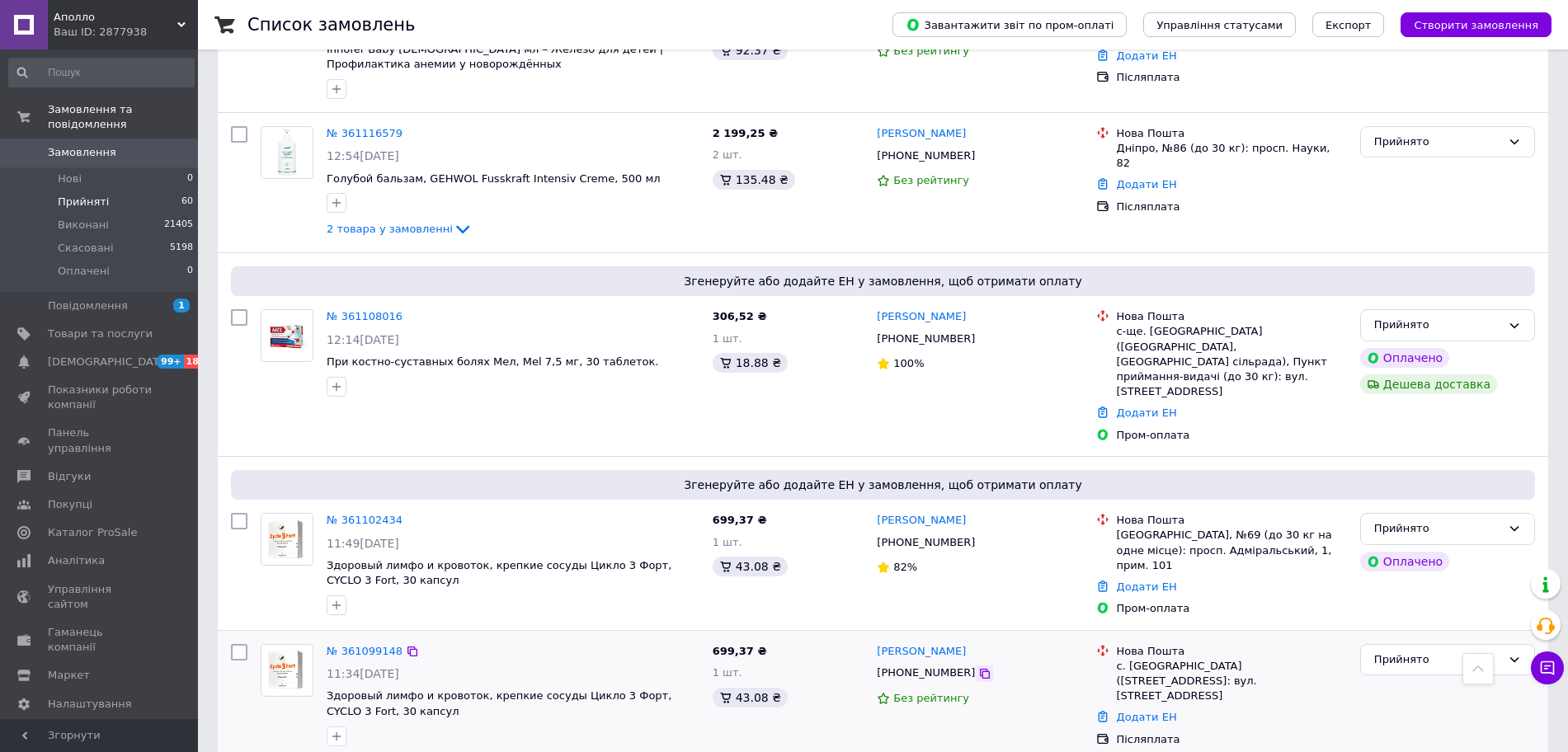
click at [980, 686] on icon at bounding box center [985, 691] width 10 height 10
drag, startPoint x: 932, startPoint y: 358, endPoint x: 878, endPoint y: 352, distance: 54.3
click at [878, 660] on div "[PERSON_NAME]" at bounding box center [980, 669] width 210 height 19
copy link "[PERSON_NAME]"
drag, startPoint x: 994, startPoint y: 222, endPoint x: 830, endPoint y: 212, distance: 164.3
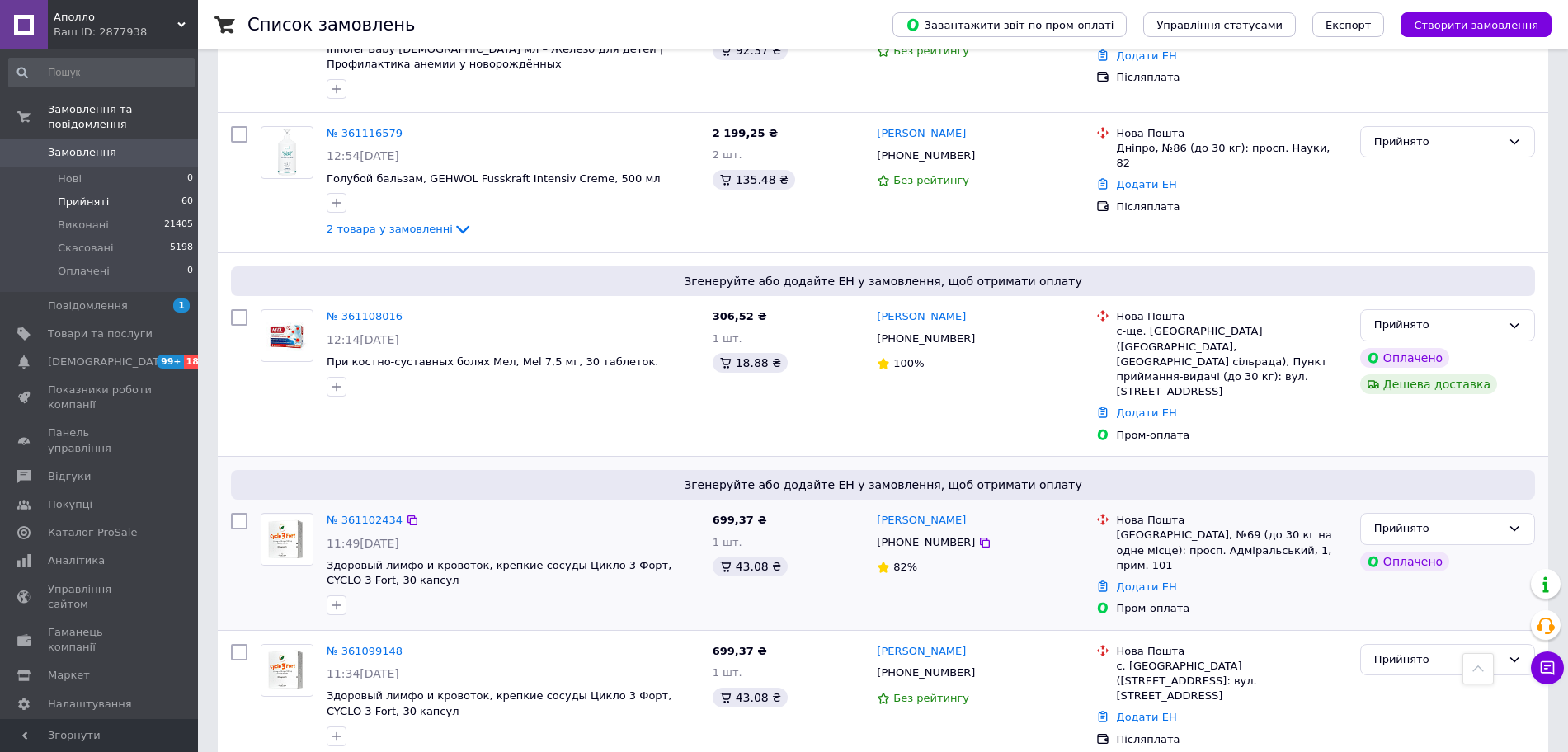
click at [871, 524] on div "Виктория Чернявская +380662532502 82%" at bounding box center [979, 583] width 219 height 117
copy link "[PERSON_NAME]"
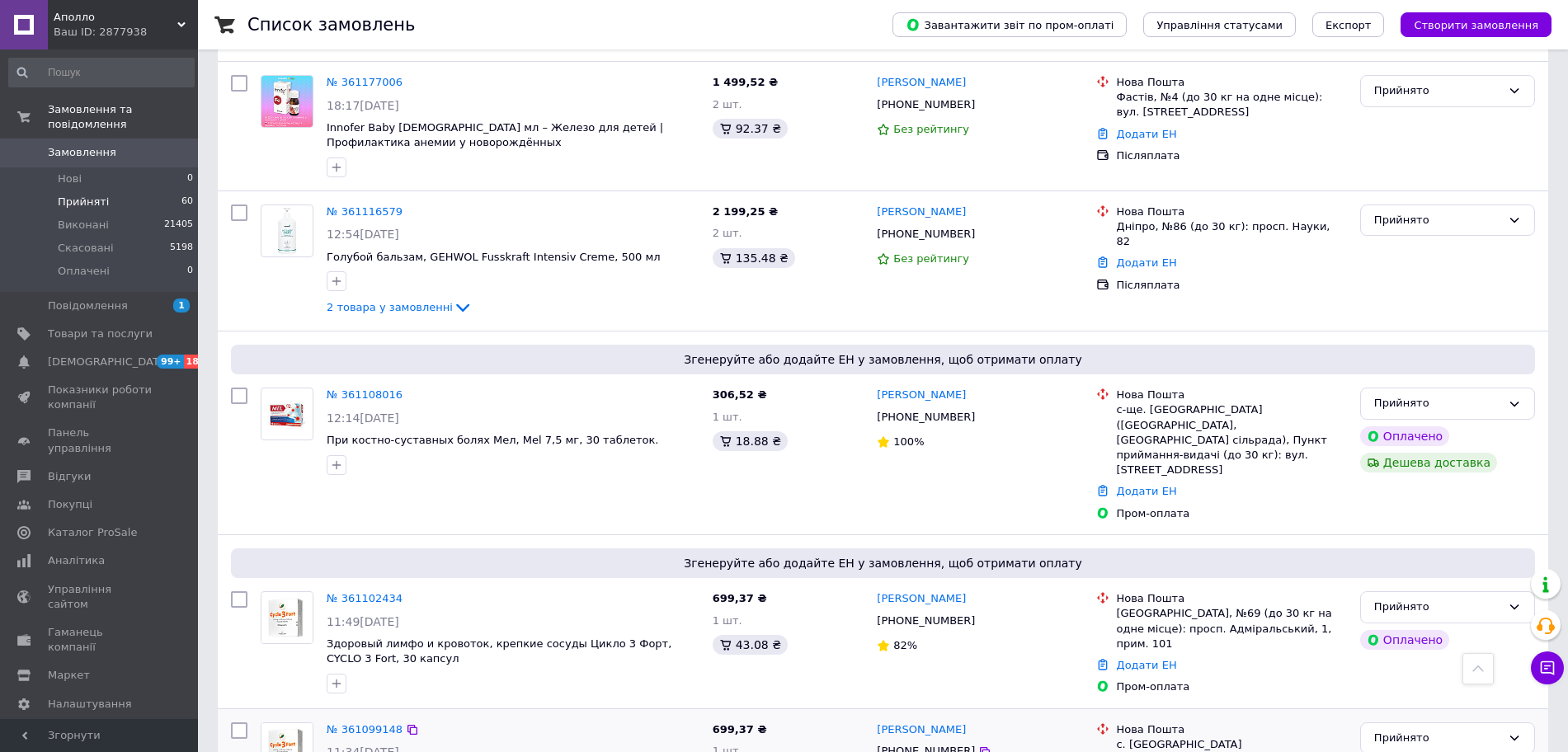
scroll to position [6272, 0]
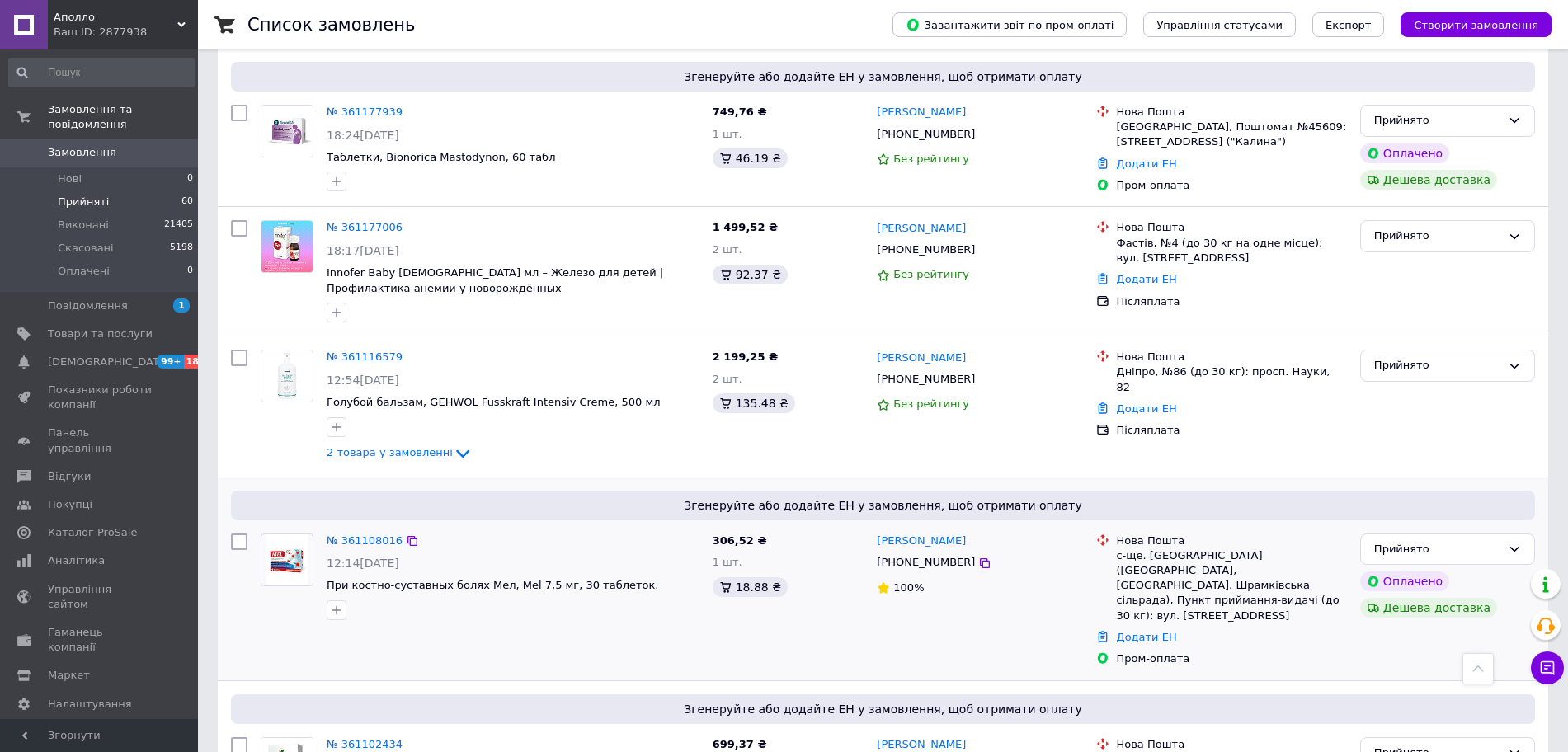
drag, startPoint x: 986, startPoint y: 249, endPoint x: 868, endPoint y: 237, distance: 118.6
click at [868, 527] on div "№ 361108016 12:14, 09.09.2025 При костно-суставных болях Мел, Mel 7,5 мг, 30 та…" at bounding box center [883, 600] width 1317 height 147
click at [407, 536] on icon at bounding box center [413, 541] width 10 height 10
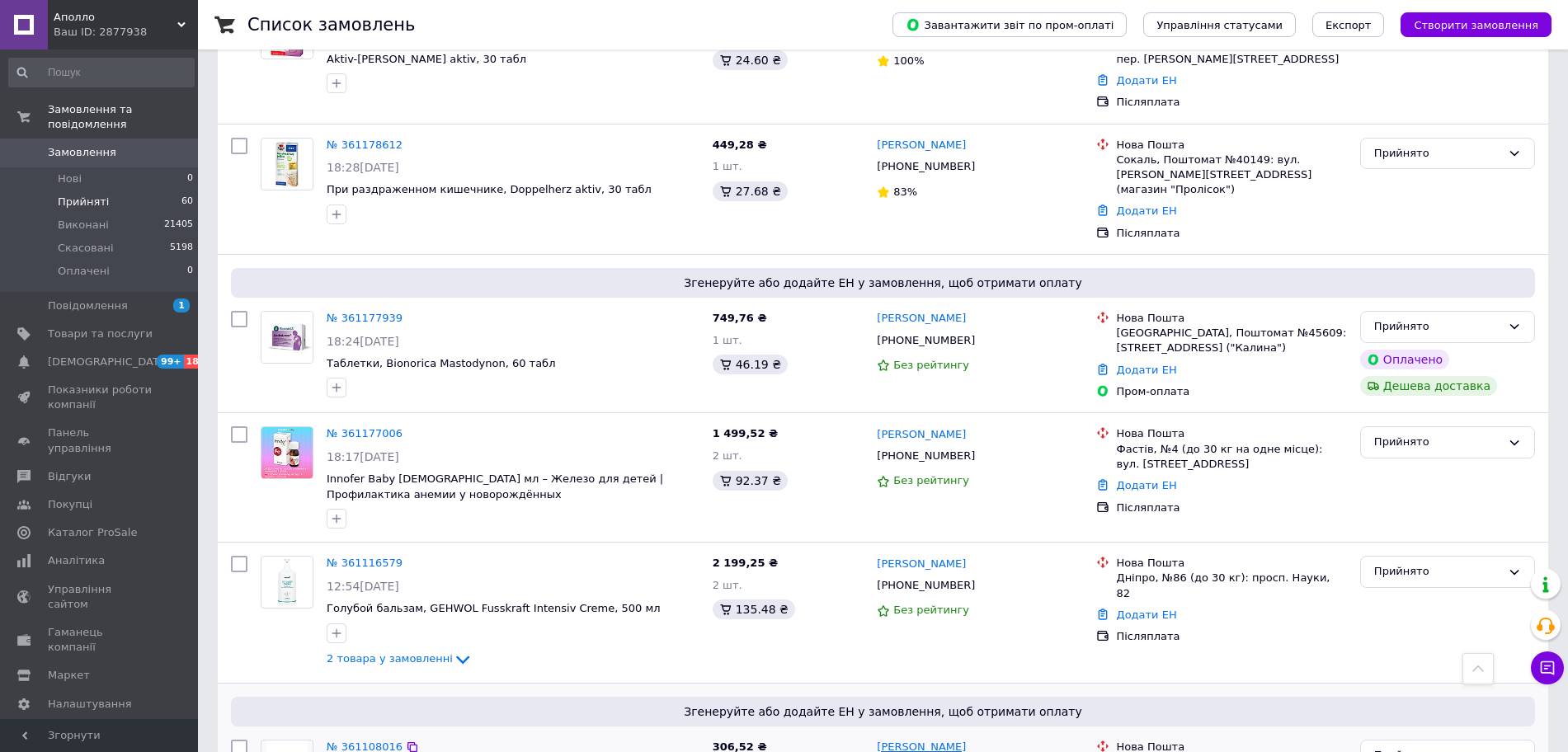
scroll to position [5963, 0]
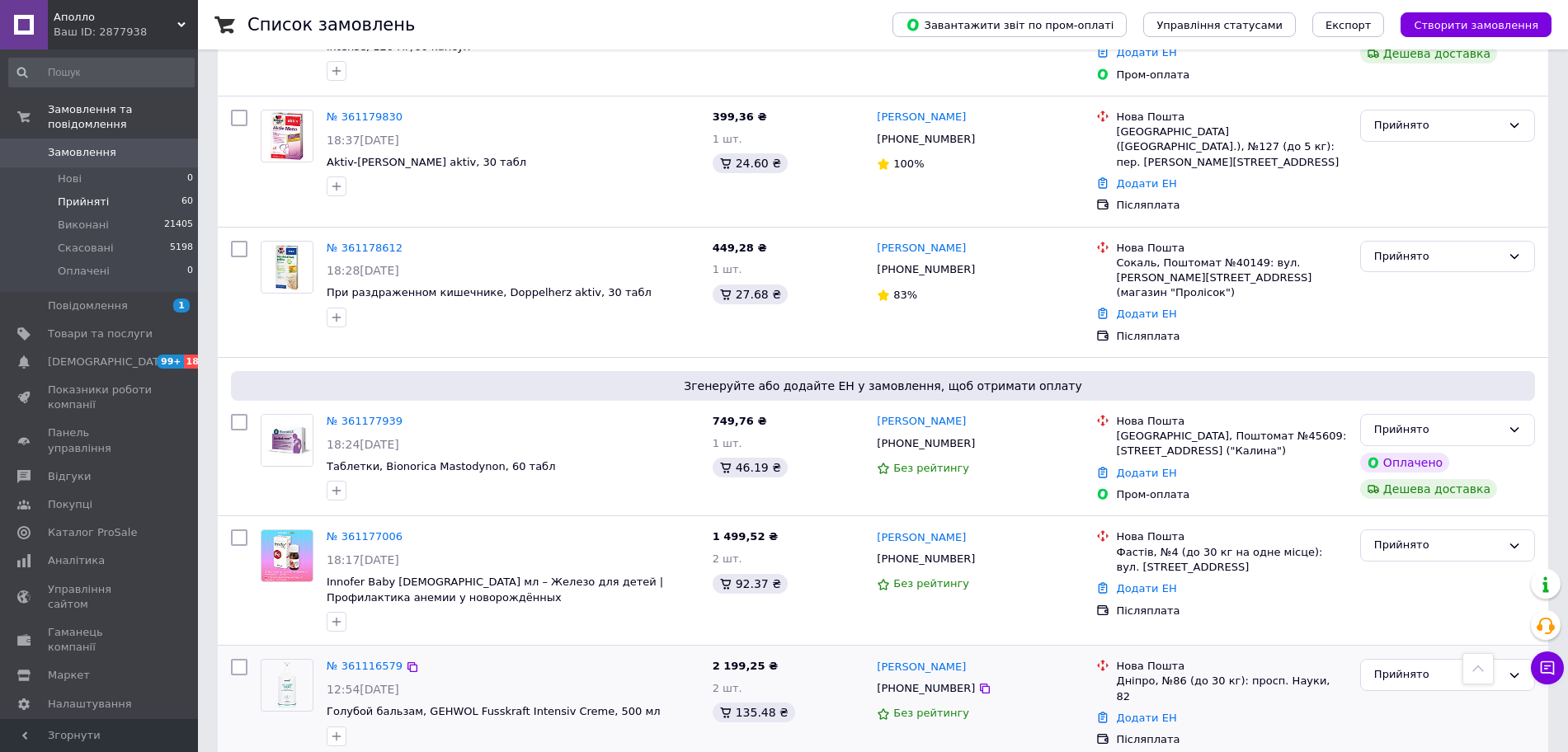
click at [432, 751] on span "2 товара у замовленні" at bounding box center [389, 761] width 126 height 12
drag, startPoint x: 1191, startPoint y: 547, endPoint x: 858, endPoint y: 431, distance: 352.6
click at [407, 662] on icon at bounding box center [413, 667] width 10 height 10
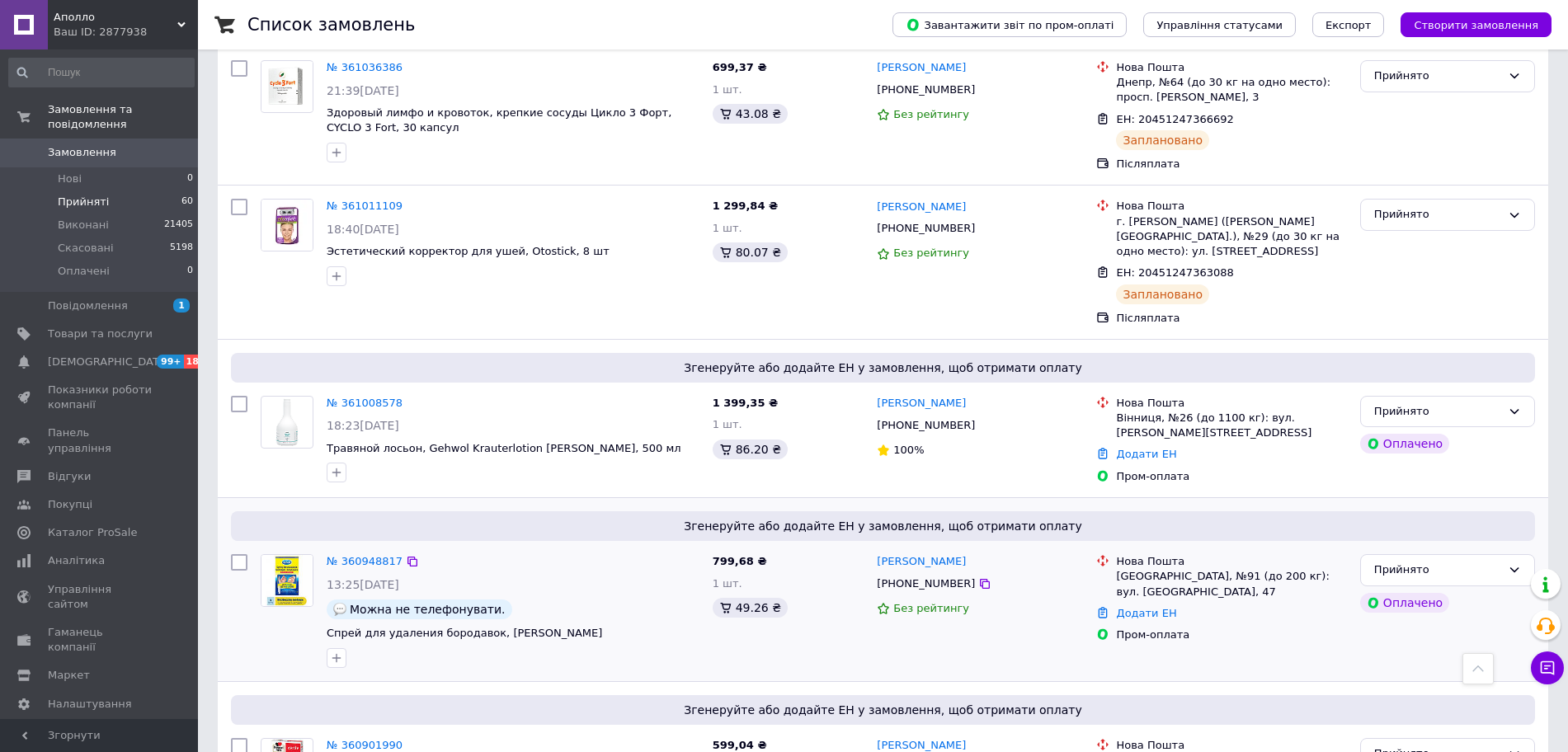
scroll to position [7847, 0]
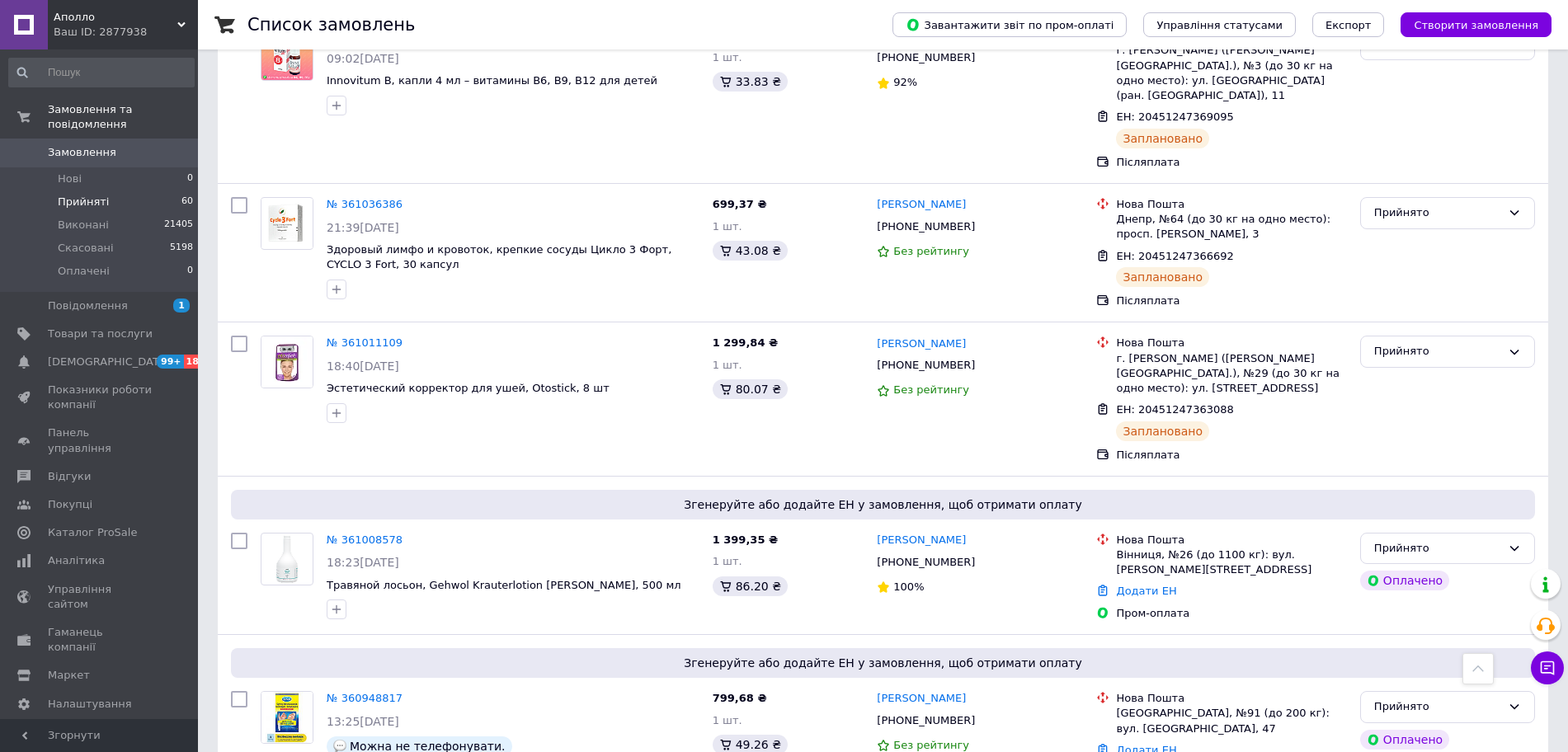
drag, startPoint x: 986, startPoint y: 499, endPoint x: 886, endPoint y: 498, distance: 100.0
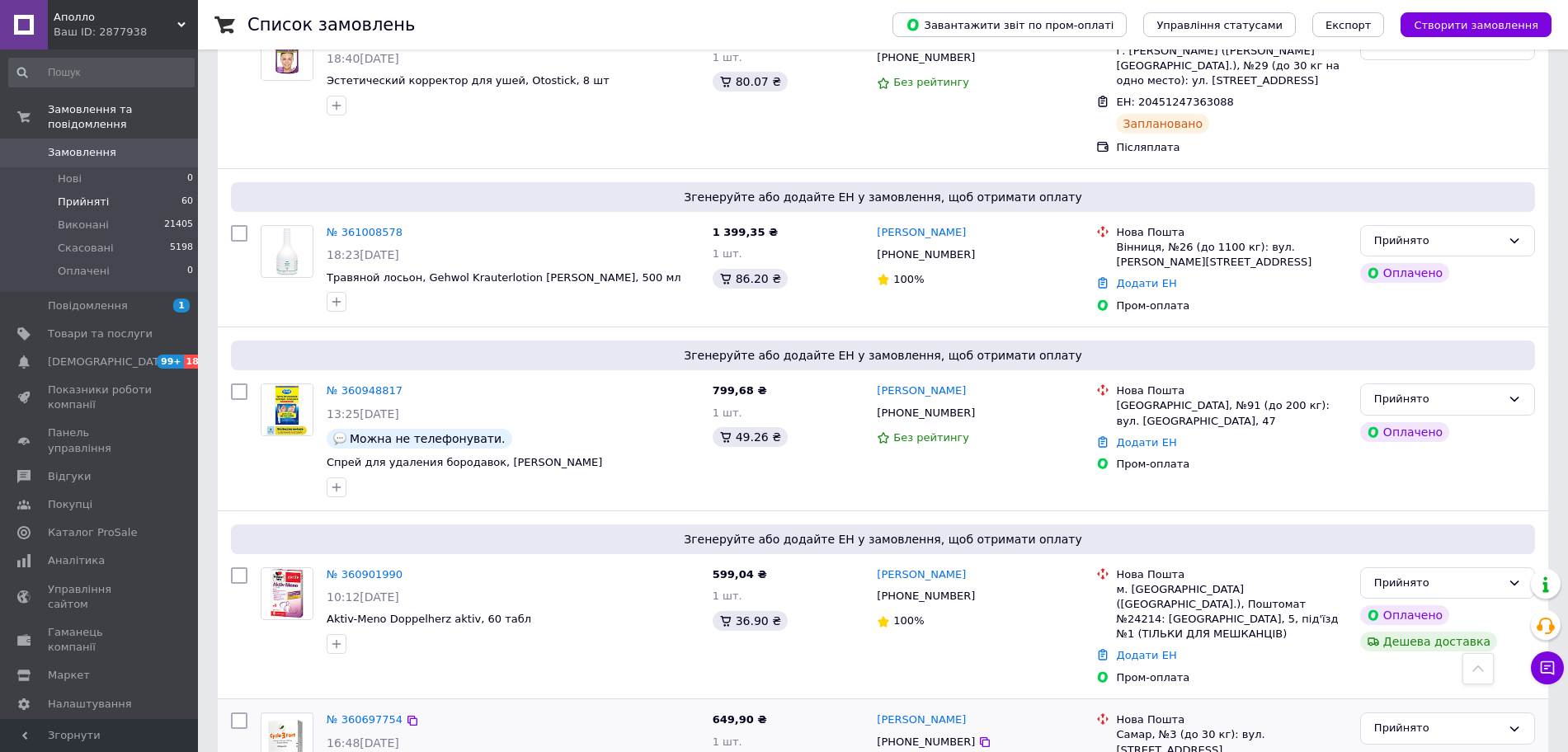
scroll to position [8156, 0]
drag, startPoint x: 983, startPoint y: 325, endPoint x: 883, endPoint y: 325, distance: 100.0
click at [883, 709] on div "[PERSON_NAME]" at bounding box center [980, 718] width 210 height 19
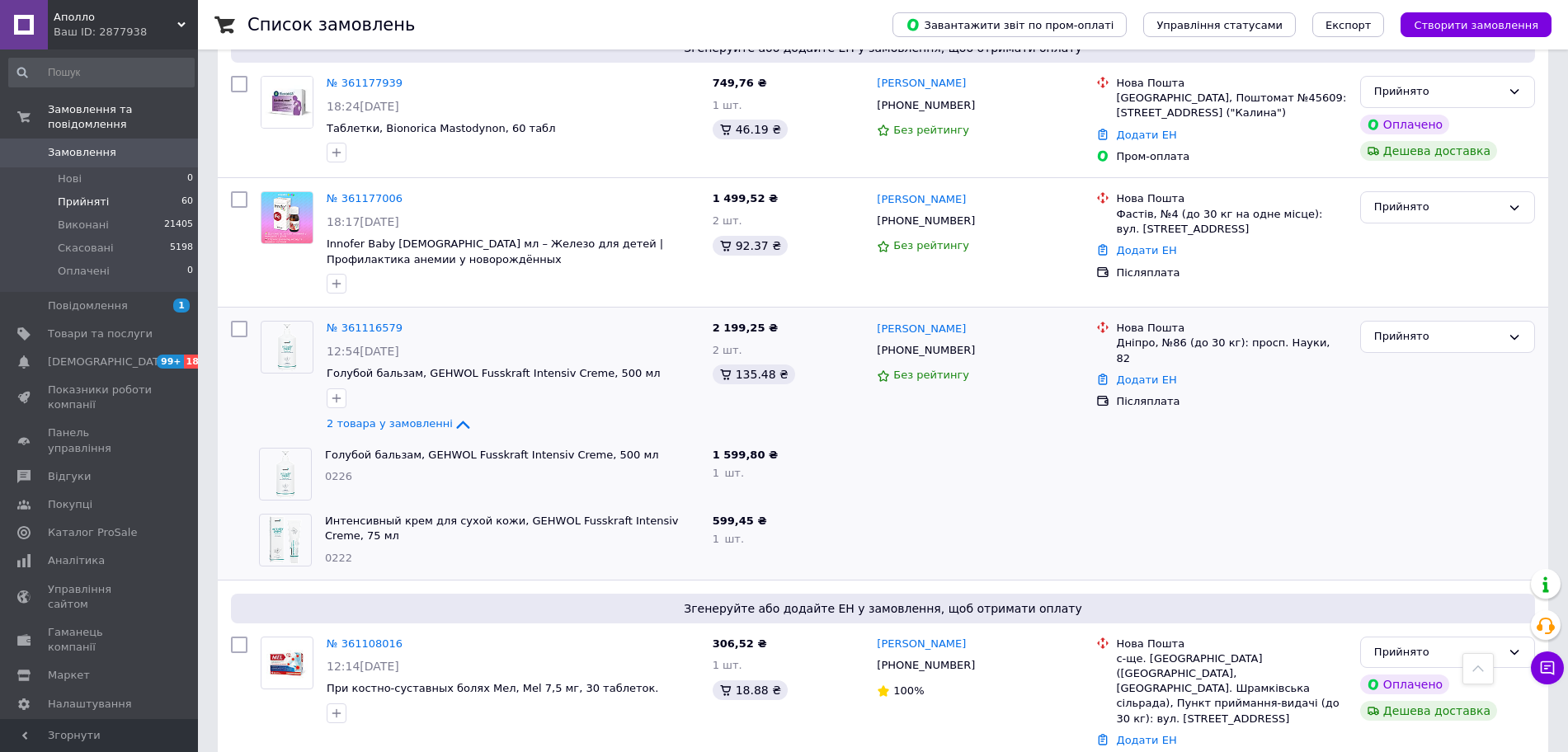
scroll to position [5889, 0]
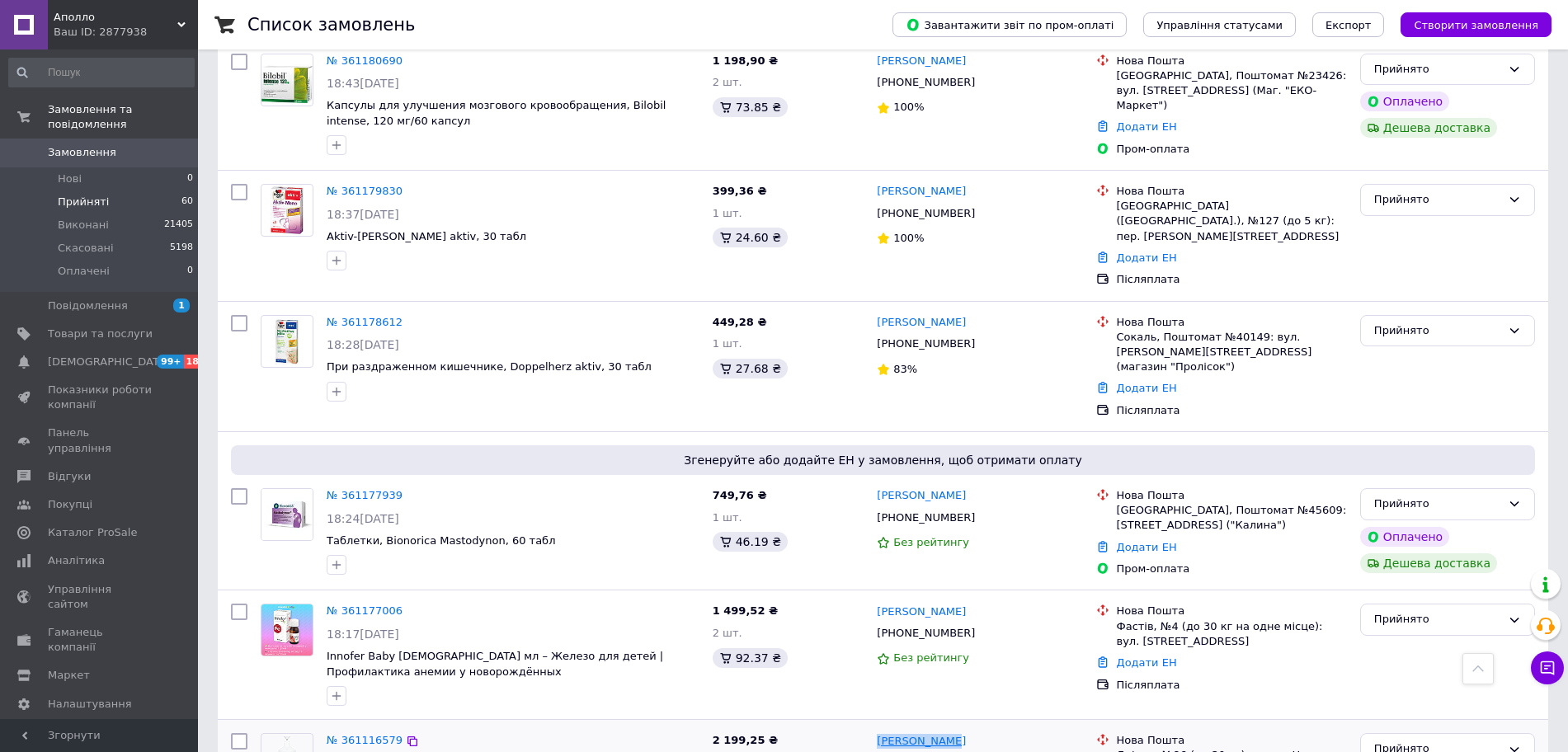
copy link "[PERSON_NAME]"
drag, startPoint x: 928, startPoint y: 448, endPoint x: 877, endPoint y: 441, distance: 51.5
click at [877, 731] on div "[PERSON_NAME]" at bounding box center [980, 741] width 210 height 19
click at [978, 627] on icon at bounding box center [984, 633] width 13 height 13
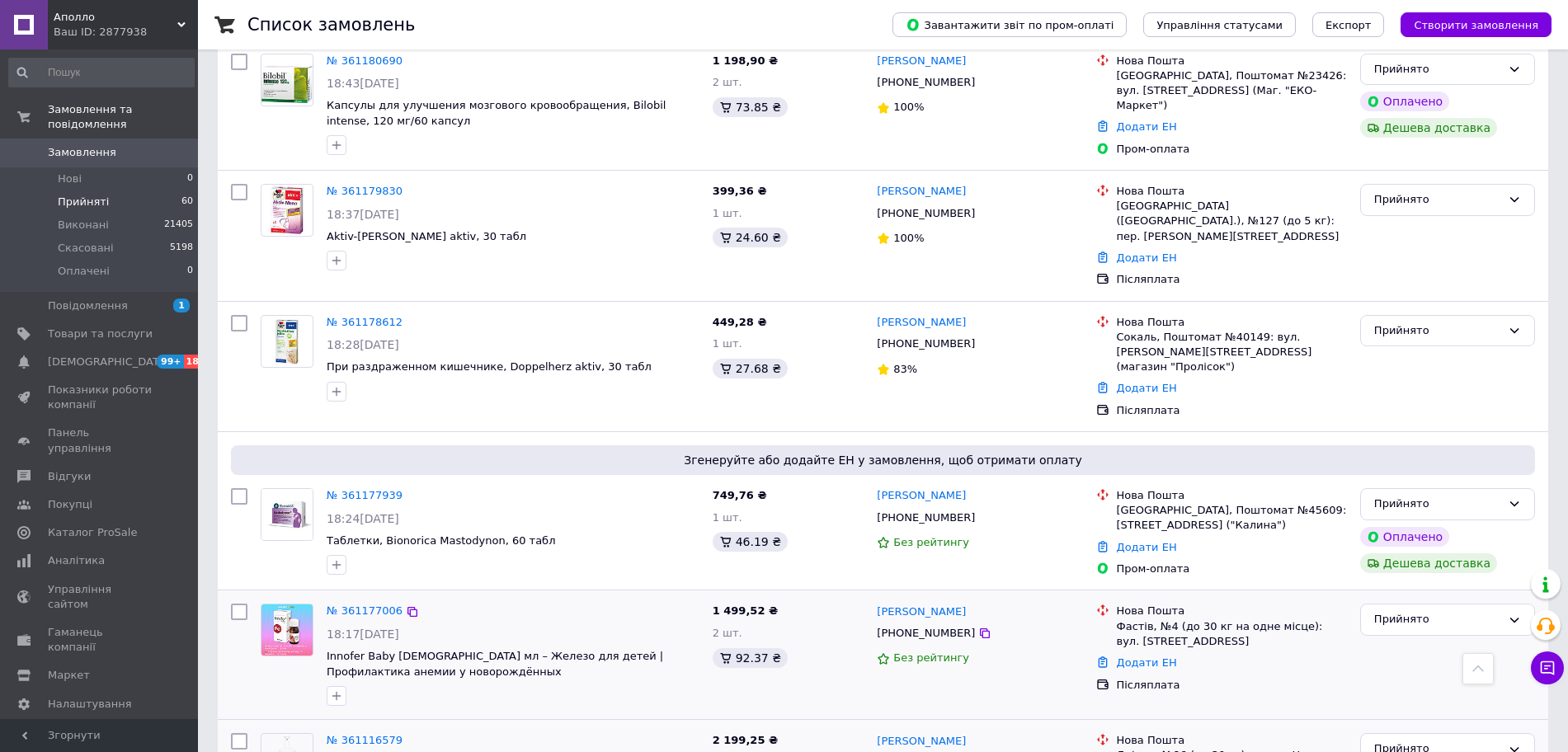
copy link "[PERSON_NAME]"
drag, startPoint x: 979, startPoint y: 311, endPoint x: 873, endPoint y: 308, distance: 106.0
click at [873, 597] on div "Гулизар Шамоян +380932683169 Без рейтингу" at bounding box center [979, 655] width 219 height 115
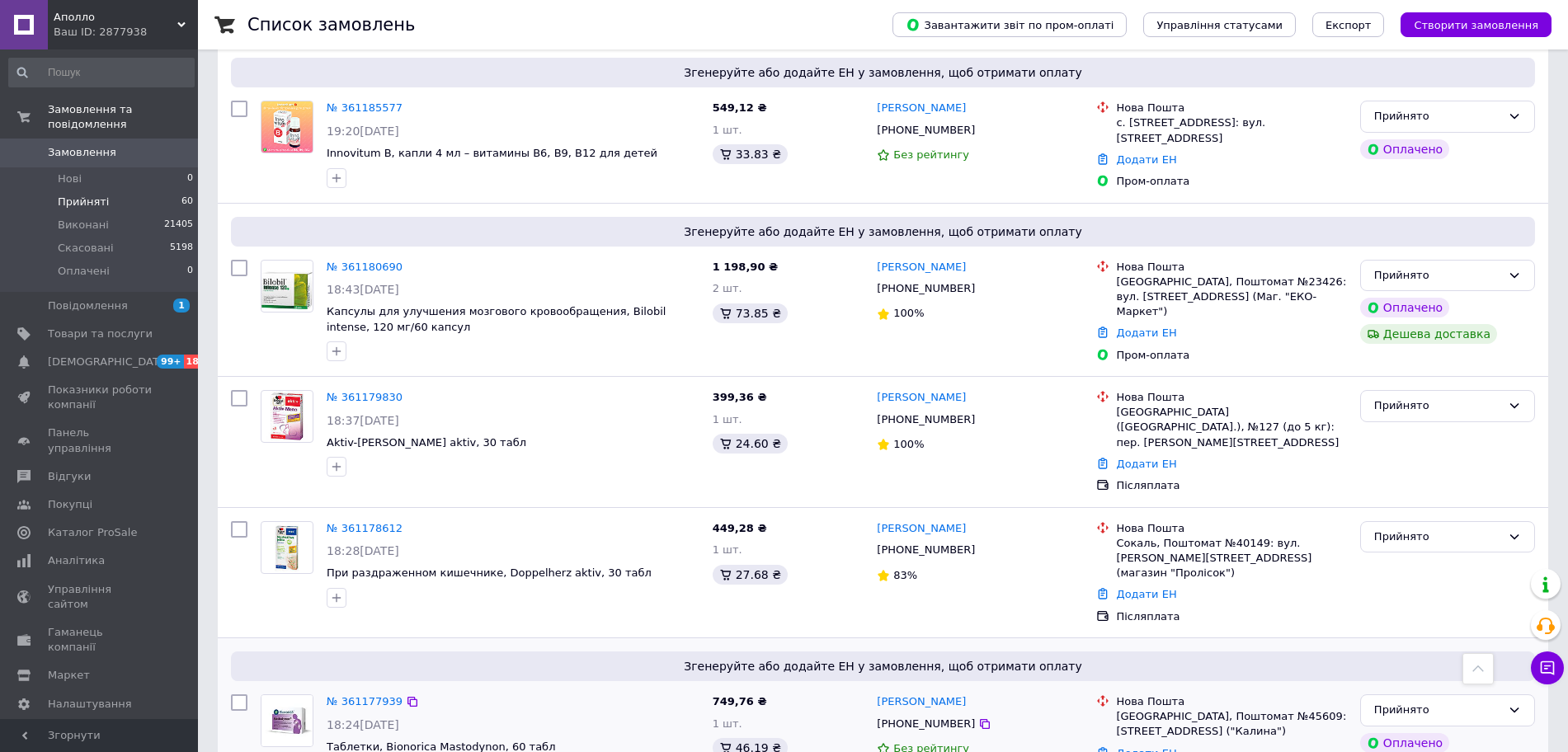
scroll to position [5476, 0]
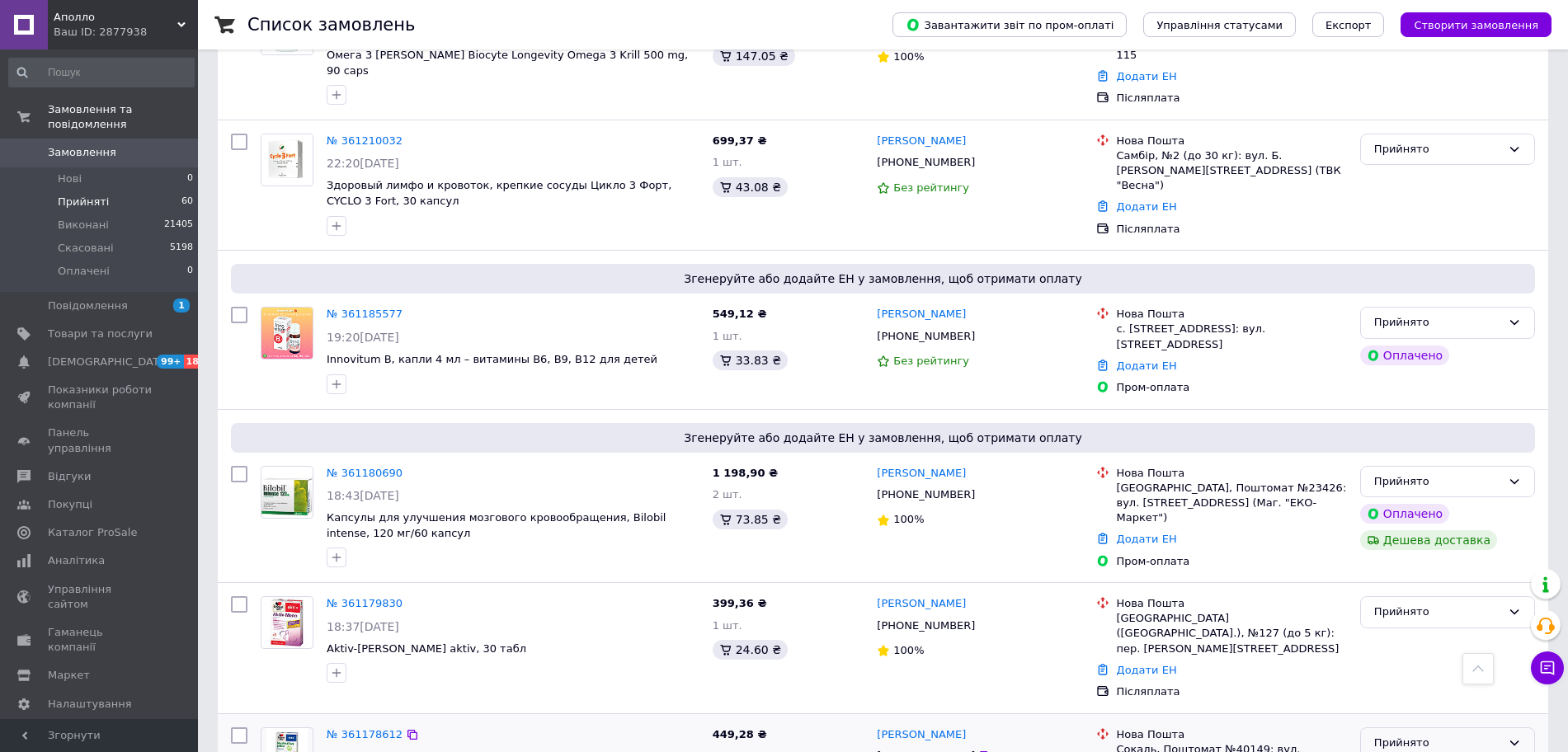
click at [1376, 727] on div "Прийнято" at bounding box center [1447, 743] width 175 height 32
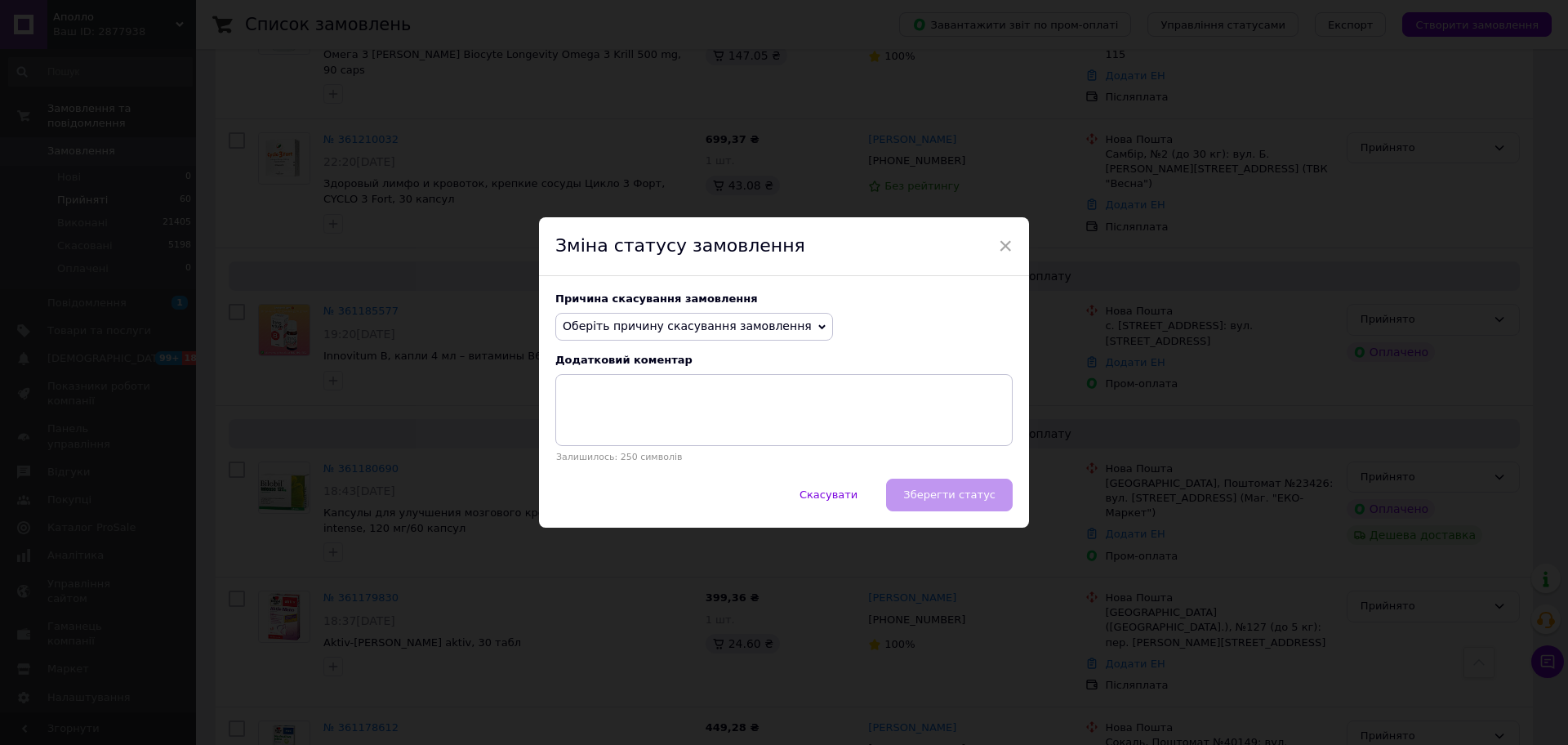
click at [629, 319] on span "Оберіть причину скасування замовлення" at bounding box center [687, 325] width 249 height 13
click at [671, 470] on li "Не вдається додзвонитися" at bounding box center [694, 473] width 276 height 23
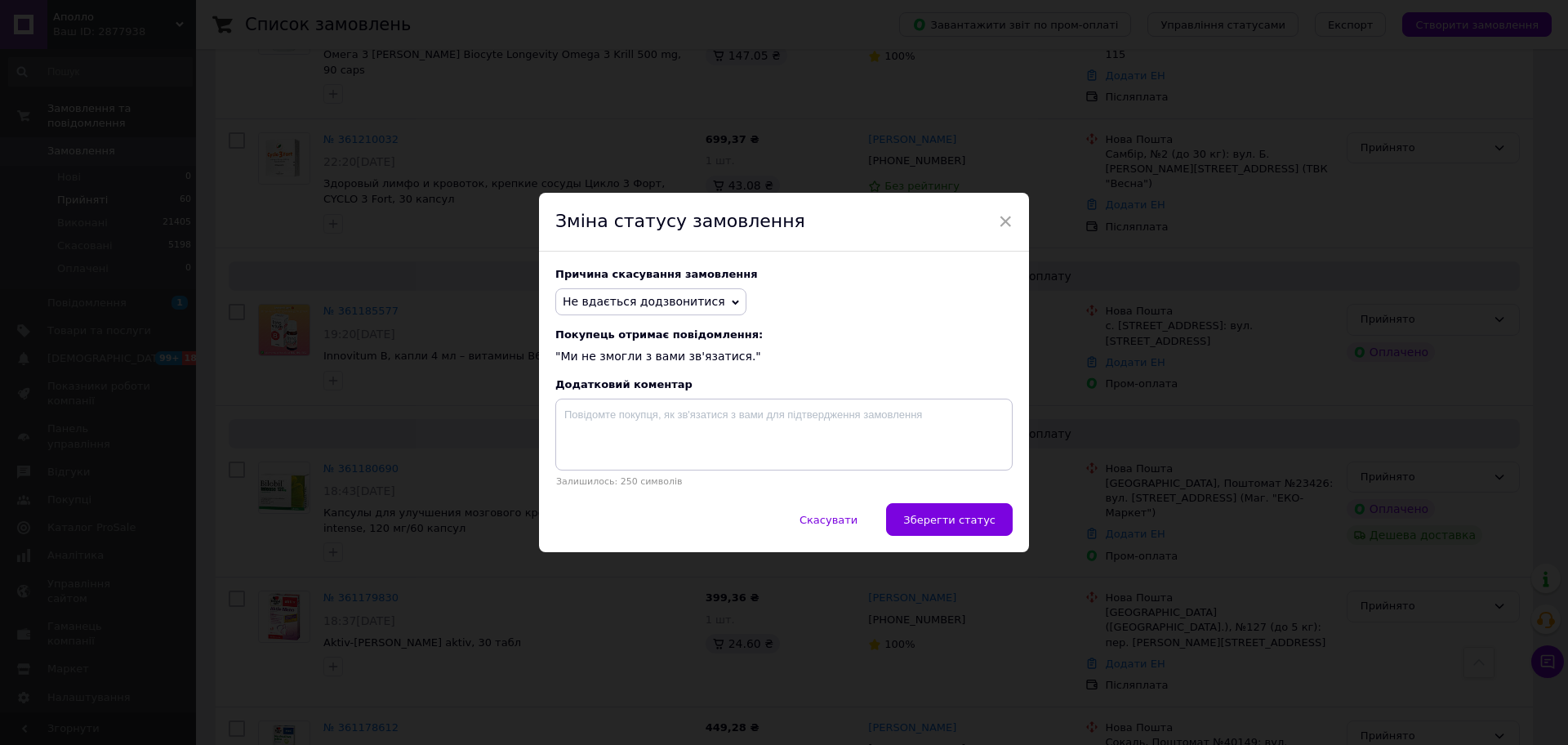
click at [936, 535] on button "Зберегти статус" at bounding box center [949, 519] width 127 height 32
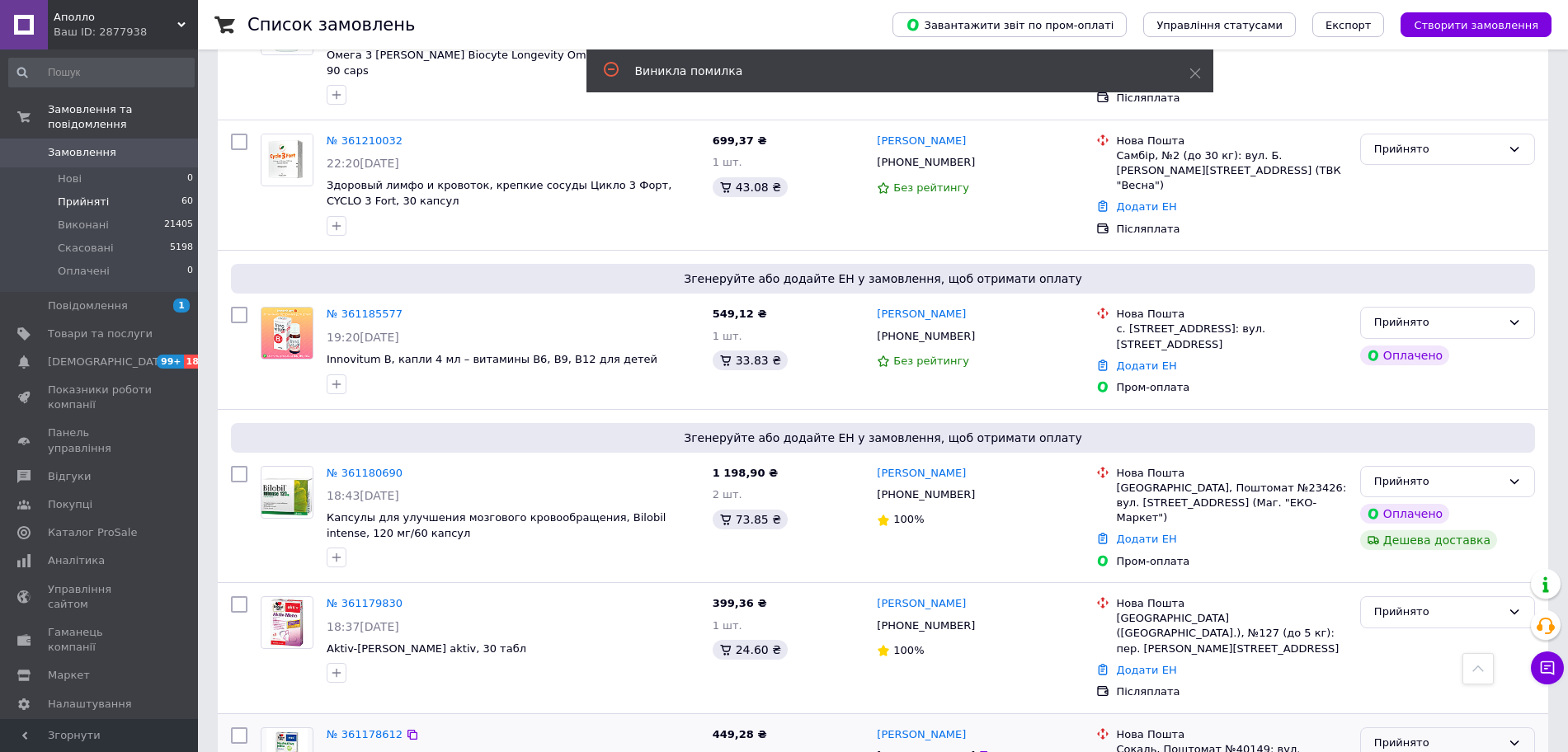
click at [1365, 727] on div "Прийнято" at bounding box center [1447, 743] width 175 height 32
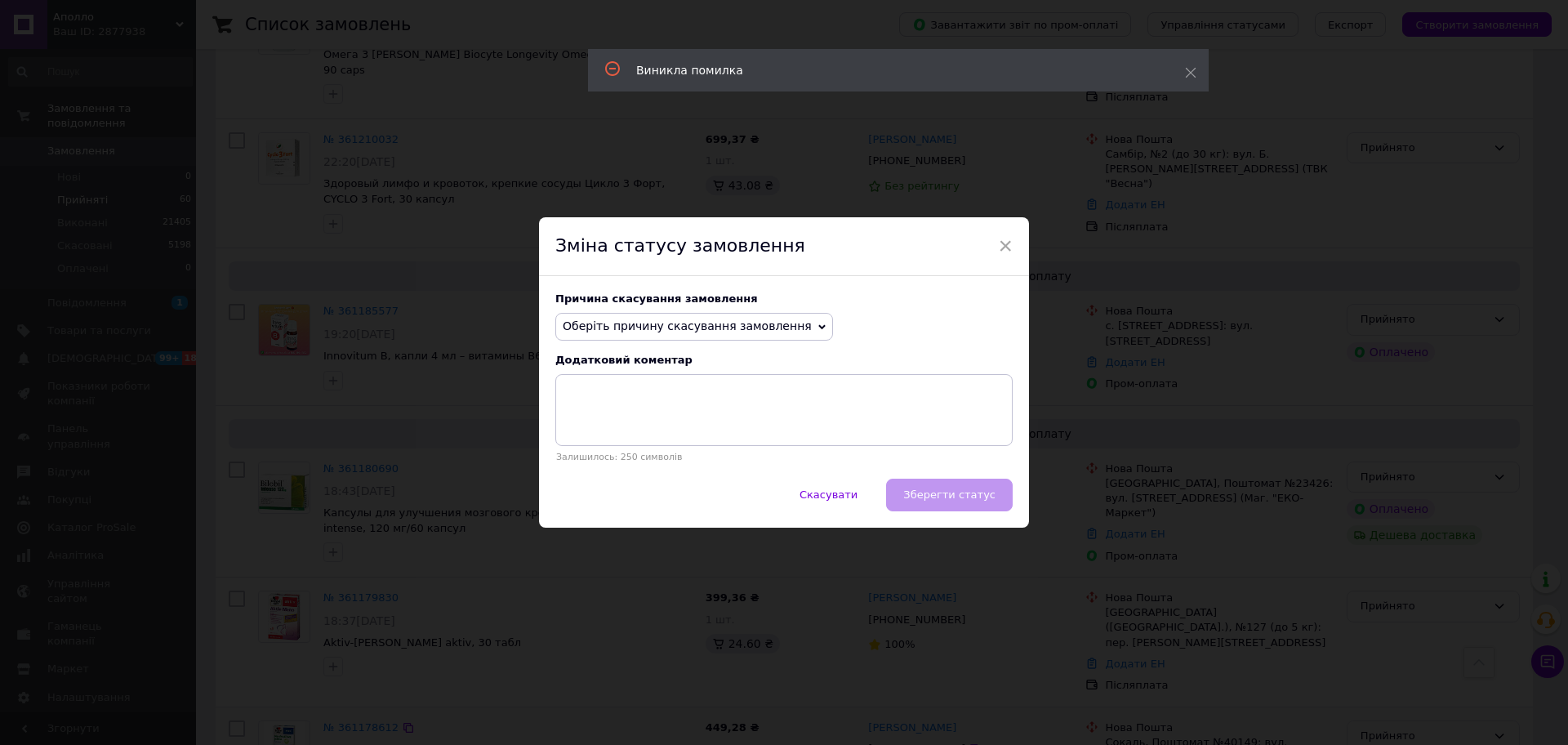
click at [758, 319] on span "Оберіть причину скасування замовлення" at bounding box center [687, 325] width 249 height 13
click at [684, 473] on li "Не вдається додзвонитися" at bounding box center [694, 473] width 276 height 23
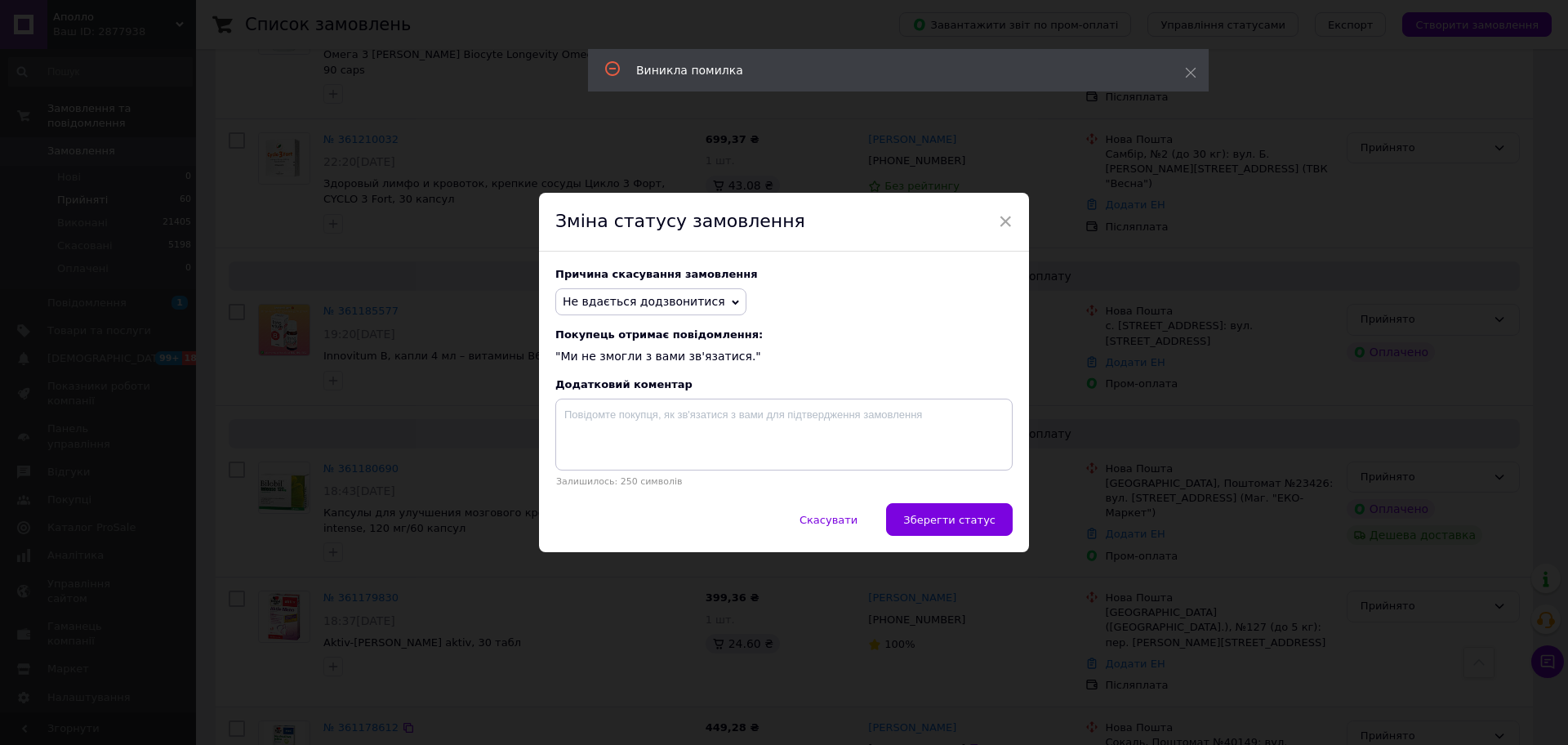
click at [959, 538] on div "Скасувати   Зберегти статус" at bounding box center [784, 528] width 490 height 49
drag, startPoint x: 963, startPoint y: 524, endPoint x: 939, endPoint y: 516, distance: 25.3
click at [964, 524] on span "Зберегти статус" at bounding box center [949, 520] width 92 height 12
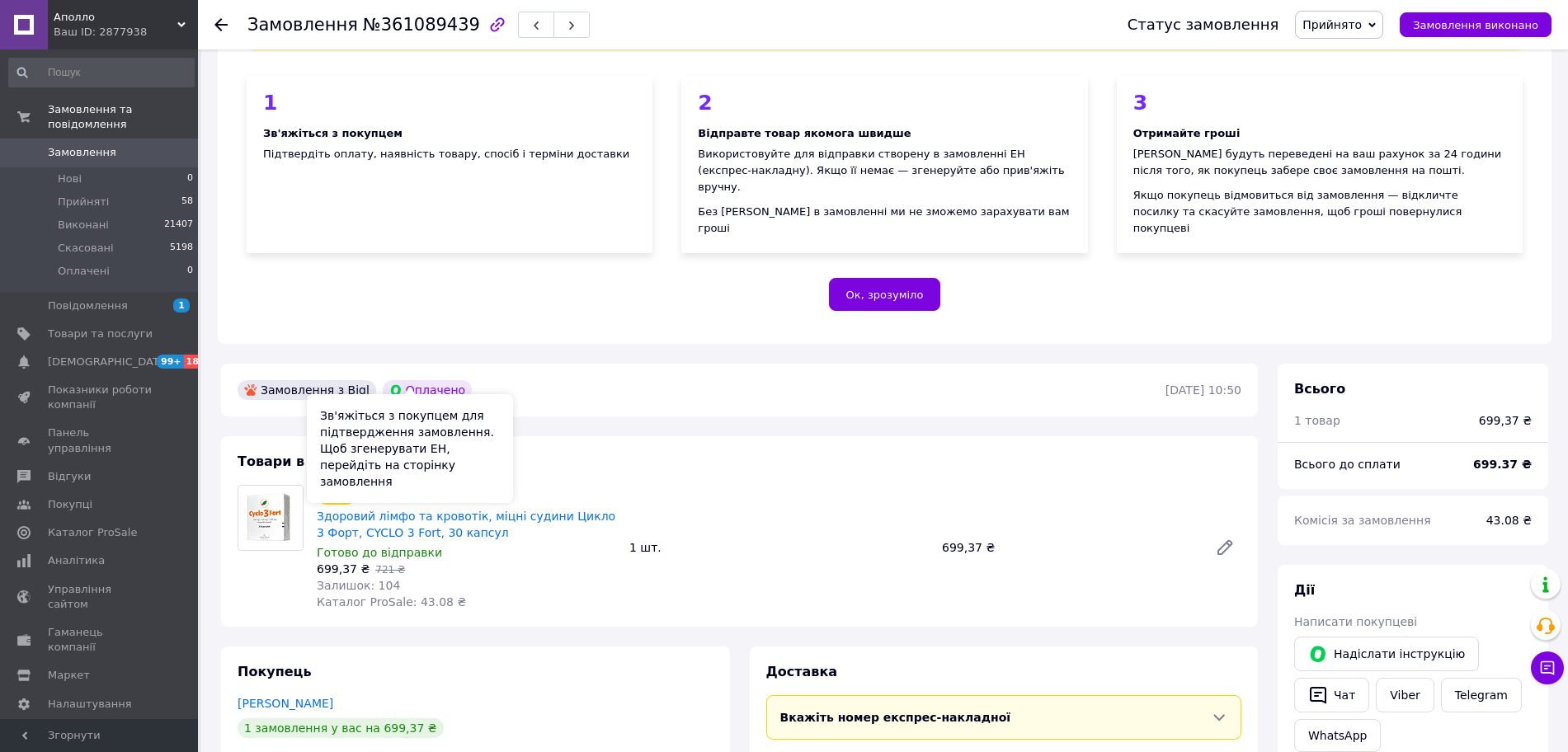
scroll to position [206, 0]
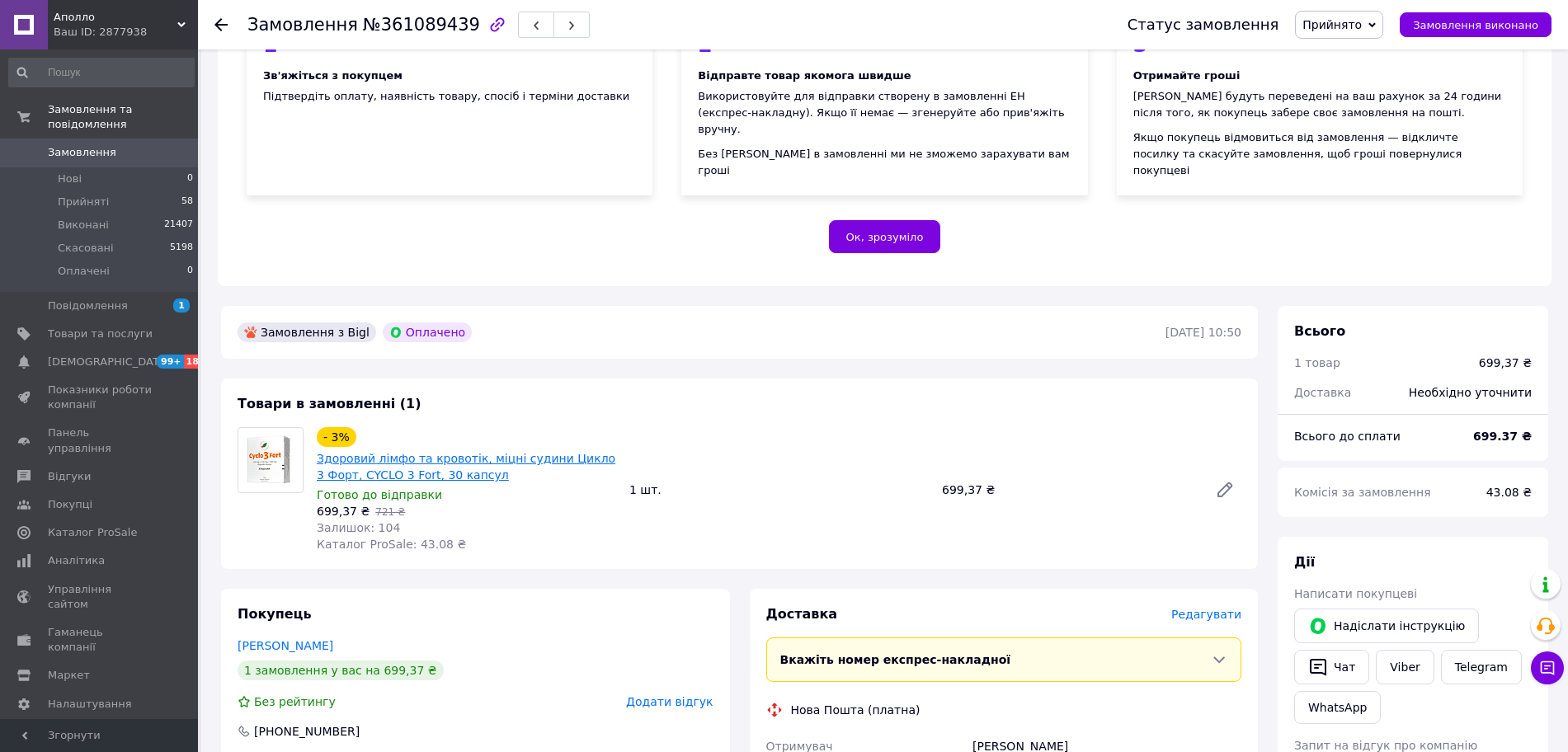
click at [438, 455] on link "Здоровий лімфо та кровотік, міцні судини Цикло 3 Форт, CYCLO 3 Fort, 30 капсул" at bounding box center [465, 467] width 298 height 30
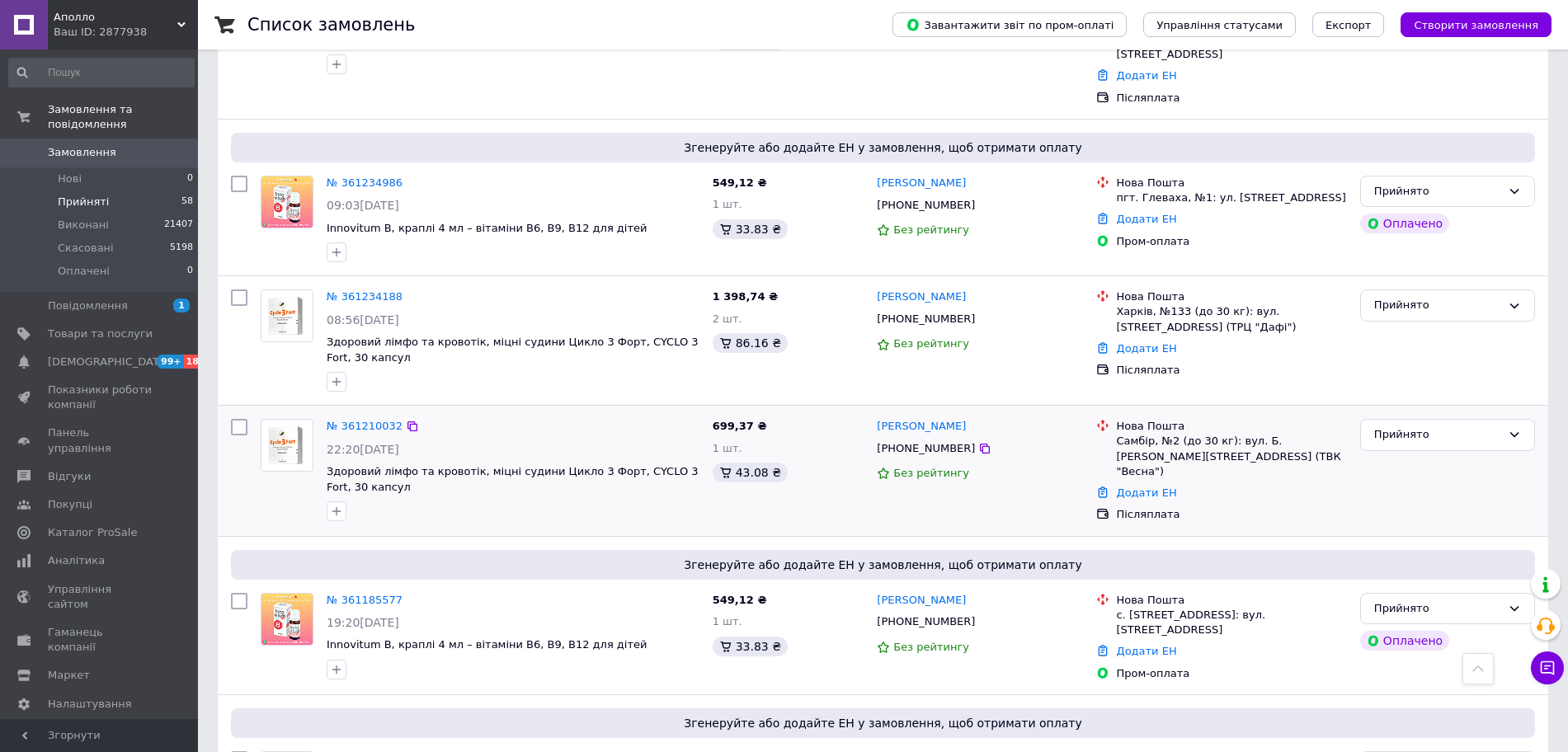
scroll to position [5266, 0]
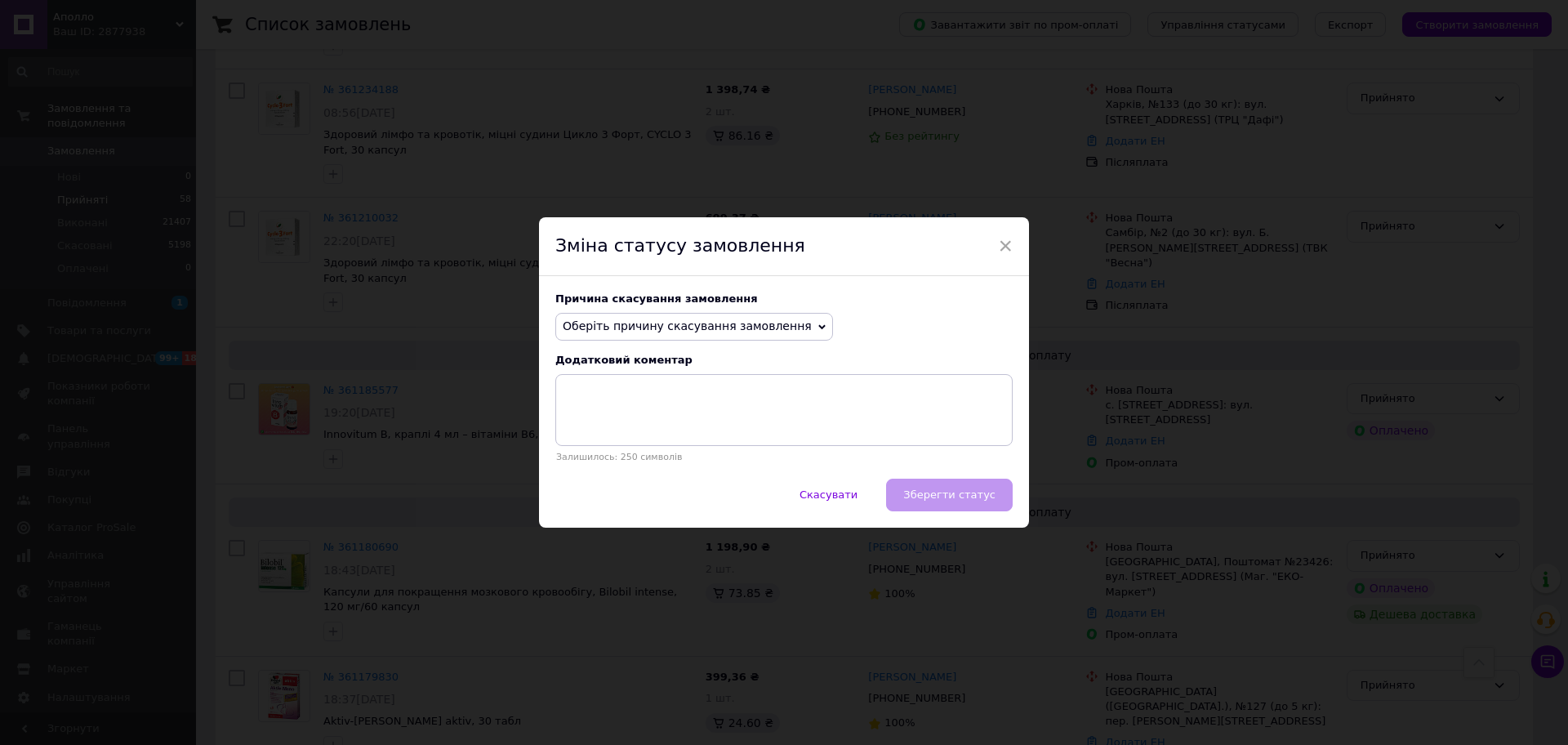
click at [682, 333] on span "Оберіть причину скасування замовлення" at bounding box center [687, 325] width 249 height 13
click at [661, 473] on li "Не вдається додзвонитися" at bounding box center [694, 473] width 276 height 23
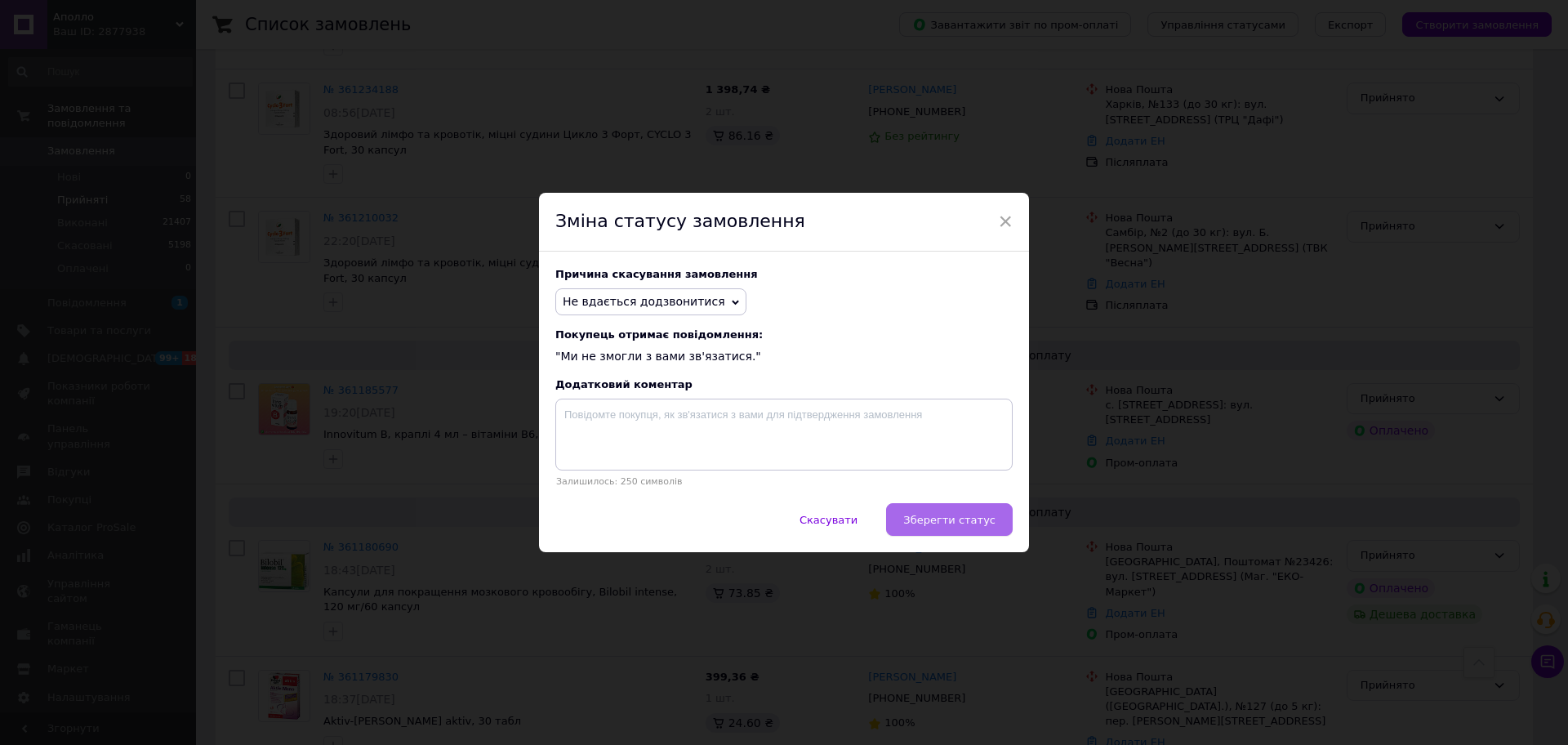
click at [930, 515] on span "Зберегти статус" at bounding box center [949, 520] width 92 height 12
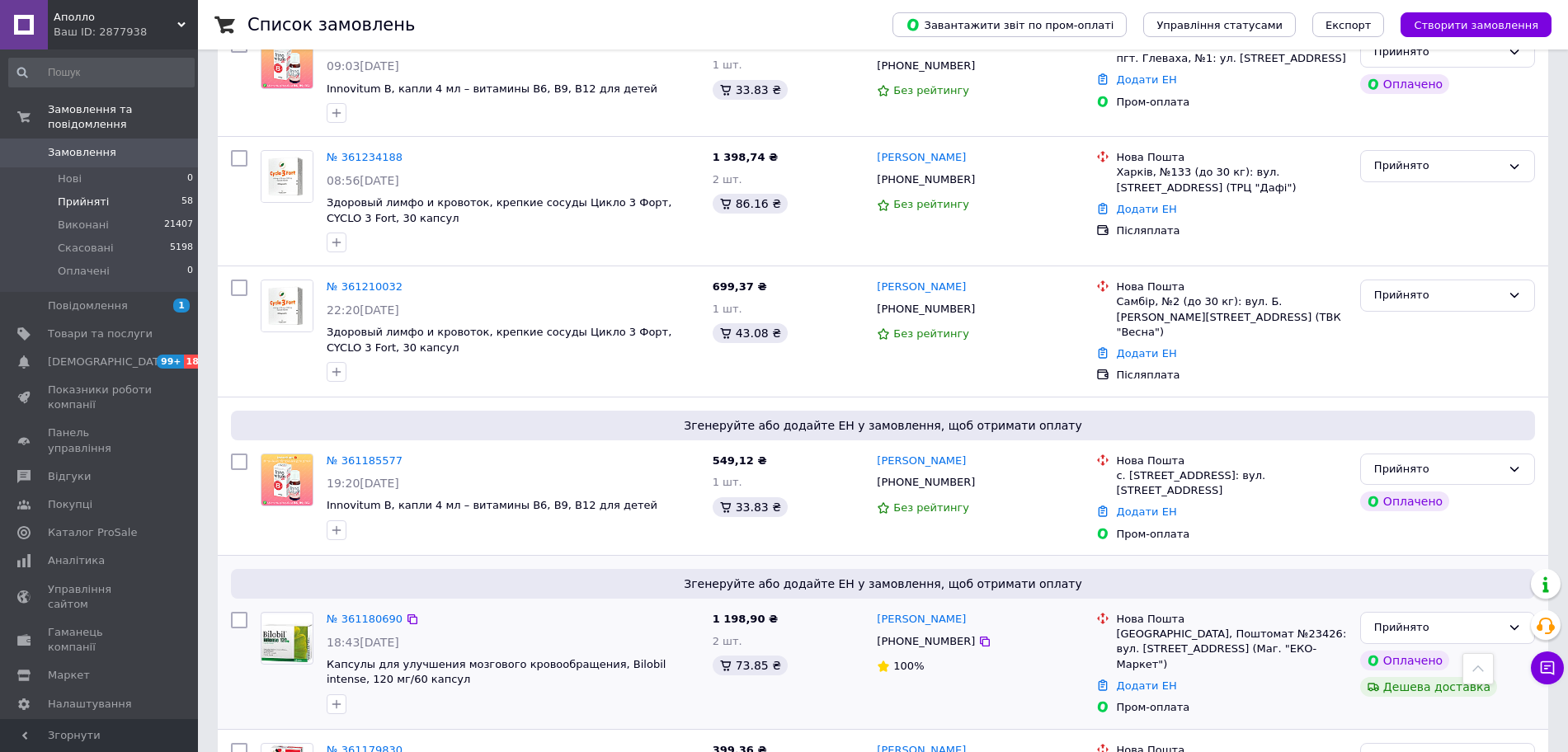
scroll to position [4997, 0]
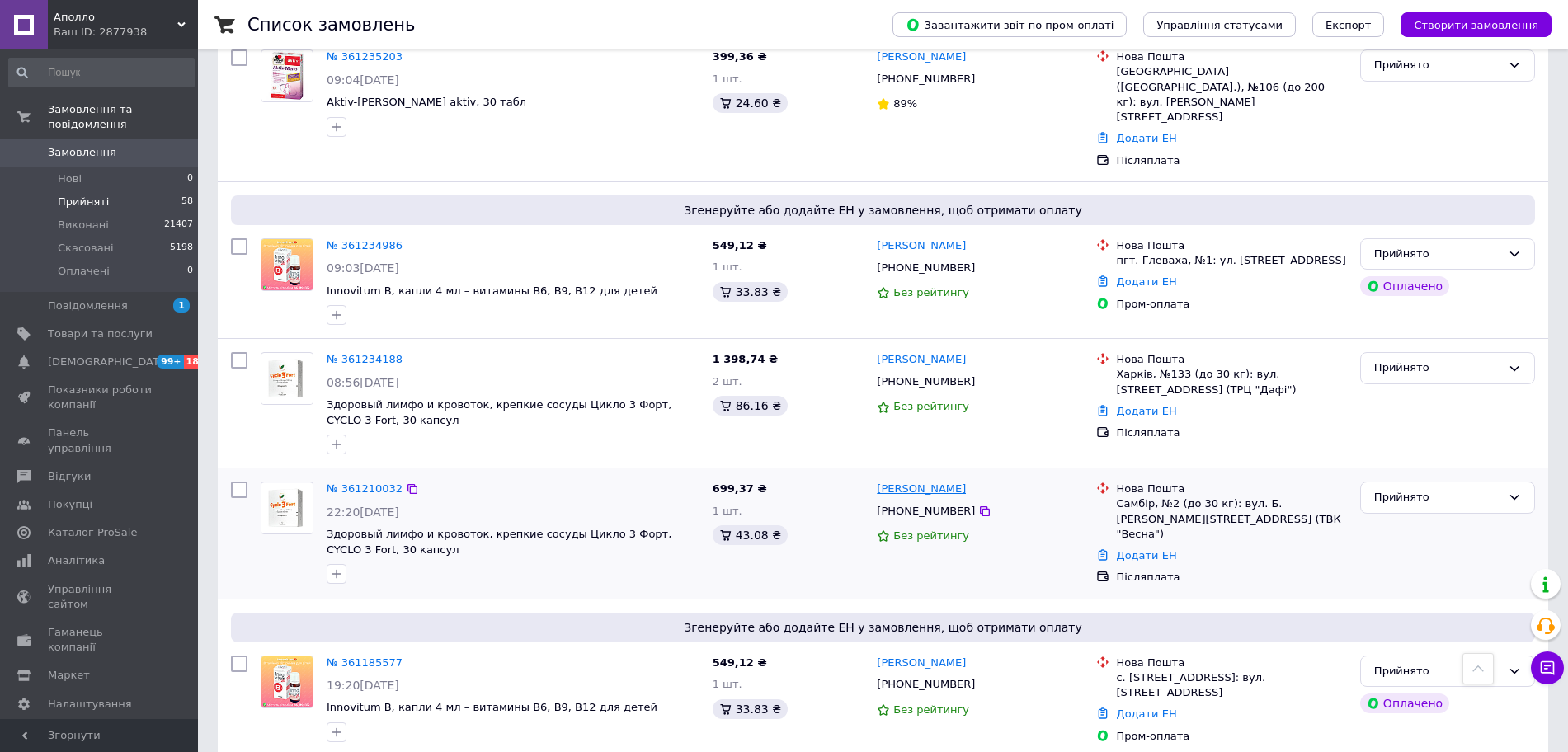
copy link "Світлана Яворська"
drag, startPoint x: 979, startPoint y: 237, endPoint x: 879, endPoint y: 241, distance: 100.1
click at [879, 480] on div "Світлана Яворська" at bounding box center [980, 489] width 210 height 19
click at [980, 506] on icon at bounding box center [985, 511] width 10 height 10
click at [1242, 570] on div "Післяплата" at bounding box center [1231, 577] width 230 height 15
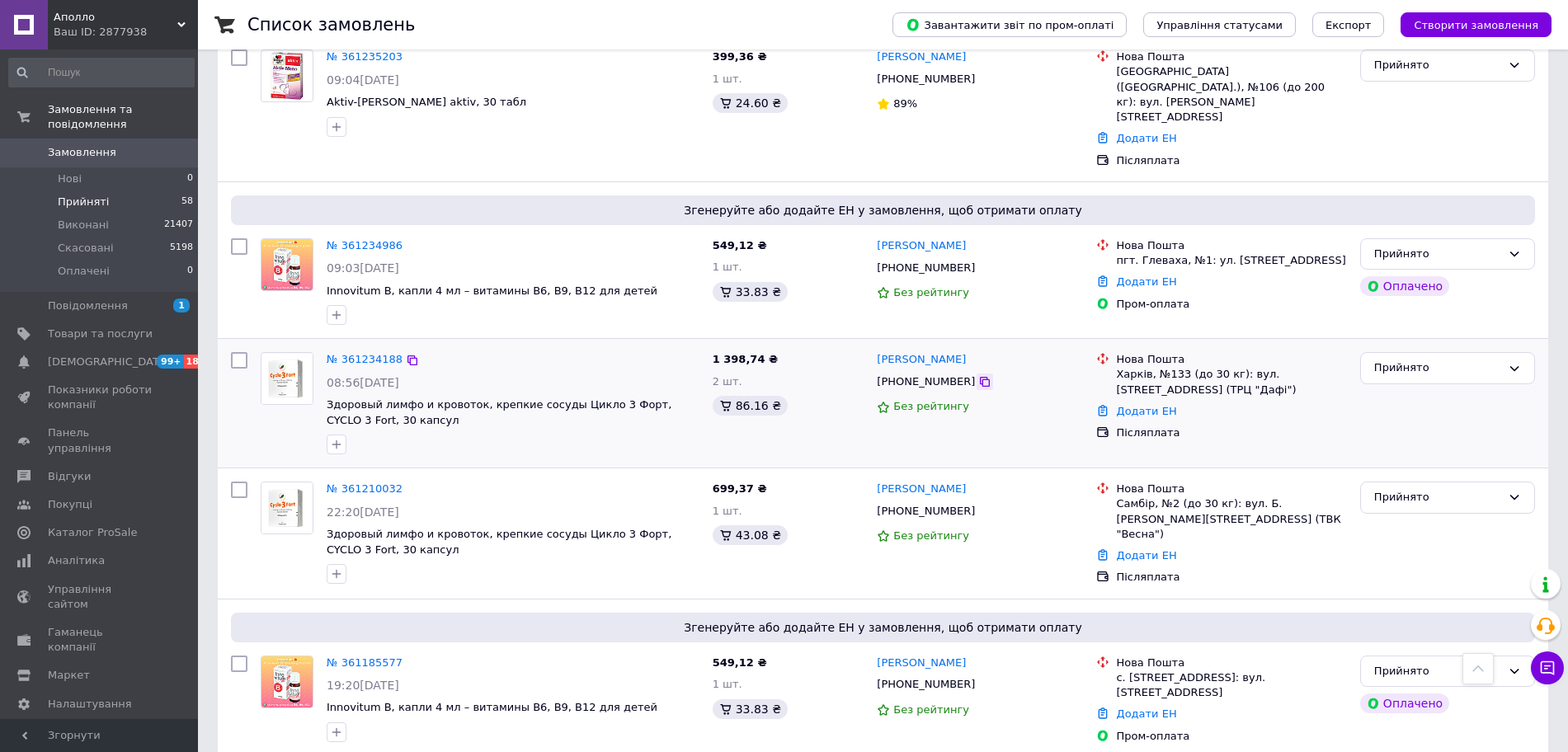
click at [978, 376] on icon at bounding box center [984, 382] width 13 height 13
drag, startPoint x: 896, startPoint y: 109, endPoint x: 873, endPoint y: 111, distance: 23.1
click at [873, 345] on div "Татьяна Сидорова +380638529057 Без рейтингу" at bounding box center [979, 403] width 219 height 115
copy link "Татьяна Сидорова"
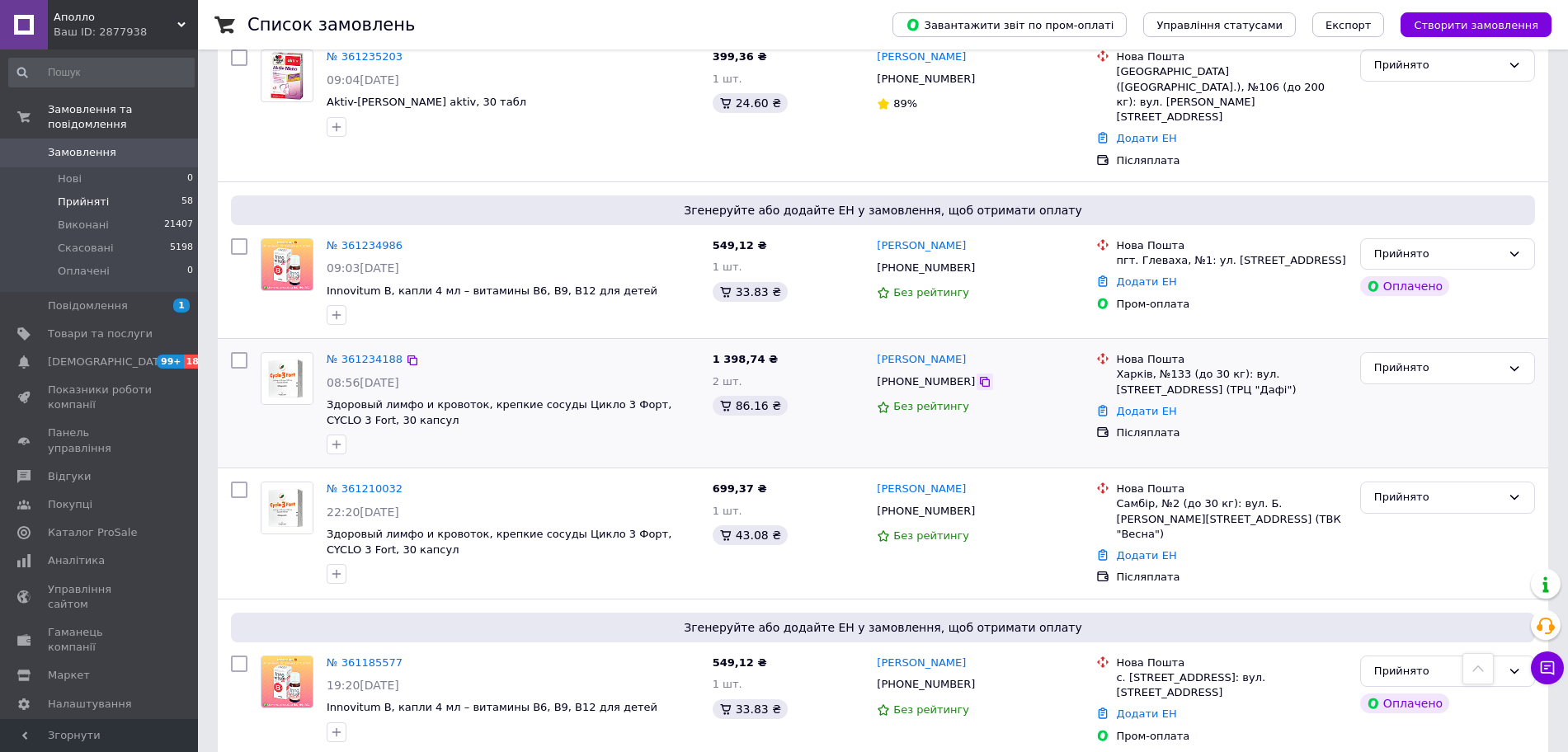
click at [980, 376] on icon at bounding box center [985, 382] width 10 height 10
drag, startPoint x: 1233, startPoint y: 291, endPoint x: 1058, endPoint y: 171, distance: 212.2
click at [1234, 545] on div "Додати ЕН" at bounding box center [1230, 556] width 236 height 22
copy link "Татьяна Сидорова"
drag, startPoint x: 908, startPoint y: 103, endPoint x: 917, endPoint y: 173, distance: 70.6
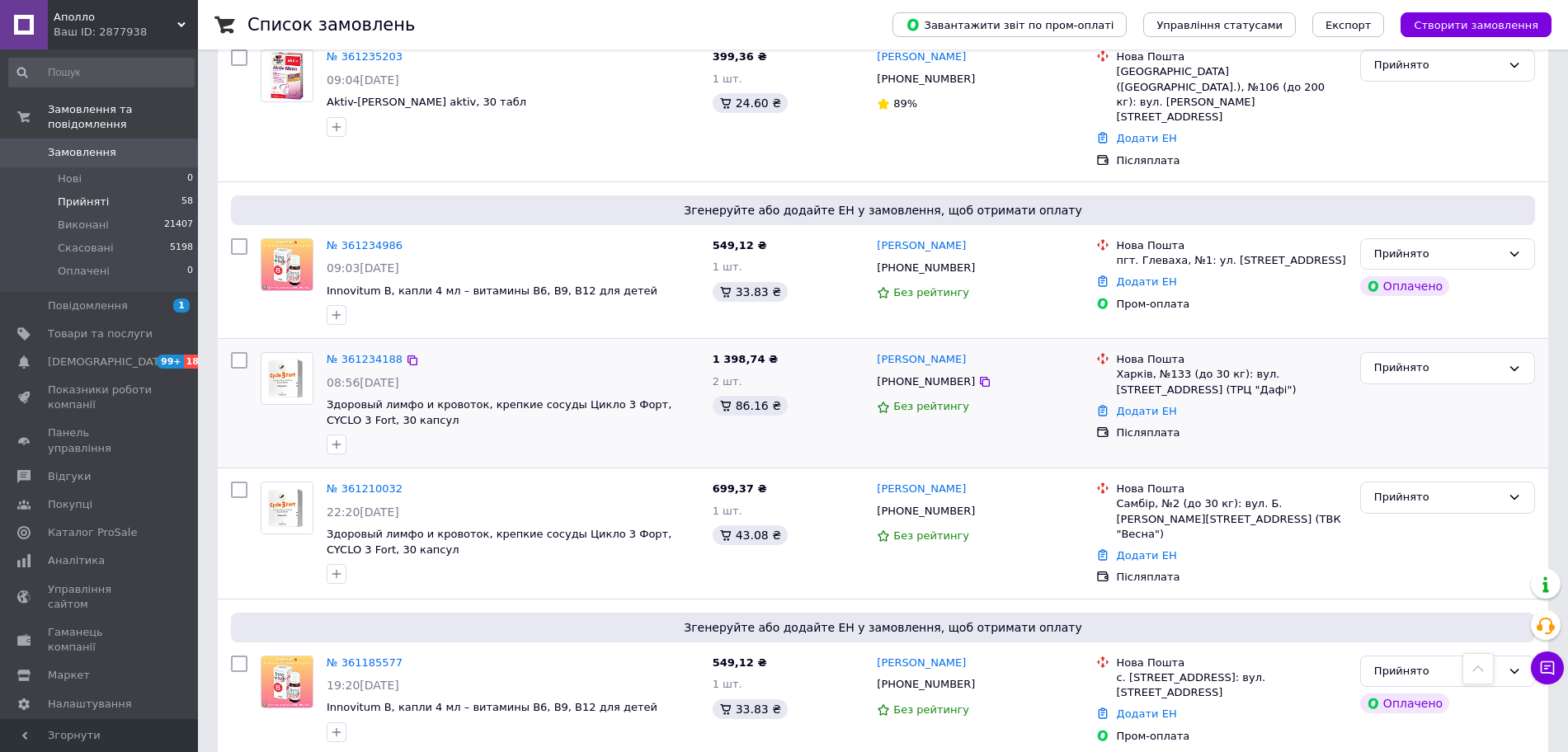
click at [879, 351] on div "Татьяна Сидорова" at bounding box center [980, 360] width 210 height 19
drag, startPoint x: 1185, startPoint y: 162, endPoint x: 1172, endPoint y: 123, distance: 41.1
click at [1185, 400] on div "Додати ЕН" at bounding box center [1230, 412] width 236 height 22
click at [1171, 367] on div "Харків, №133 (до 30 кг): вул. [STREET_ADDRESS] (ТРЦ "Дафі")" at bounding box center [1231, 382] width 230 height 30
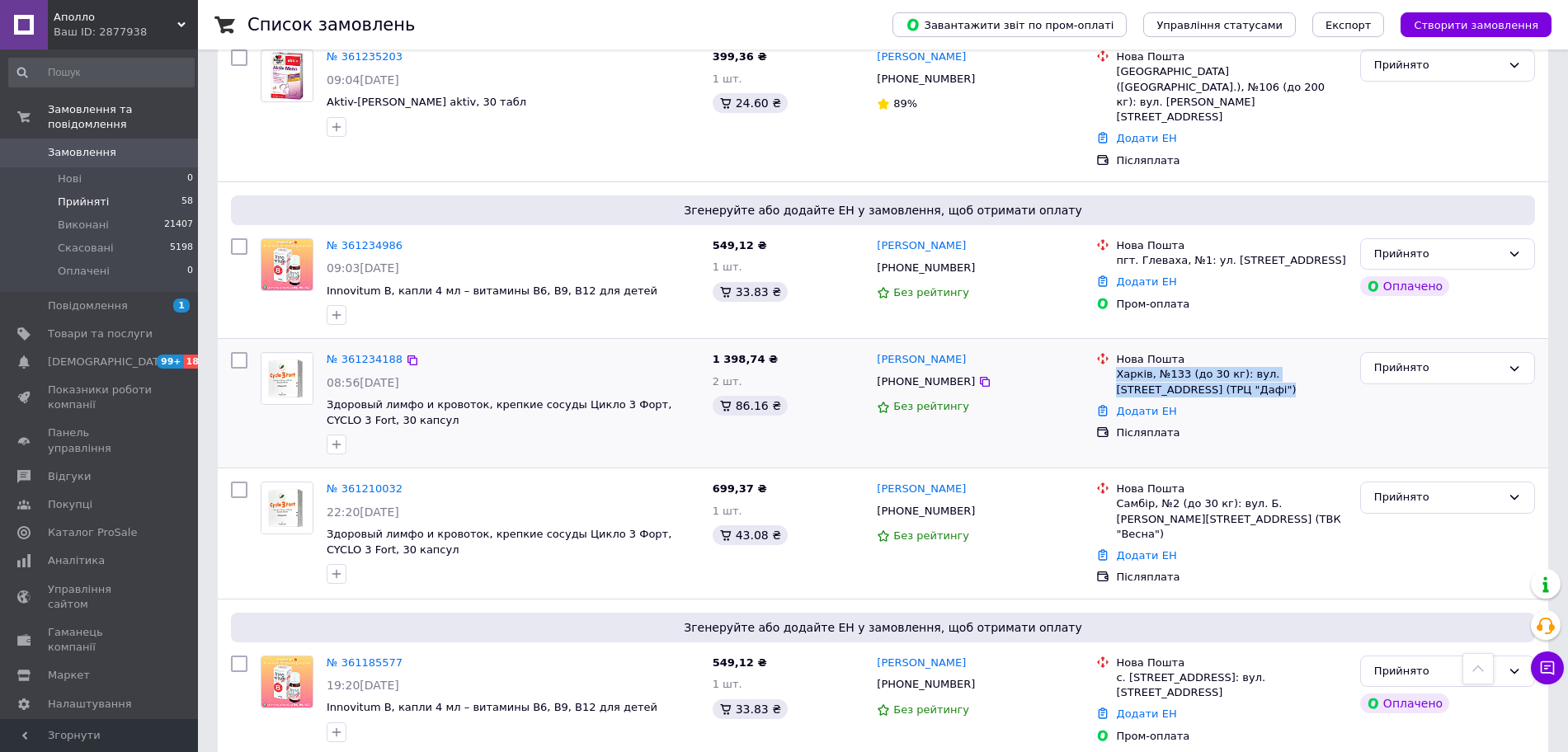
click at [1171, 367] on div "Харків, №133 (до 30 кг): вул. [STREET_ADDRESS] (ТРЦ "Дафі")" at bounding box center [1231, 382] width 230 height 30
copy ul "Харків, №133 (до 30 кг): вул. [STREET_ADDRESS] (ТРЦ "Дафі")"
drag, startPoint x: 1254, startPoint y: 297, endPoint x: 1234, endPoint y: 296, distance: 20.0
click at [1254, 545] on div "Додати ЕН" at bounding box center [1230, 556] width 236 height 22
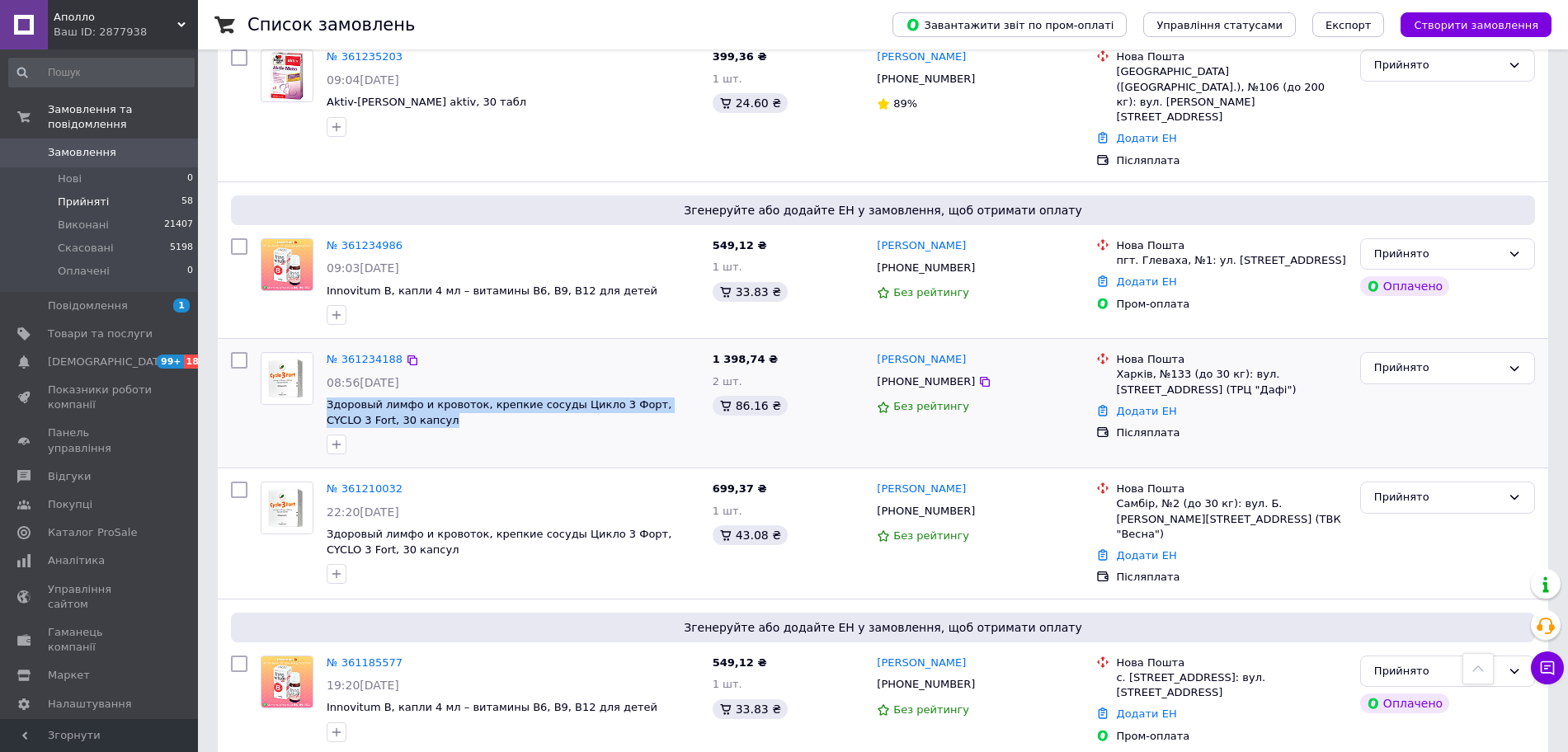
drag, startPoint x: 377, startPoint y: 170, endPoint x: 321, endPoint y: 152, distance: 58.8
click at [321, 345] on div "№ 361234188 08:56, 10.09.2025 Здоровый лимфо и кровоток, крепкие сосуды Цикло 3…" at bounding box center [512, 403] width 386 height 115
copy span "Здоровый лимфо и кровоток, крепкие сосуды Цикло 3 Форт, CYCLO 3 Fort, 30 капсул"
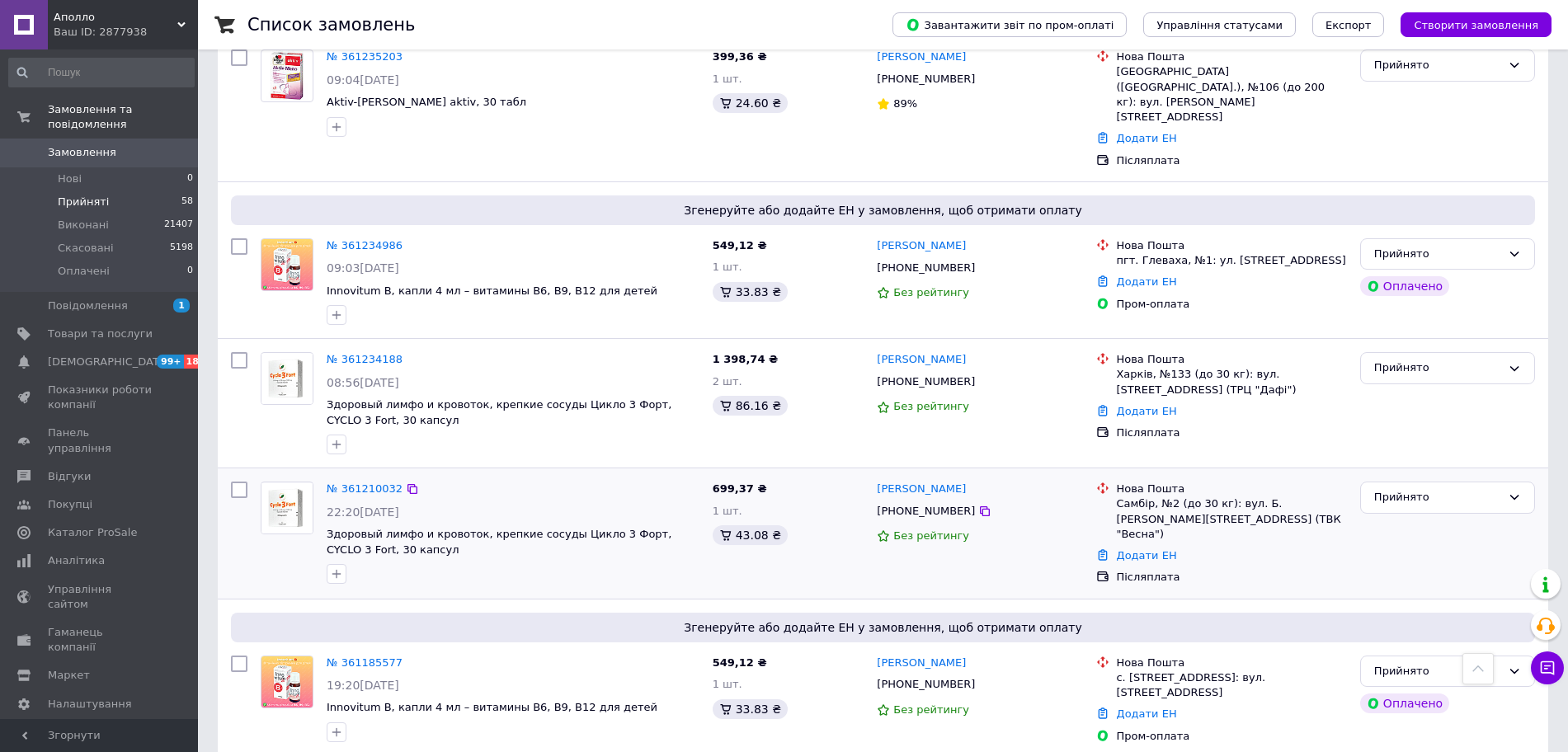
click at [1227, 545] on div "Додати ЕН" at bounding box center [1230, 556] width 236 height 22
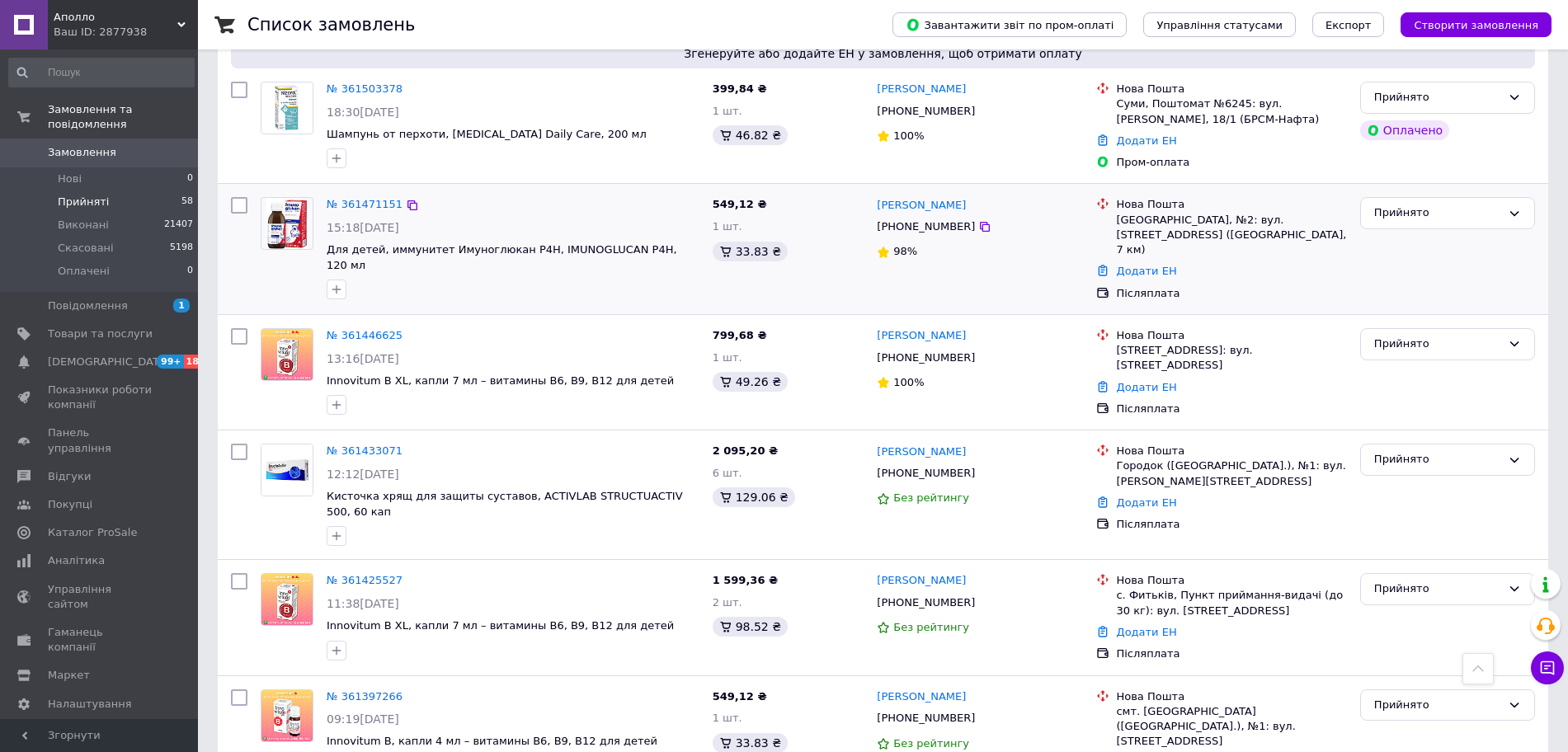
scroll to position [3142, 0]
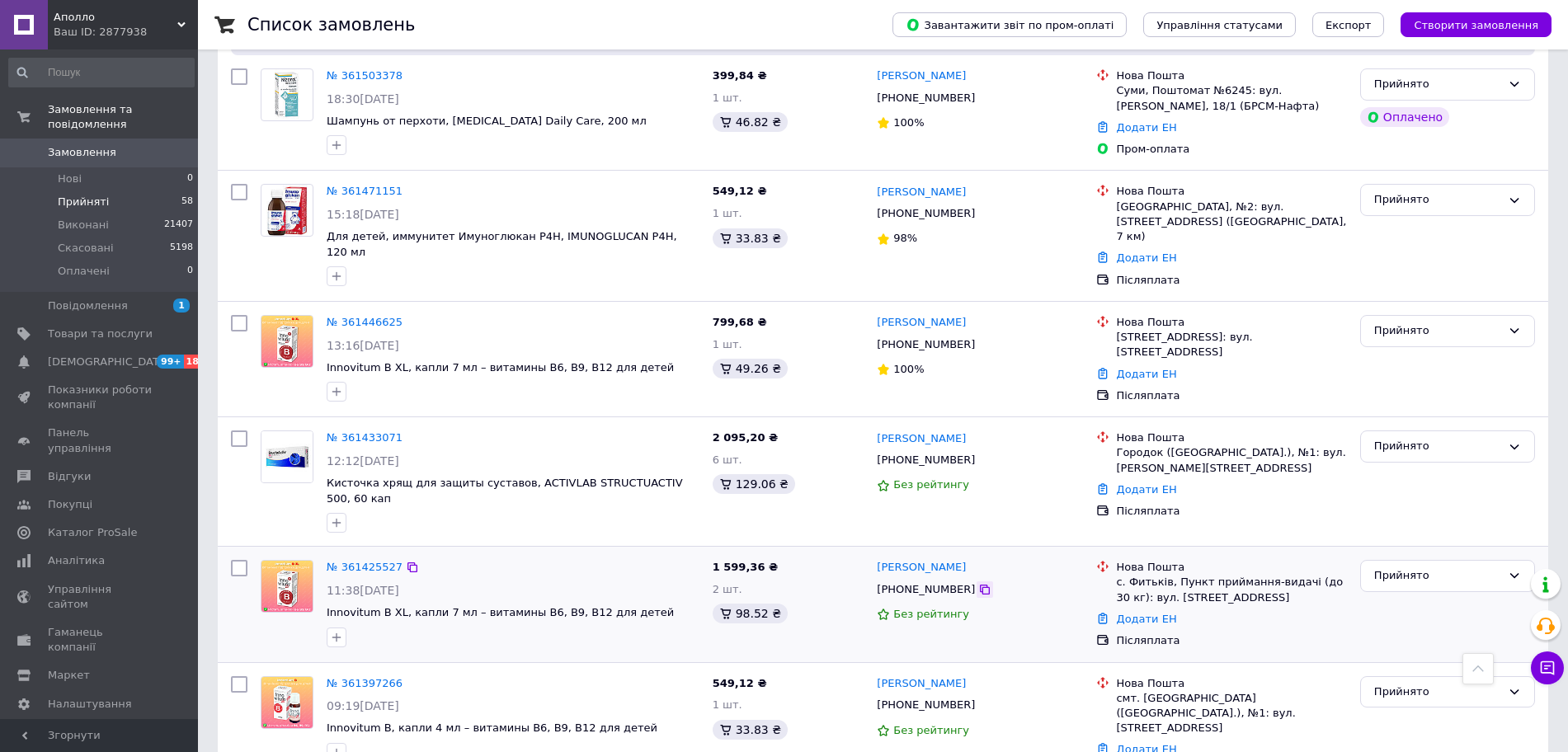
click at [978, 583] on icon at bounding box center [984, 589] width 13 height 13
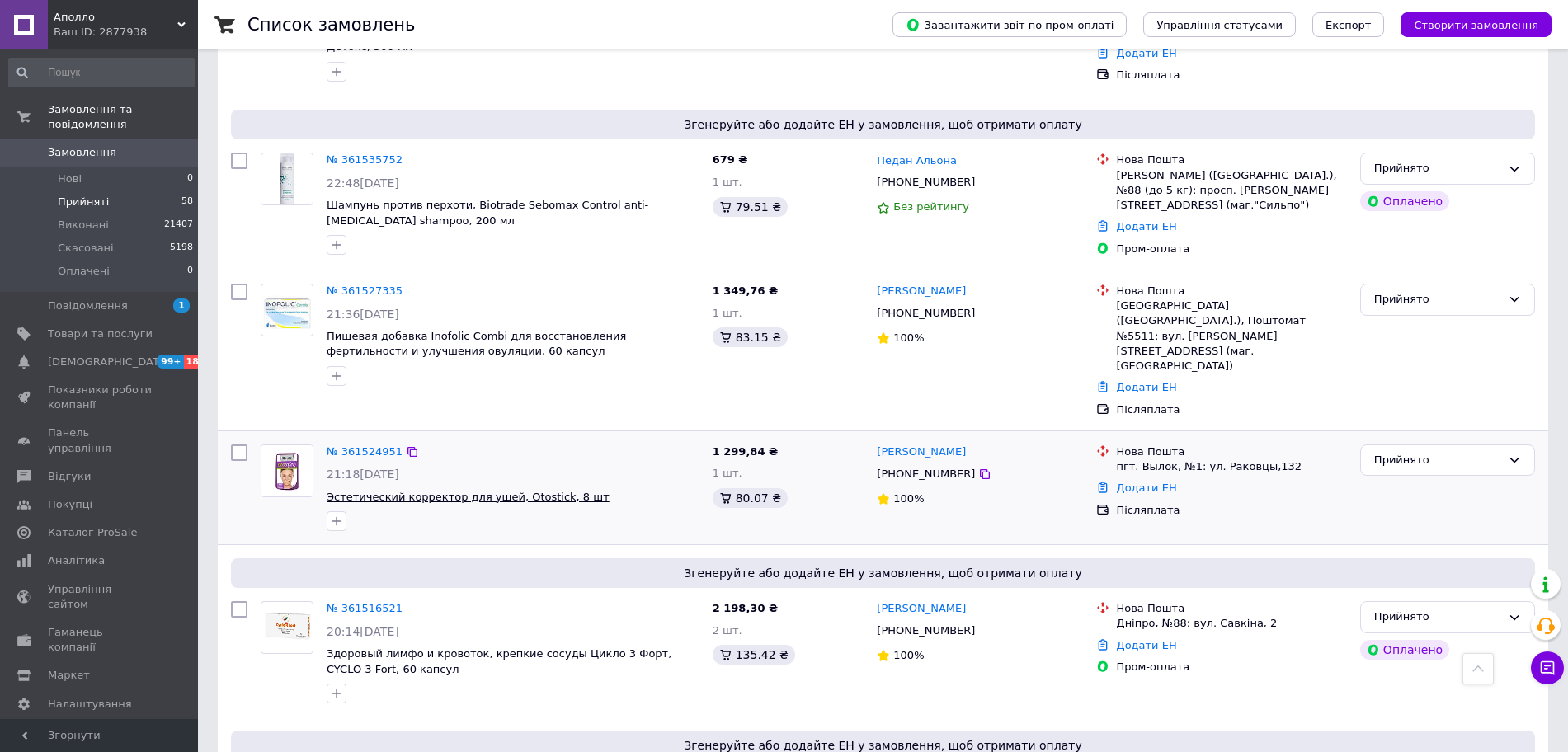
scroll to position [2317, 0]
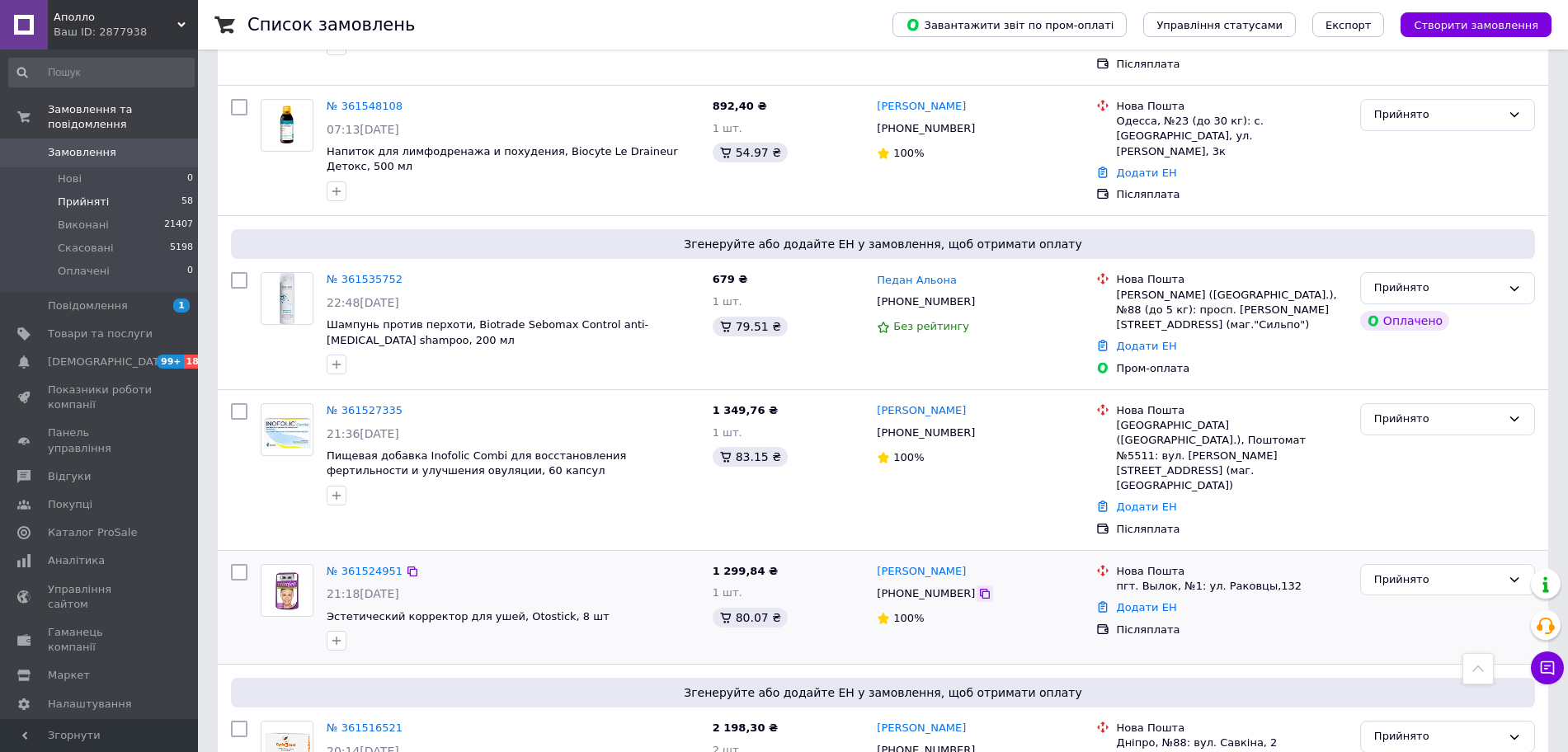
click at [980, 589] on icon at bounding box center [985, 594] width 10 height 10
copy link "Орос Томаш"
drag, startPoint x: 960, startPoint y: 424, endPoint x: 729, endPoint y: 313, distance: 256.3
click at [878, 562] on div "Орос Томаш" at bounding box center [980, 572] width 210 height 19
copy link "Елена Гальчинская"
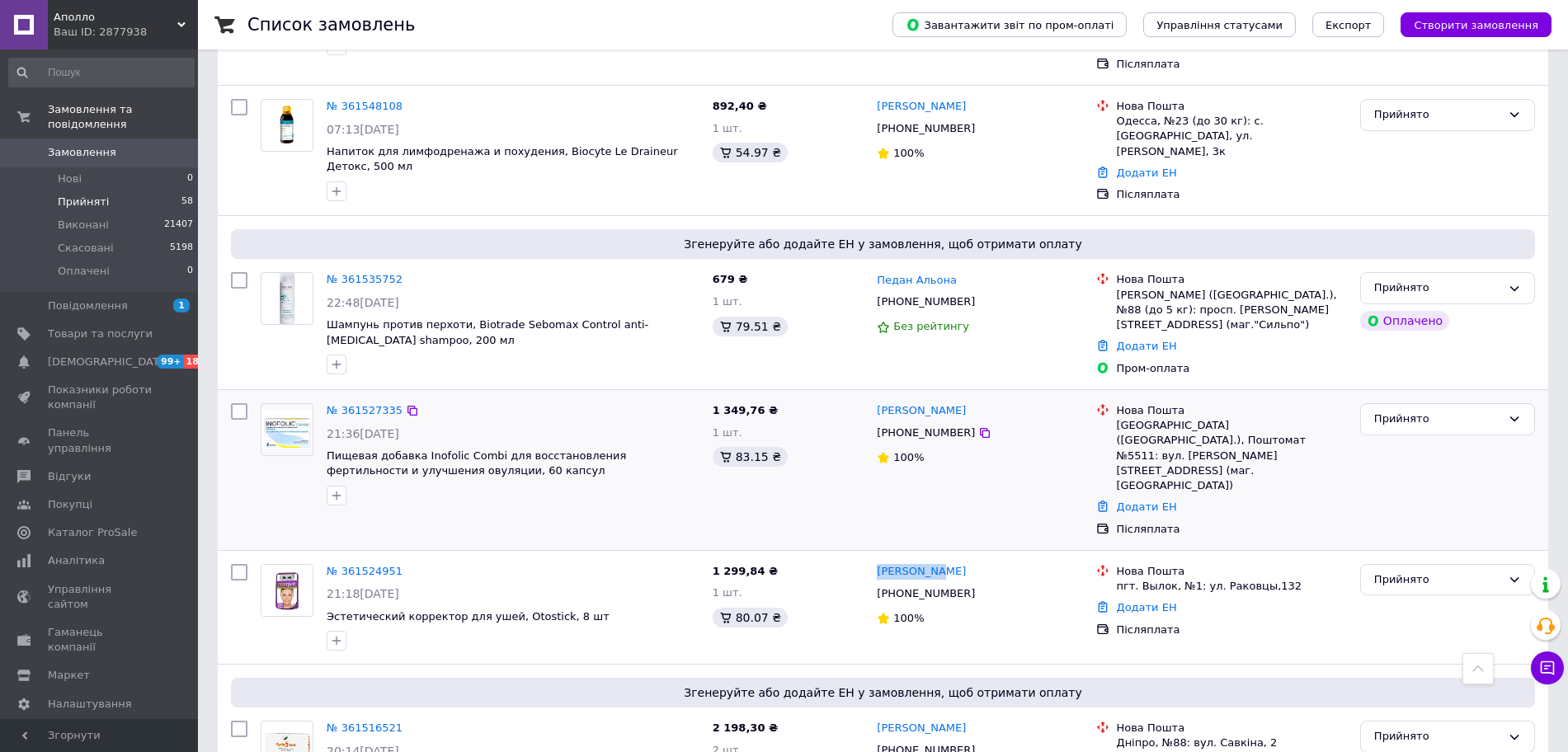
drag, startPoint x: 988, startPoint y: 302, endPoint x: 876, endPoint y: 306, distance: 112.1
click at [876, 401] on div "Елена Гальчинская" at bounding box center [980, 411] width 210 height 19
copy link "Елена Гальчинская"
drag, startPoint x: 1552, startPoint y: 384, endPoint x: 1124, endPoint y: 417, distance: 429.3
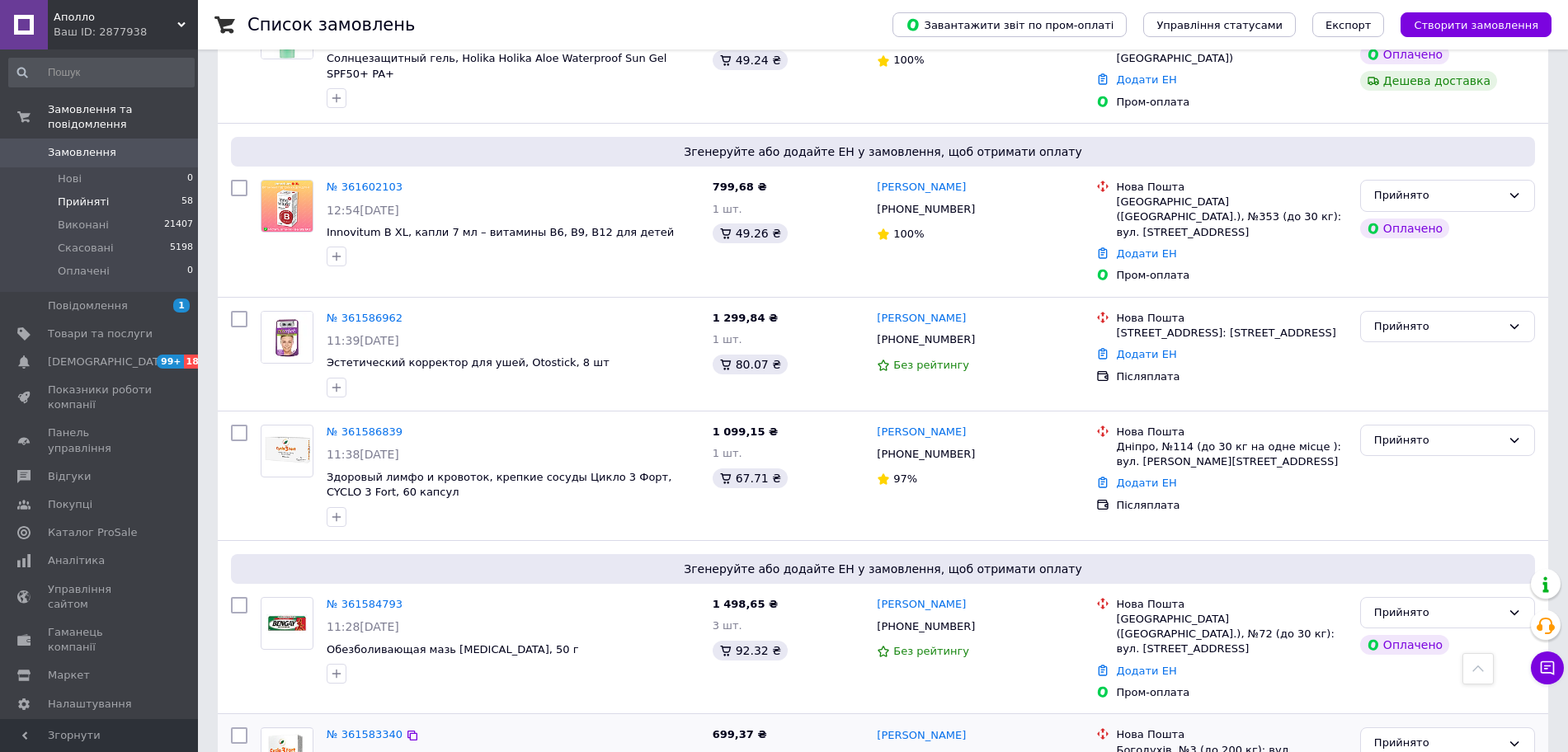
scroll to position [1080, 0]
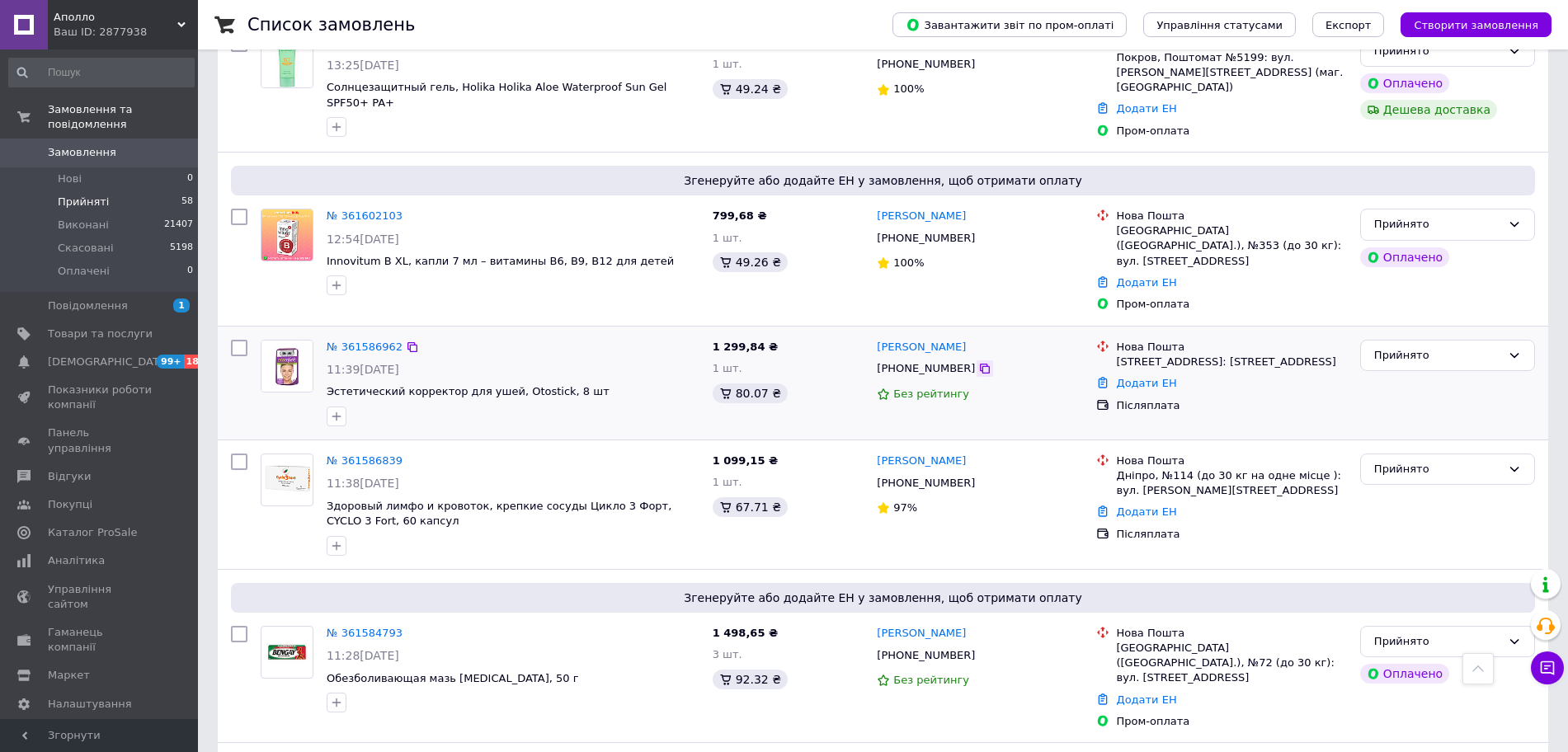
click at [978, 362] on icon at bounding box center [984, 368] width 13 height 13
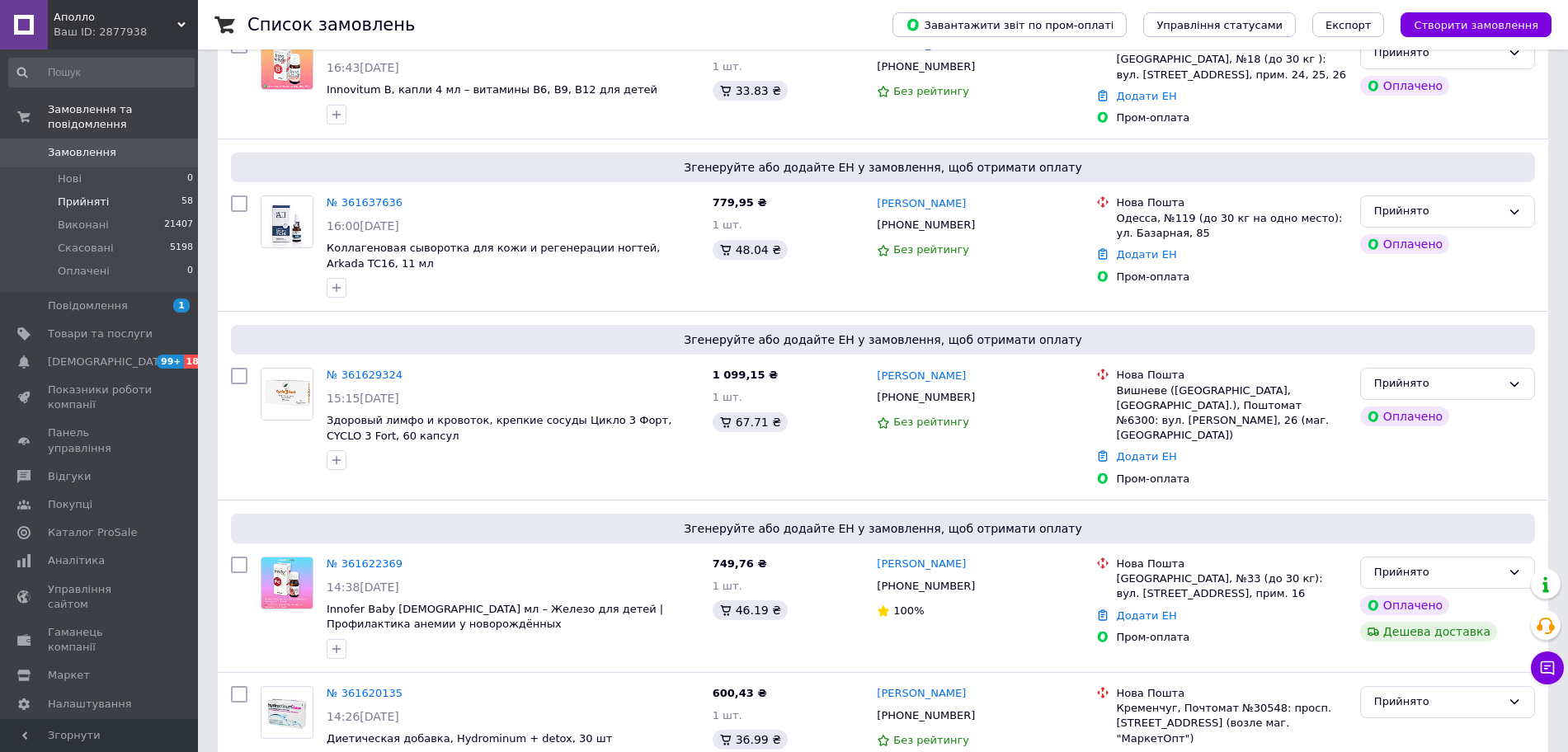
scroll to position [0, 0]
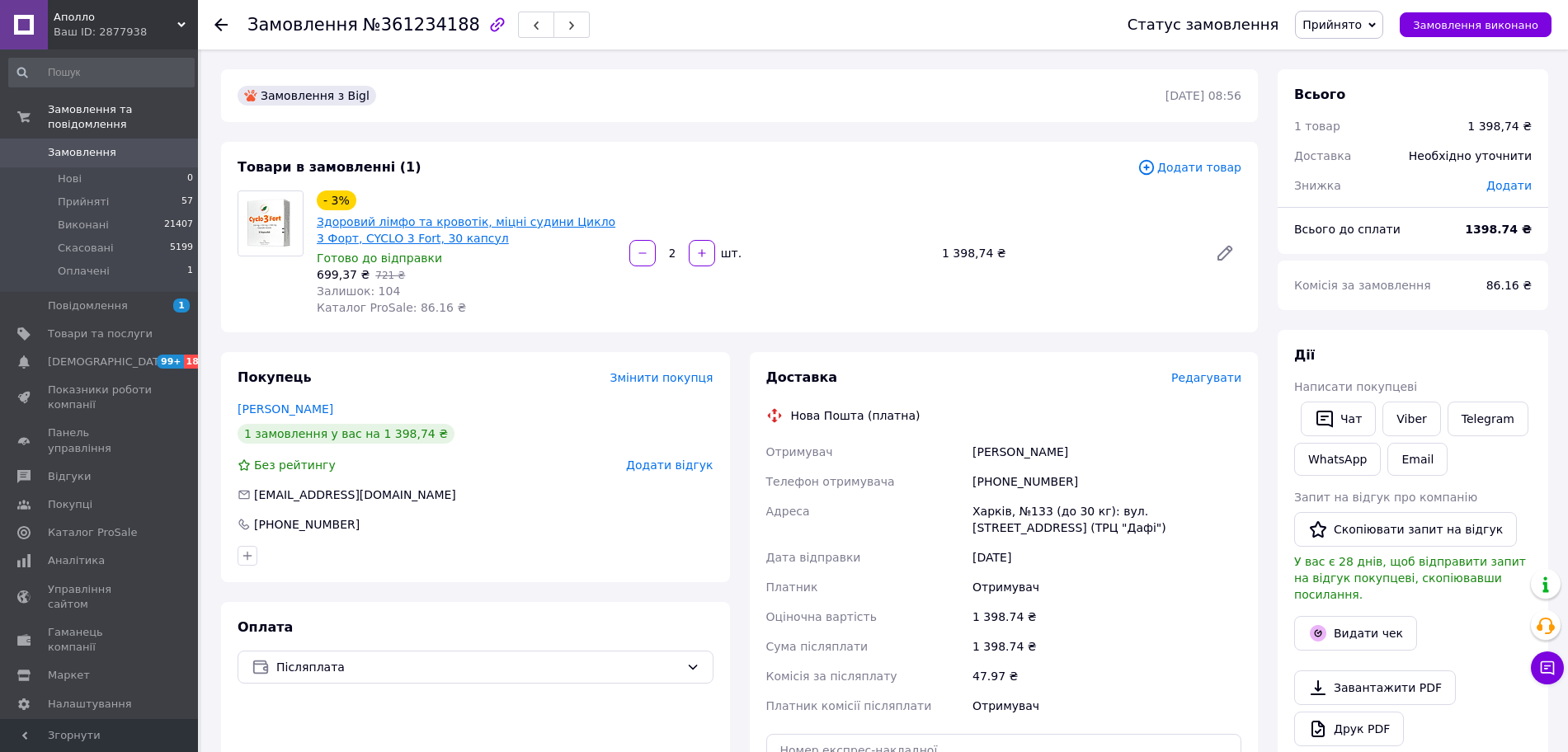
click at [422, 224] on link "Здоровий лімфо та кровотік, міцні судини Цикло 3 Форт, CYCLO 3 Fort, 30 капсул" at bounding box center [465, 229] width 298 height 30
click at [963, 254] on div "1 398,74 ₴" at bounding box center [1069, 253] width 266 height 23
click at [1003, 449] on div "[PERSON_NAME]" at bounding box center [1106, 452] width 275 height 30
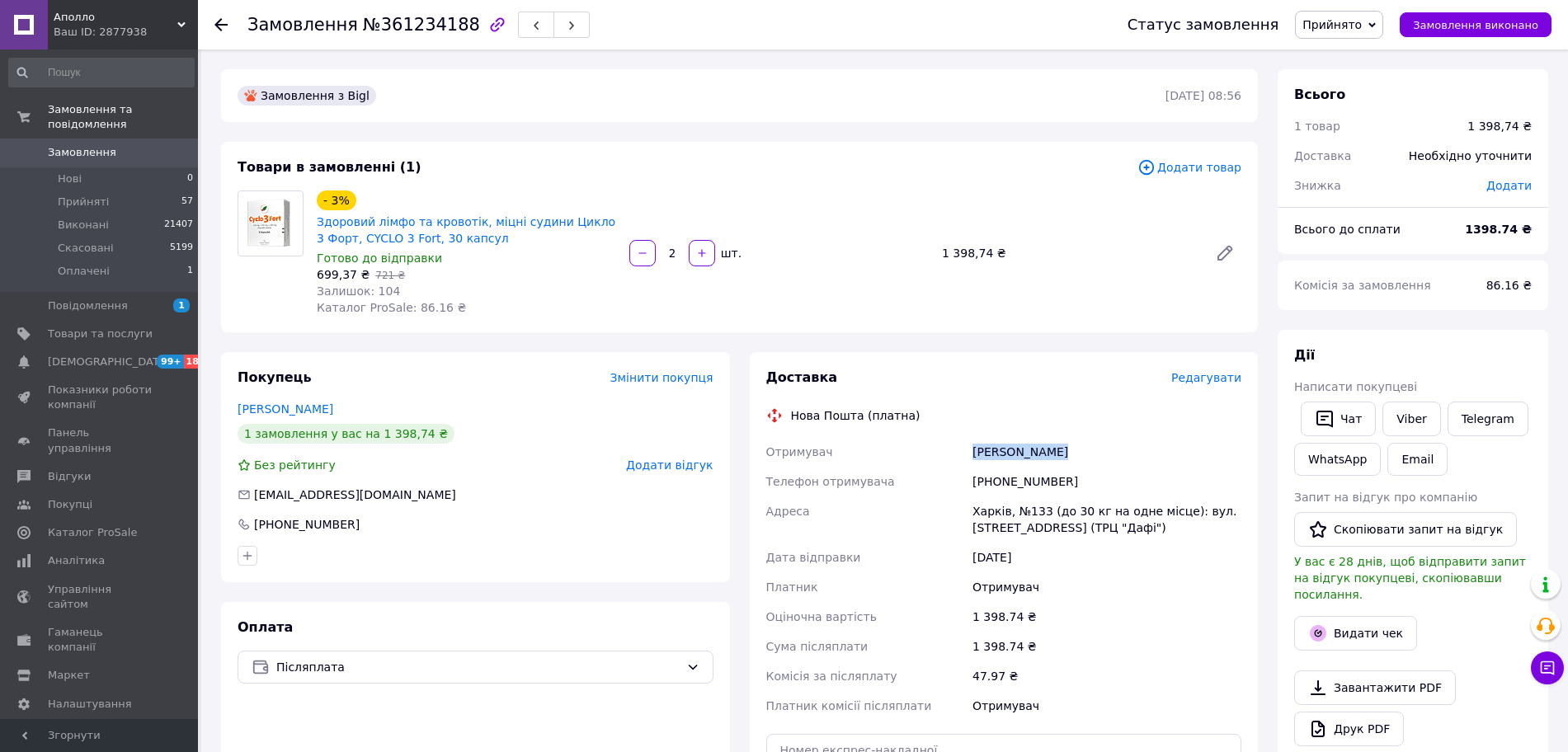
click at [1003, 449] on div "[PERSON_NAME]" at bounding box center [1106, 452] width 275 height 30
copy div "[PERSON_NAME]"
